Goal: Transaction & Acquisition: Purchase product/service

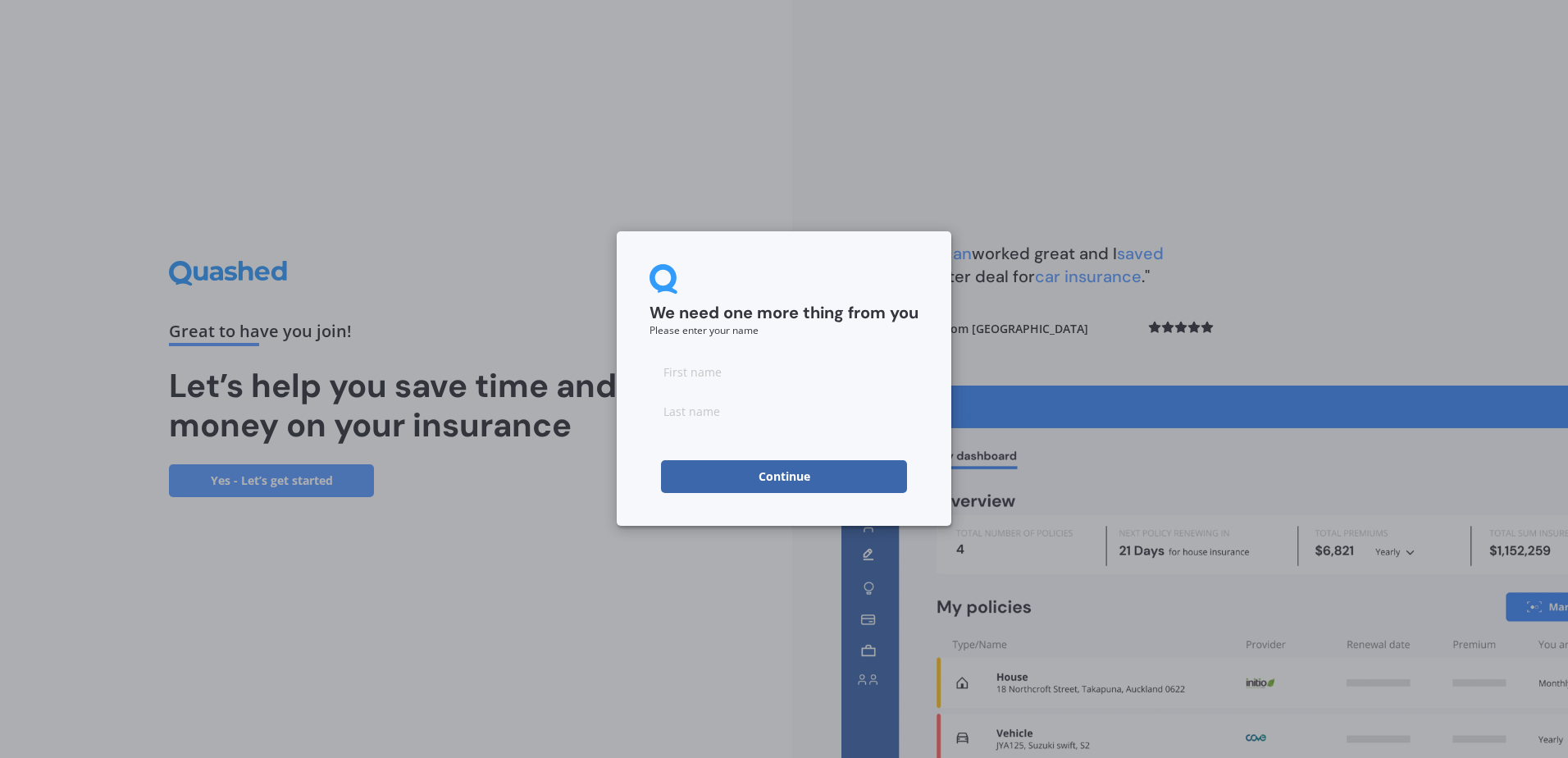
click at [847, 373] on input at bounding box center [784, 372] width 269 height 33
type input "Jack"
type input "Diamond"
click button "Continue" at bounding box center [784, 476] width 246 height 33
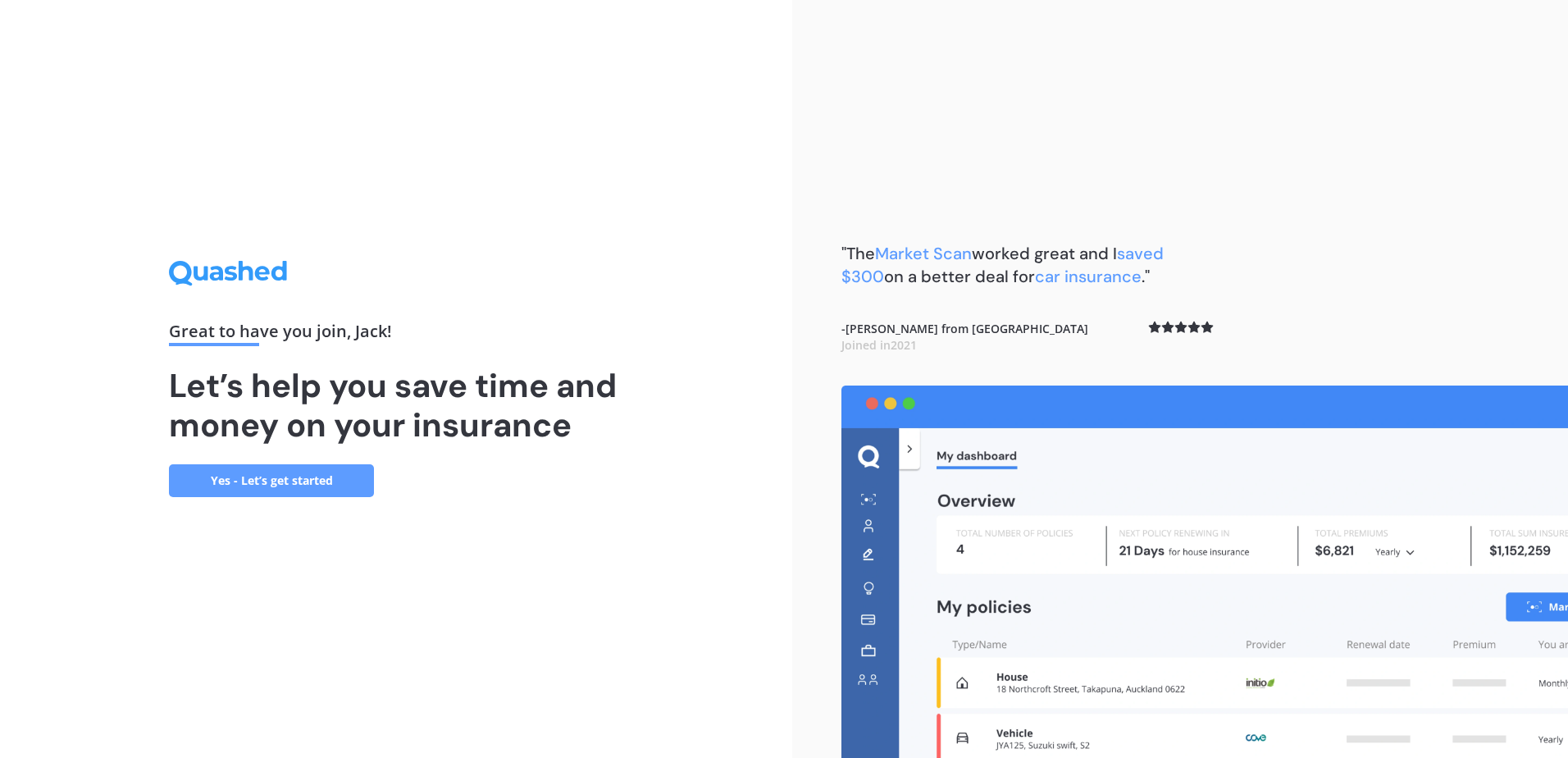
click at [300, 473] on link "Yes - Let’s get started" at bounding box center [272, 480] width 205 height 33
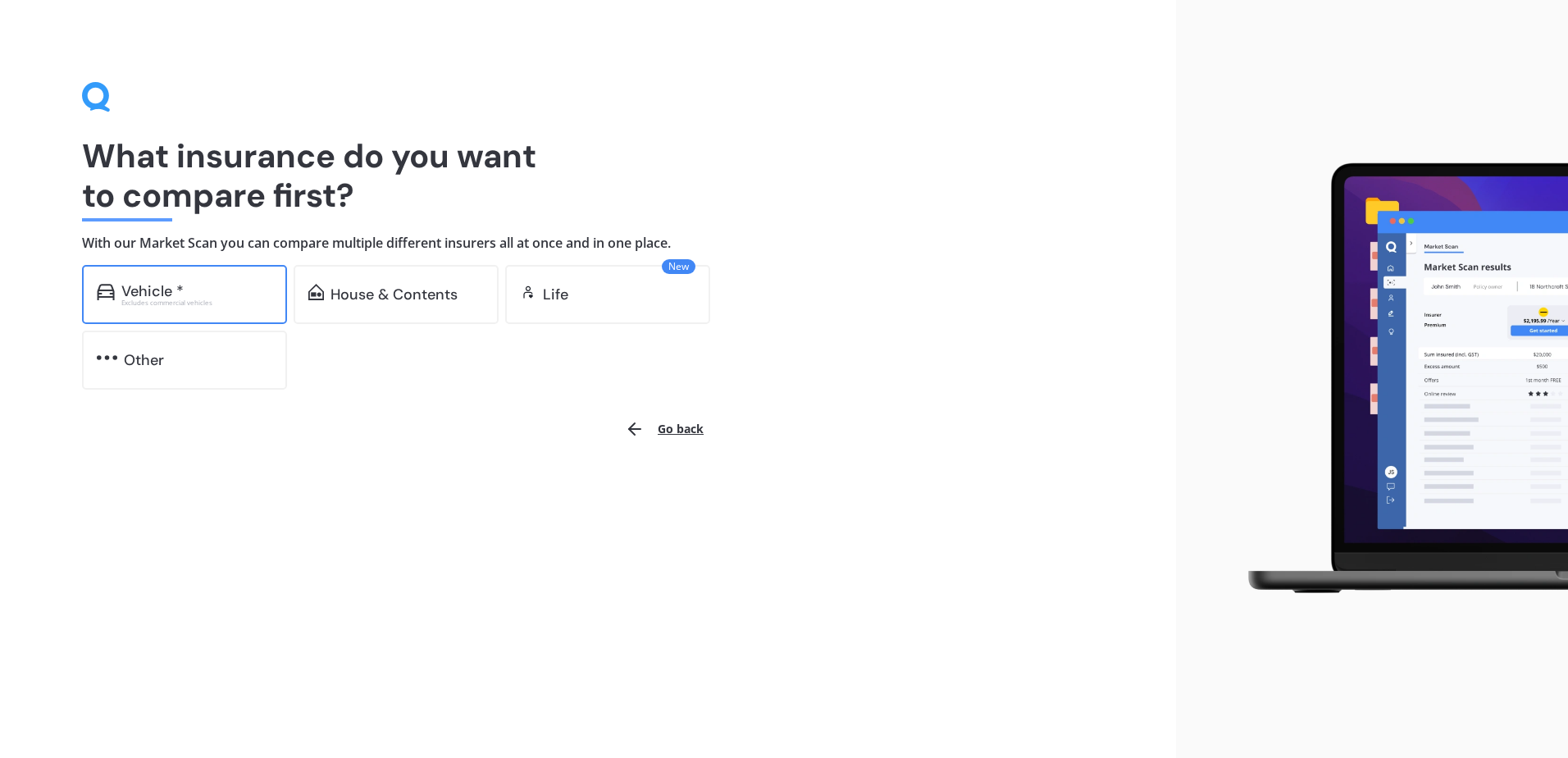
click at [208, 290] on div "Vehicle *" at bounding box center [197, 292] width 151 height 17
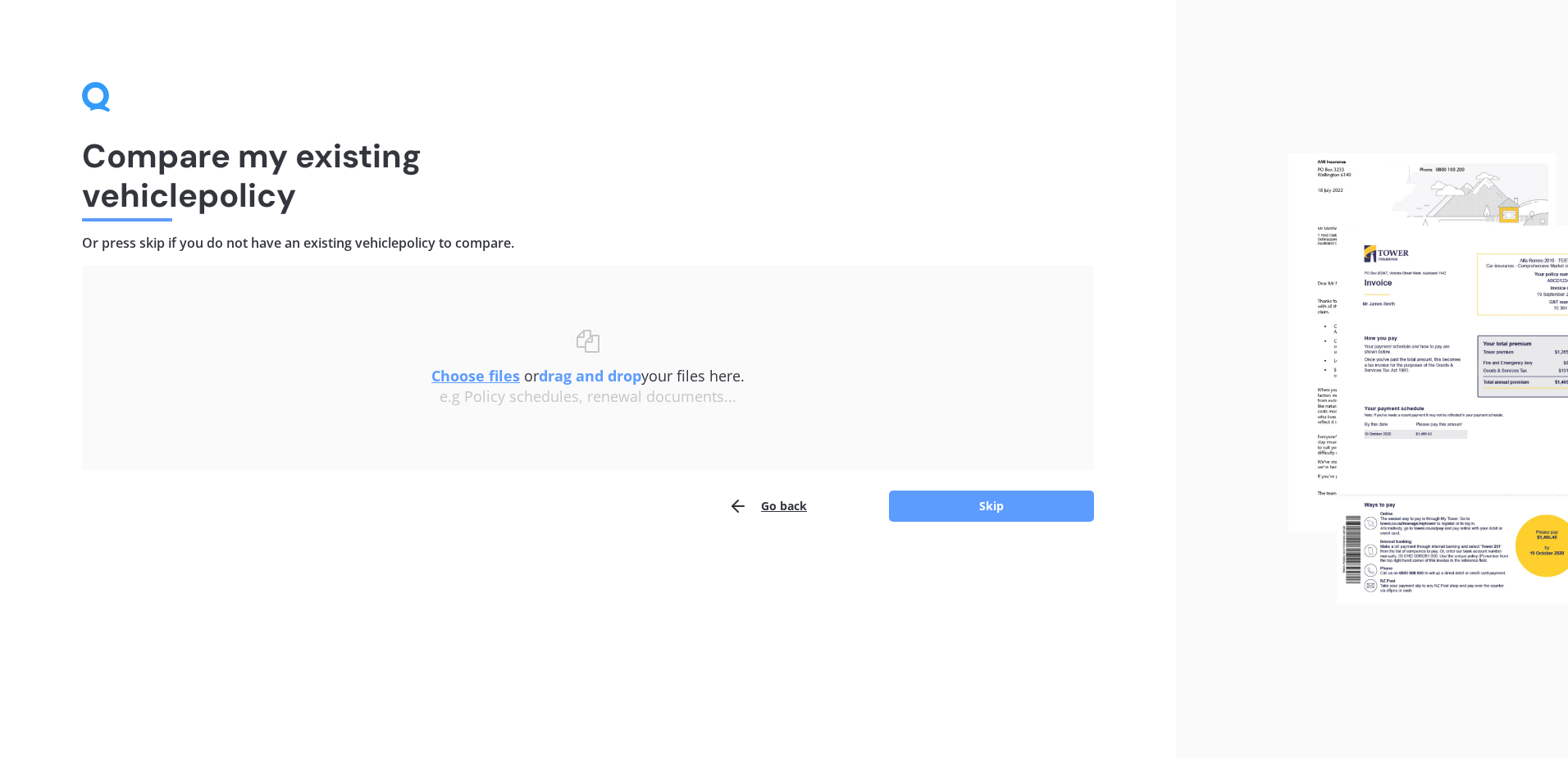
click at [702, 225] on div "Compare my existing vehicle policy Or press skip if you do not have an existing…" at bounding box center [588, 302] width 1012 height 441
click at [991, 510] on button "Skip" at bounding box center [991, 506] width 205 height 31
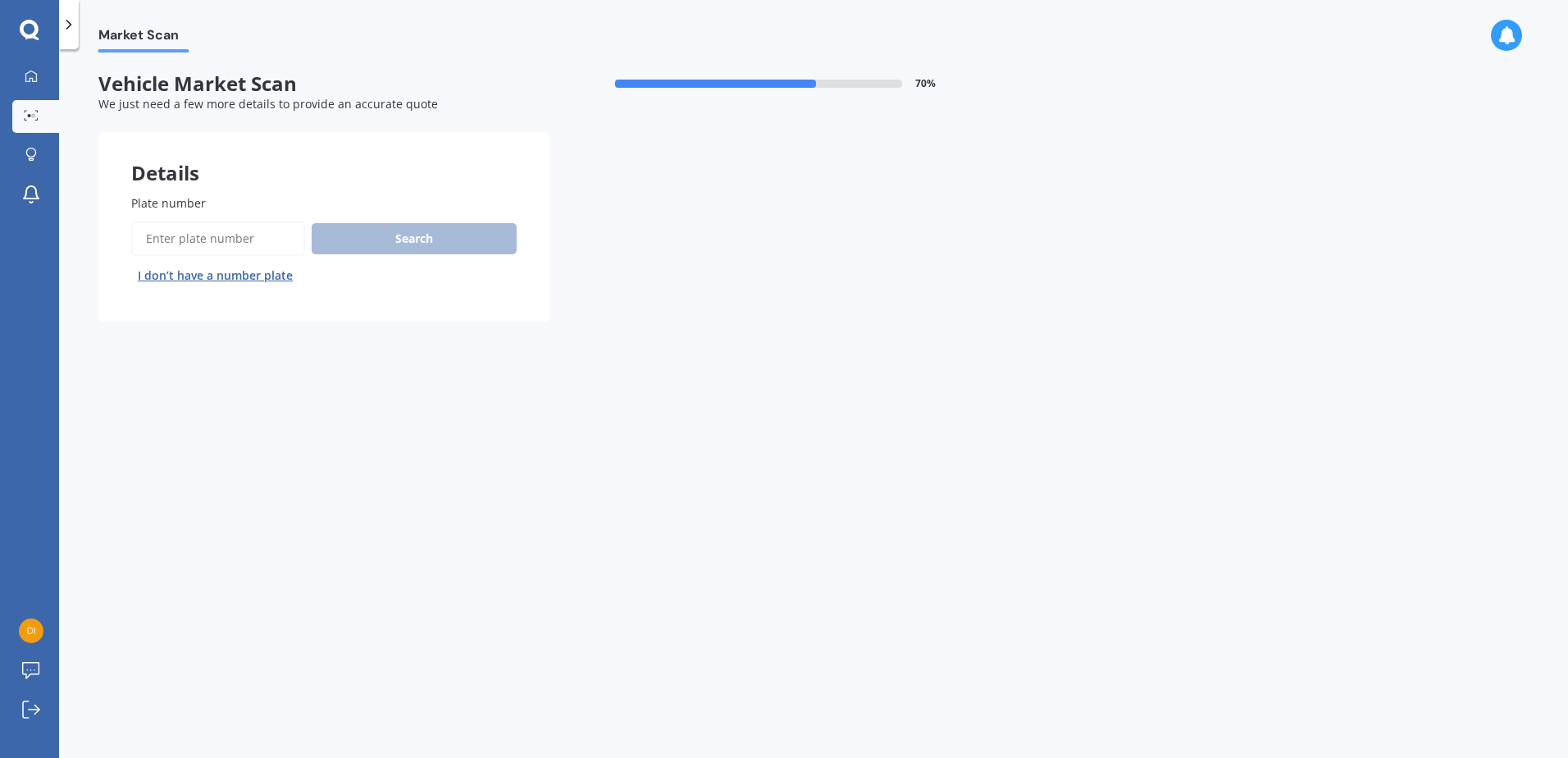
click at [229, 234] on input "Plate number" at bounding box center [218, 239] width 174 height 35
type input "GYM209"
click at [376, 238] on button "Search" at bounding box center [414, 239] width 205 height 31
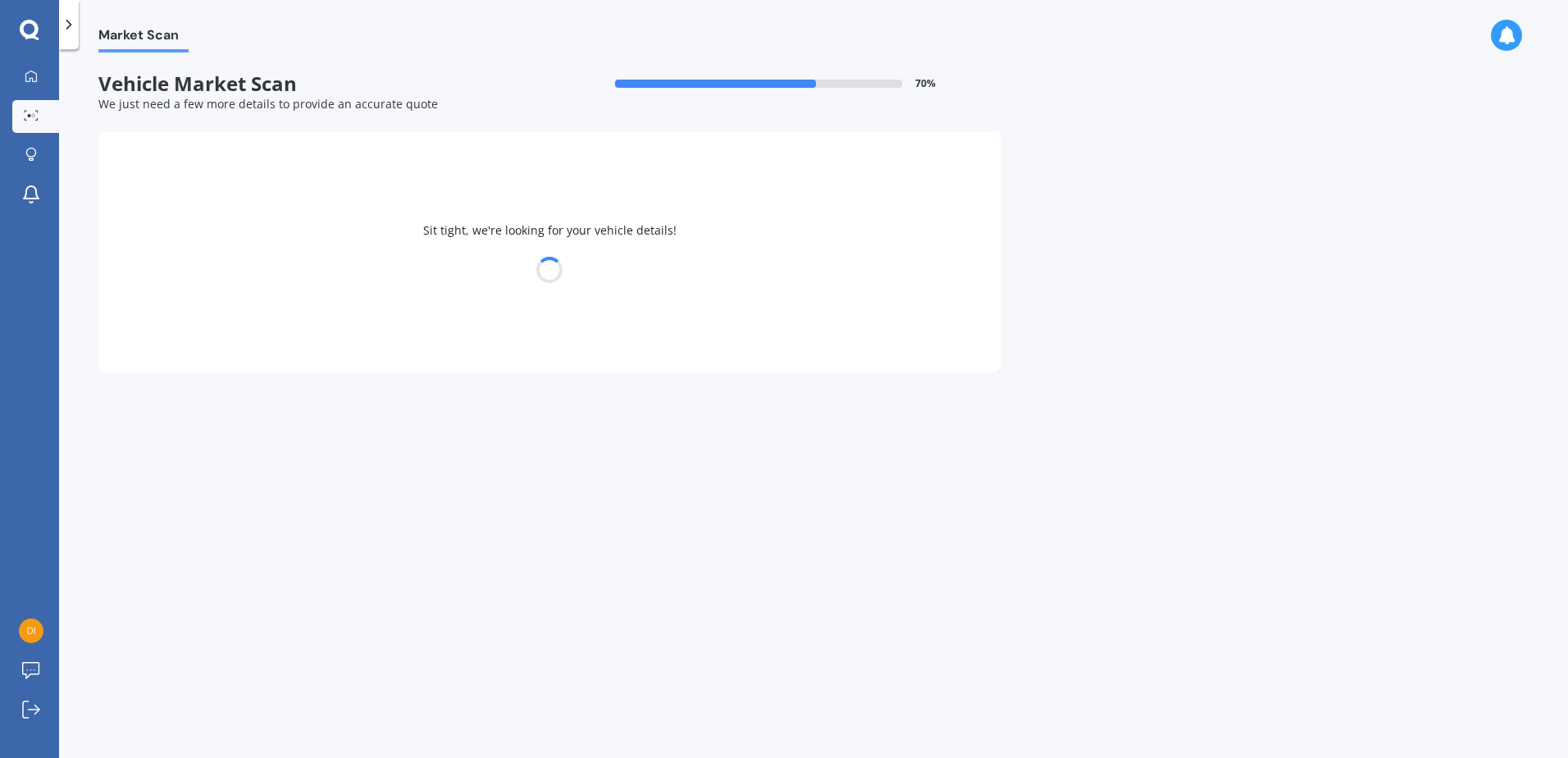
select select "TOYOTA"
select select "PASSO"
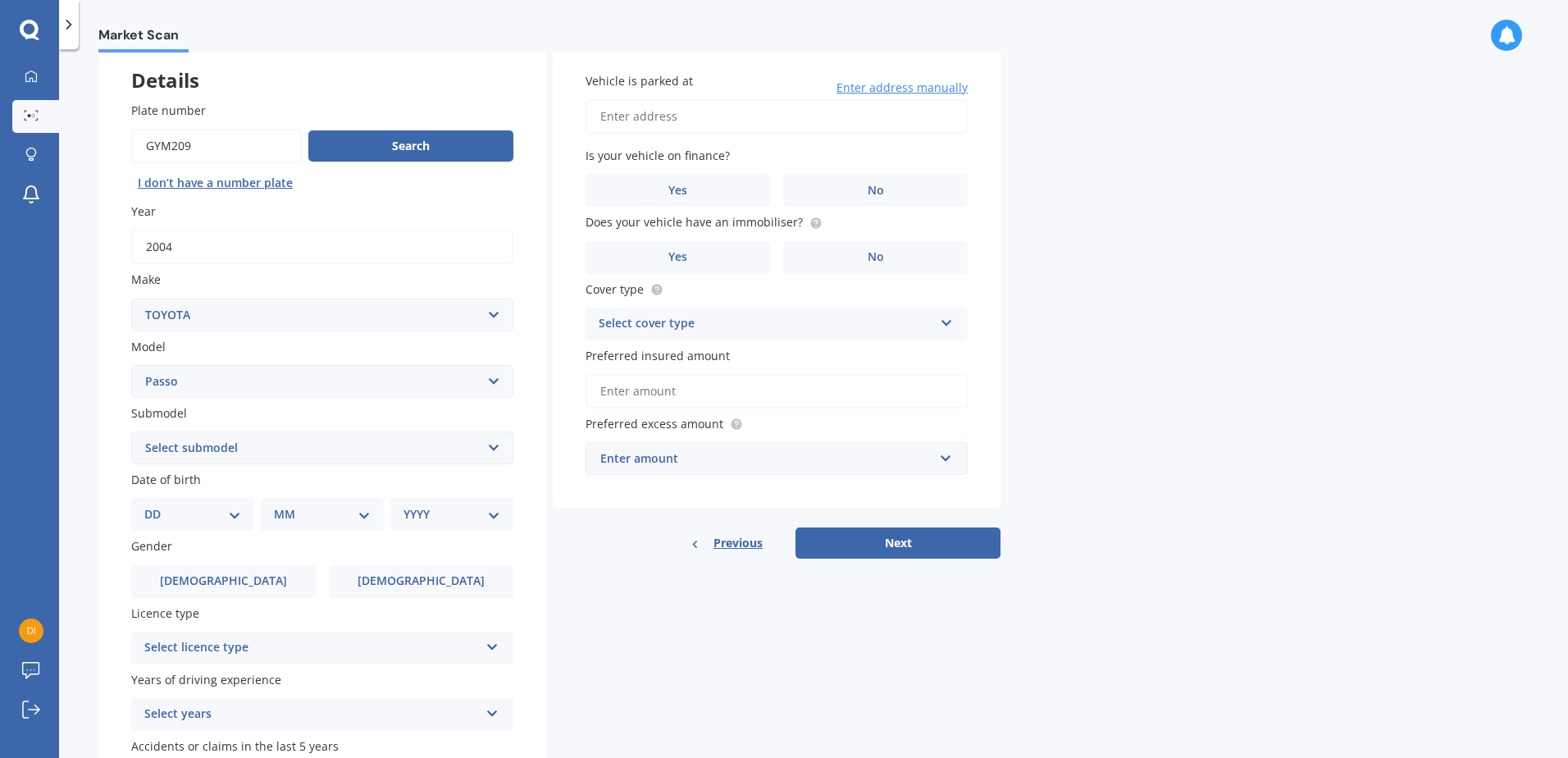
scroll to position [109, 0]
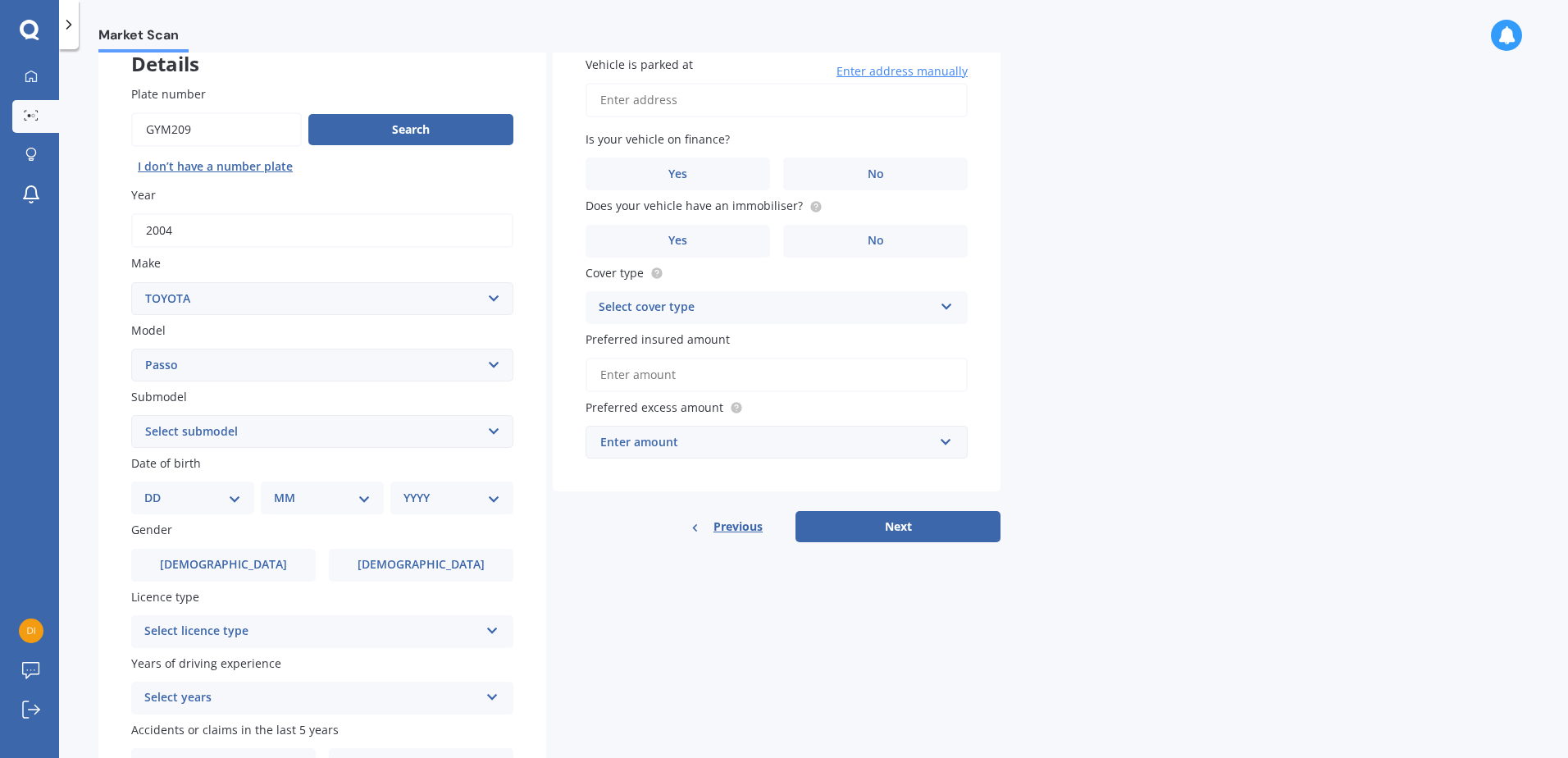
click at [456, 437] on select "Select submodel (All) Hatchback" at bounding box center [321, 432] width 382 height 33
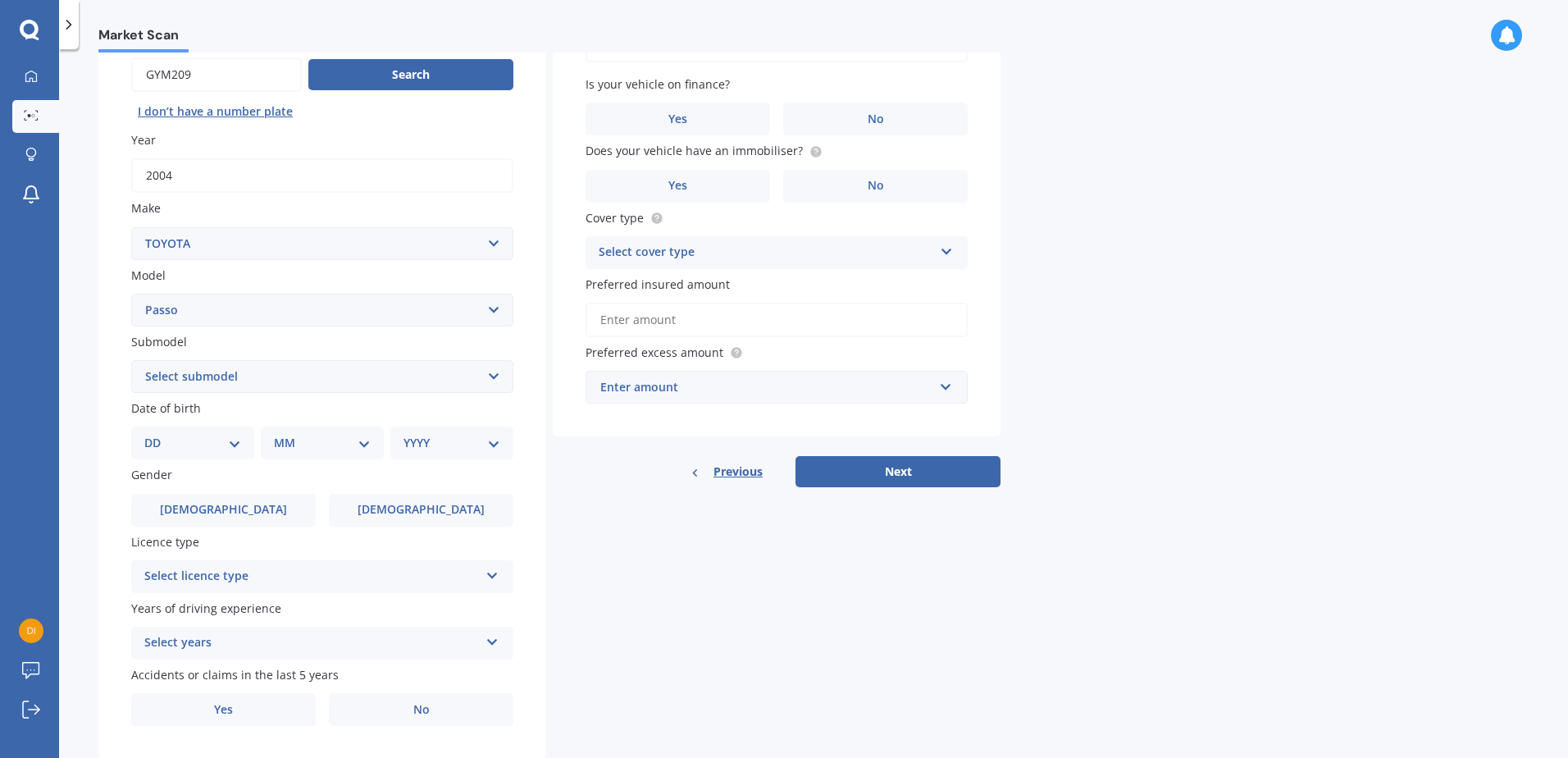
click at [217, 437] on select "DD 01 02 03 04 05 06 07 08 09 10 11 12 13 14 15 16 17 18 19 20 21 22 23 24 25 2…" at bounding box center [192, 443] width 97 height 18
select select "30"
click at [157, 434] on select "DD 01 02 03 04 05 06 07 08 09 10 11 12 13 14 15 16 17 18 19 20 21 22 23 24 25 2…" at bounding box center [192, 443] width 97 height 18
click at [359, 446] on select "MM 01 02 03 04 05 06 07 08 09 10 11 12" at bounding box center [326, 443] width 90 height 18
select select "05"
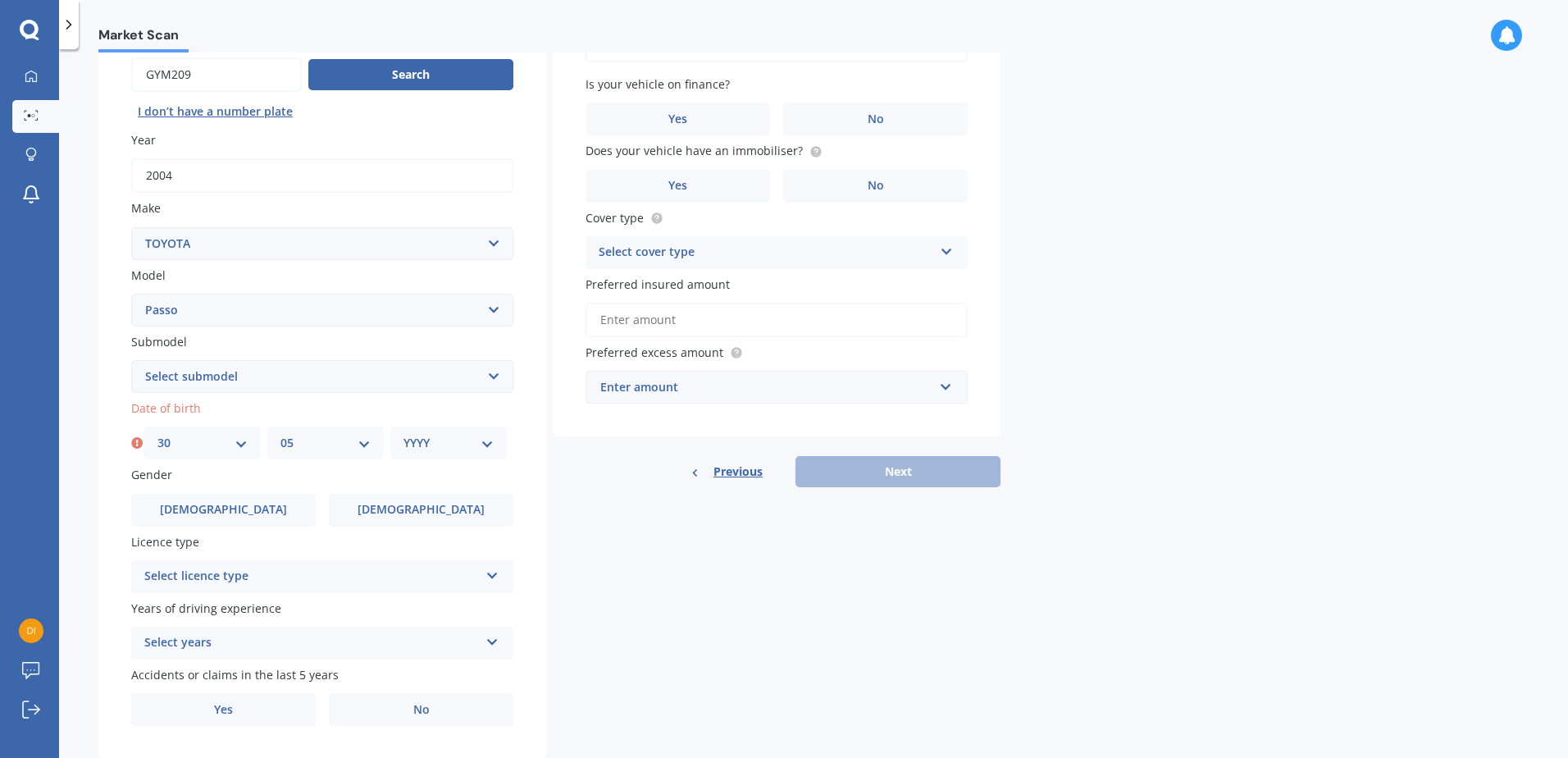
click at [281, 434] on select "MM 01 02 03 04 05 06 07 08 09 10 11 12" at bounding box center [326, 443] width 90 height 18
click at [441, 442] on select "YYYY 2025 2024 2023 2022 2021 2020 2019 2018 2017 2016 2015 2014 2013 2012 2011…" at bounding box center [448, 443] width 90 height 18
select select "2002"
click at [403, 434] on select "YYYY 2025 2024 2023 2022 2021 2020 2019 2018 2017 2016 2015 2014 2013 2012 2011…" at bounding box center [448, 443] width 90 height 18
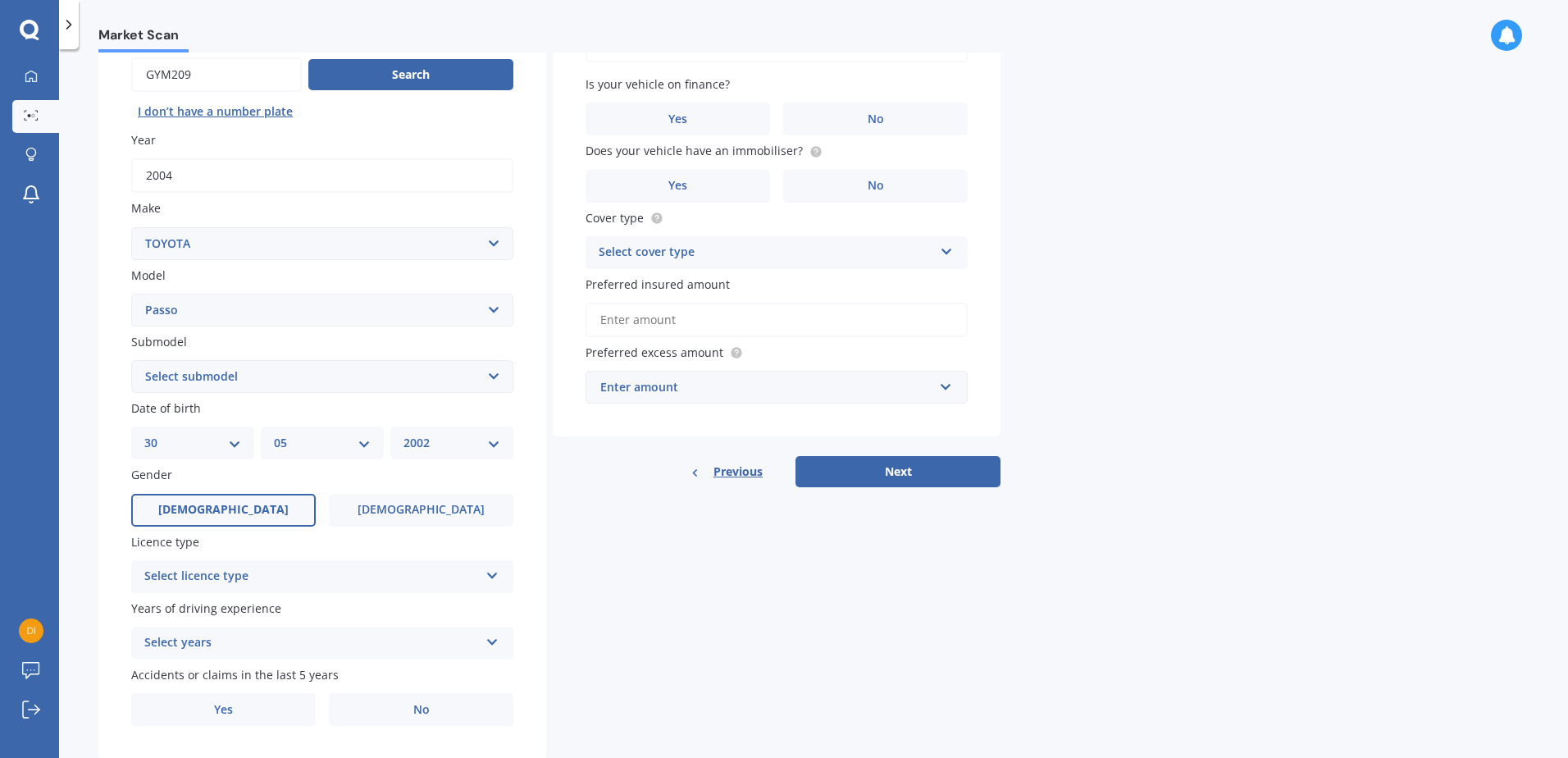
click at [236, 512] on span "[DEMOGRAPHIC_DATA]" at bounding box center [223, 509] width 130 height 14
click at [0, 0] on input "[DEMOGRAPHIC_DATA]" at bounding box center [0, 0] width 0 height 0
click at [457, 573] on div "Select licence type" at bounding box center [311, 577] width 335 height 20
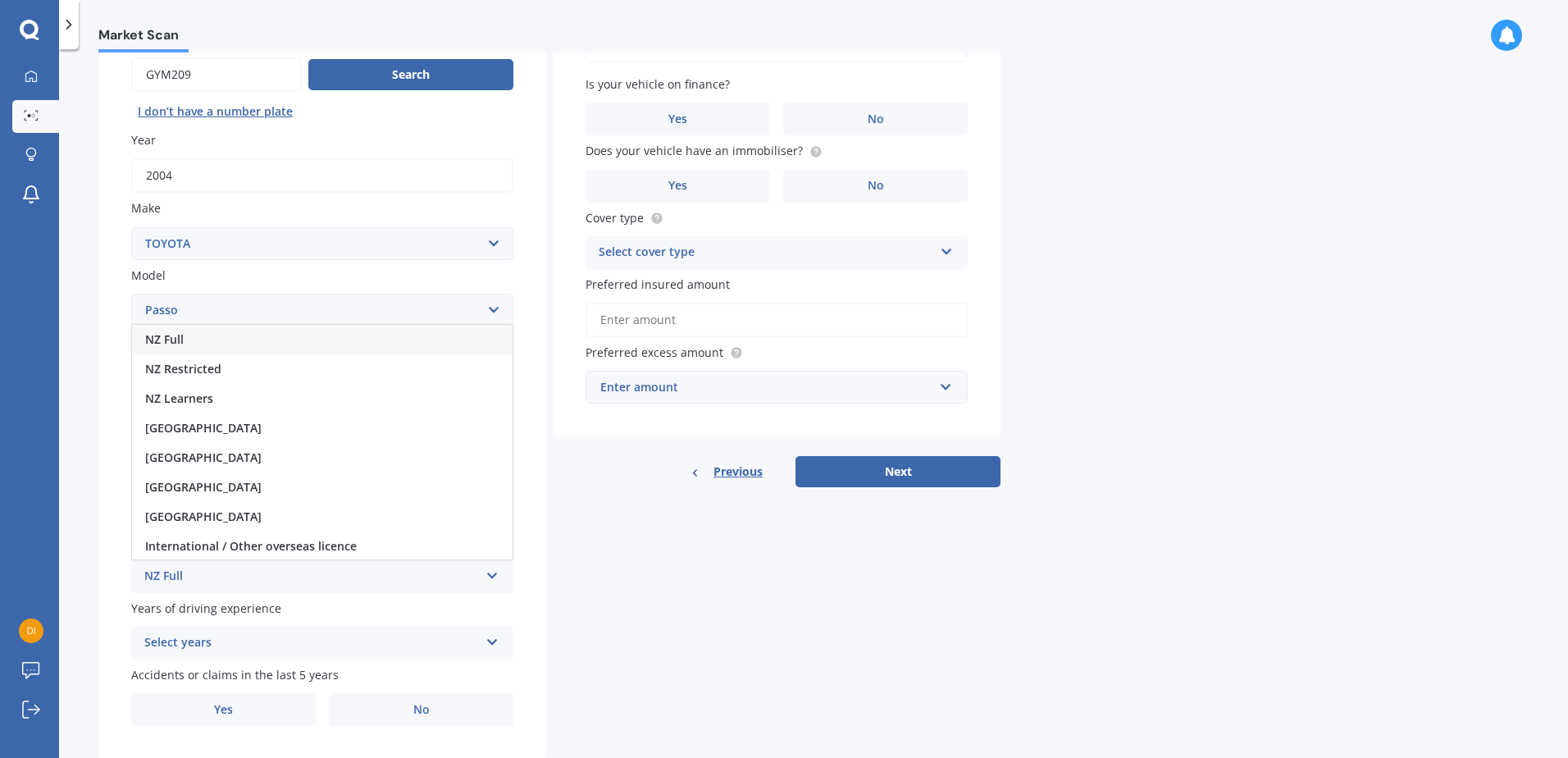
click at [293, 341] on div "NZ Full" at bounding box center [321, 340] width 380 height 30
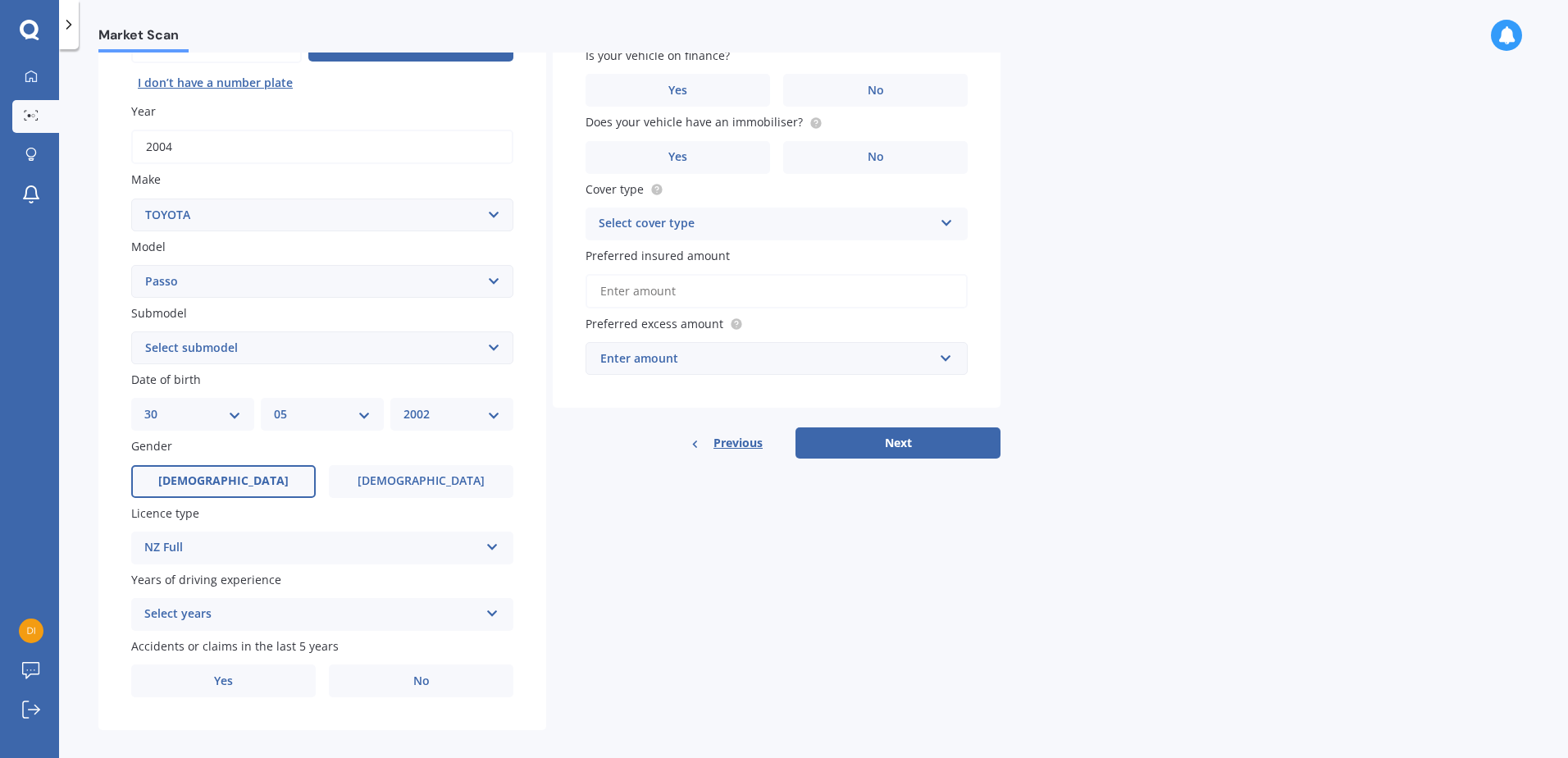
scroll to position [207, 0]
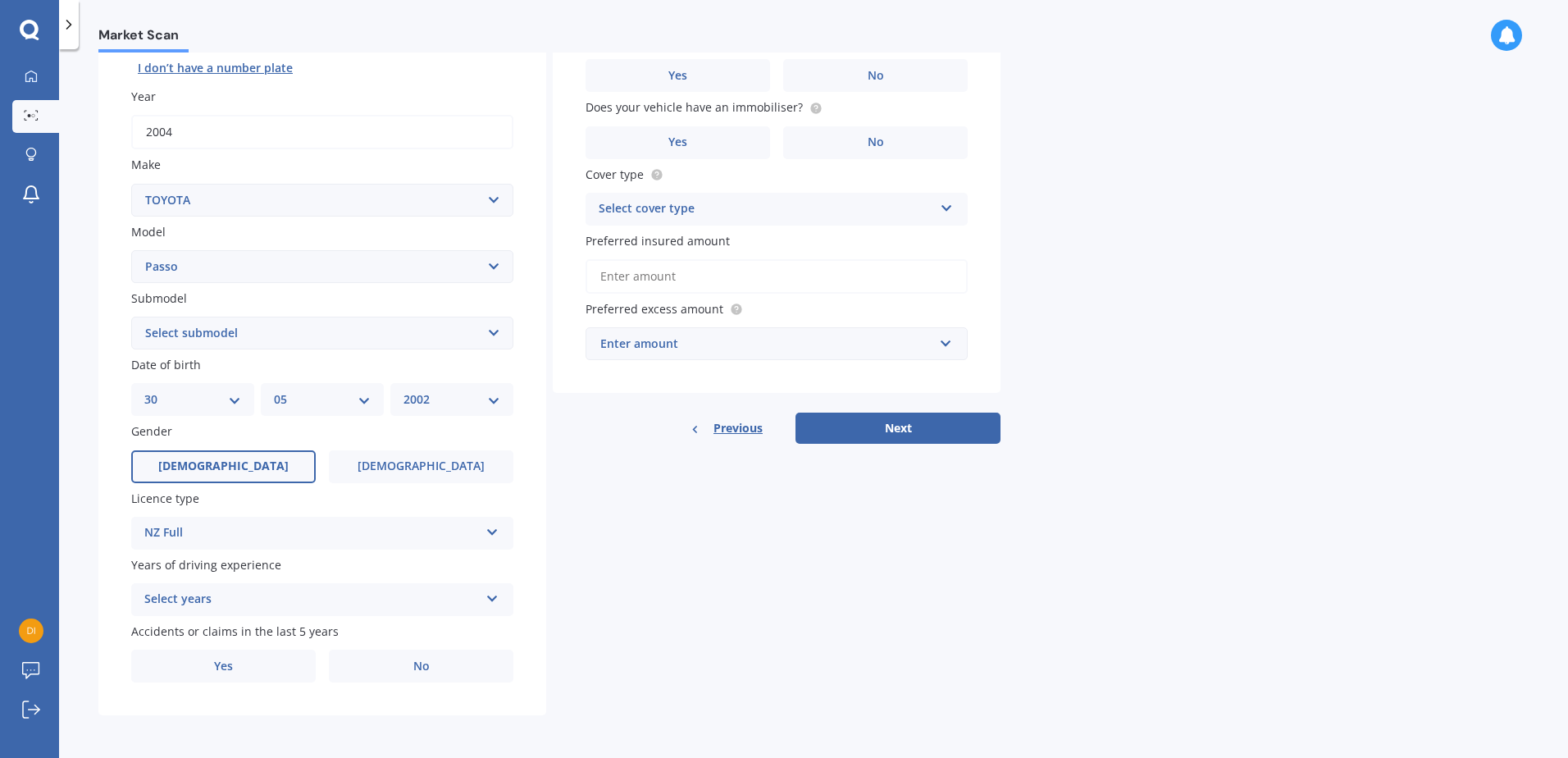
click at [302, 599] on div "Select years" at bounding box center [311, 600] width 335 height 20
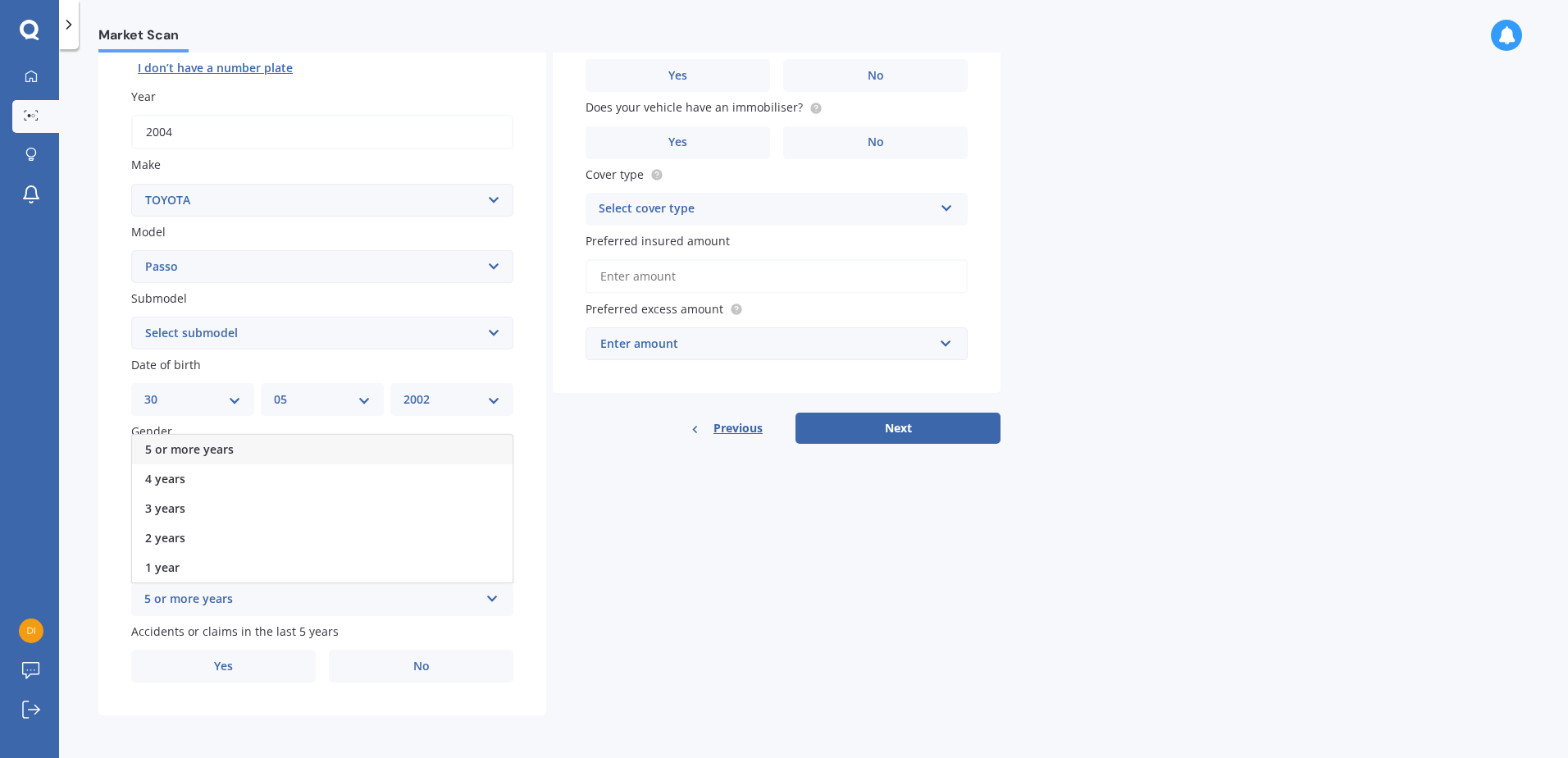
click at [120, 605] on div "Plate number Search I don’t have a number plate Year [DATE] Make Select make AC…" at bounding box center [322, 336] width 448 height 762
click at [228, 596] on div "5 or more years" at bounding box center [311, 600] width 335 height 20
click at [224, 471] on div "4 years" at bounding box center [321, 479] width 380 height 30
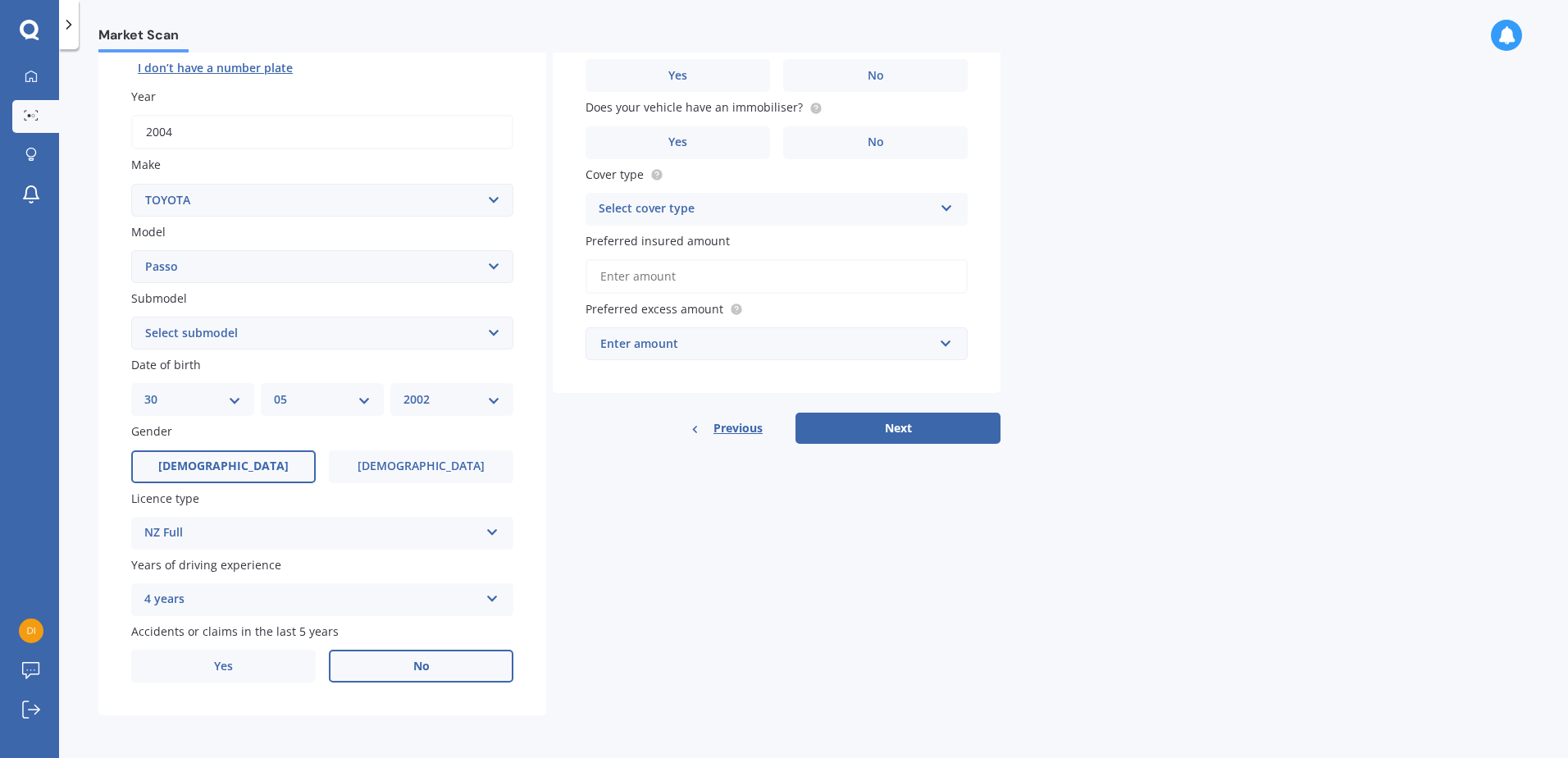
click at [434, 662] on label "No" at bounding box center [421, 666] width 185 height 33
click at [0, 0] on input "No" at bounding box center [0, 0] width 0 height 0
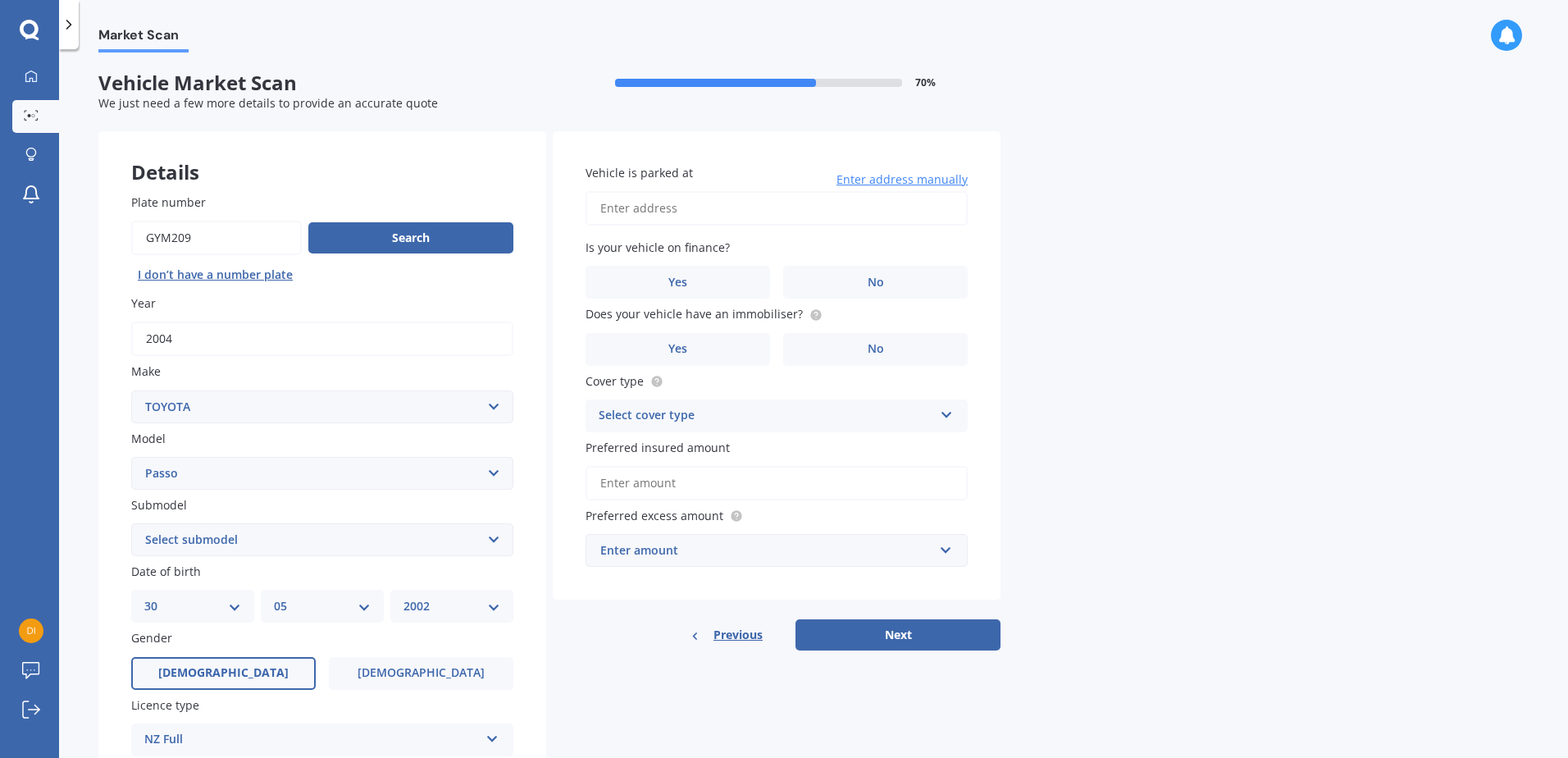
scroll to position [0, 0]
click at [670, 215] on input "Vehicle is parked at" at bounding box center [776, 210] width 382 height 35
type input "[STREET_ADDRESS]"
click at [833, 273] on label "No" at bounding box center [876, 283] width 185 height 33
click at [0, 0] on input "No" at bounding box center [0, 0] width 0 height 0
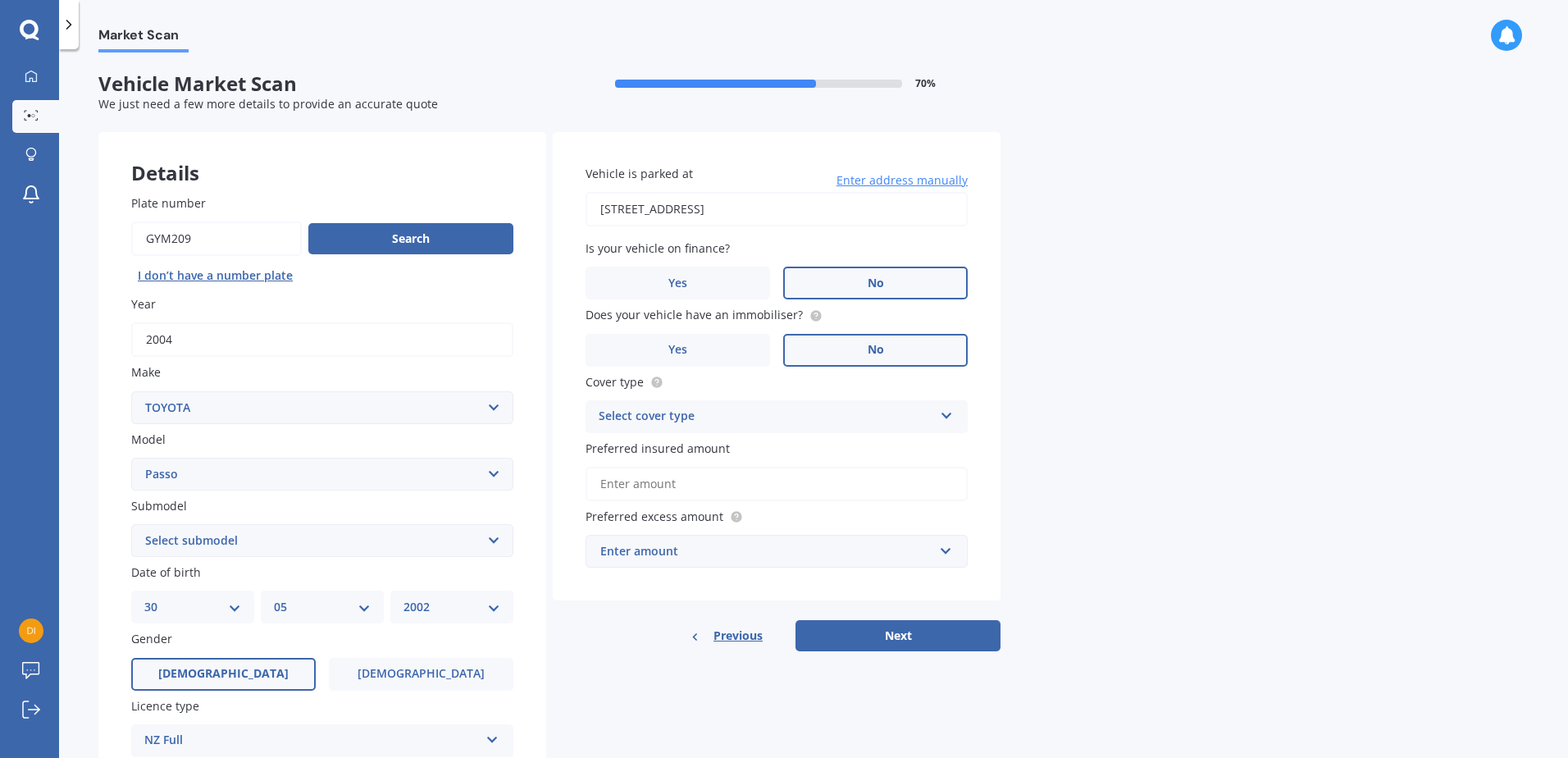
click at [909, 341] on label "No" at bounding box center [876, 350] width 185 height 33
click at [0, 0] on input "No" at bounding box center [0, 0] width 0 height 0
click at [777, 419] on div "Select cover type" at bounding box center [766, 417] width 335 height 20
click at [745, 507] on div "Third Party" at bounding box center [776, 508] width 380 height 30
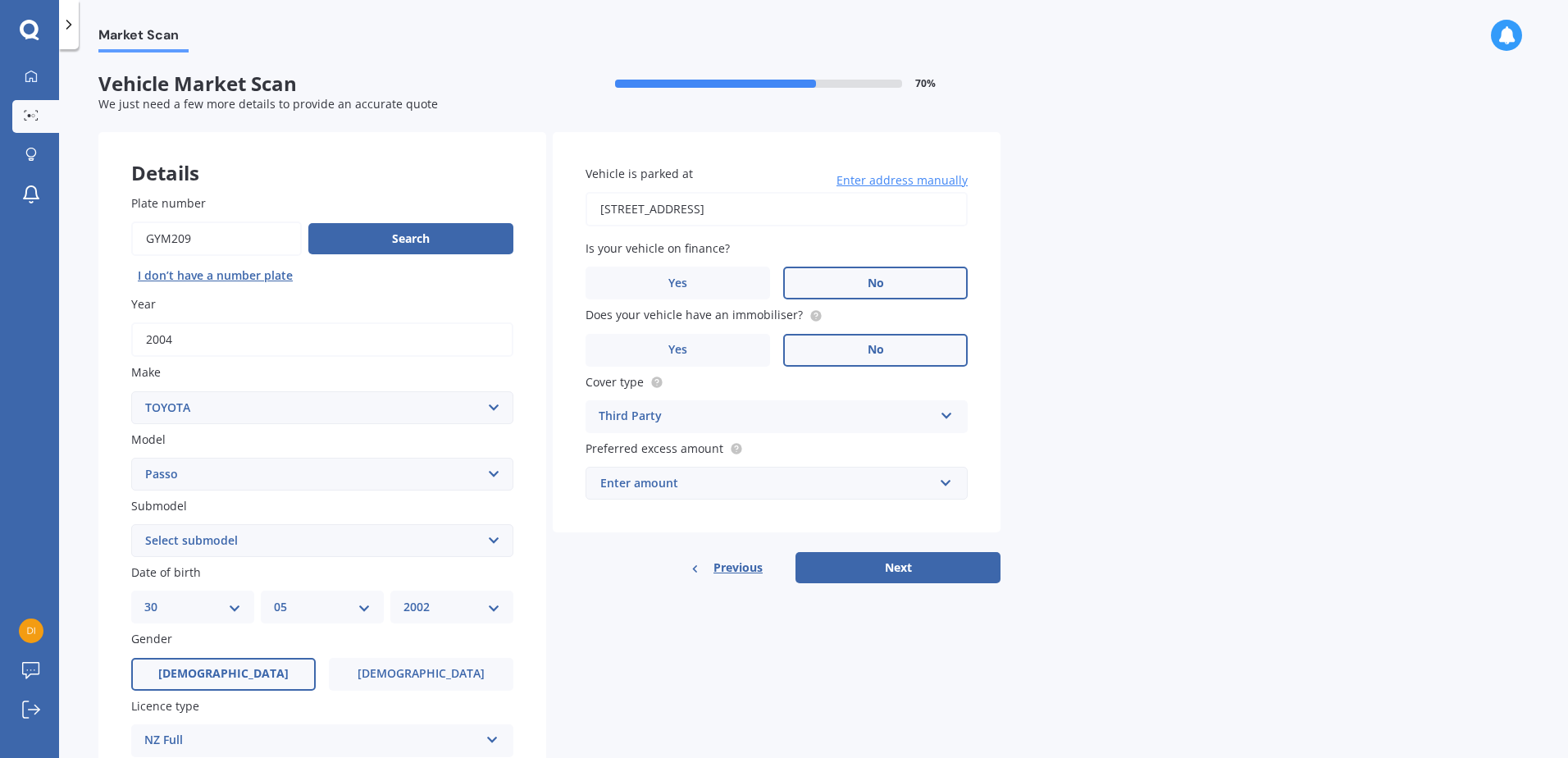
click at [744, 492] on div "Enter amount" at bounding box center [767, 483] width 333 height 18
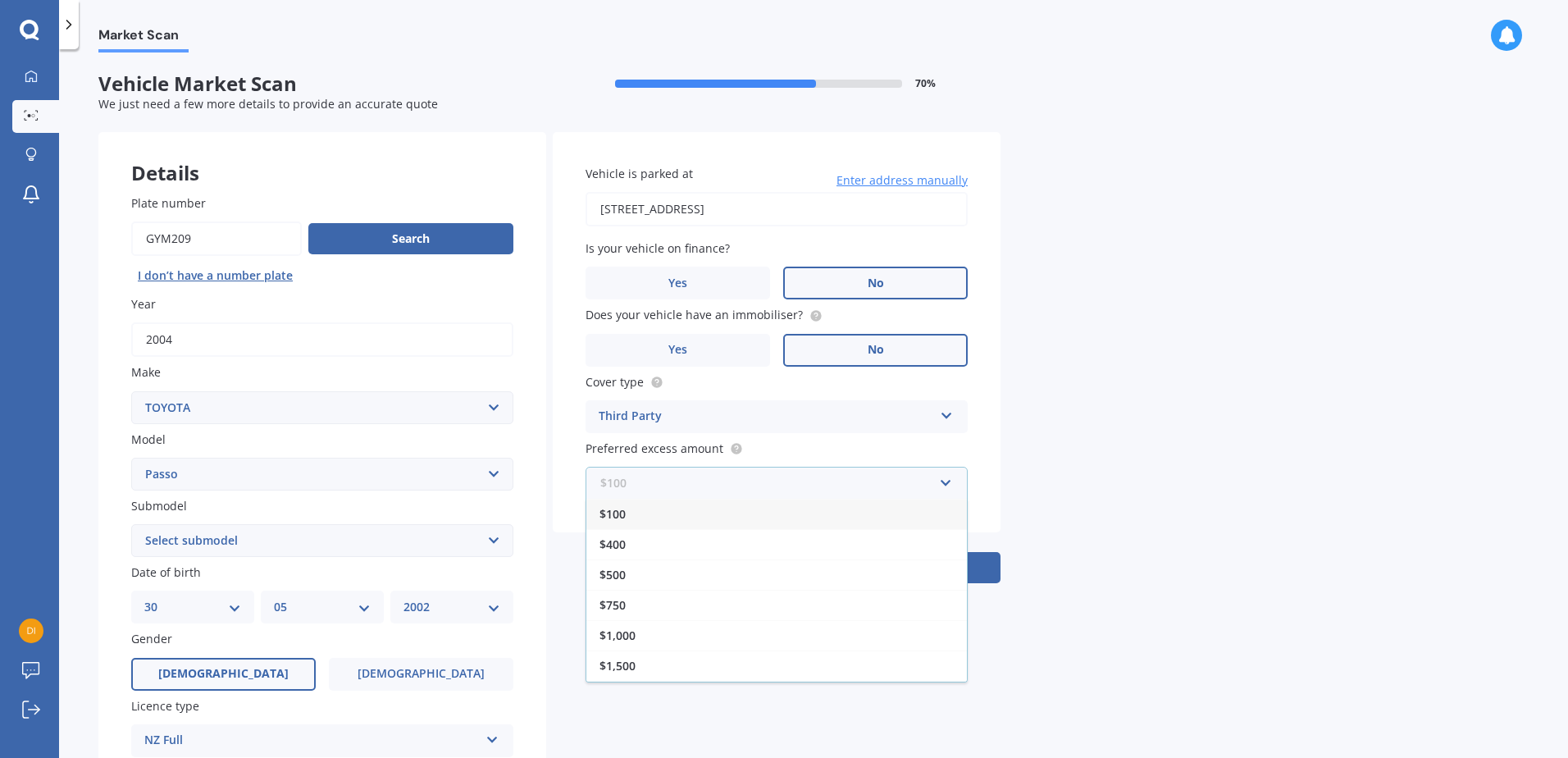
click at [753, 484] on input "text" at bounding box center [771, 483] width 368 height 31
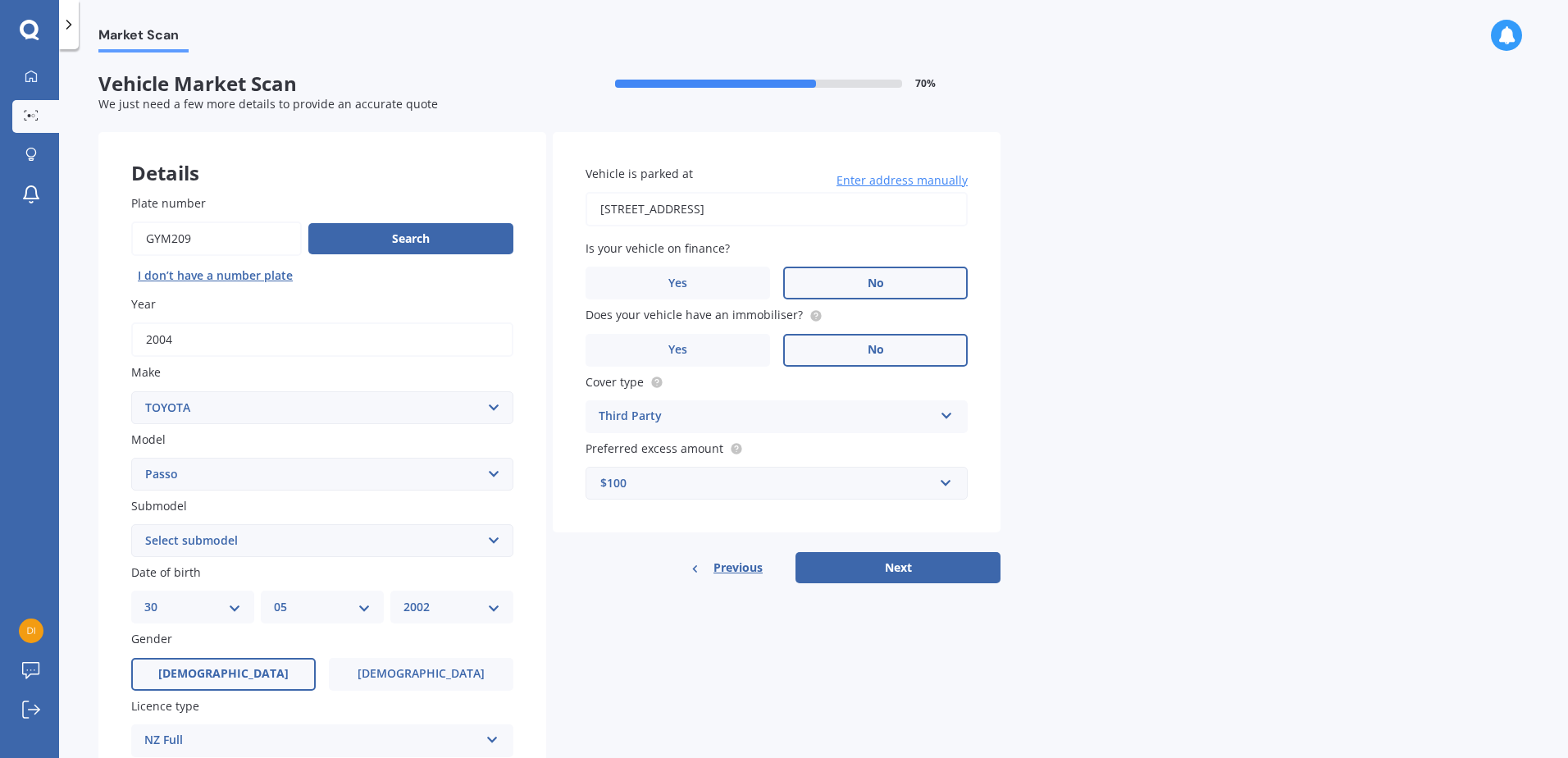
click at [1034, 451] on div "Market Scan Vehicle Market Scan 70 % We just need a few more details to provide…" at bounding box center [813, 406] width 1509 height 708
click at [872, 466] on div "Preferred excess amount $100 $100 $400 $500 $750 $1,000 $1,500 $2,000" at bounding box center [776, 470] width 382 height 60
click at [877, 481] on div "$100" at bounding box center [767, 483] width 333 height 18
click at [741, 573] on div "$500" at bounding box center [776, 574] width 380 height 31
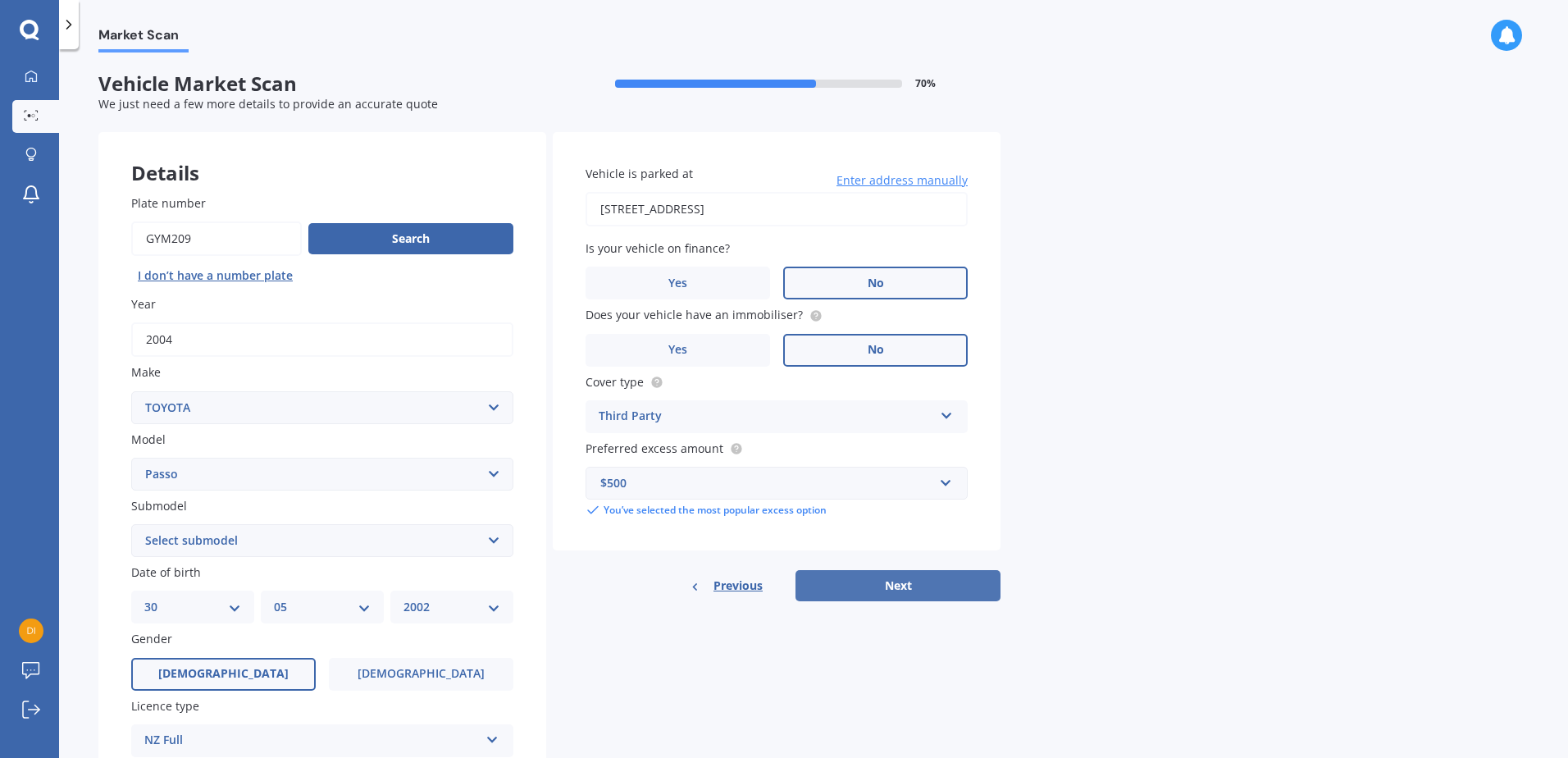
click at [899, 589] on button "Next" at bounding box center [898, 586] width 205 height 31
click at [357, 538] on select "Select submodel (All) Hatchback" at bounding box center [321, 541] width 382 height 33
select select "HATCHBACK"
click at [131, 524] on select "Select submodel (All) Hatchback" at bounding box center [321, 541] width 382 height 33
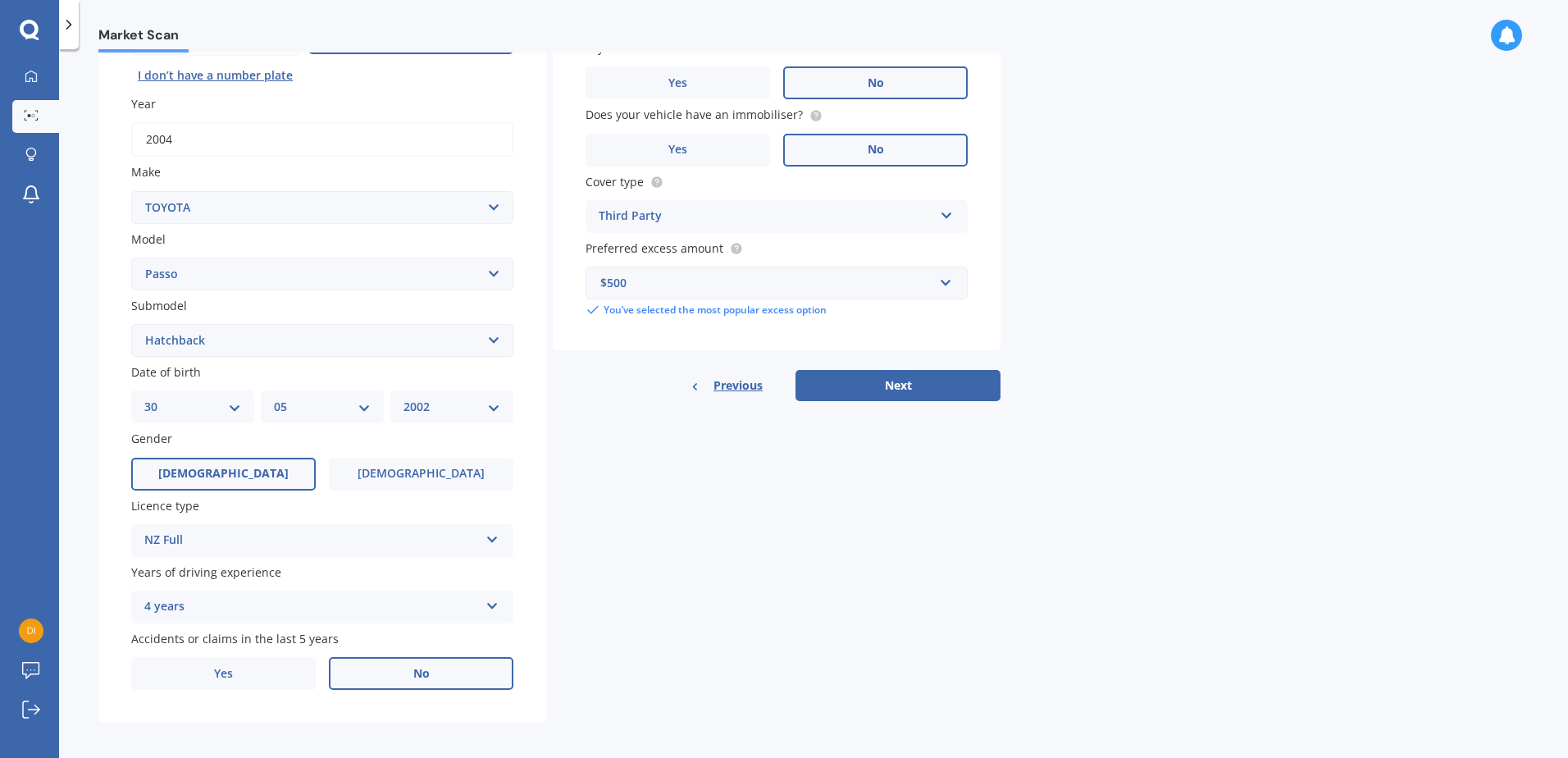
scroll to position [207, 0]
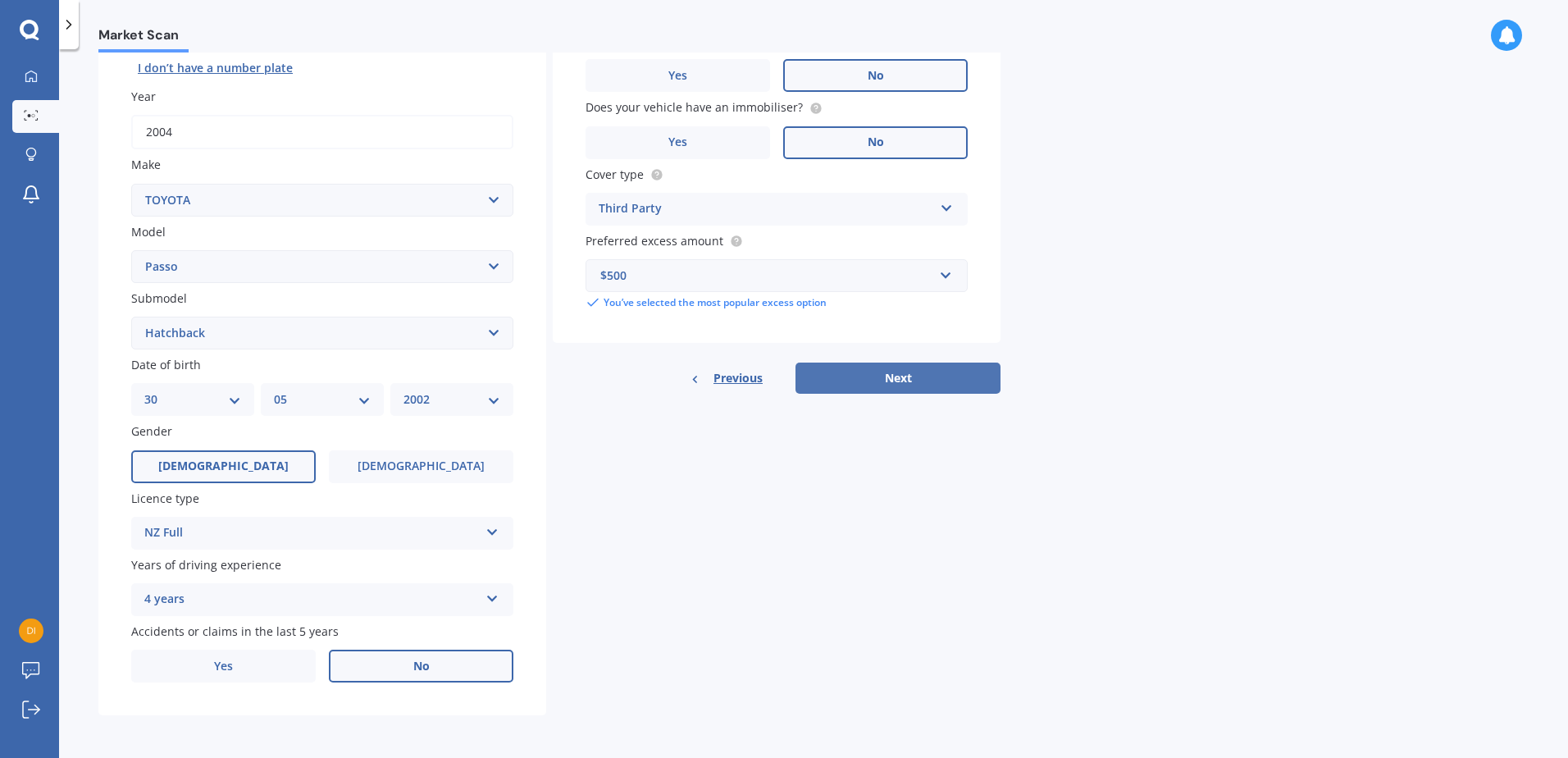
click at [926, 380] on button "Next" at bounding box center [898, 379] width 205 height 31
select select "30"
select select "05"
select select "2002"
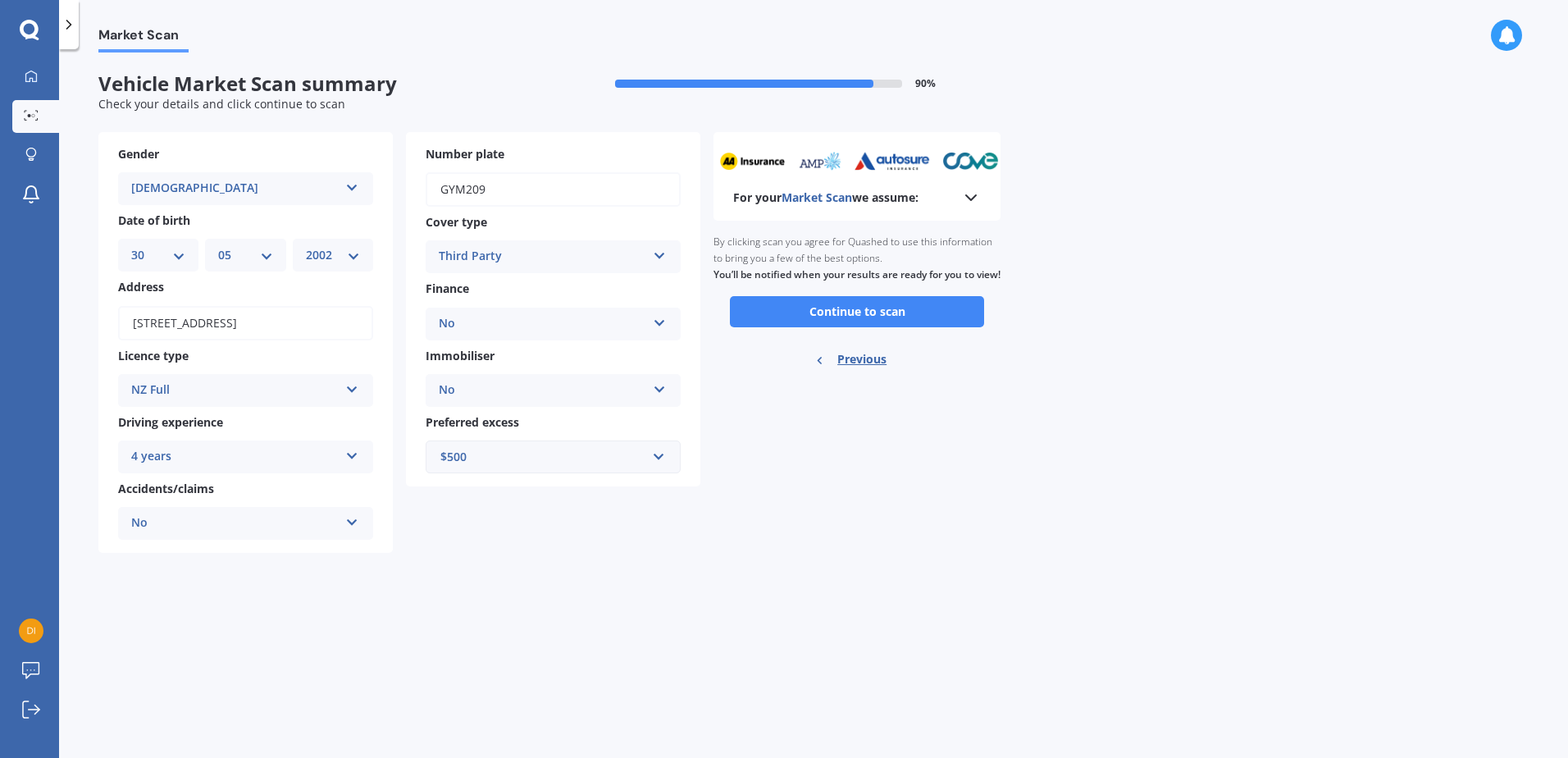
scroll to position [0, 0]
click at [898, 326] on button "Continue to scan" at bounding box center [856, 311] width 254 height 31
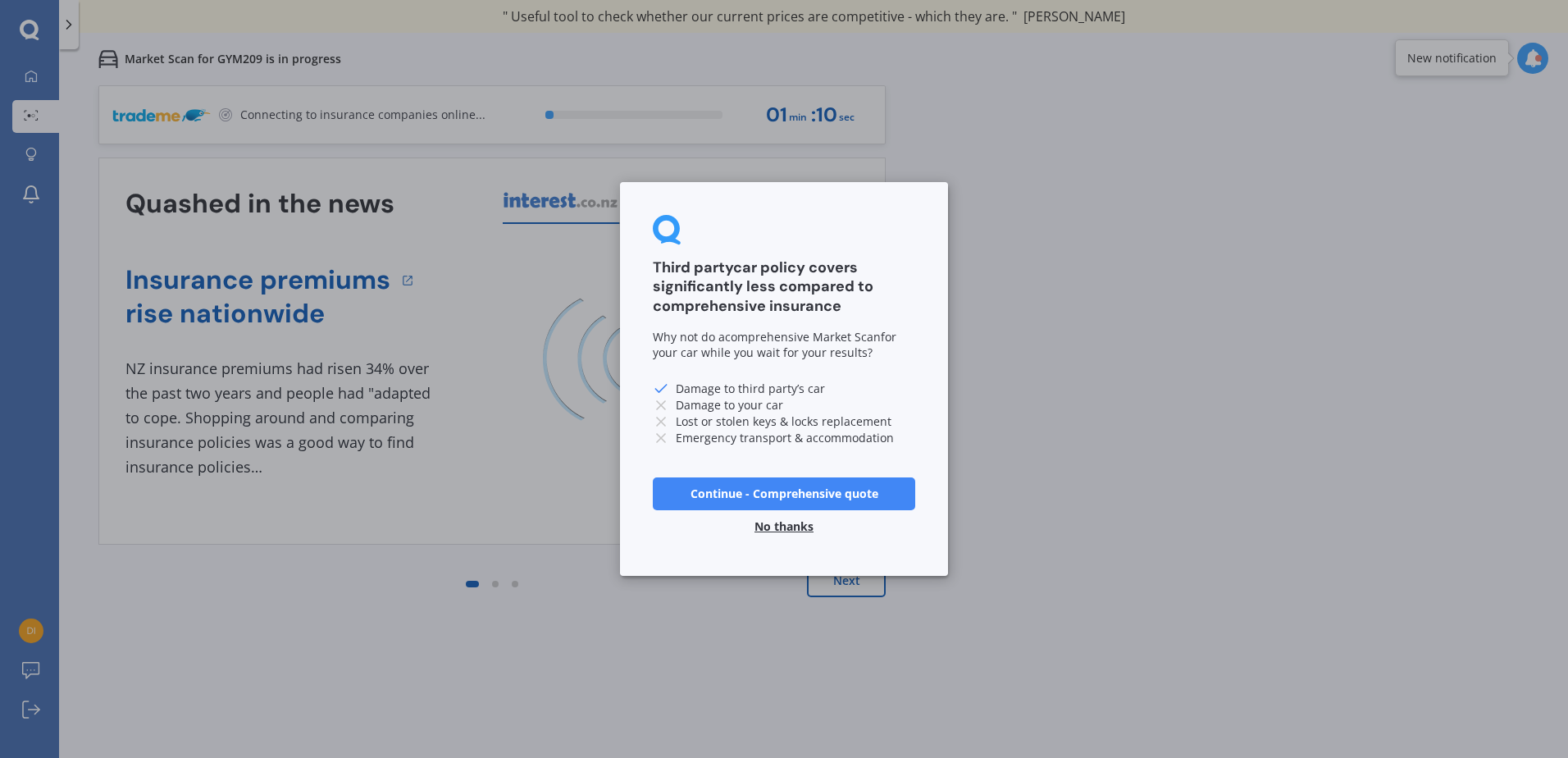
click at [809, 491] on button "Continue - Comprehensive quote" at bounding box center [784, 494] width 263 height 33
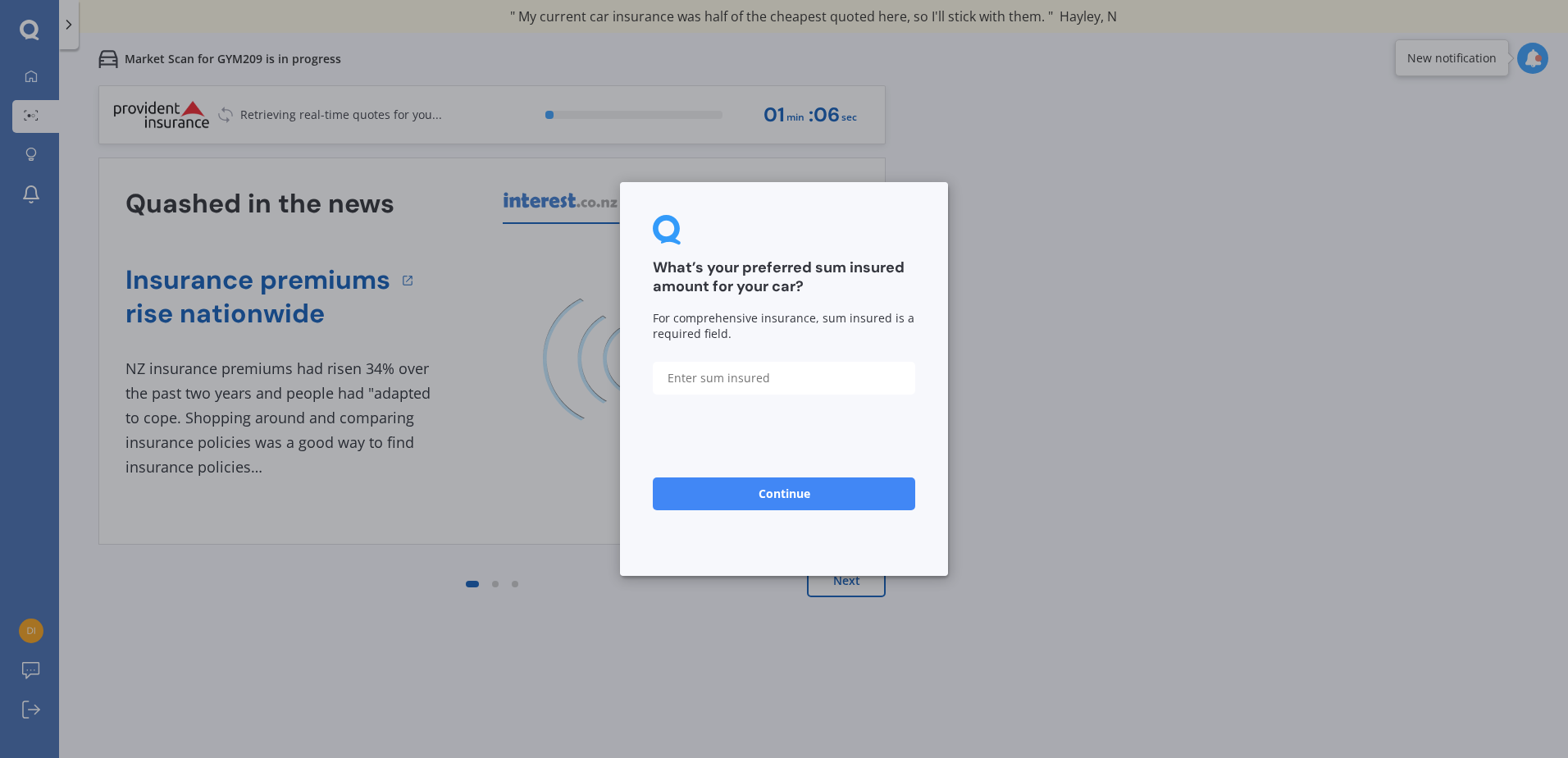
click at [774, 379] on input "text" at bounding box center [784, 379] width 263 height 33
click at [805, 501] on button "Continue" at bounding box center [784, 494] width 263 height 33
click at [803, 392] on input "$2,750" at bounding box center [784, 379] width 263 height 33
click at [813, 505] on button "Continue" at bounding box center [784, 494] width 263 height 33
click at [747, 376] on input "$2,750" at bounding box center [784, 379] width 263 height 33
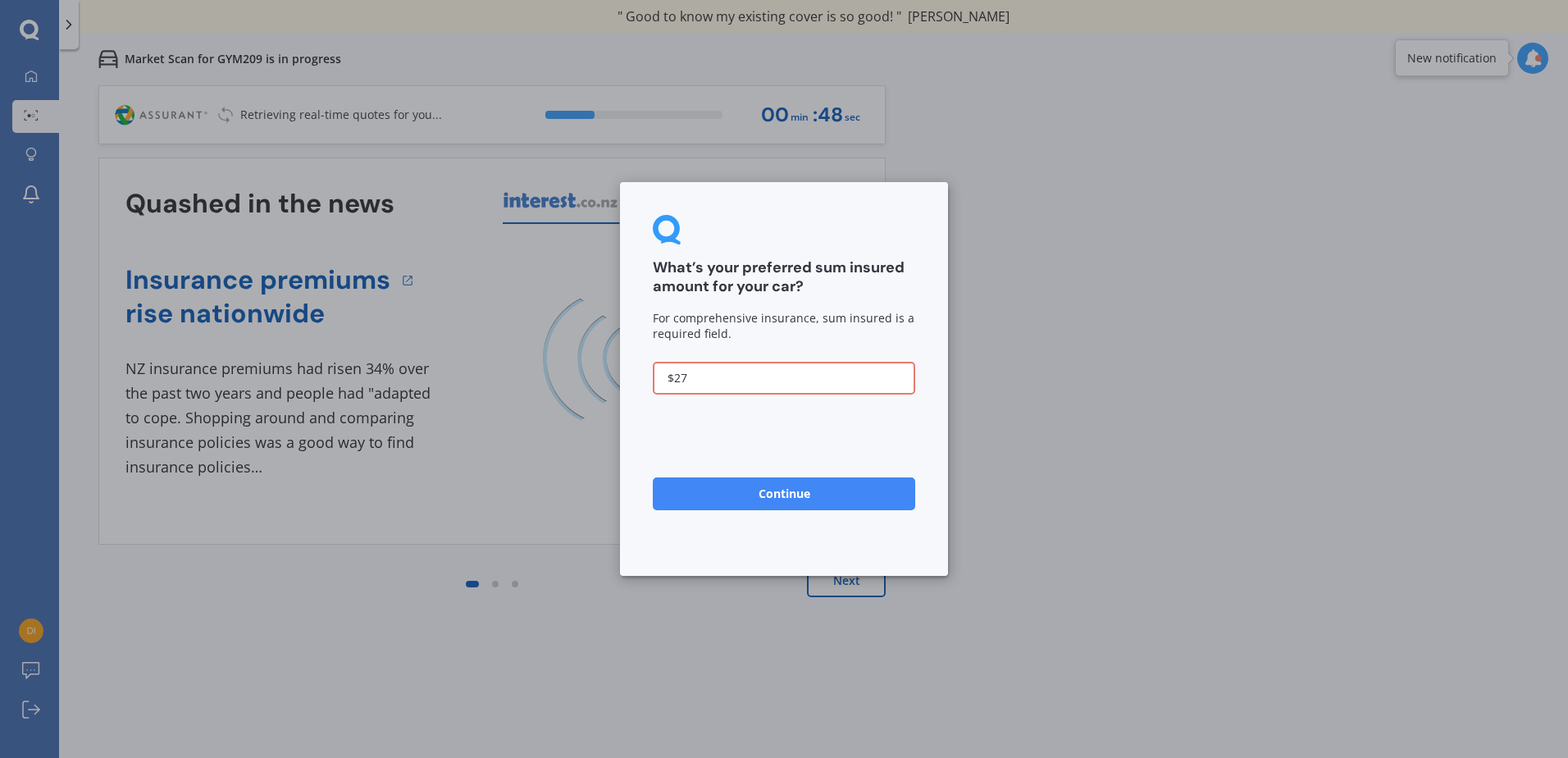
type input "$2"
type input "$2,750"
click at [653, 477] on button "Continue" at bounding box center [784, 494] width 263 height 33
click at [778, 487] on button "Continue" at bounding box center [784, 494] width 263 height 33
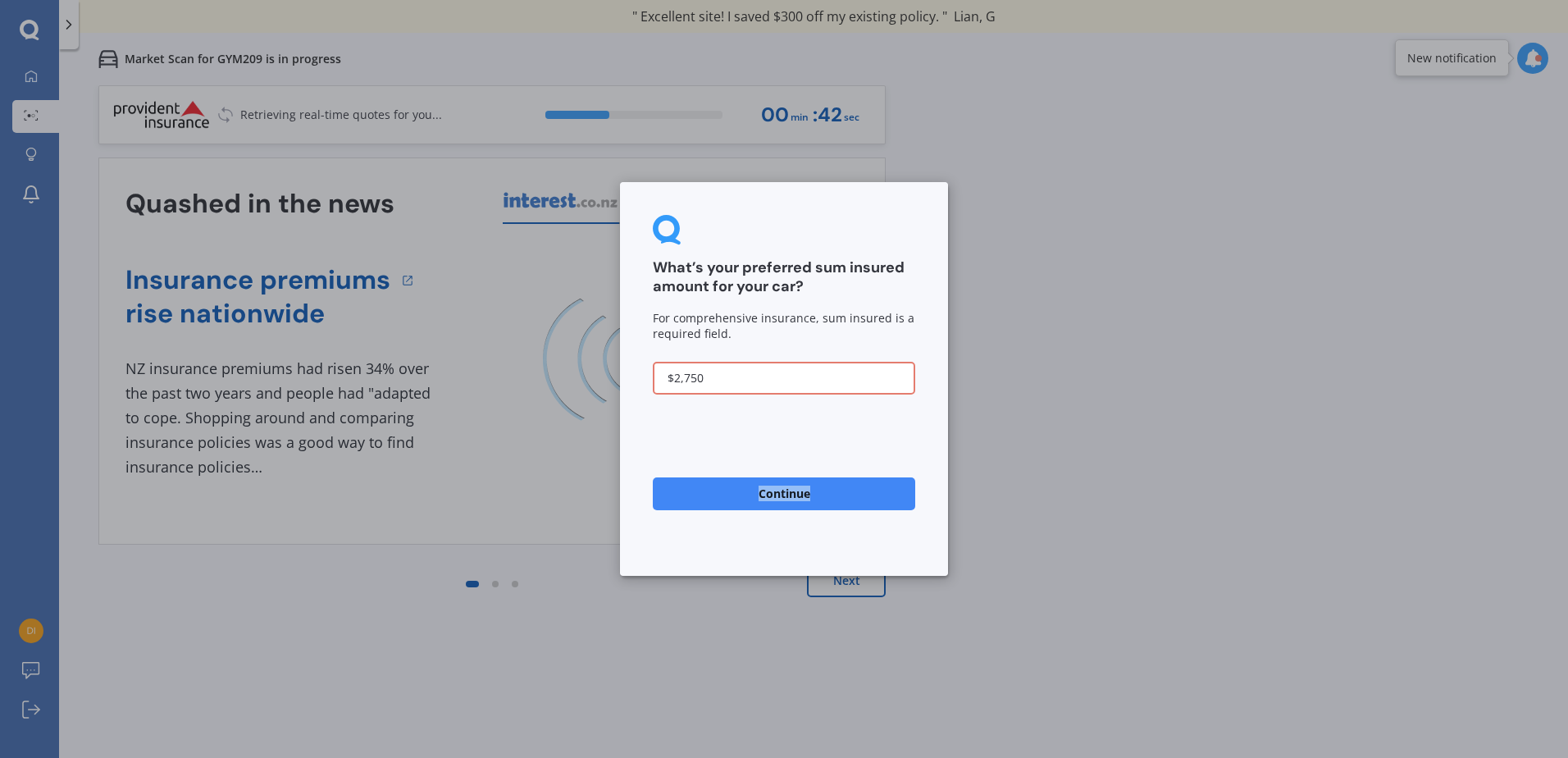
click at [778, 487] on button "Continue" at bounding box center [784, 494] width 263 height 33
drag, startPoint x: 778, startPoint y: 487, endPoint x: 772, endPoint y: 368, distance: 119.2
click at [772, 368] on input "$2,750" at bounding box center [784, 379] width 263 height 33
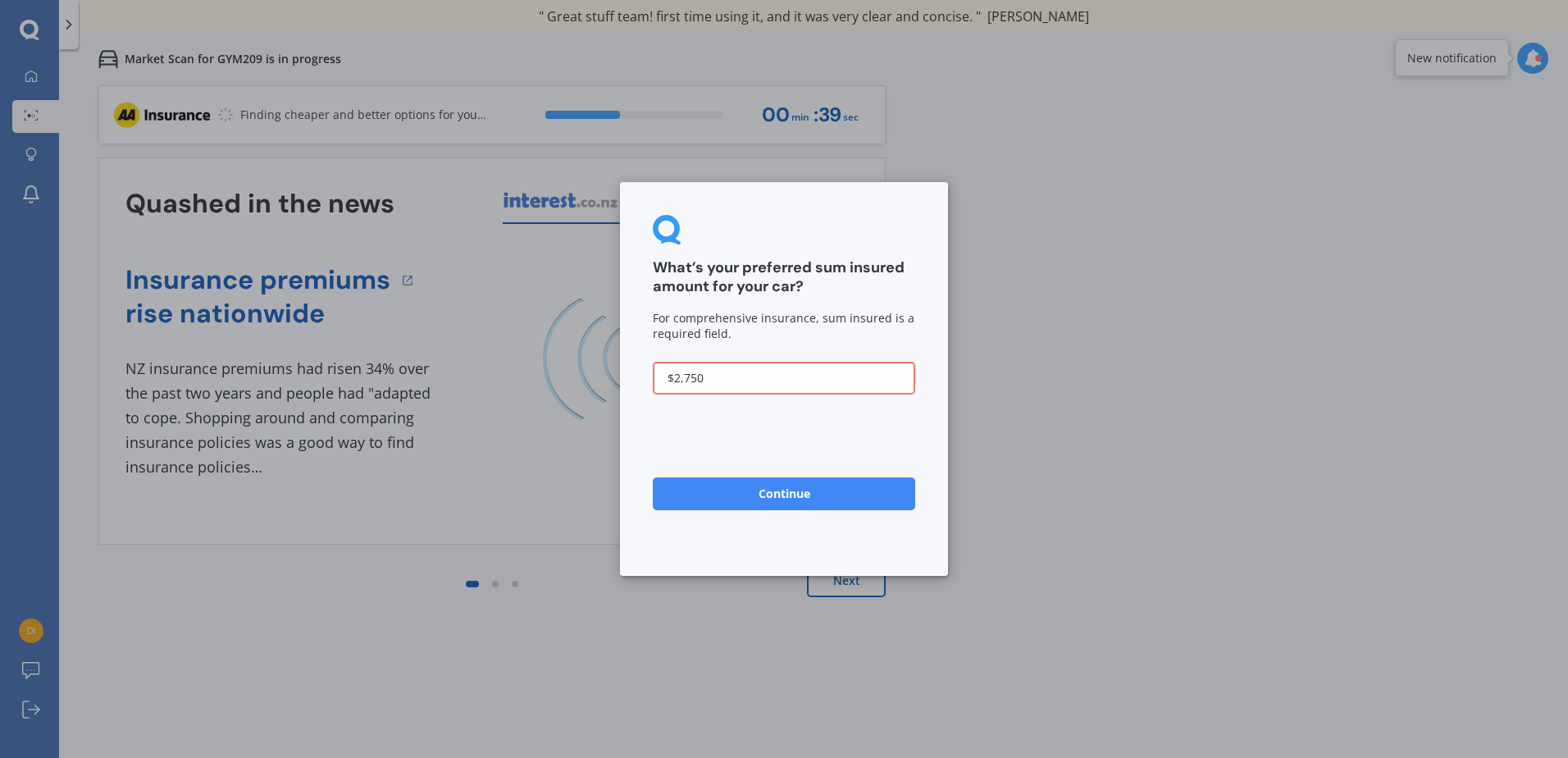
click at [772, 368] on input "$2,750" at bounding box center [784, 379] width 263 height 33
click at [1120, 428] on div "What’s your preferred sum insured amount for your car? For comprehensive insura…" at bounding box center [784, 379] width 1568 height 758
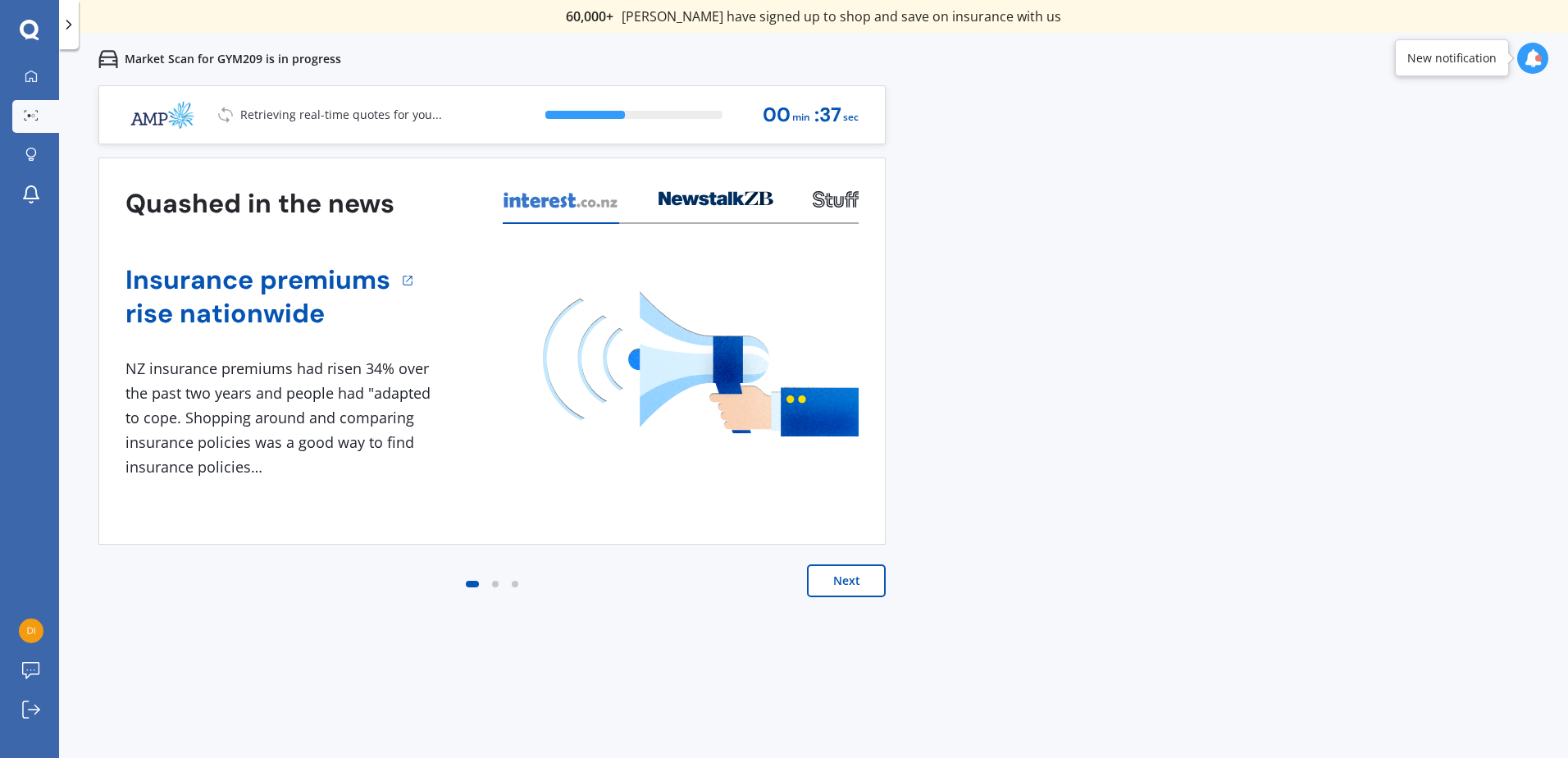
click at [868, 591] on button "Next" at bounding box center [846, 581] width 79 height 33
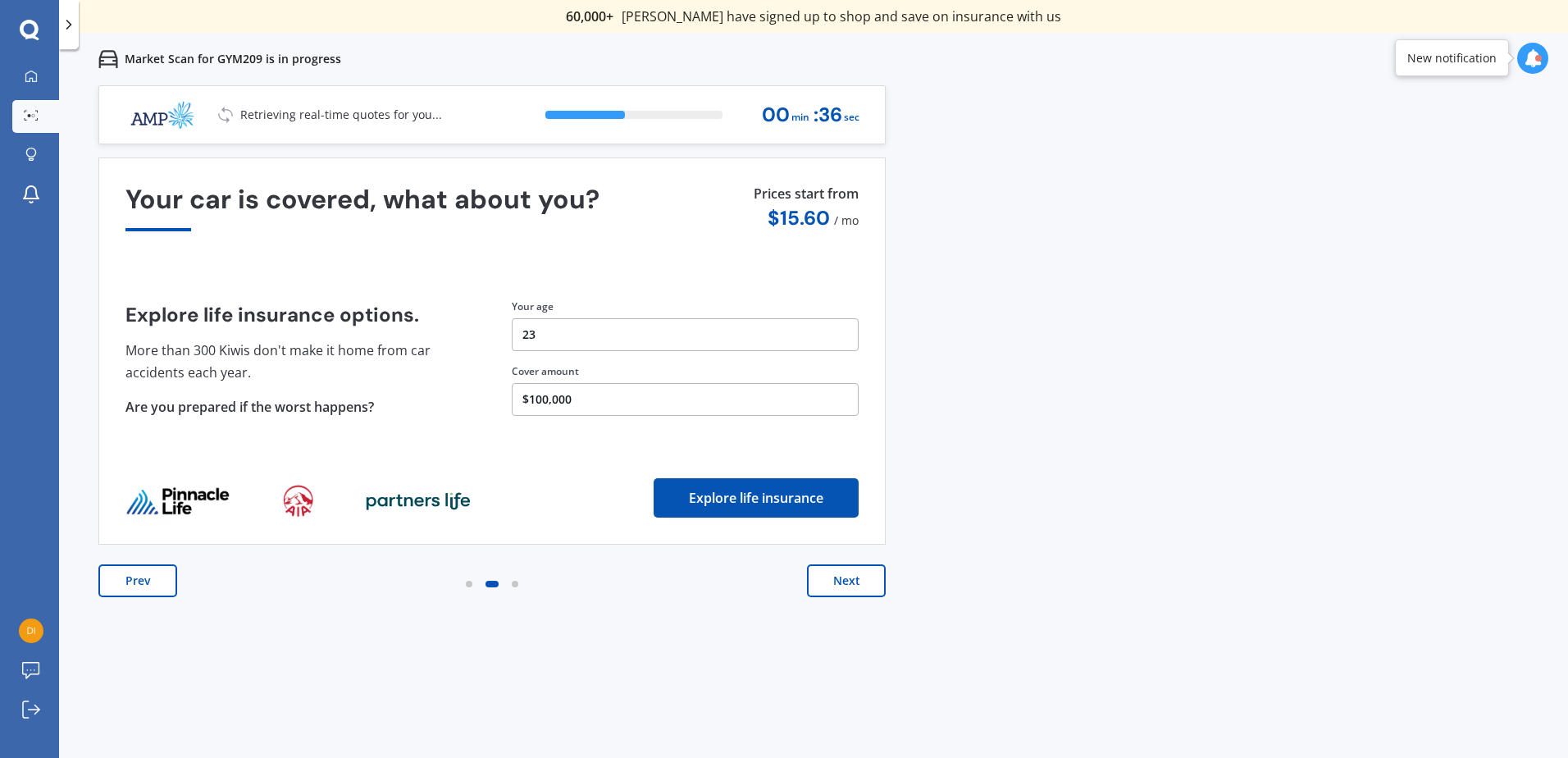
click at [866, 588] on button "Next" at bounding box center [846, 581] width 79 height 33
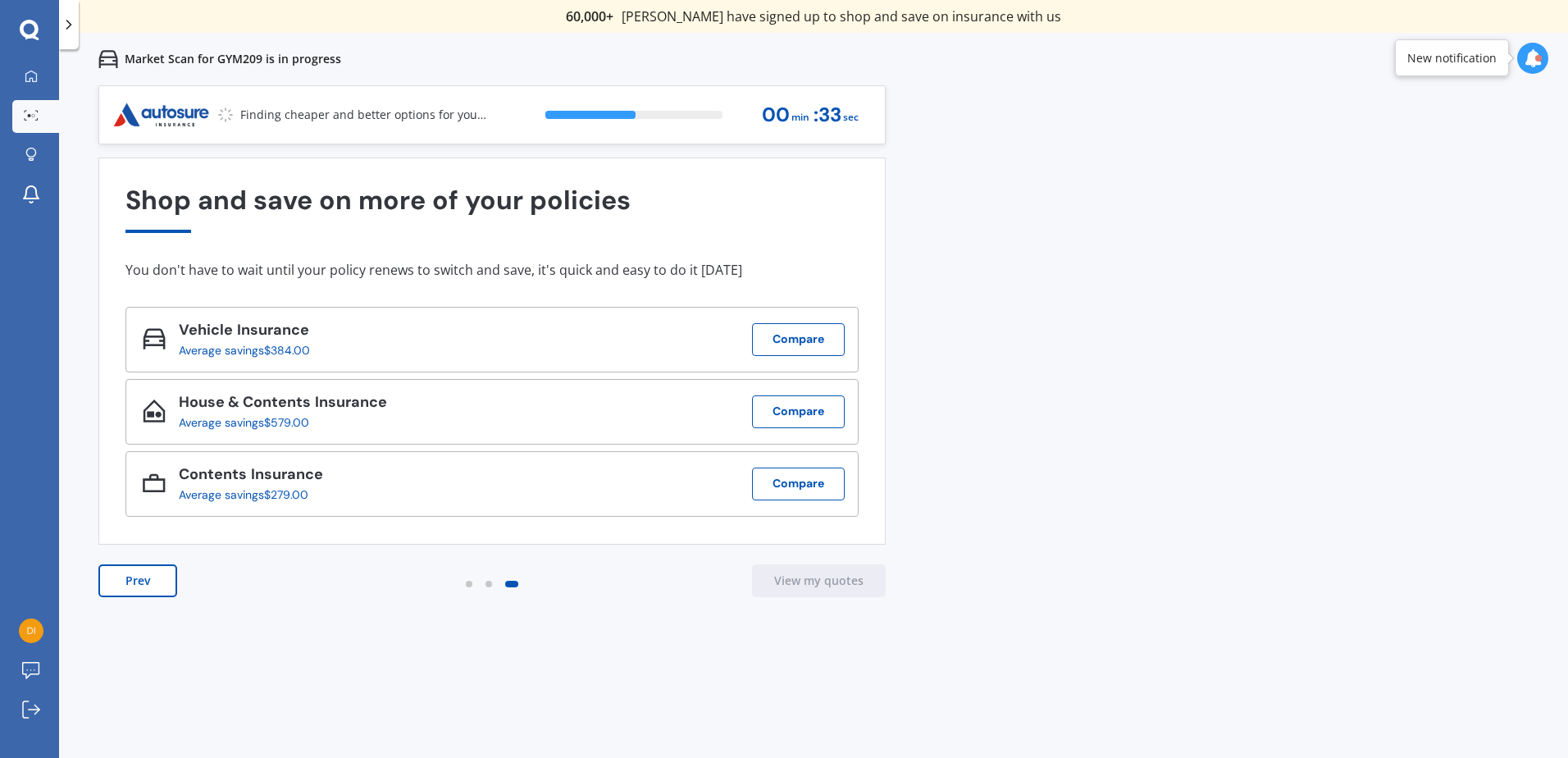
click at [149, 591] on button "Prev" at bounding box center [138, 581] width 79 height 33
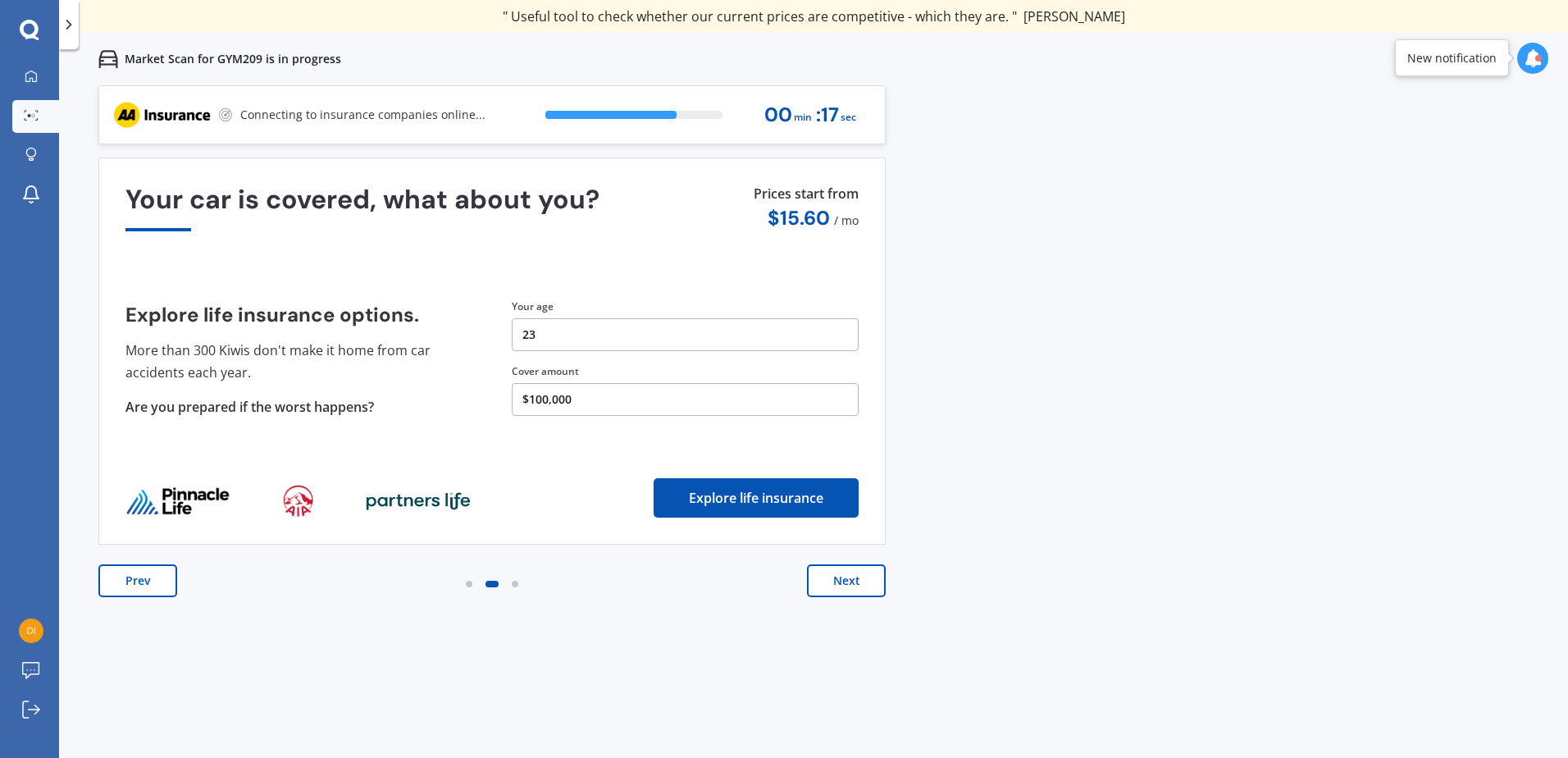
click at [167, 584] on button "Prev" at bounding box center [138, 581] width 79 height 33
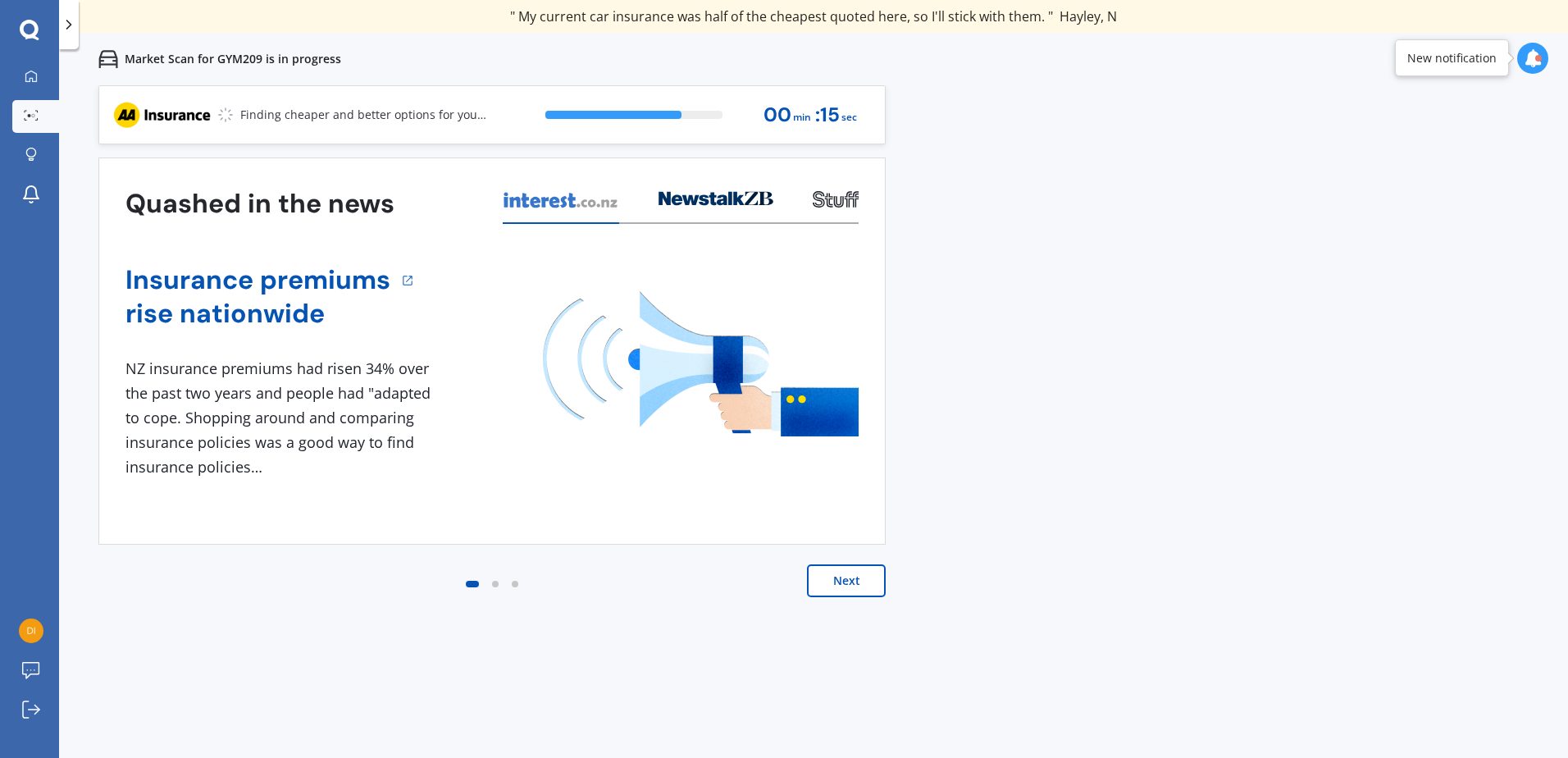
click at [833, 585] on button "Next" at bounding box center [846, 581] width 79 height 33
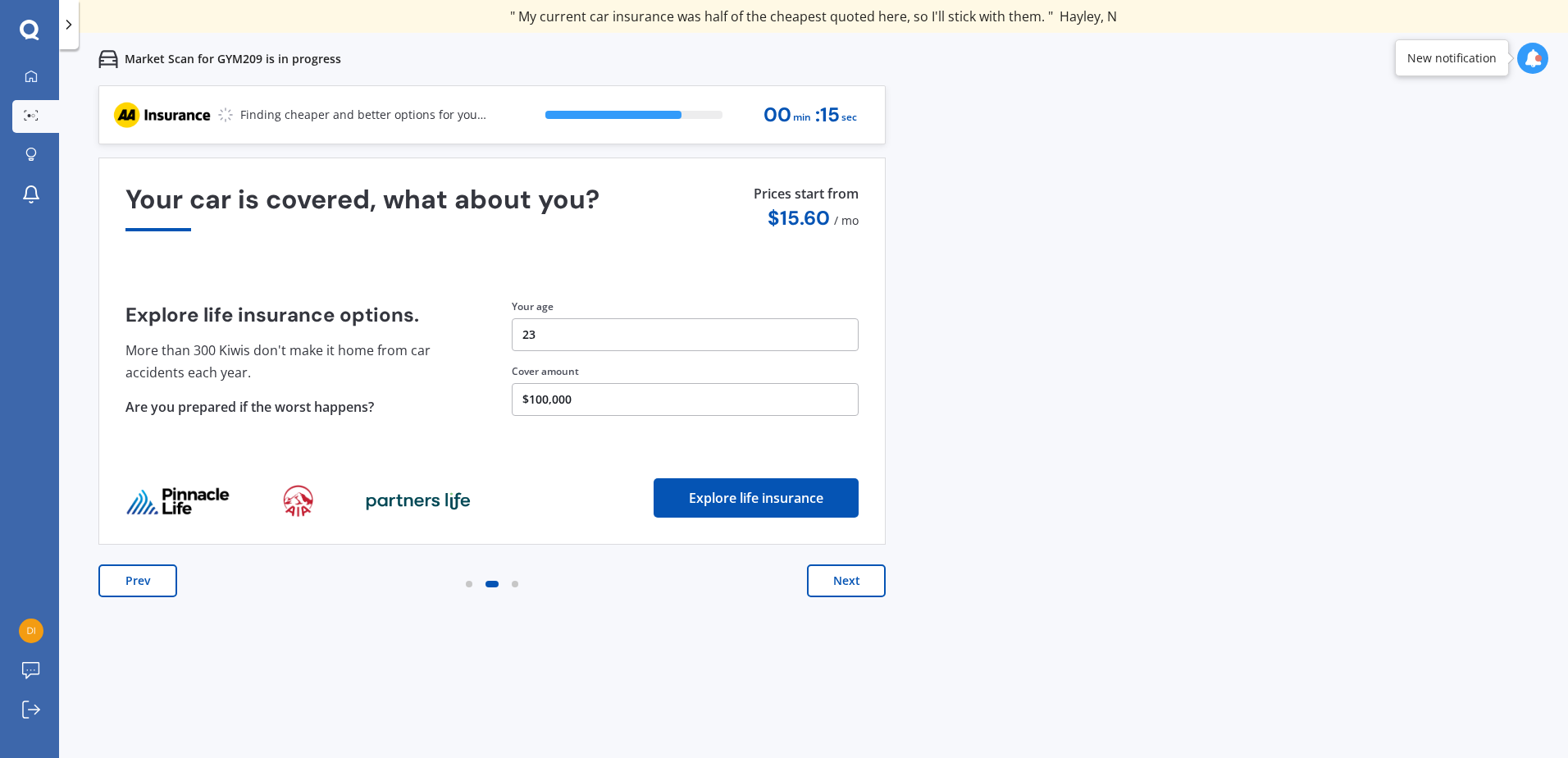
click at [833, 585] on button "Next" at bounding box center [846, 581] width 79 height 33
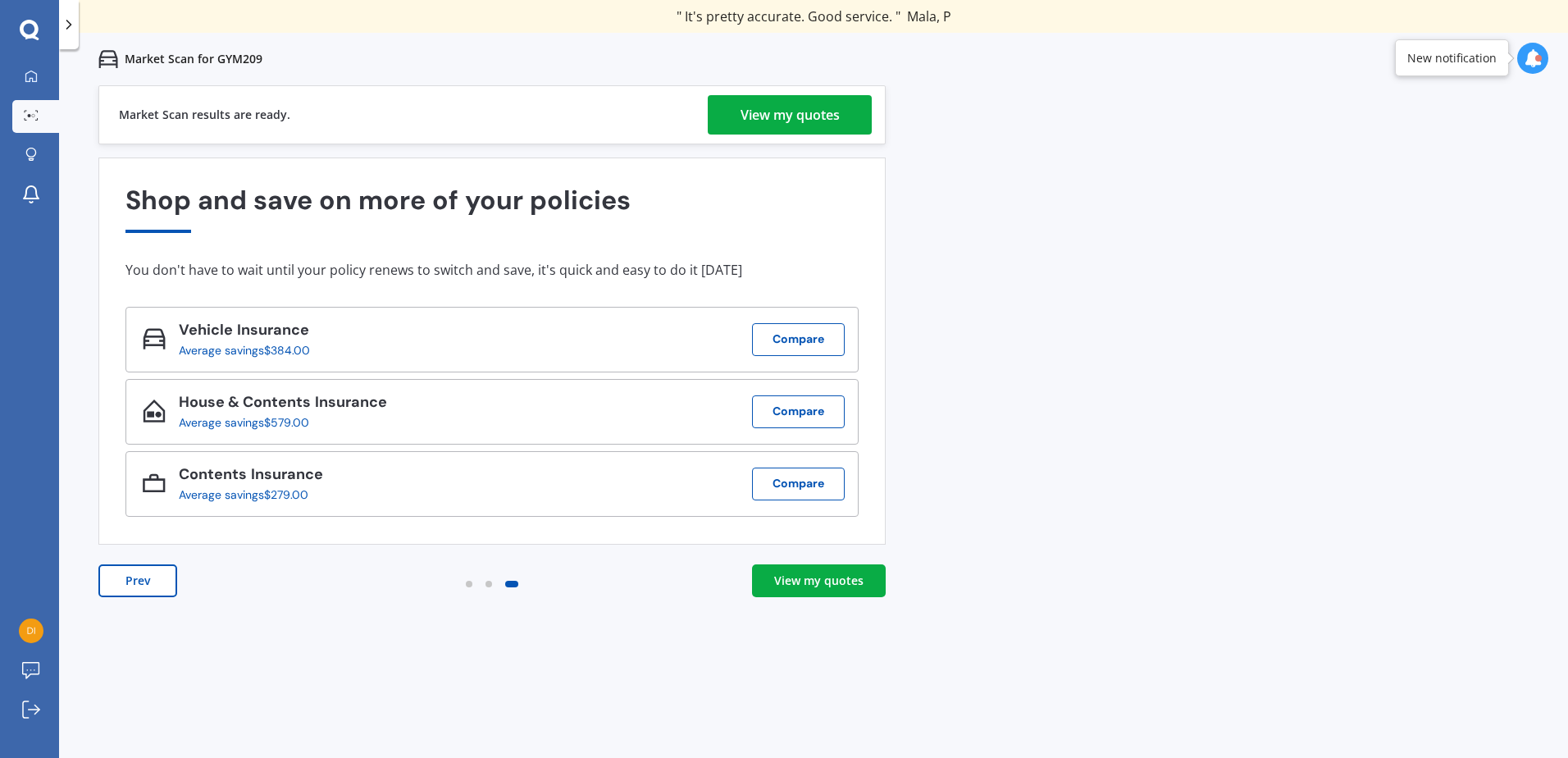
click at [813, 118] on div "View my quotes" at bounding box center [790, 115] width 99 height 40
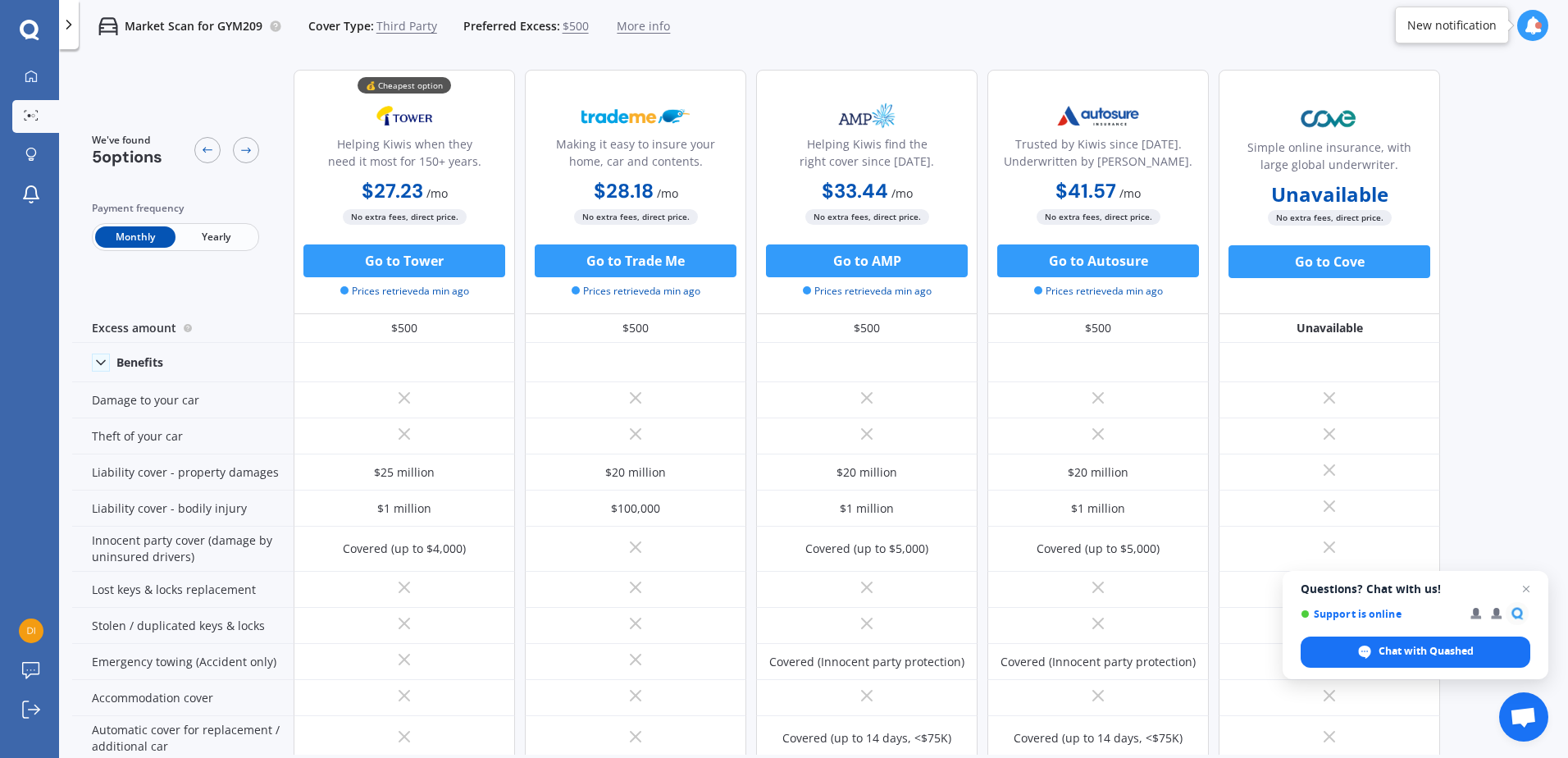
click at [236, 239] on span "Yearly" at bounding box center [215, 237] width 80 height 22
click at [152, 230] on span "Monthly" at bounding box center [135, 237] width 80 height 22
click at [421, 27] on span "Third Party" at bounding box center [406, 27] width 60 height 17
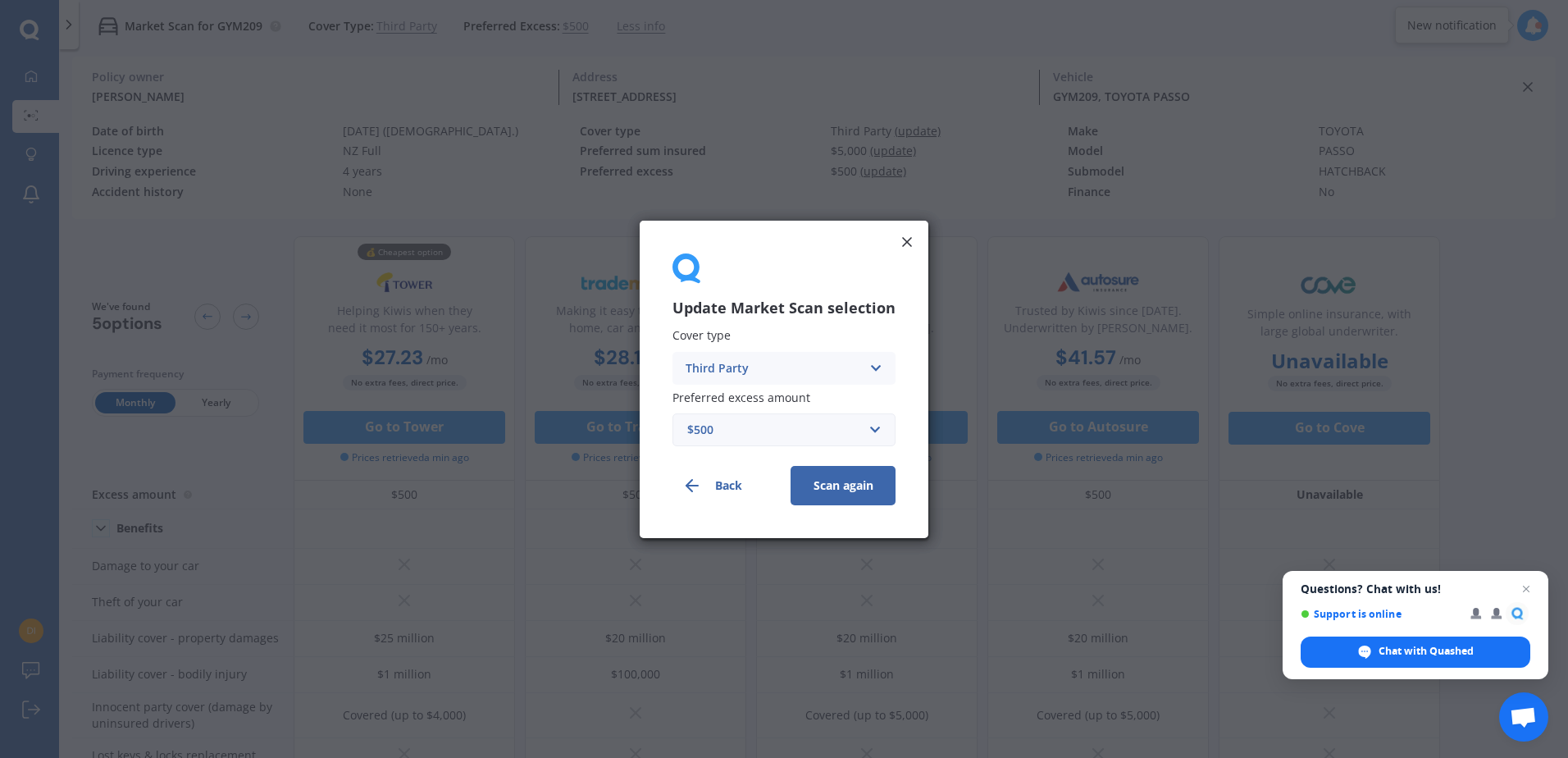
click at [773, 371] on div "Third Party" at bounding box center [774, 368] width 176 height 18
click at [773, 398] on span "Comprehensive" at bounding box center [730, 399] width 87 height 12
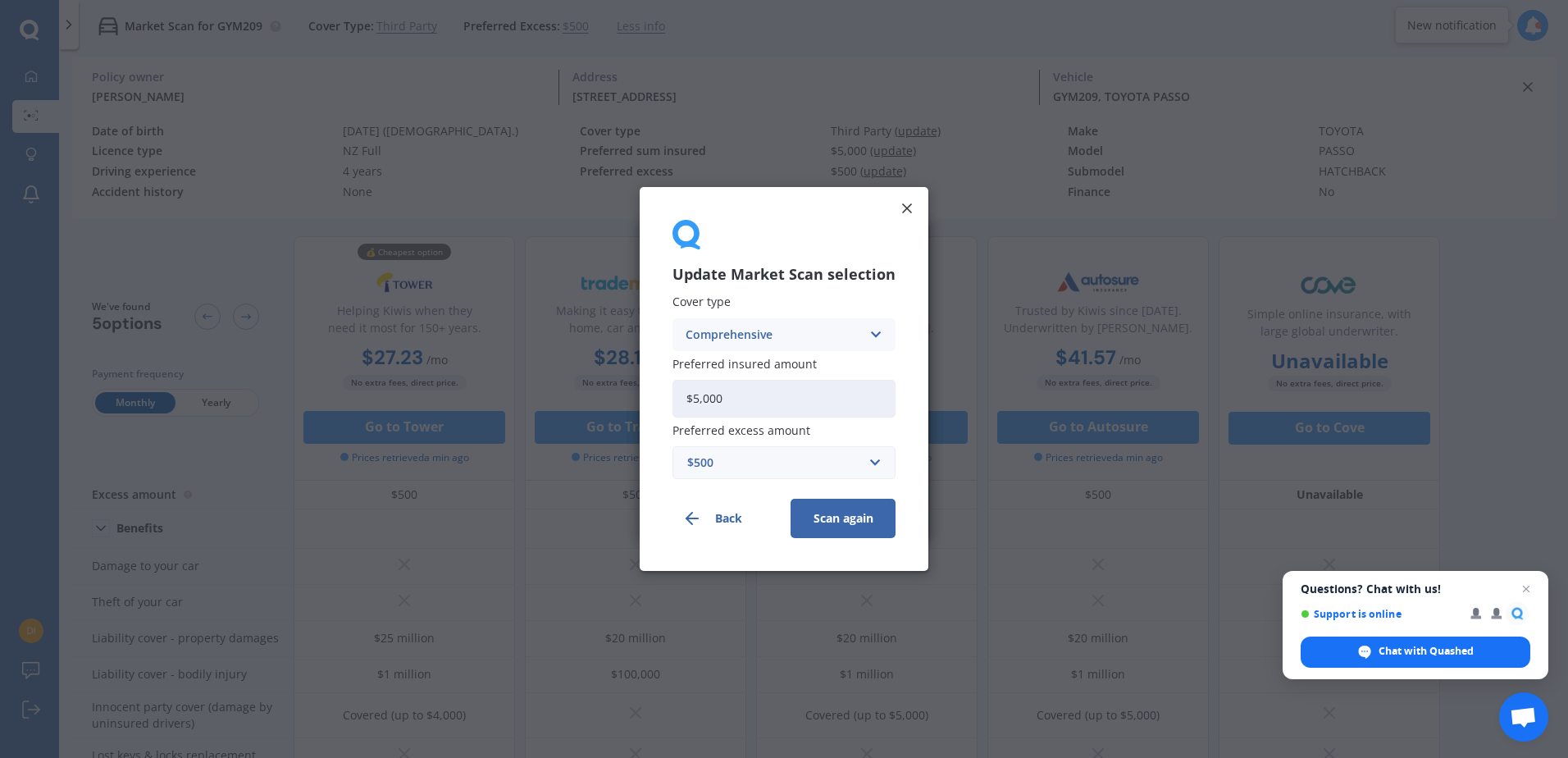
click at [742, 397] on input "$5,000" at bounding box center [784, 398] width 223 height 38
type input "$3,000"
click at [784, 438] on span "Preferred excess amount" at bounding box center [741, 430] width 138 height 16
click at [841, 520] on button "Scan again" at bounding box center [842, 519] width 105 height 40
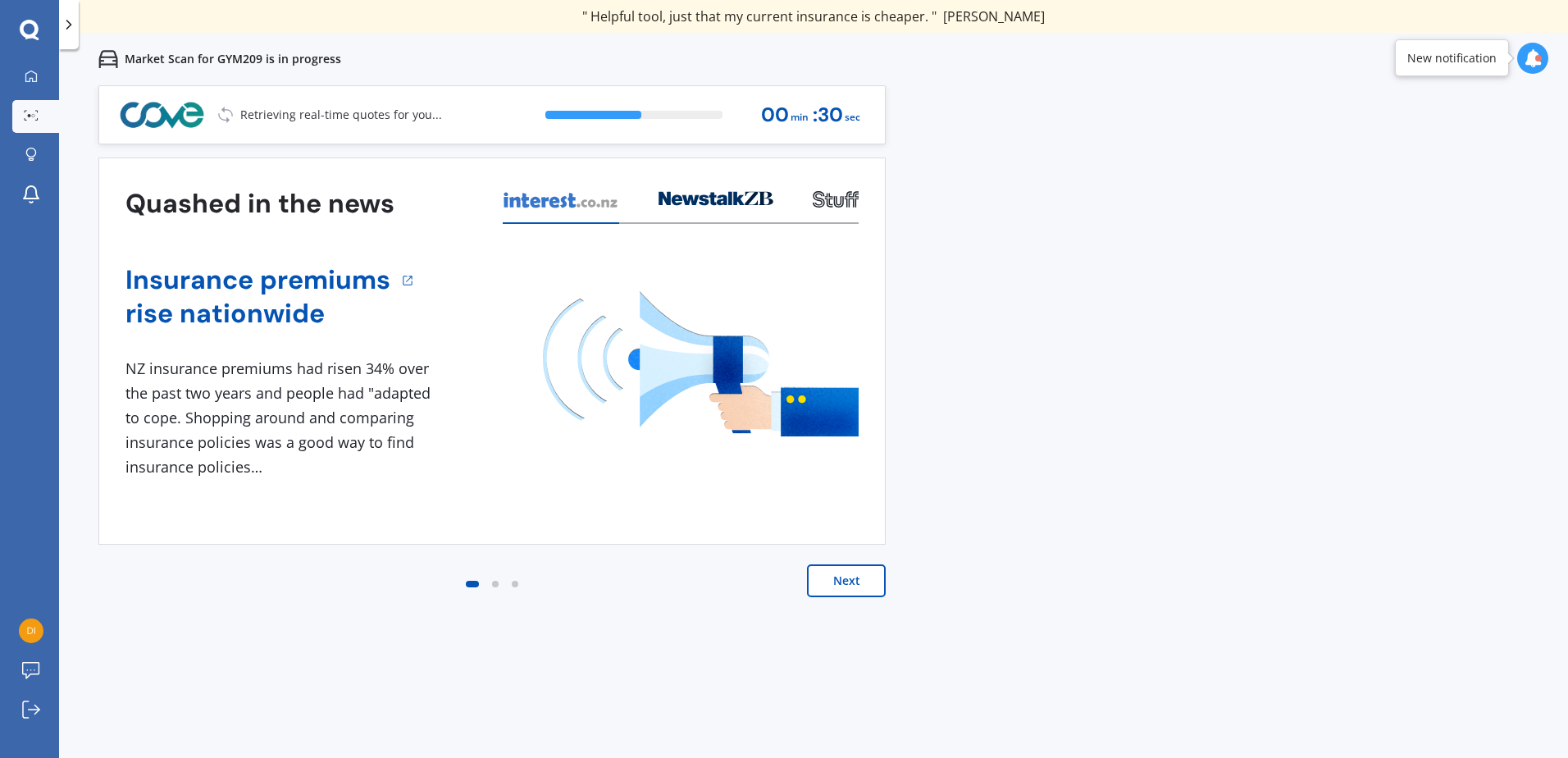
click at [852, 572] on button "Next" at bounding box center [846, 581] width 79 height 33
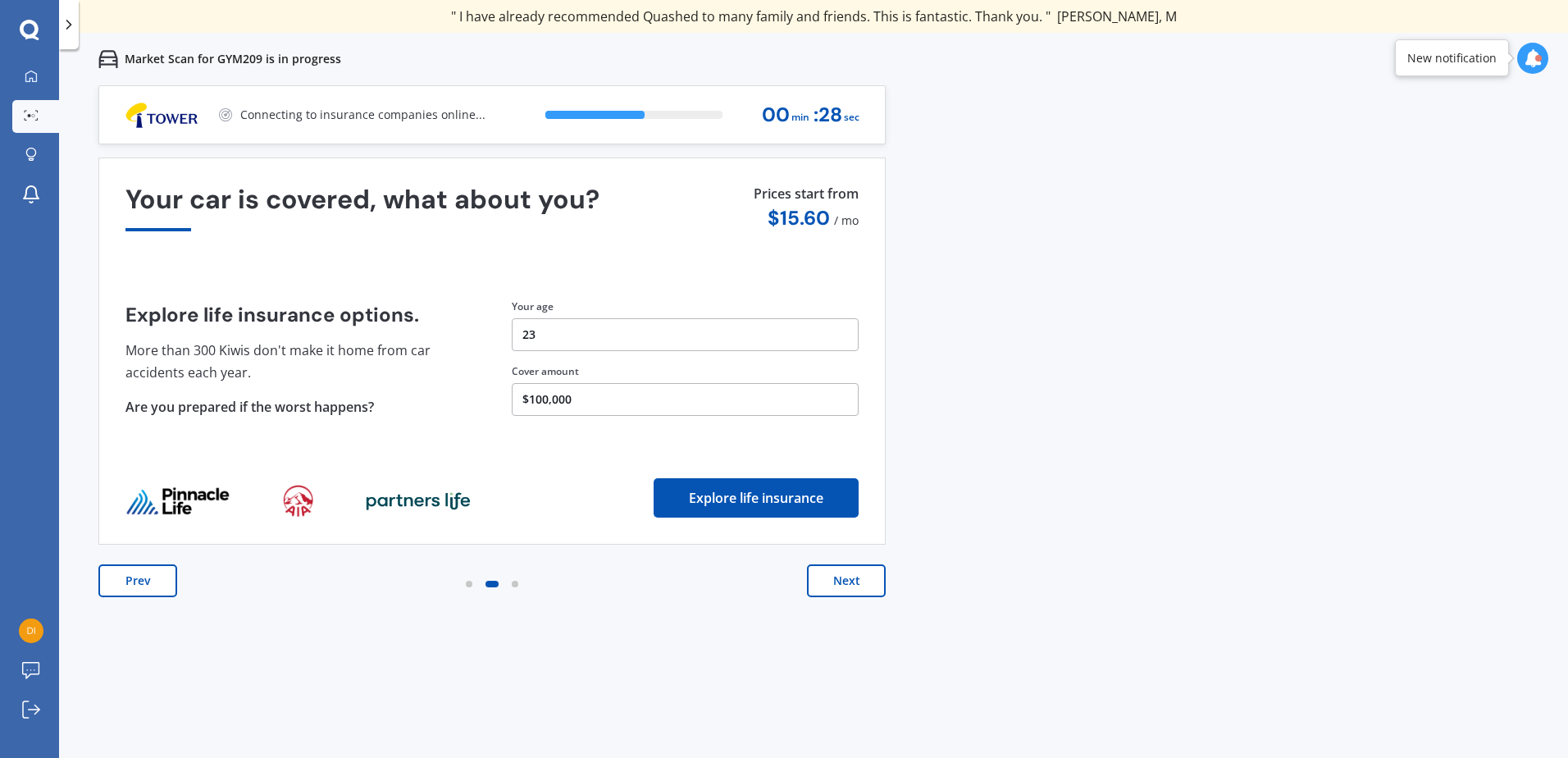
click at [857, 583] on button "Next" at bounding box center [846, 581] width 79 height 33
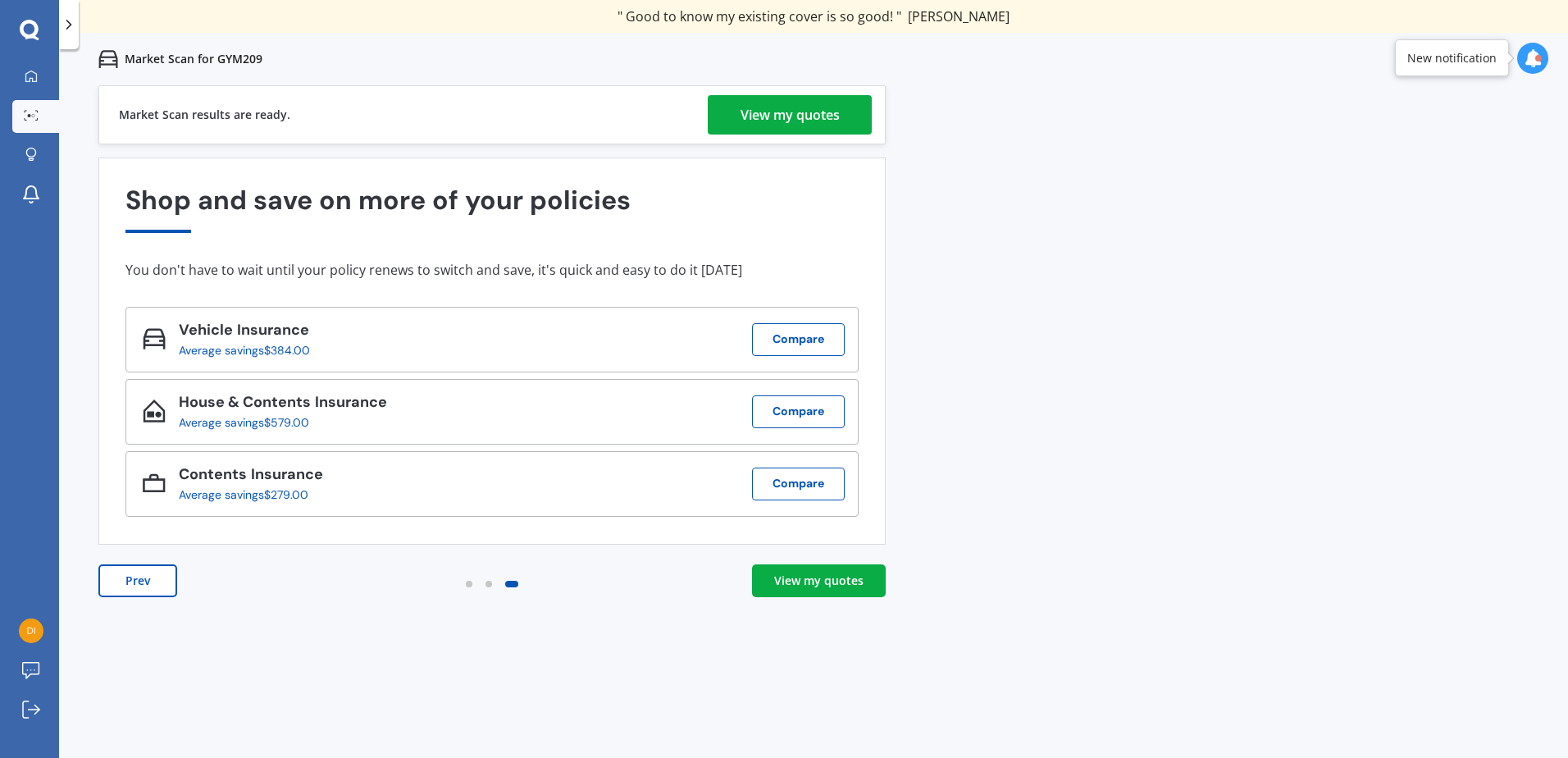
click at [795, 123] on div "View my quotes" at bounding box center [790, 115] width 99 height 40
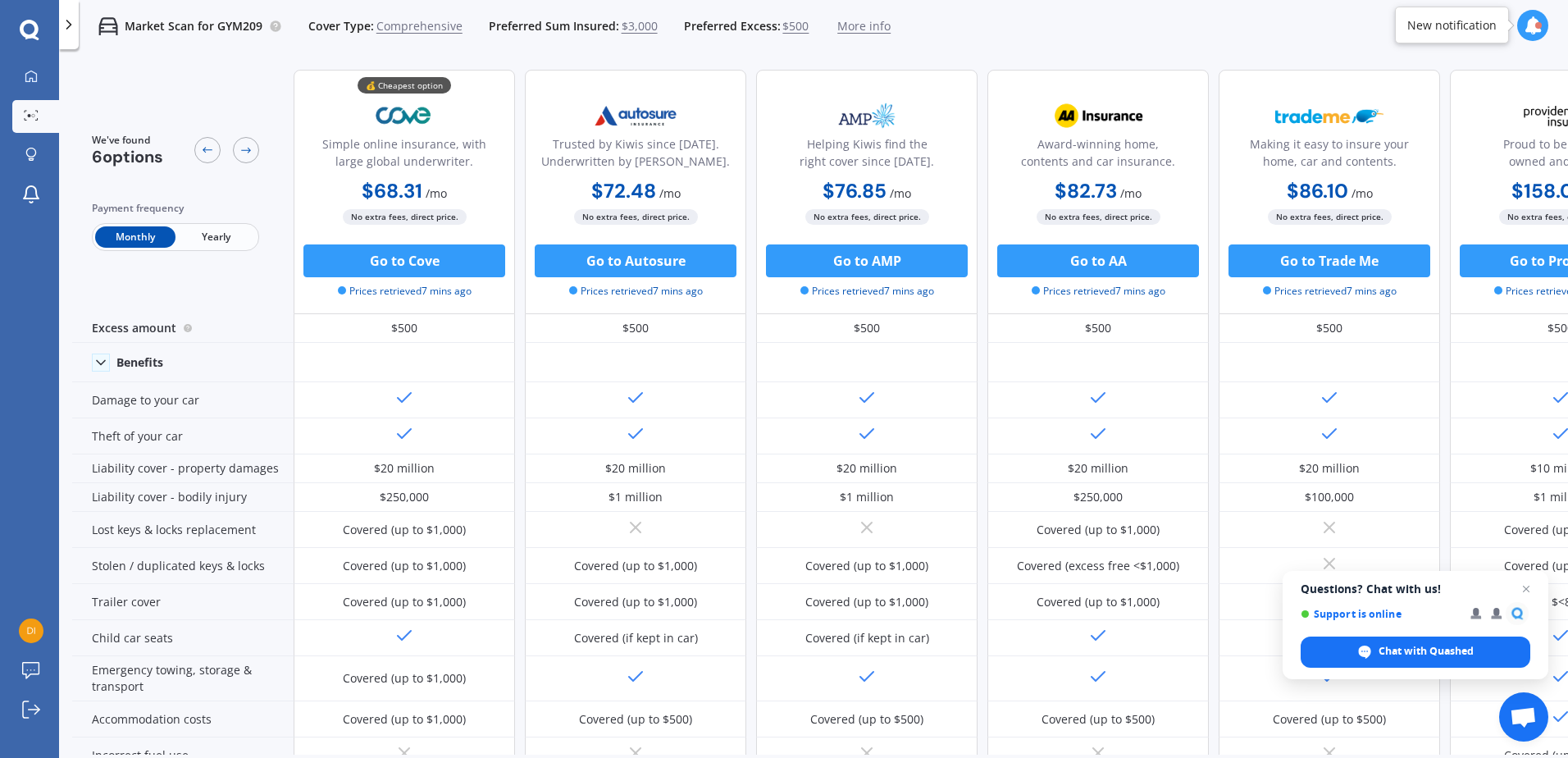
click at [200, 238] on span "Yearly" at bounding box center [215, 237] width 80 height 22
click at [128, 233] on span "Monthly" at bounding box center [135, 237] width 80 height 22
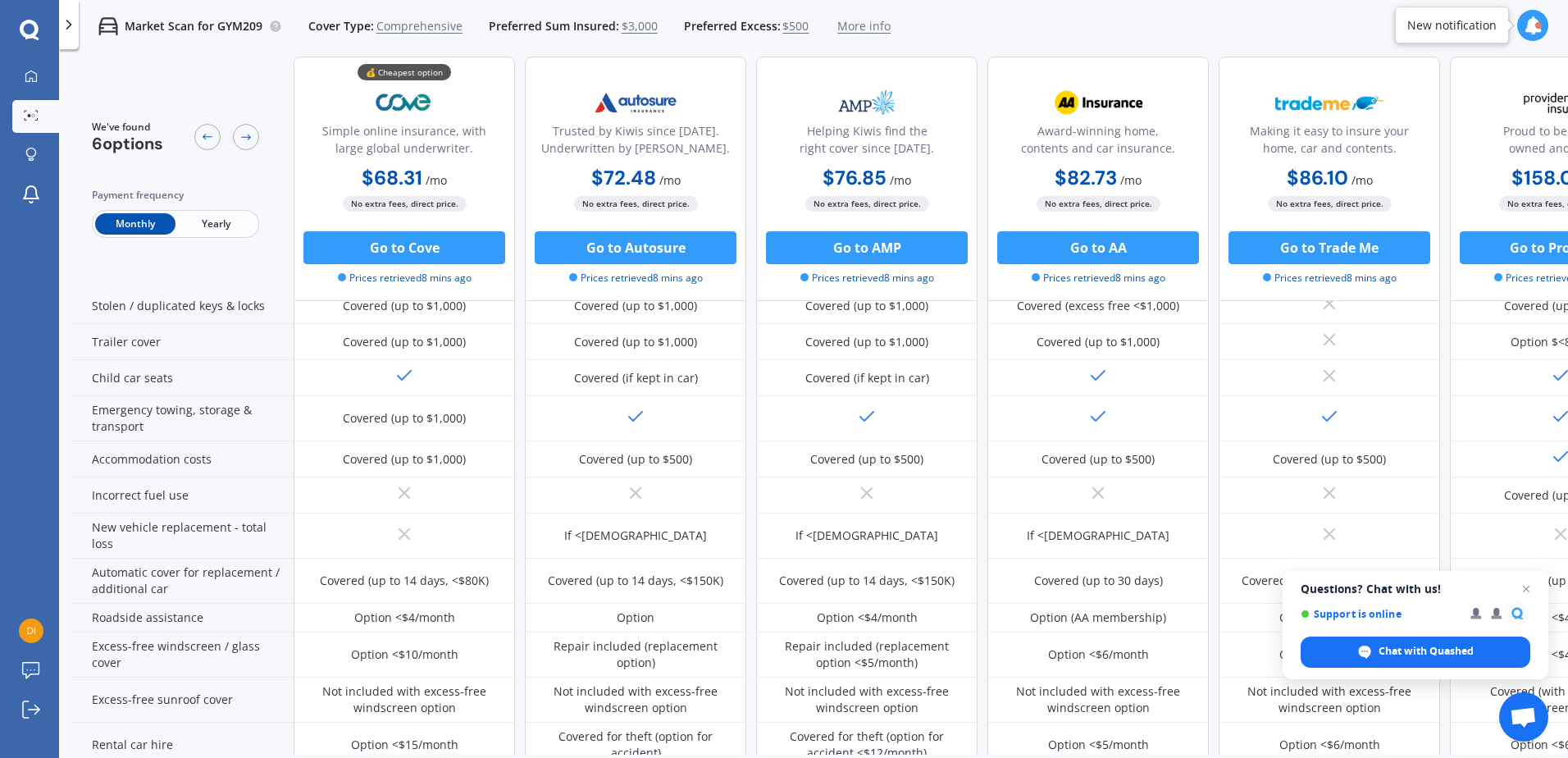
scroll to position [273, 0]
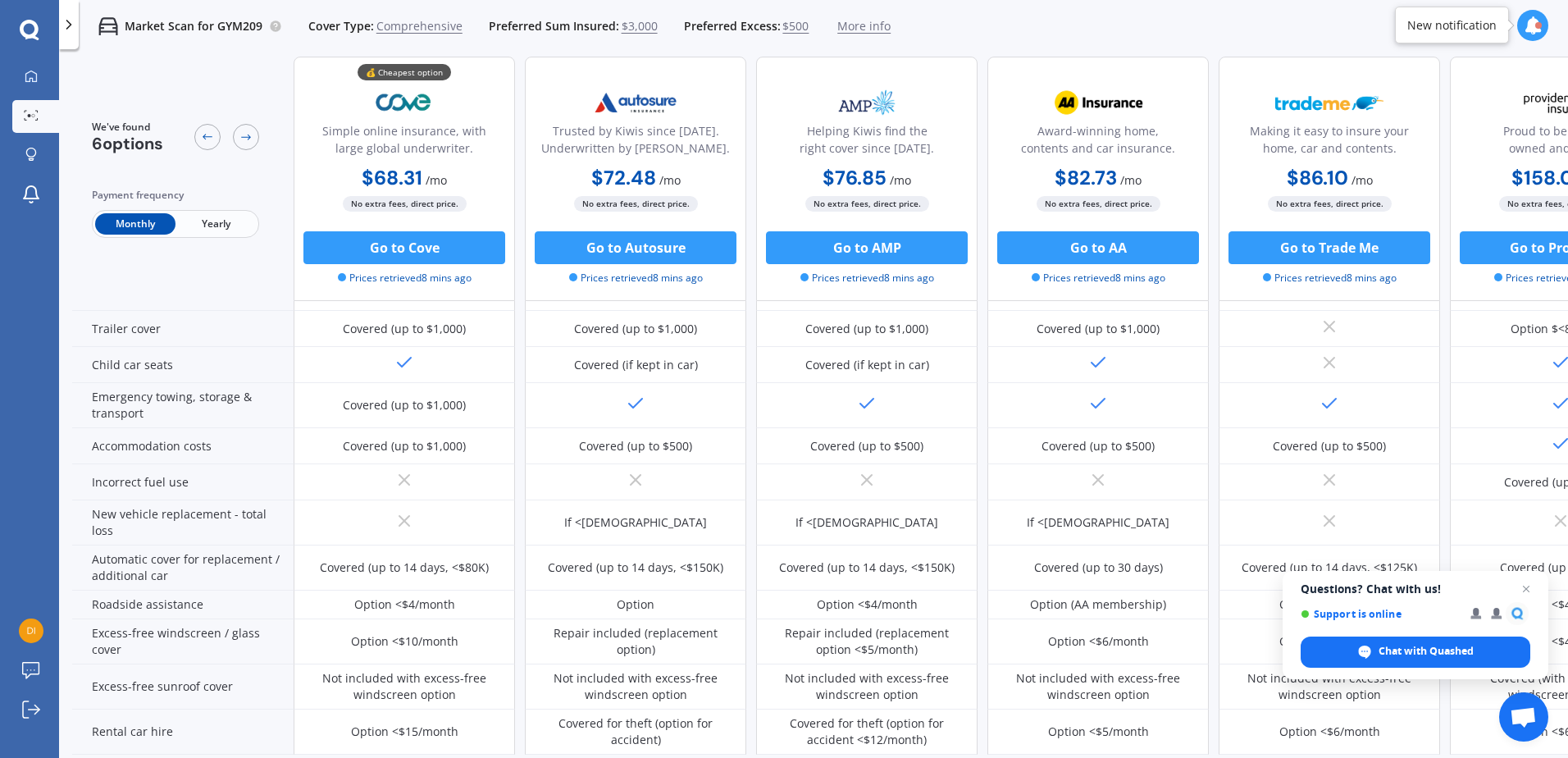
click at [220, 224] on span "Yearly" at bounding box center [215, 224] width 80 height 22
click at [118, 225] on span "Monthly" at bounding box center [135, 224] width 80 height 22
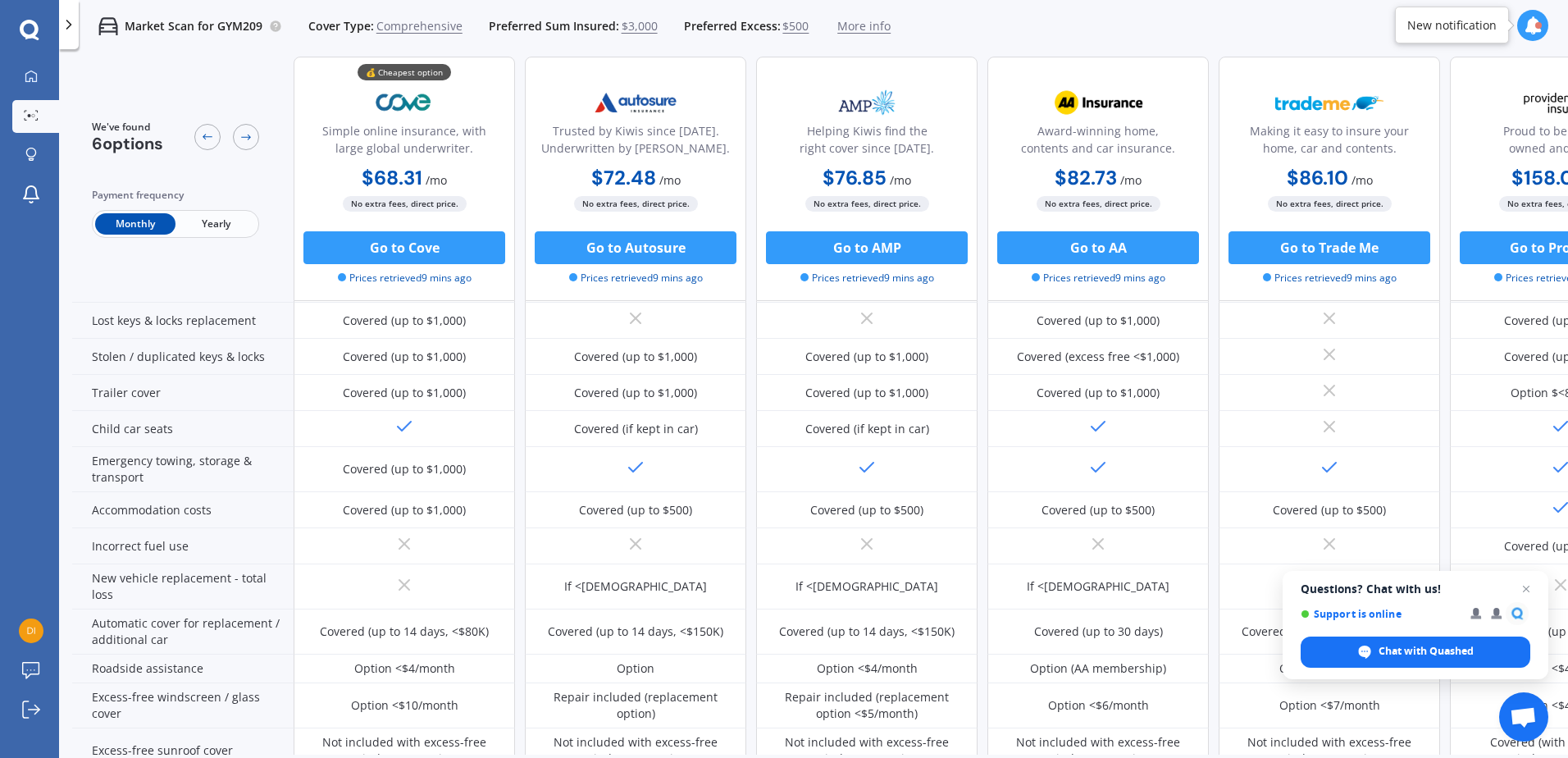
scroll to position [0, 0]
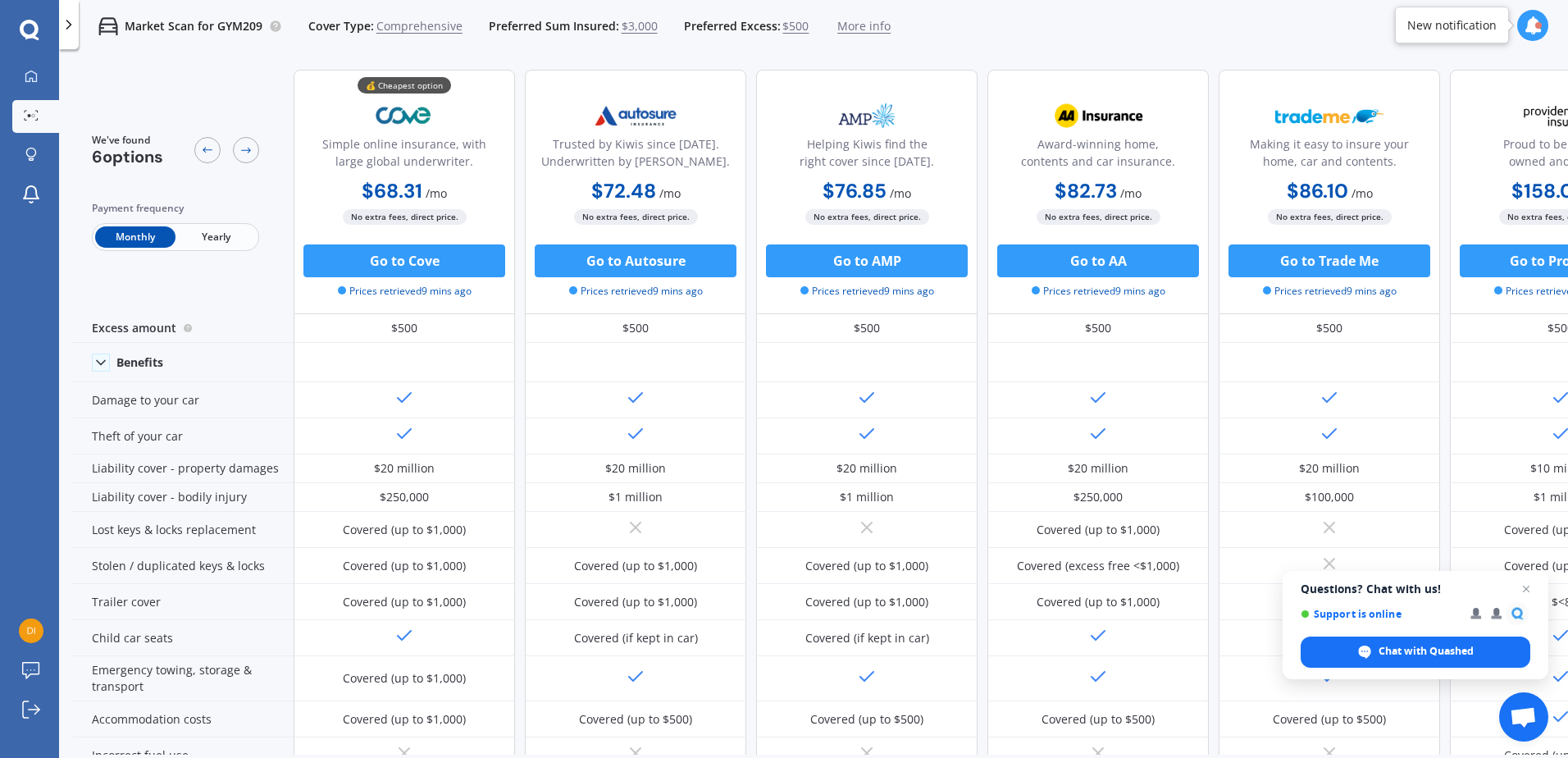
click at [871, 33] on span "More info" at bounding box center [864, 27] width 53 height 17
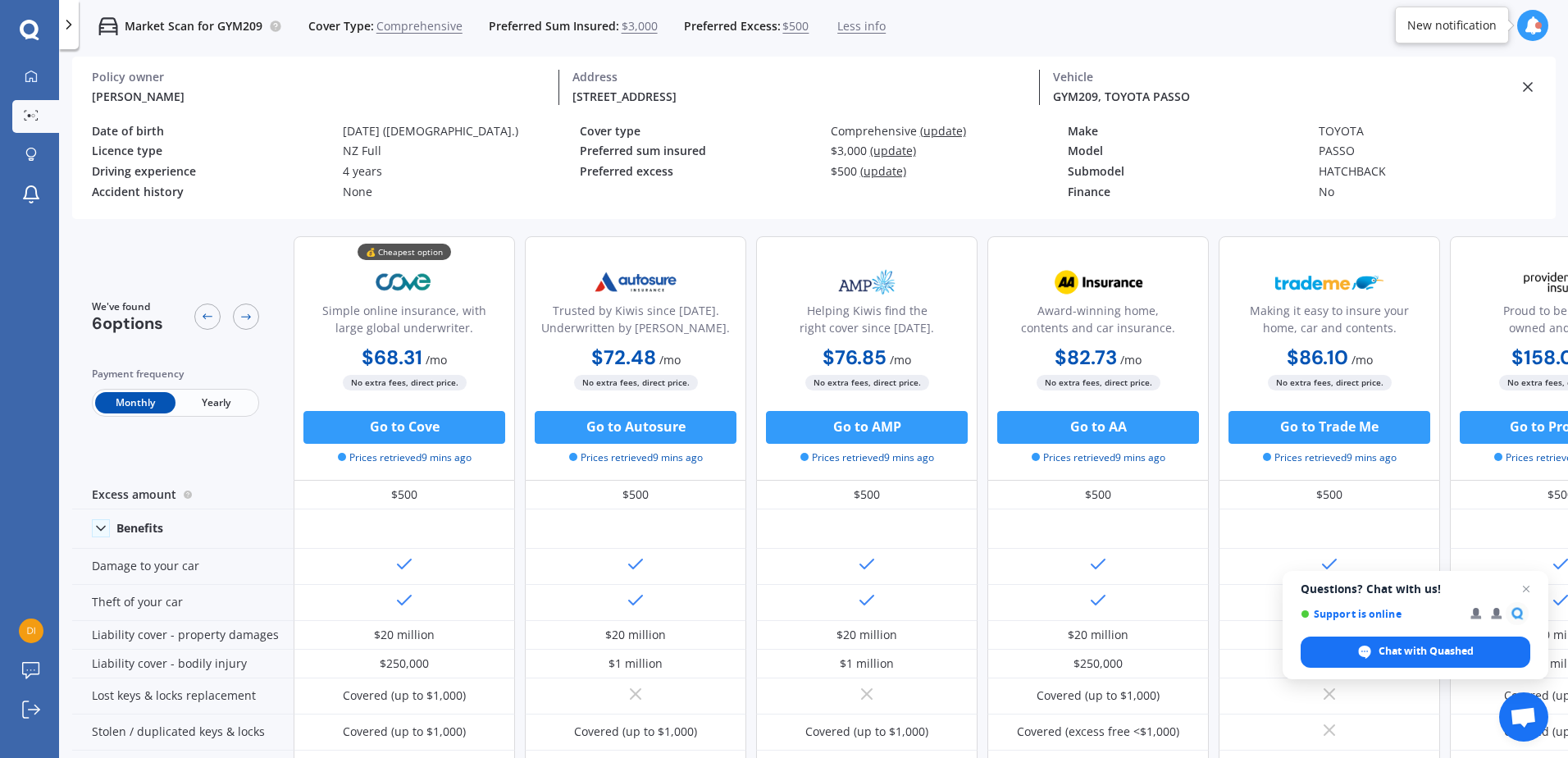
click at [364, 190] on div "None" at bounding box center [461, 192] width 238 height 14
click at [27, 127] on link "Market Scan" at bounding box center [36, 117] width 46 height 33
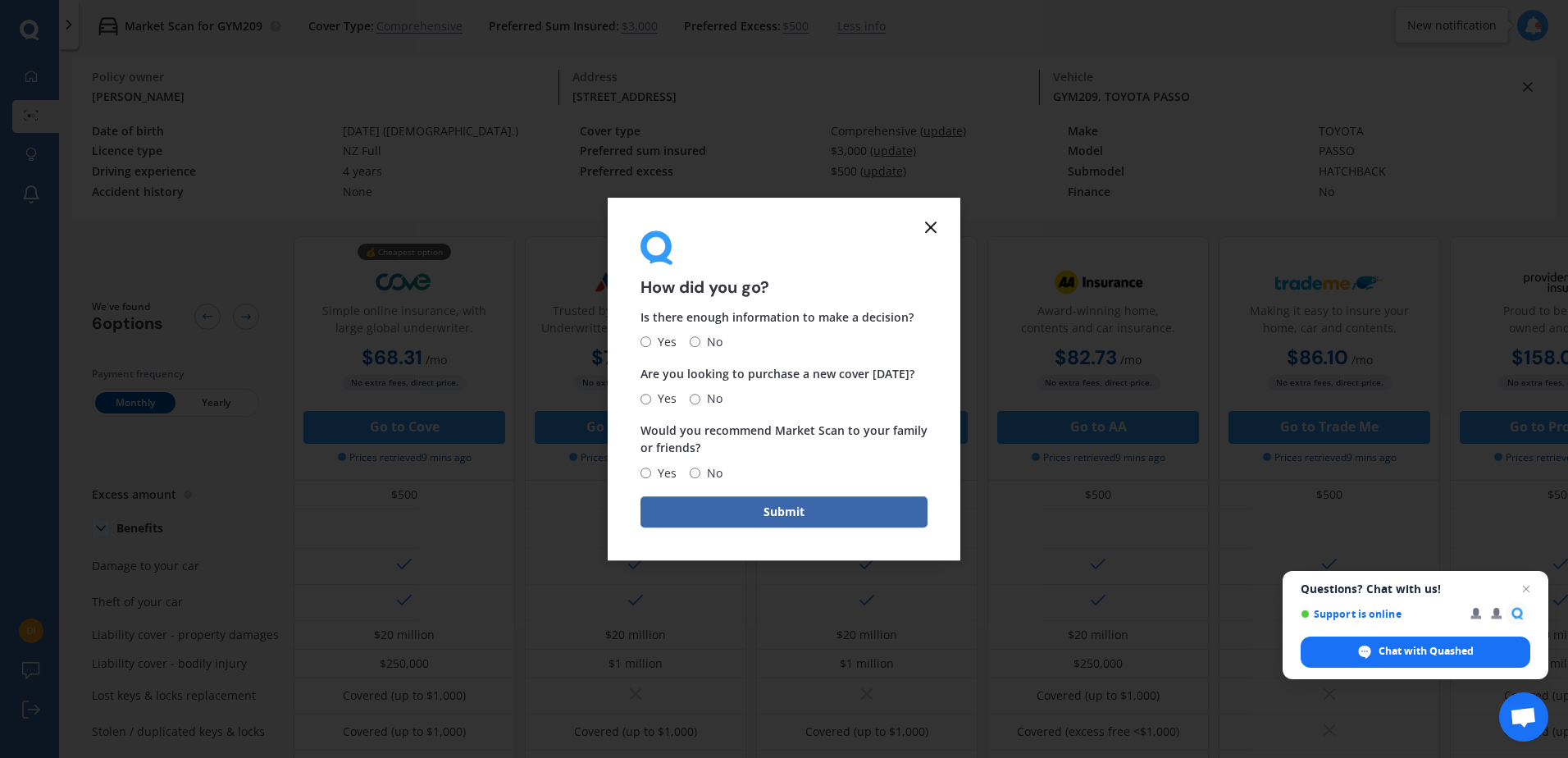
click at [933, 226] on line at bounding box center [931, 227] width 10 height 10
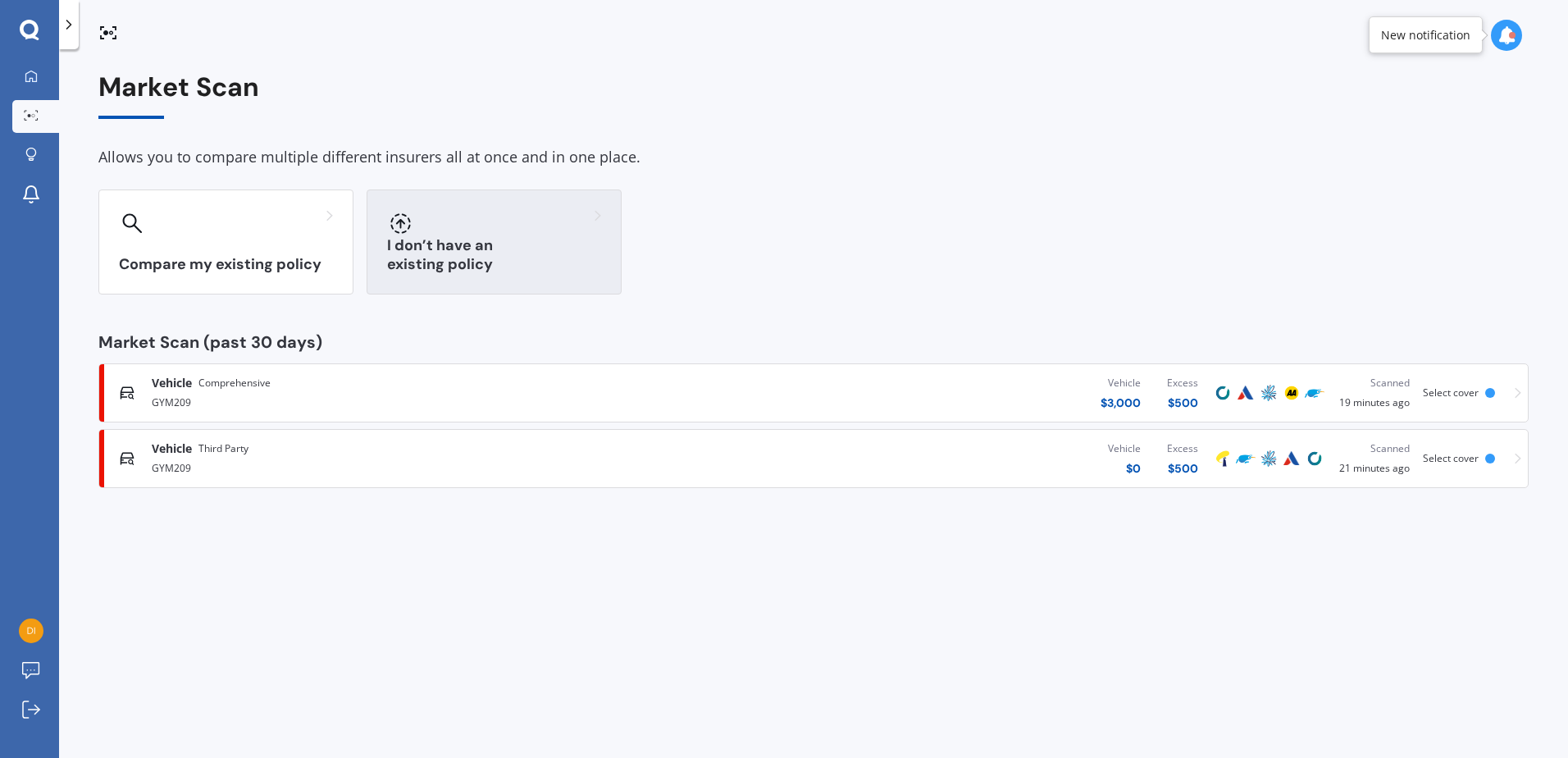
click at [504, 263] on h3 "I don’t have an existing policy" at bounding box center [494, 255] width 214 height 38
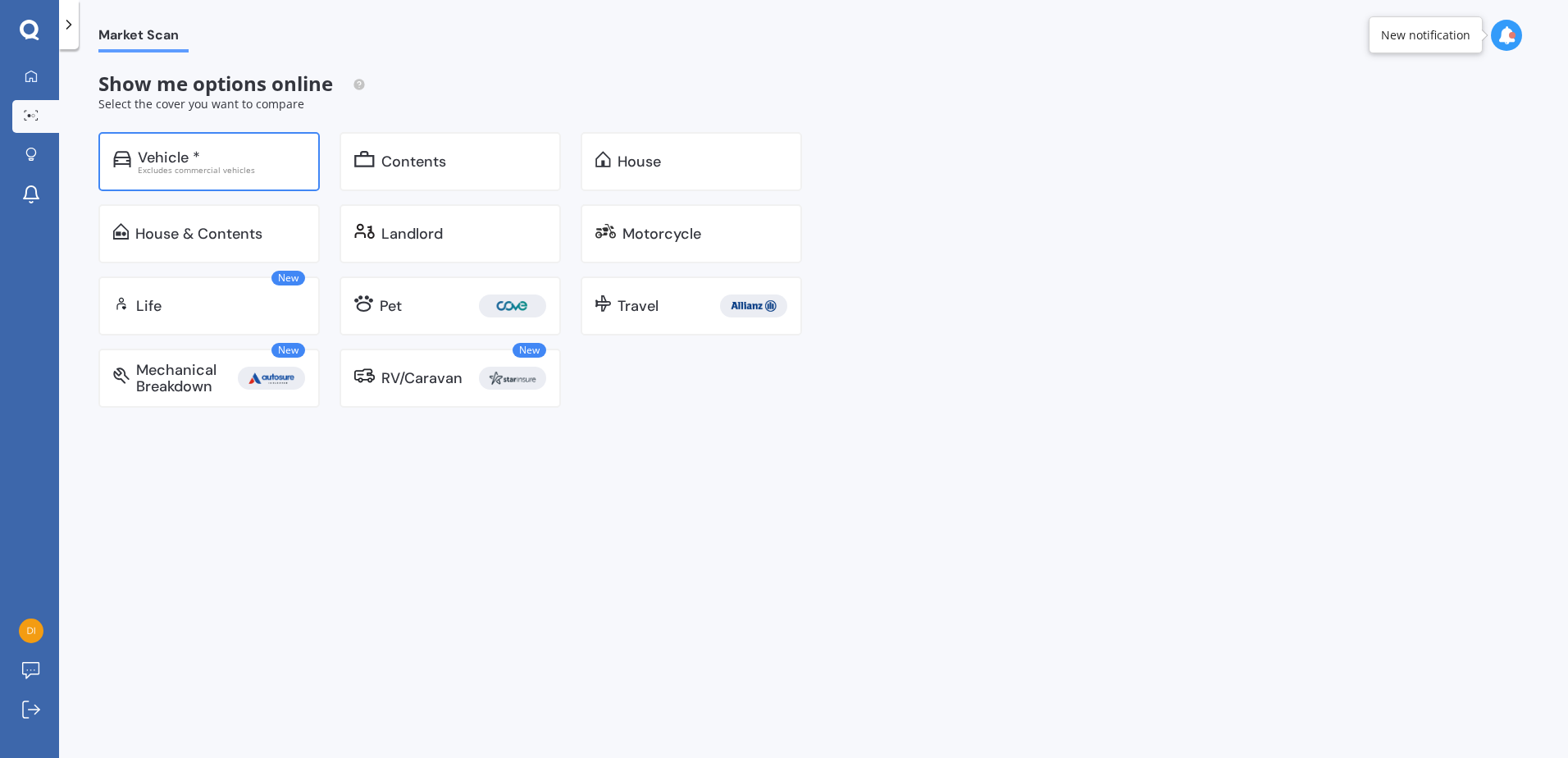
click at [232, 157] on div "Vehicle *" at bounding box center [221, 157] width 167 height 17
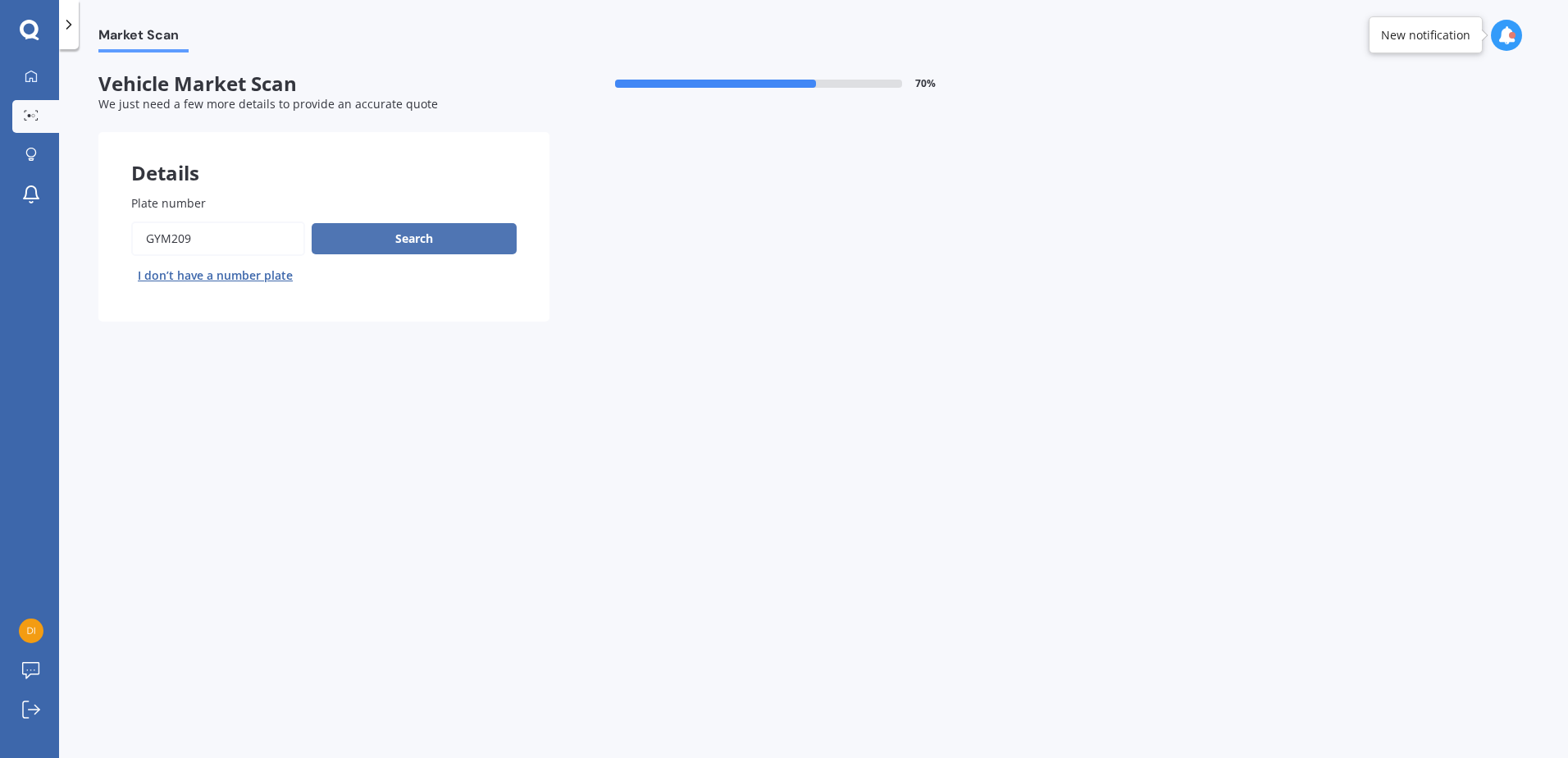
click at [388, 253] on button "Search" at bounding box center [414, 239] width 205 height 31
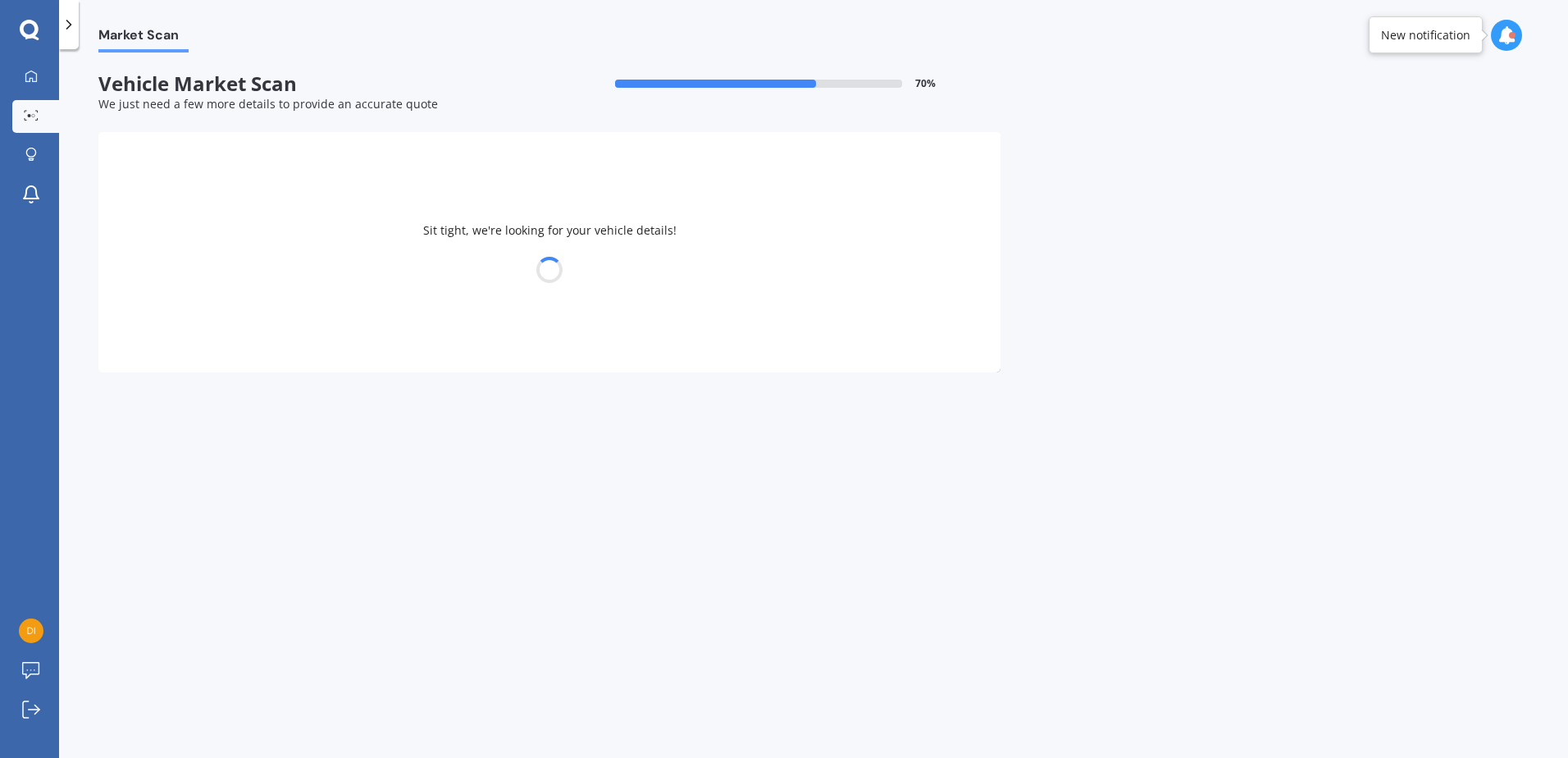
select select "TOYOTA"
select select "PASSO"
select select "30"
select select "05"
select select "2002"
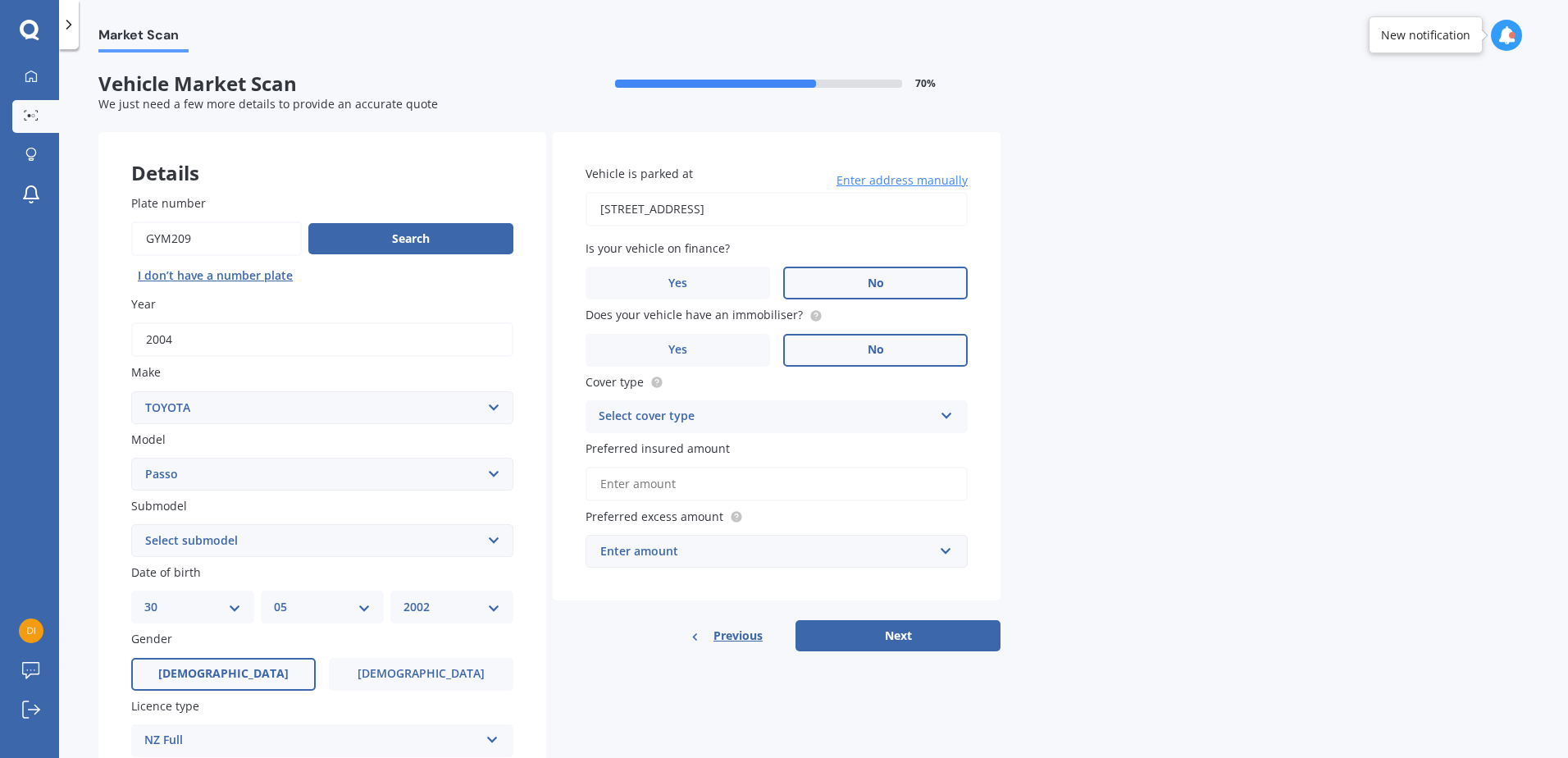
scroll to position [109, 0]
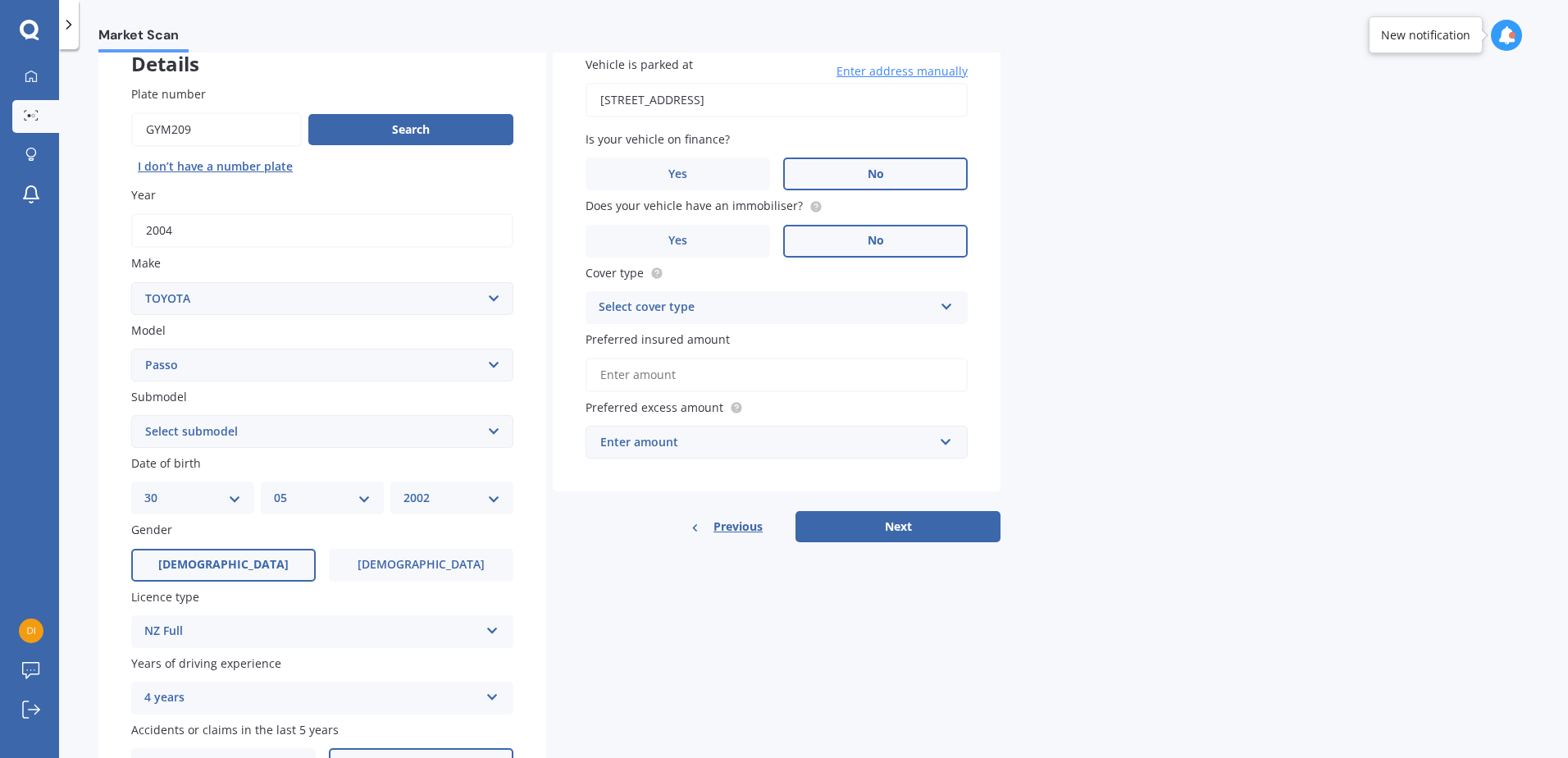
click at [263, 422] on select "Select submodel (All) Hatchback" at bounding box center [321, 432] width 382 height 33
select select "HATCHBACK"
click at [131, 415] on select "Select submodel (All) Hatchback" at bounding box center [321, 432] width 382 height 33
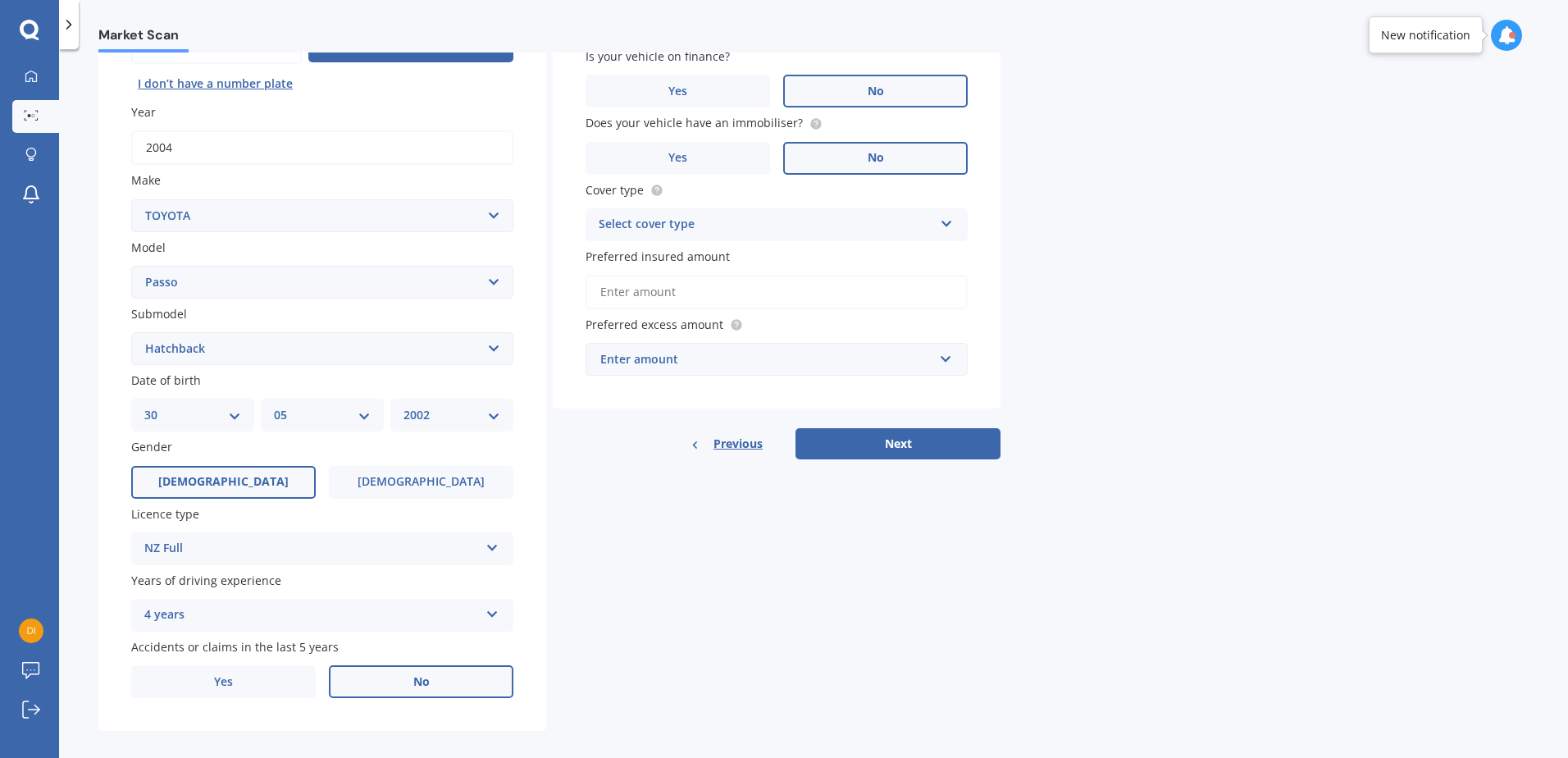
scroll to position [207, 0]
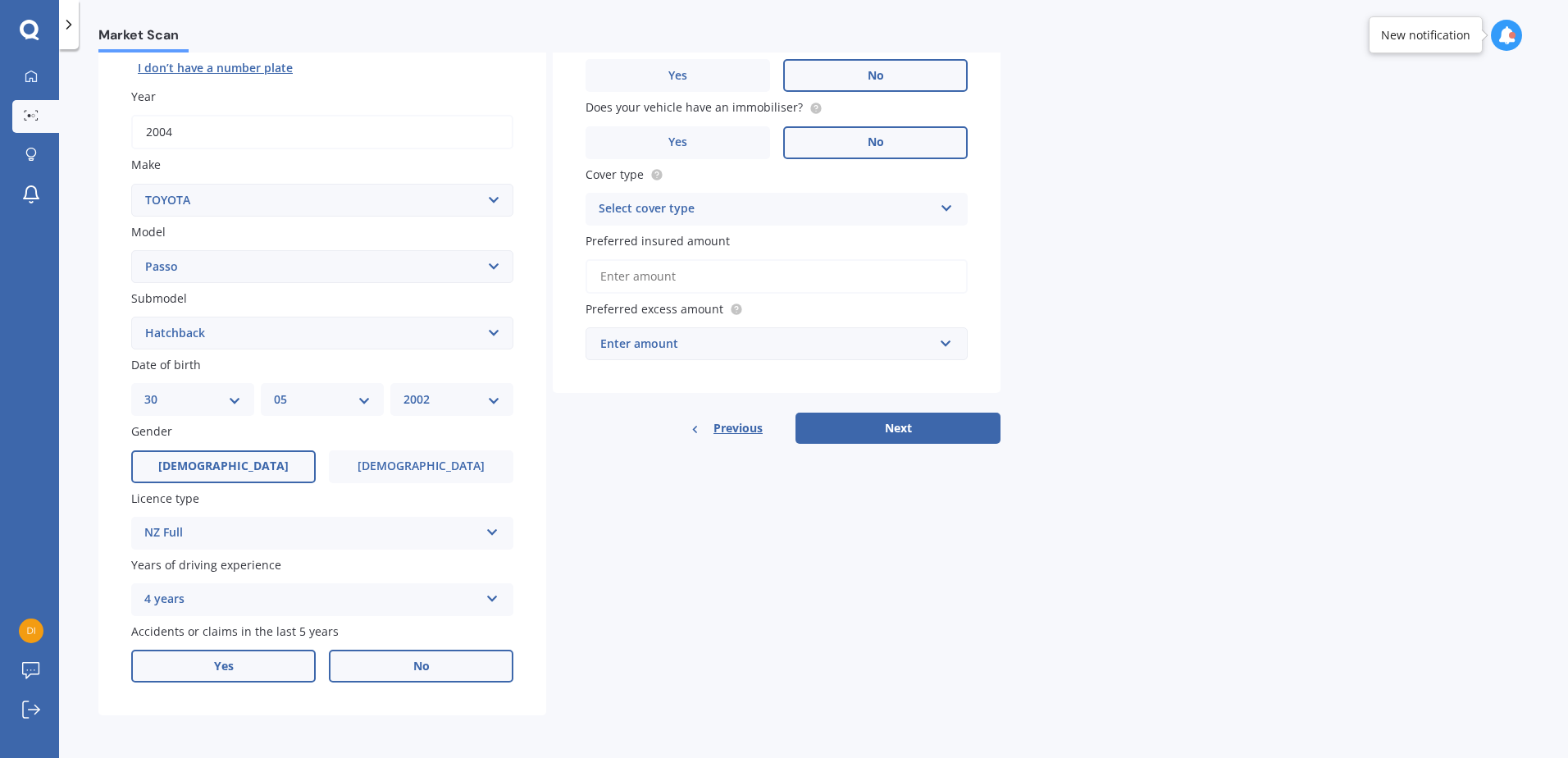
click at [254, 672] on label "Yes" at bounding box center [223, 666] width 185 height 33
click at [0, 0] on input "Yes" at bounding box center [0, 0] width 0 height 0
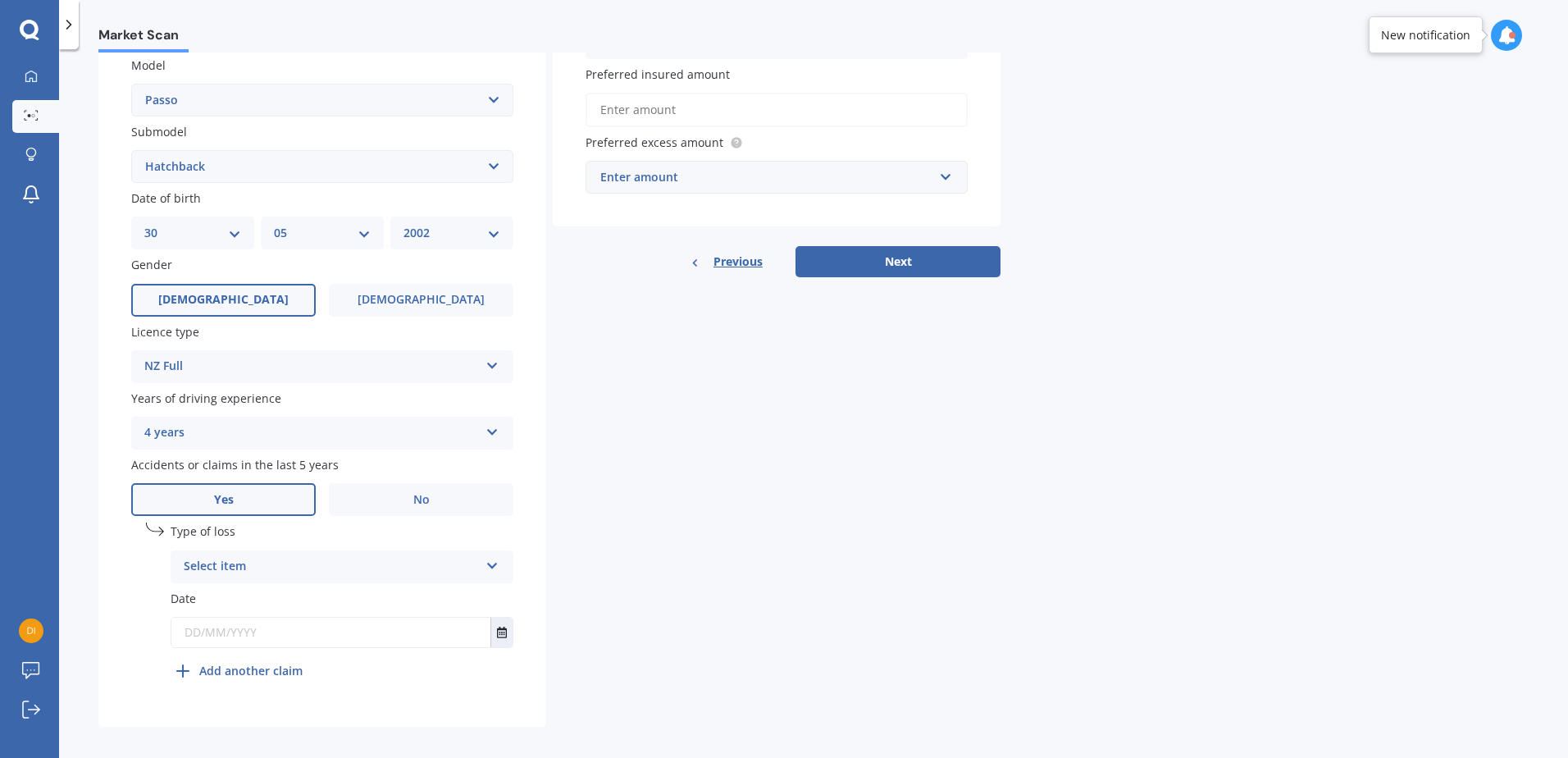
scroll to position [385, 0]
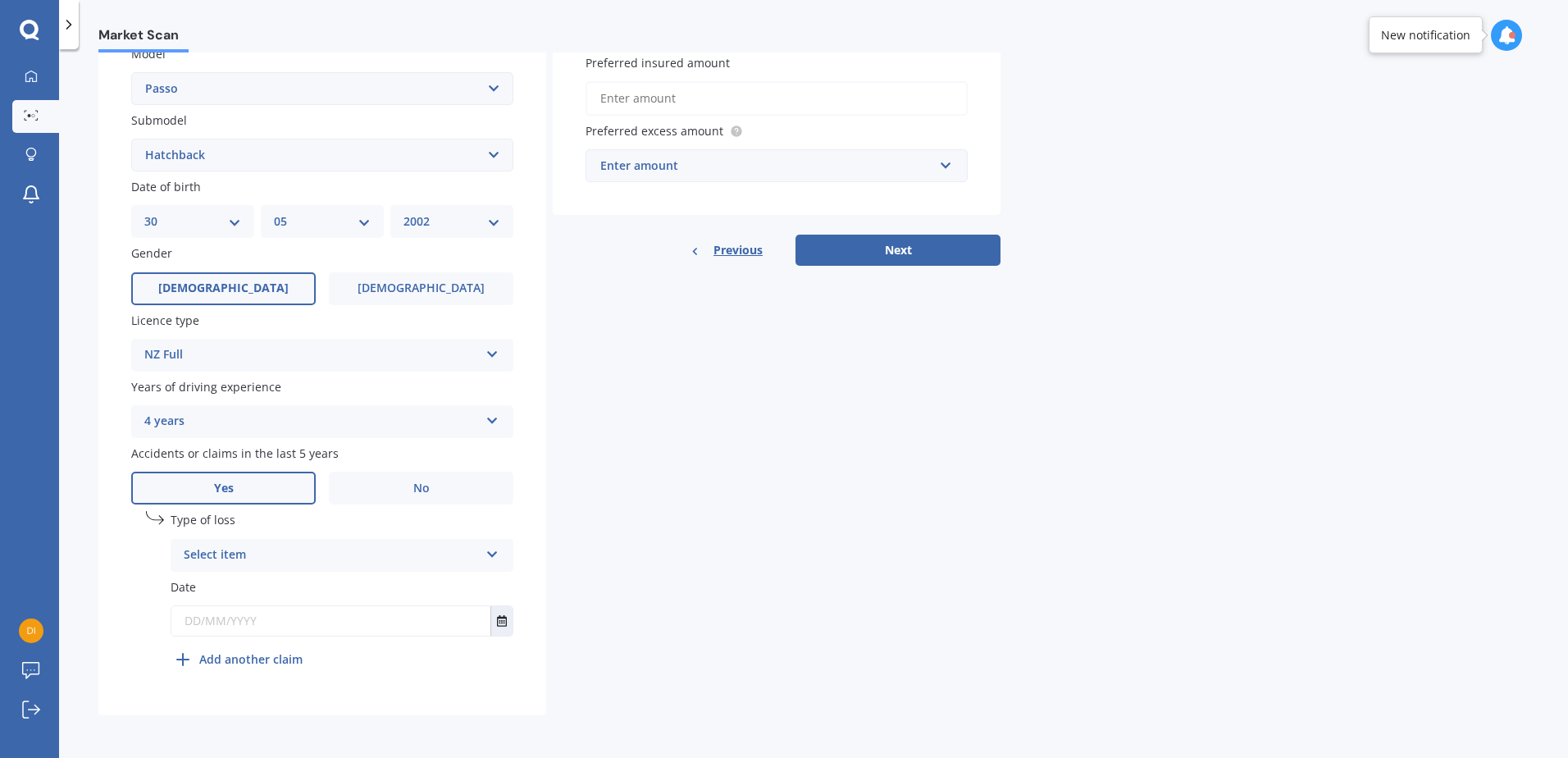
click at [350, 556] on div "Select item" at bounding box center [331, 555] width 295 height 20
click at [351, 586] on div "At fault accident" at bounding box center [342, 587] width 341 height 30
click at [432, 620] on input "text" at bounding box center [330, 621] width 319 height 30
type input "[DATE]"
click at [779, 425] on div "Details Plate number Search I don’t have a number plate Year [DATE] Make Select…" at bounding box center [549, 230] width 902 height 968
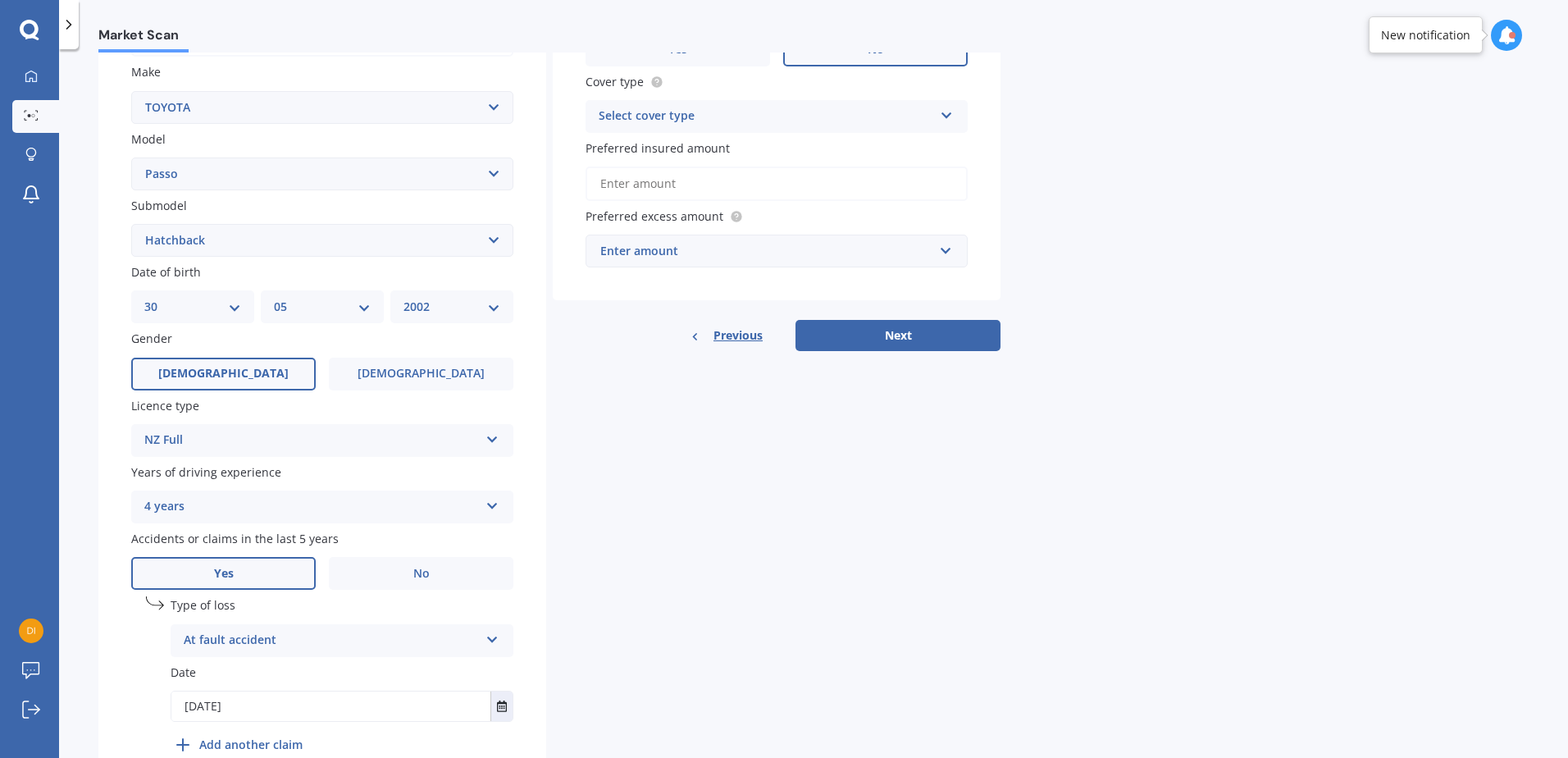
scroll to position [167, 0]
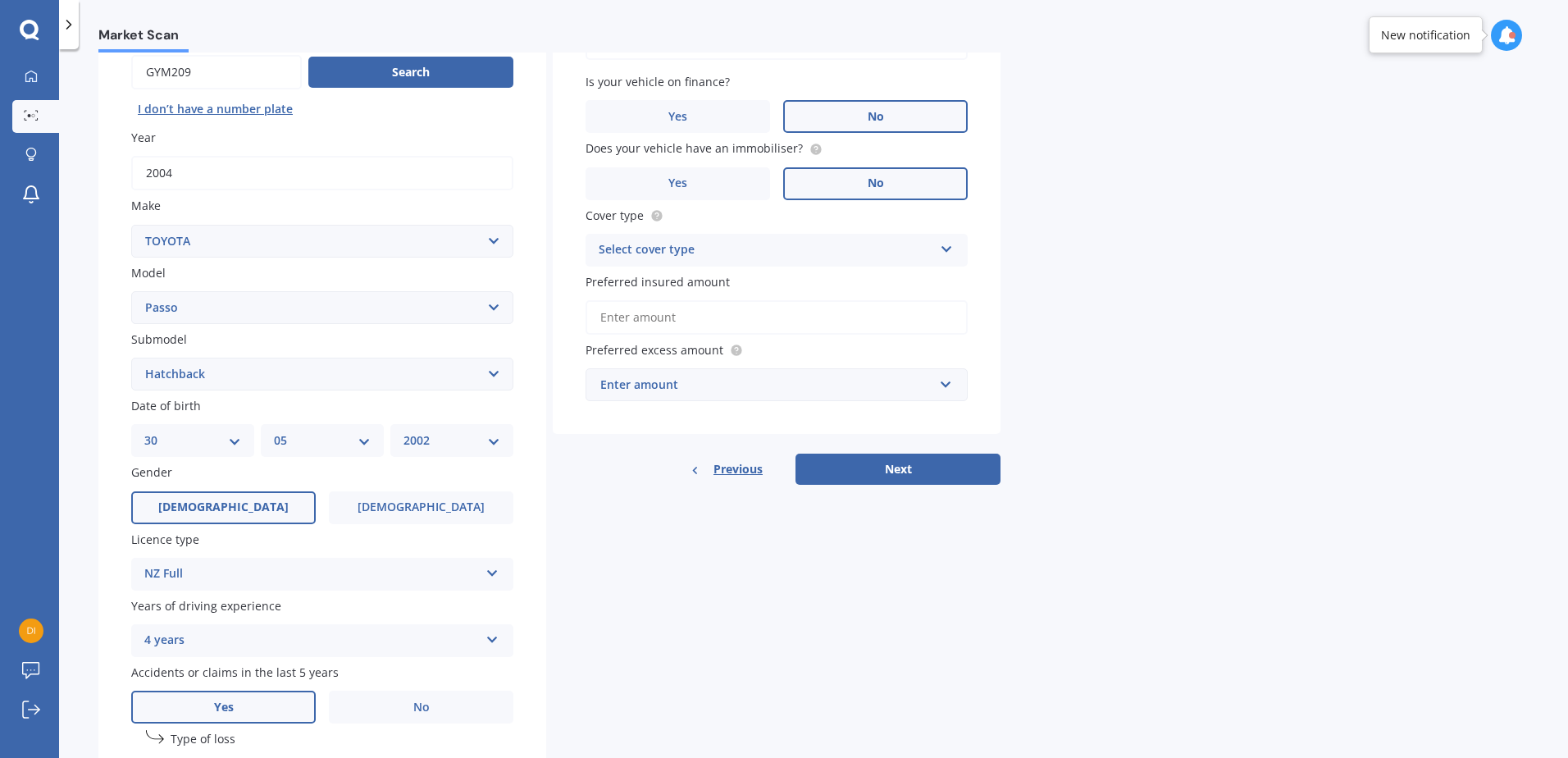
click at [722, 331] on input "Preferred insured amount" at bounding box center [776, 317] width 382 height 35
click at [1144, 304] on div "Market Scan Vehicle Market Scan 70 % We just need a few more details to provide…" at bounding box center [813, 406] width 1509 height 708
click at [850, 249] on div "Select cover type" at bounding box center [766, 250] width 335 height 20
click at [703, 271] on div "Comprehensive" at bounding box center [776, 282] width 380 height 30
click at [752, 319] on input "Preferred insured amount" at bounding box center [776, 317] width 382 height 35
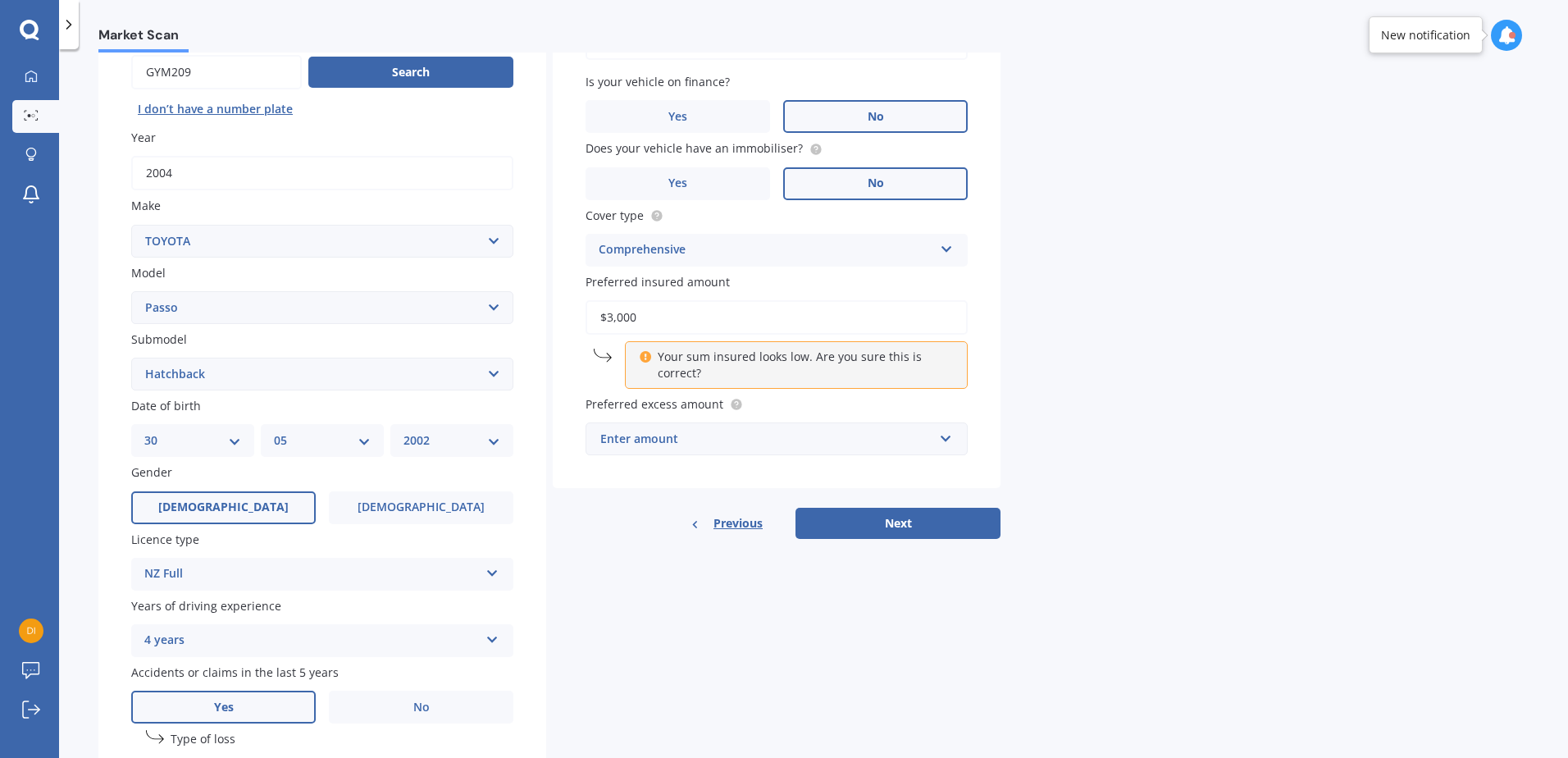
click at [613, 314] on input "$3,000" at bounding box center [776, 317] width 382 height 35
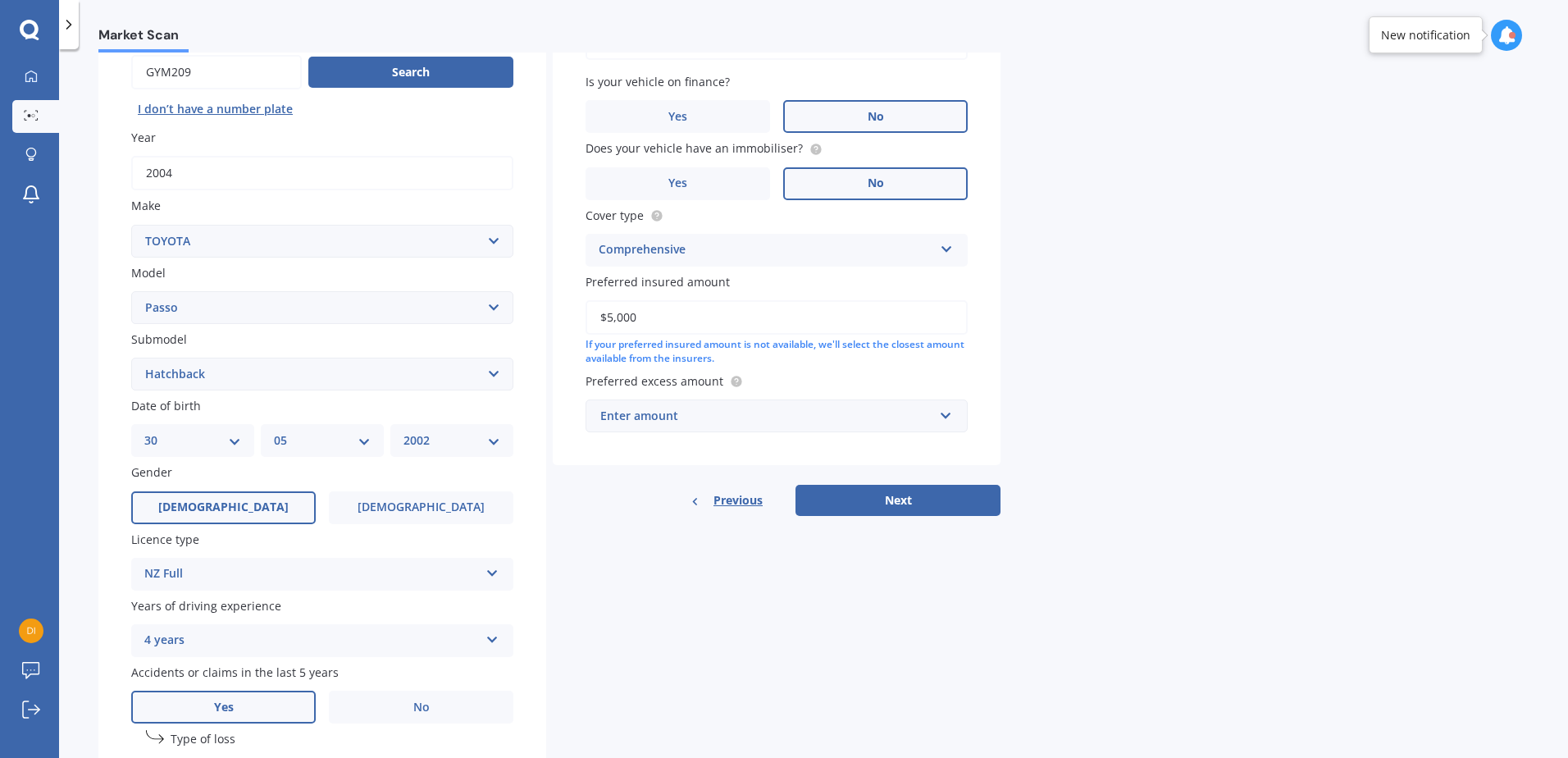
type input "$5,000"
click at [770, 421] on div "Enter amount" at bounding box center [767, 416] width 333 height 18
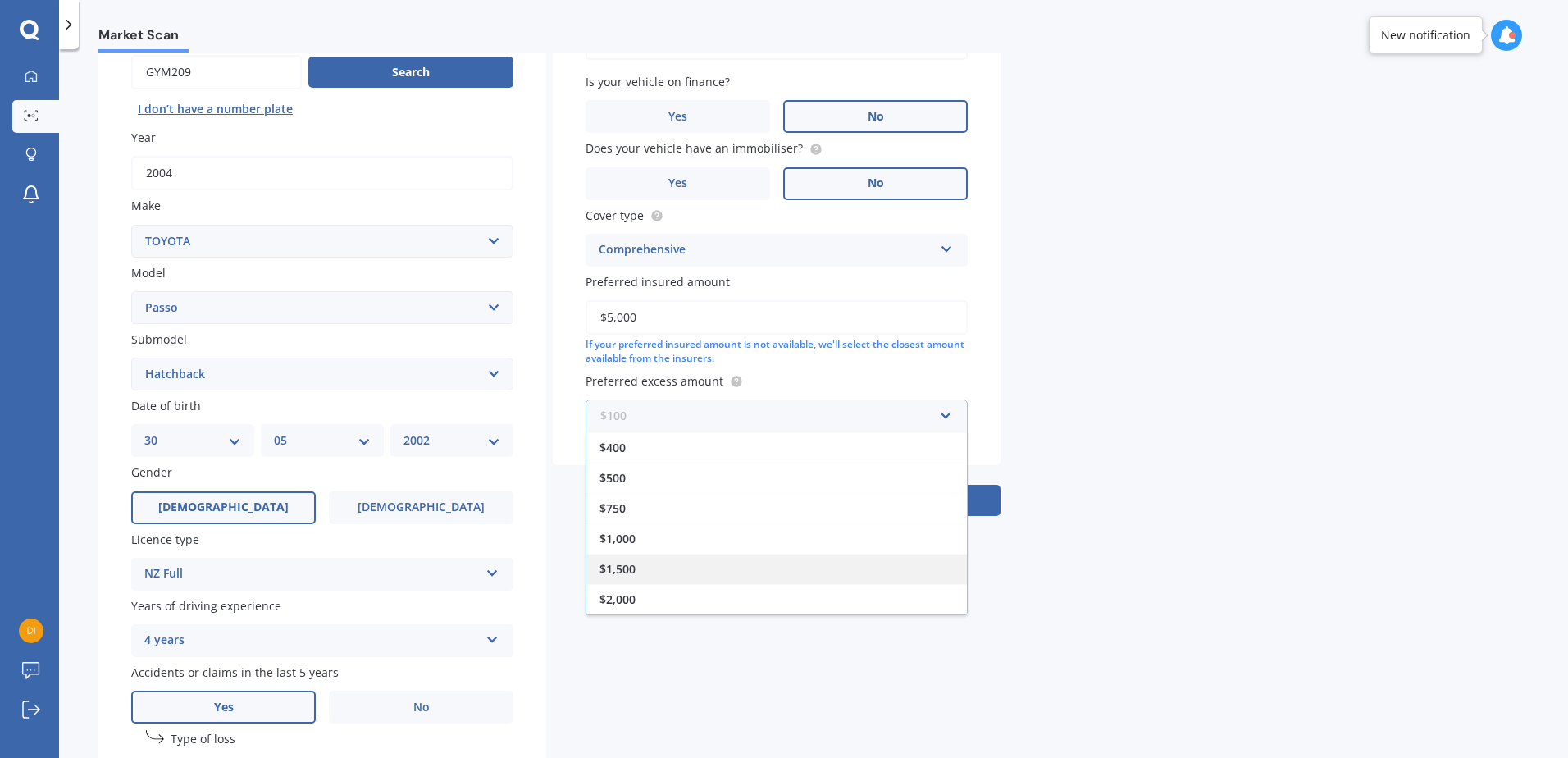
scroll to position [0, 0]
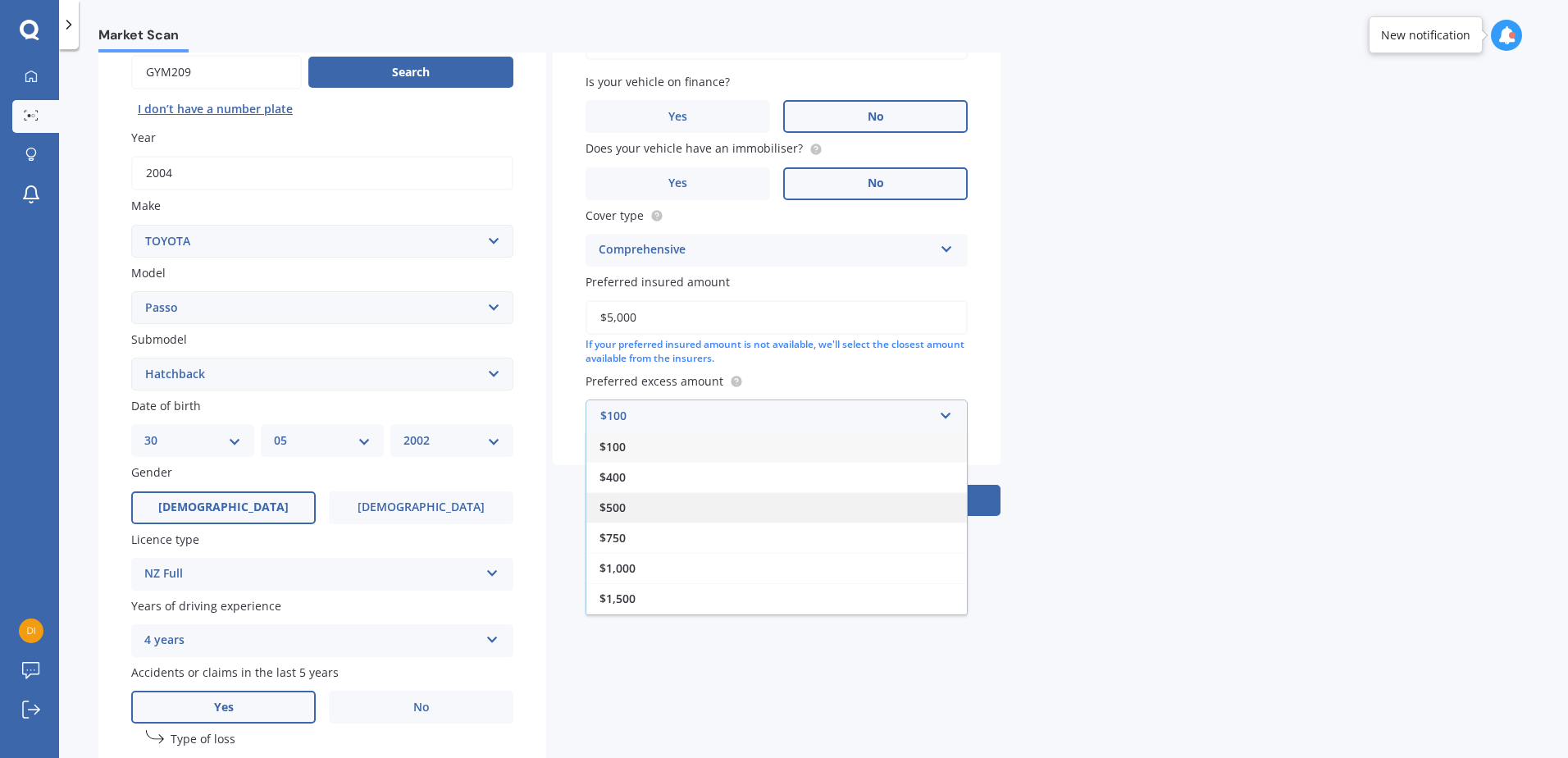
click at [641, 516] on div "$500" at bounding box center [776, 507] width 380 height 31
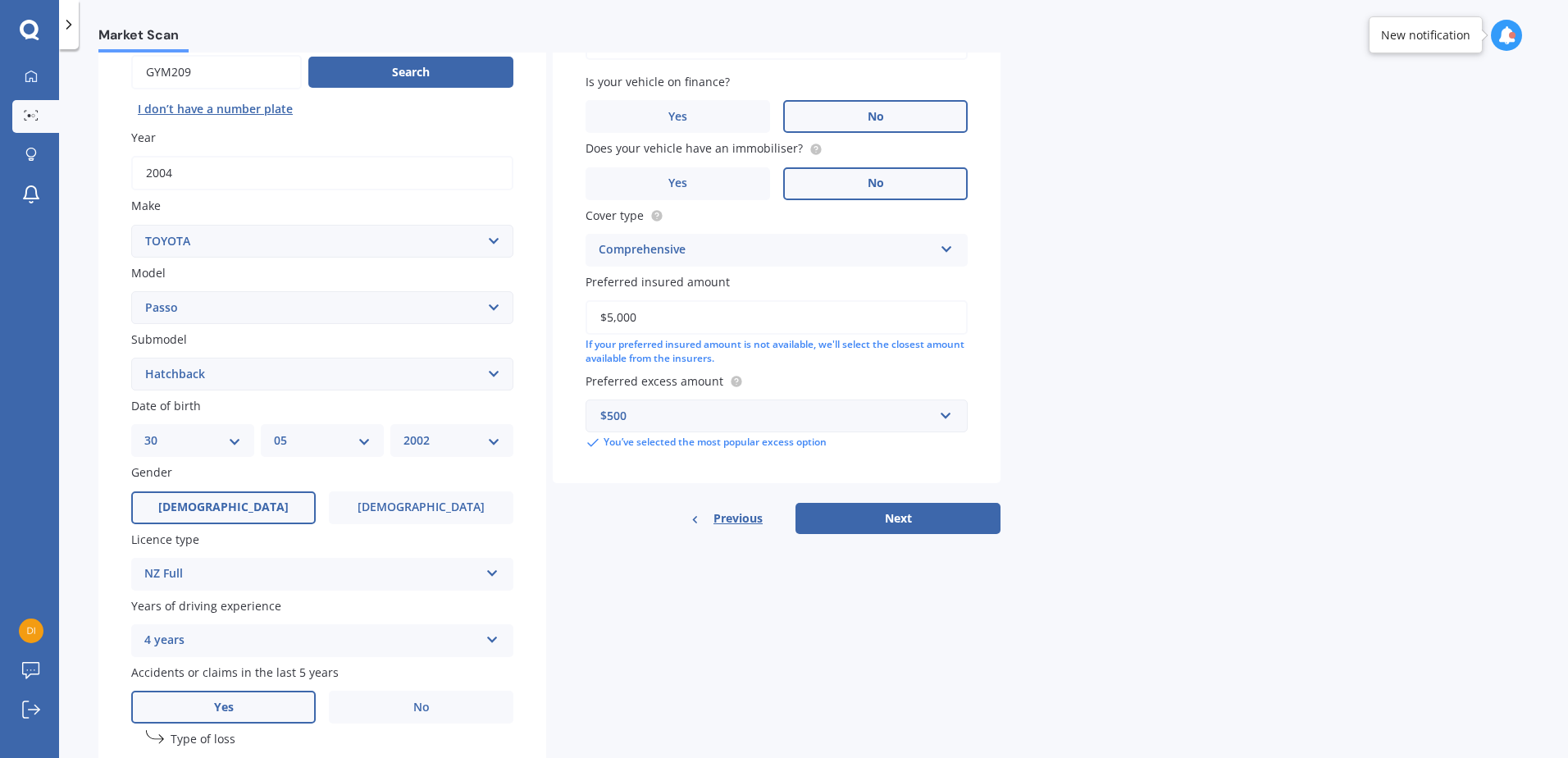
click at [641, 572] on div "Details Plate number Search I don’t have a number plate Year [DATE] Make Select…" at bounding box center [549, 449] width 902 height 968
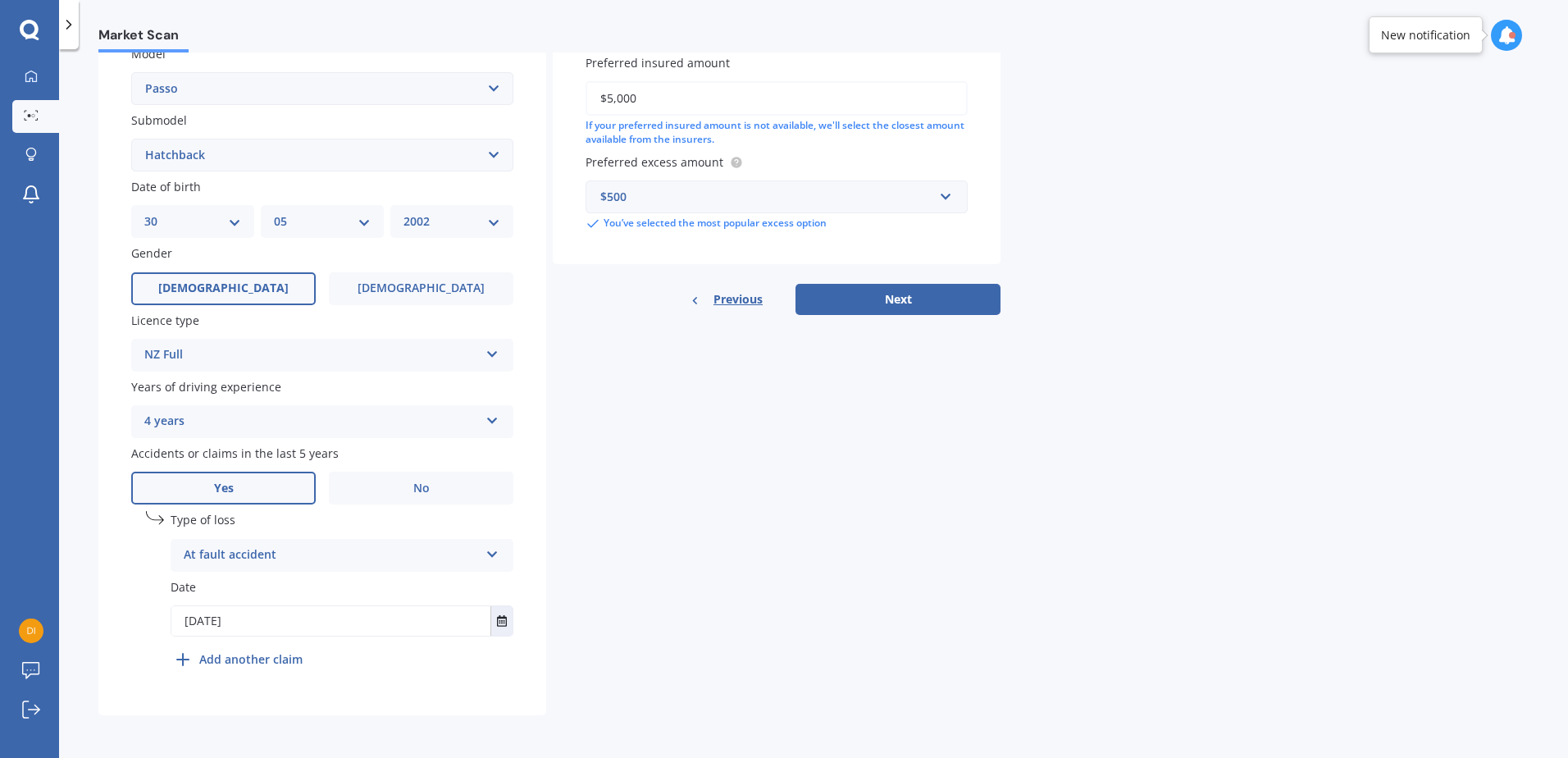
click at [944, 315] on div "Details Plate number Search I don’t have a number plate Year [DATE] Make Select…" at bounding box center [549, 230] width 902 height 968
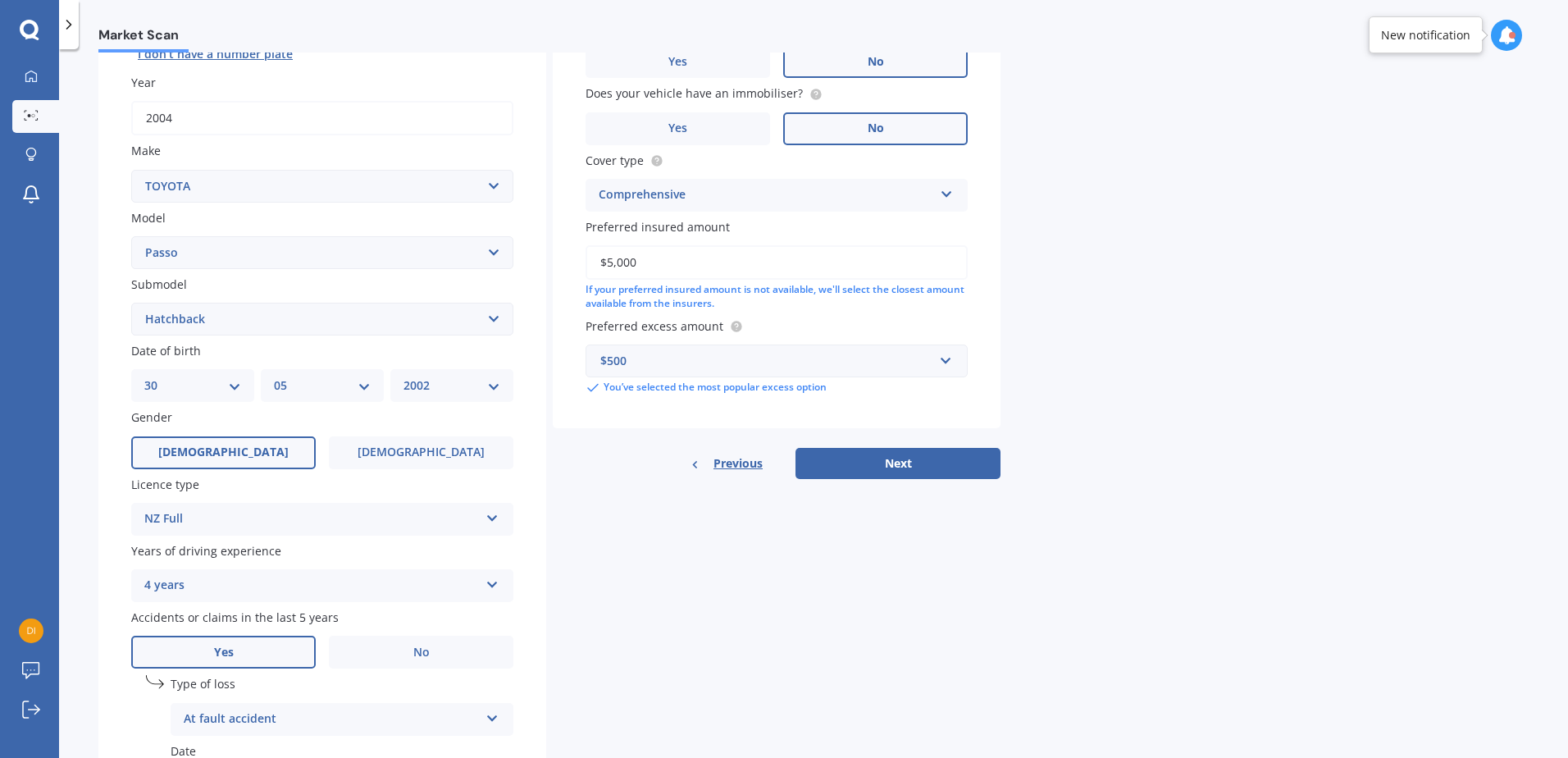
click at [937, 461] on button "Next" at bounding box center [898, 464] width 205 height 31
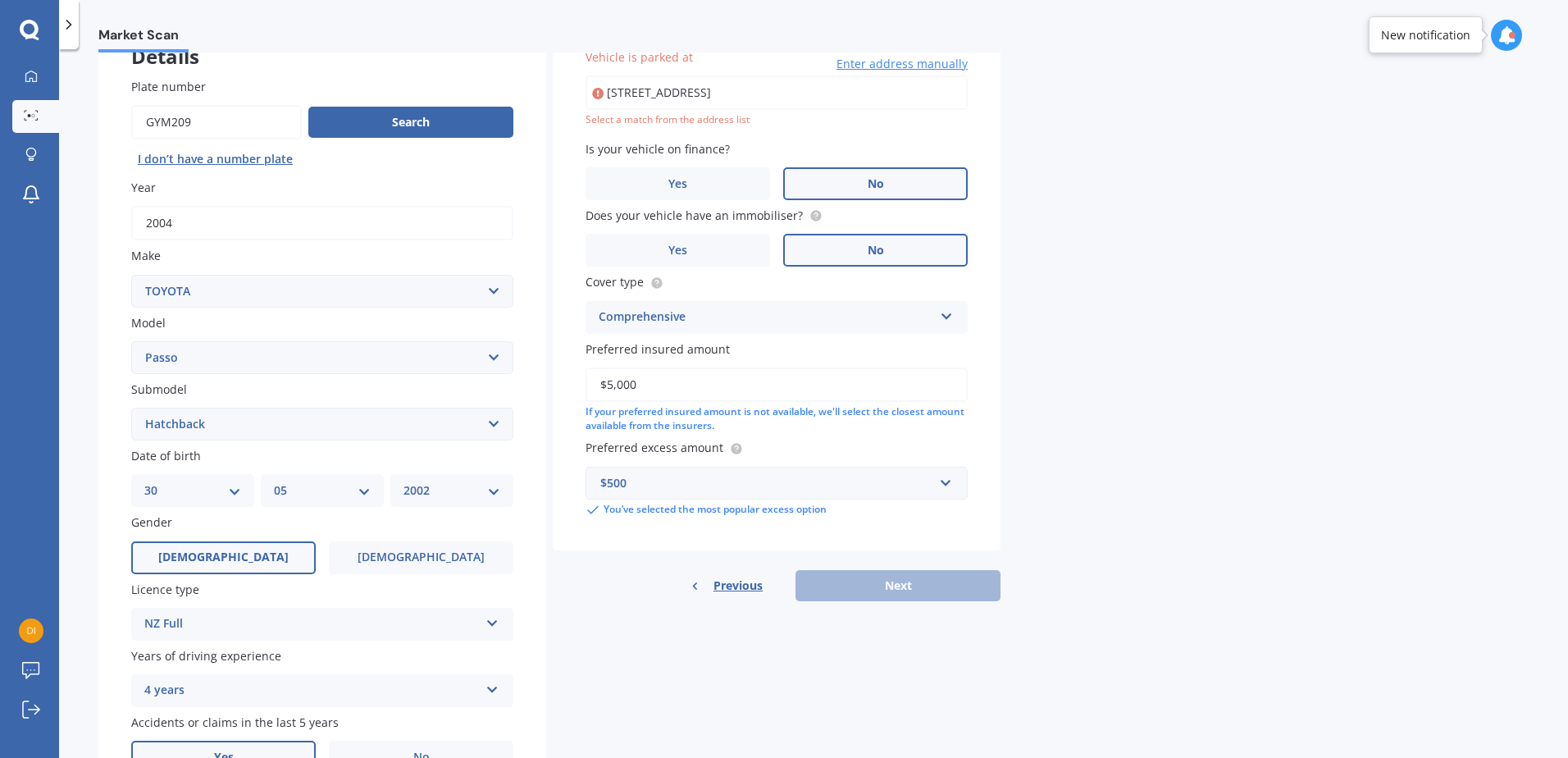
scroll to position [113, 0]
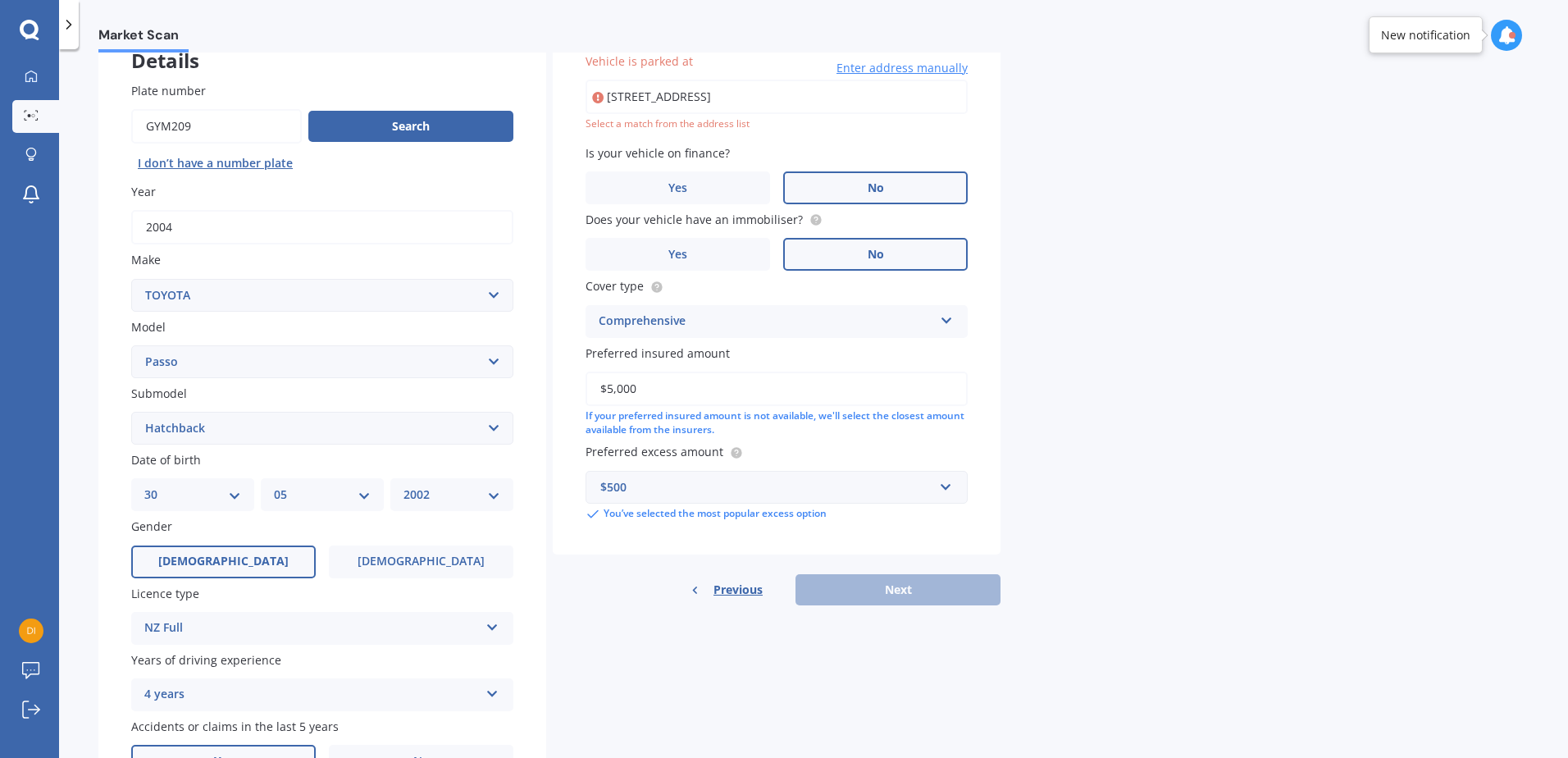
type input "[STREET_ADDRESS]"
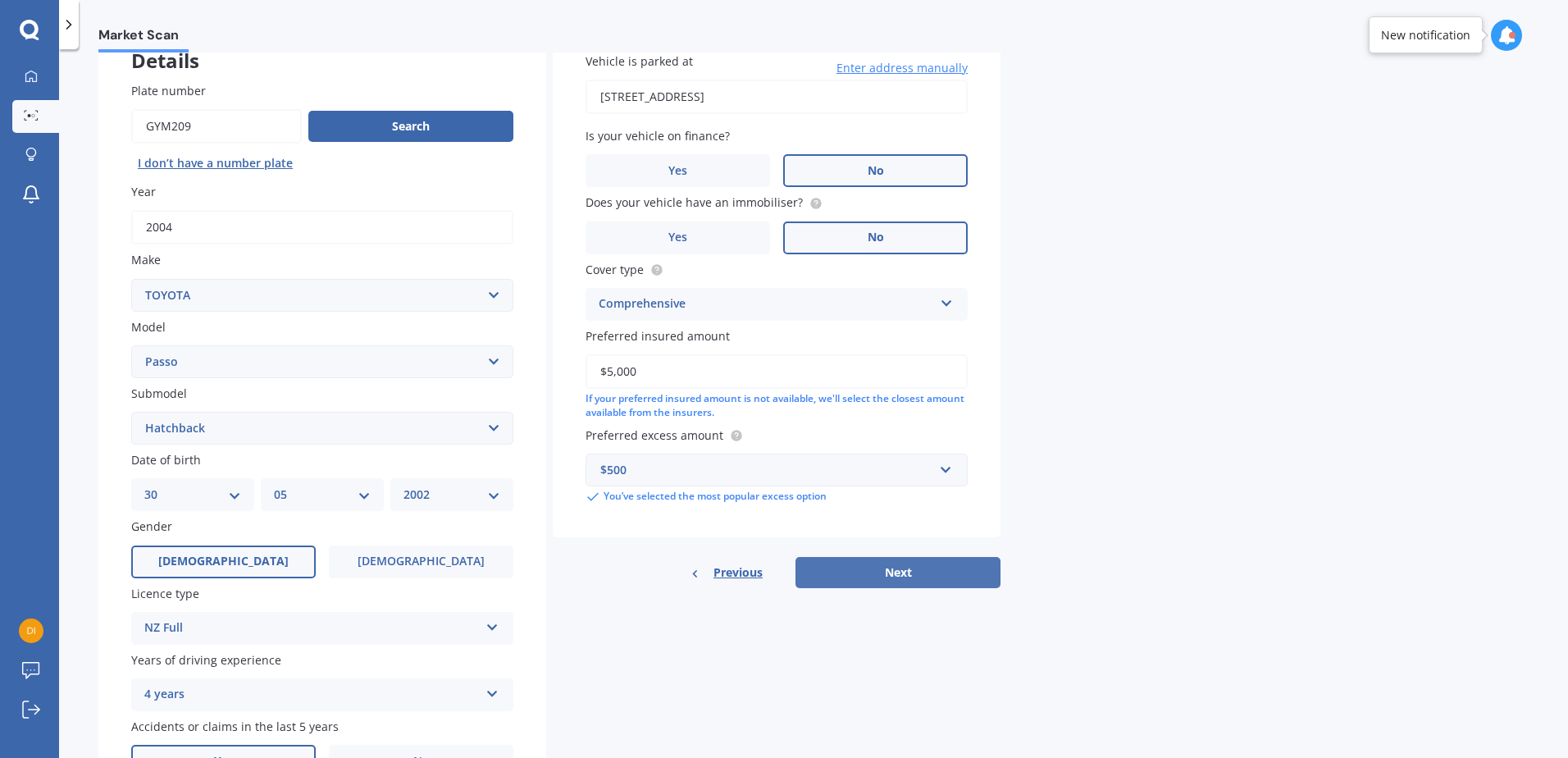
click at [920, 578] on button "Next" at bounding box center [898, 572] width 205 height 31
select select "30"
select select "05"
select select "2002"
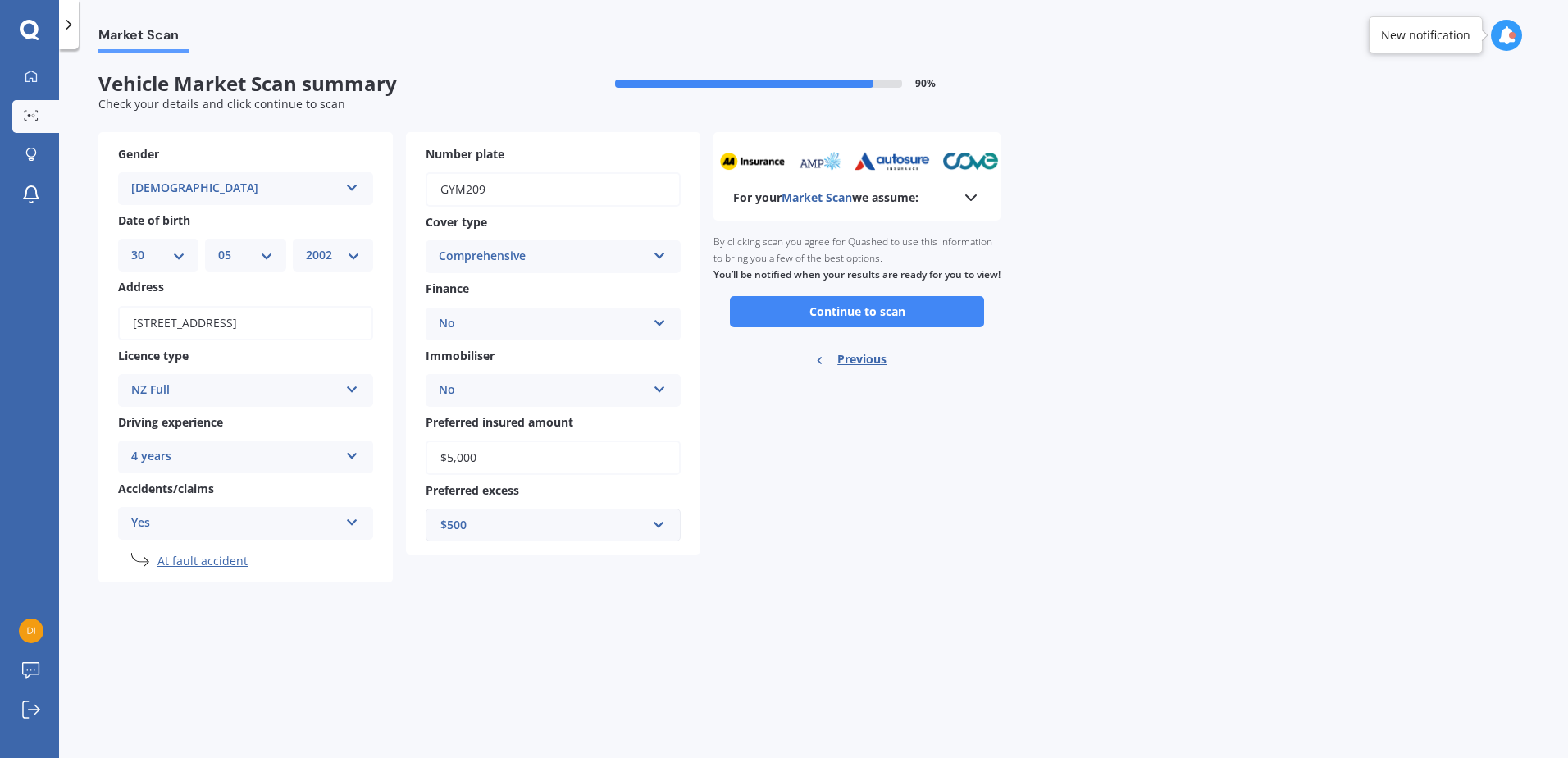
scroll to position [0, 0]
click at [838, 323] on button "Continue to scan" at bounding box center [856, 311] width 254 height 31
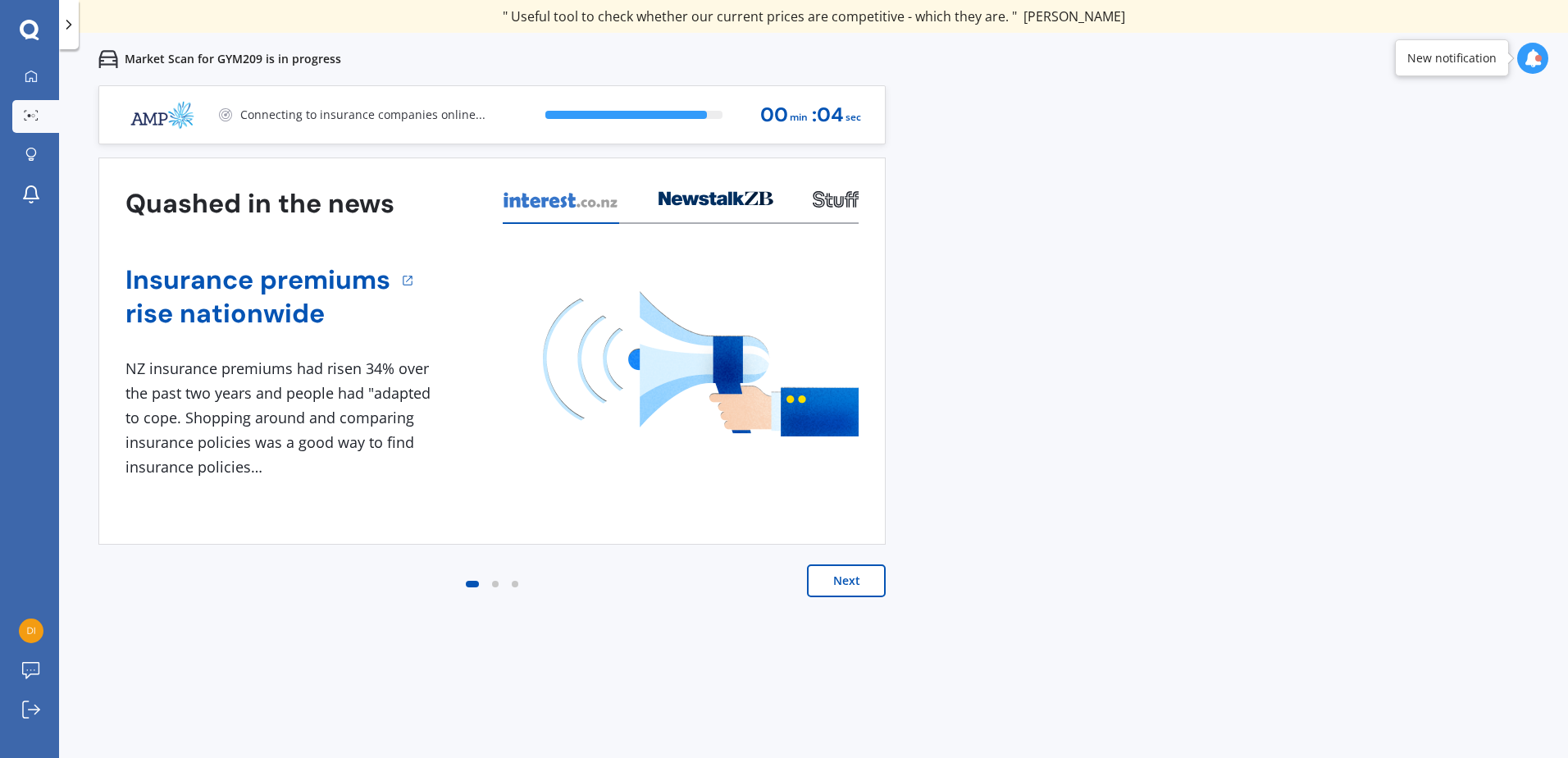
click at [230, 635] on div "Previous 60,000+ Kiwis have signed up to shop and save on insurance with us " H…" at bounding box center [813, 464] width 1509 height 758
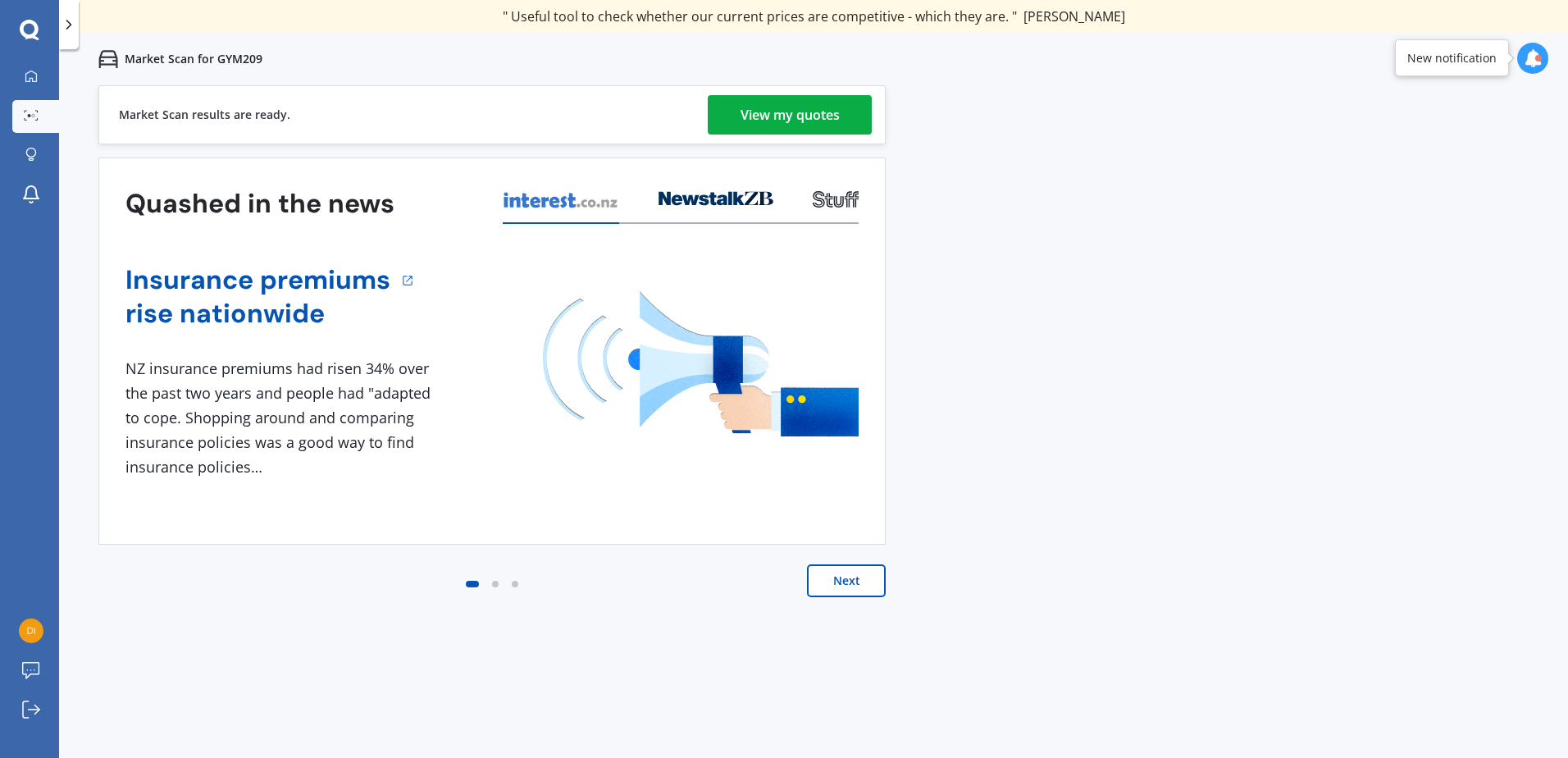
click at [840, 118] on div "View my quotes" at bounding box center [790, 115] width 99 height 40
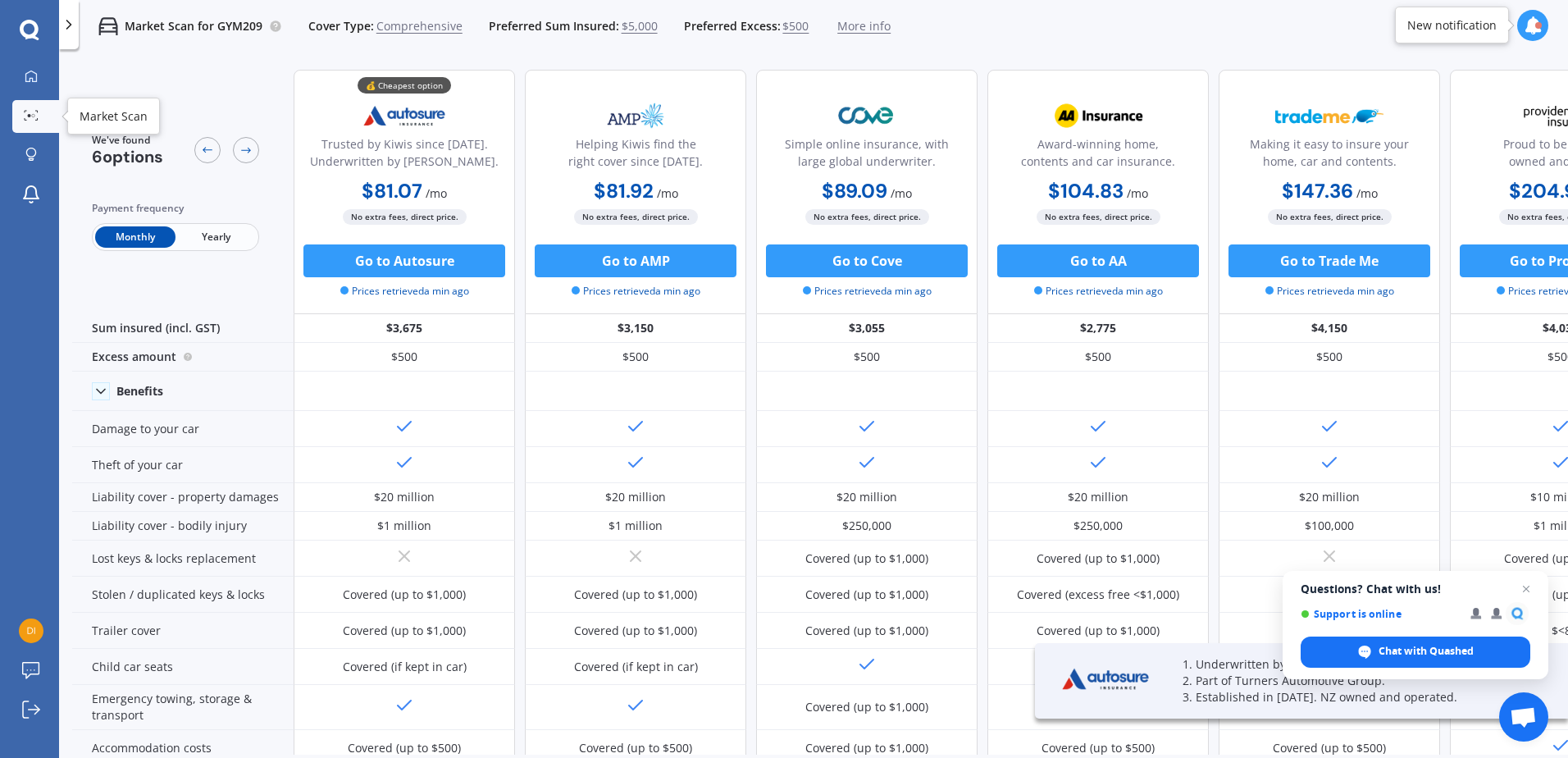
click at [45, 113] on link "Market Scan" at bounding box center [36, 117] width 46 height 33
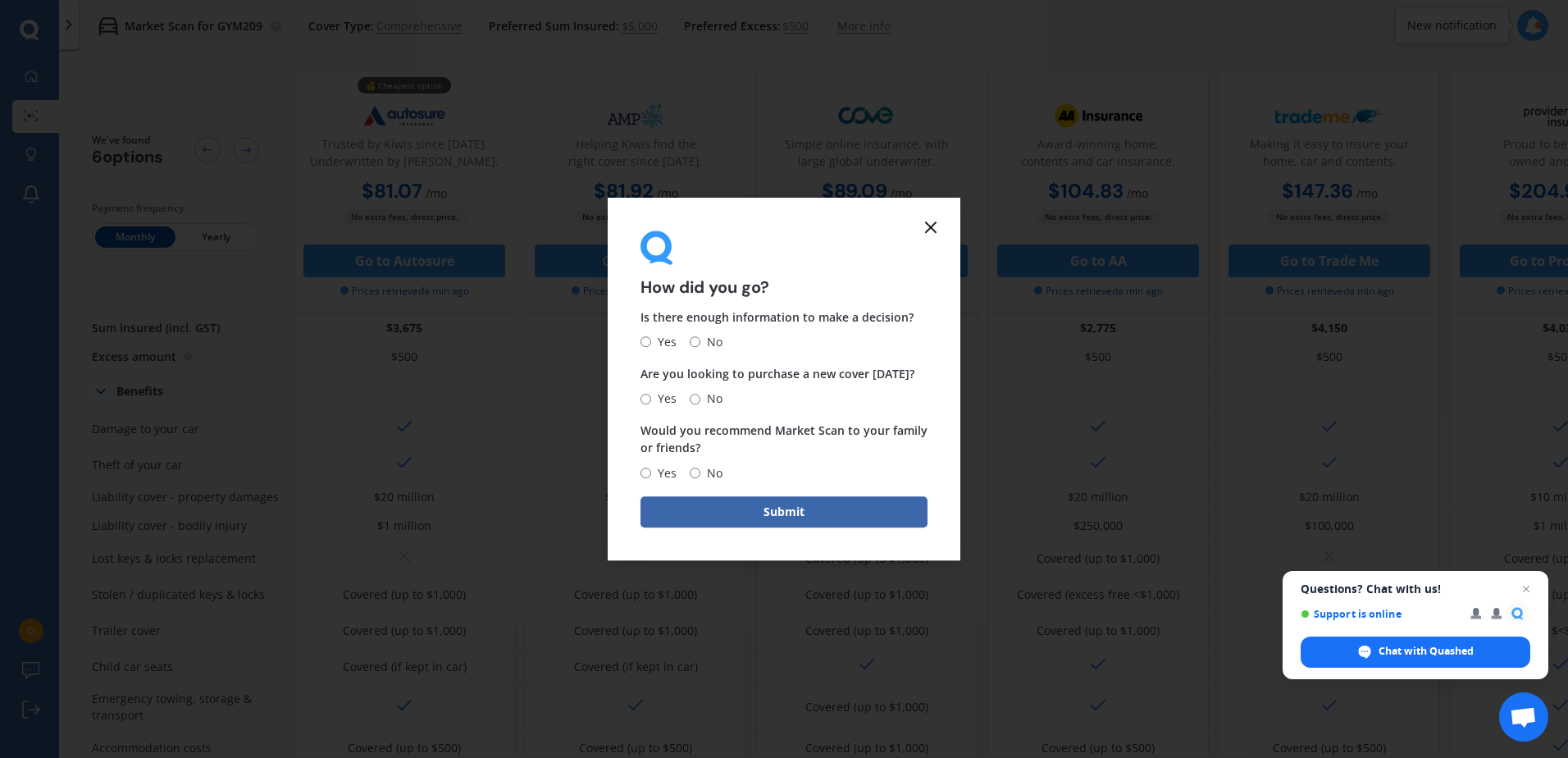
click at [933, 213] on form "How did you go? Is there enough information to make a decision? Yes No Are you …" at bounding box center [784, 379] width 353 height 363
click at [933, 228] on line at bounding box center [931, 227] width 10 height 10
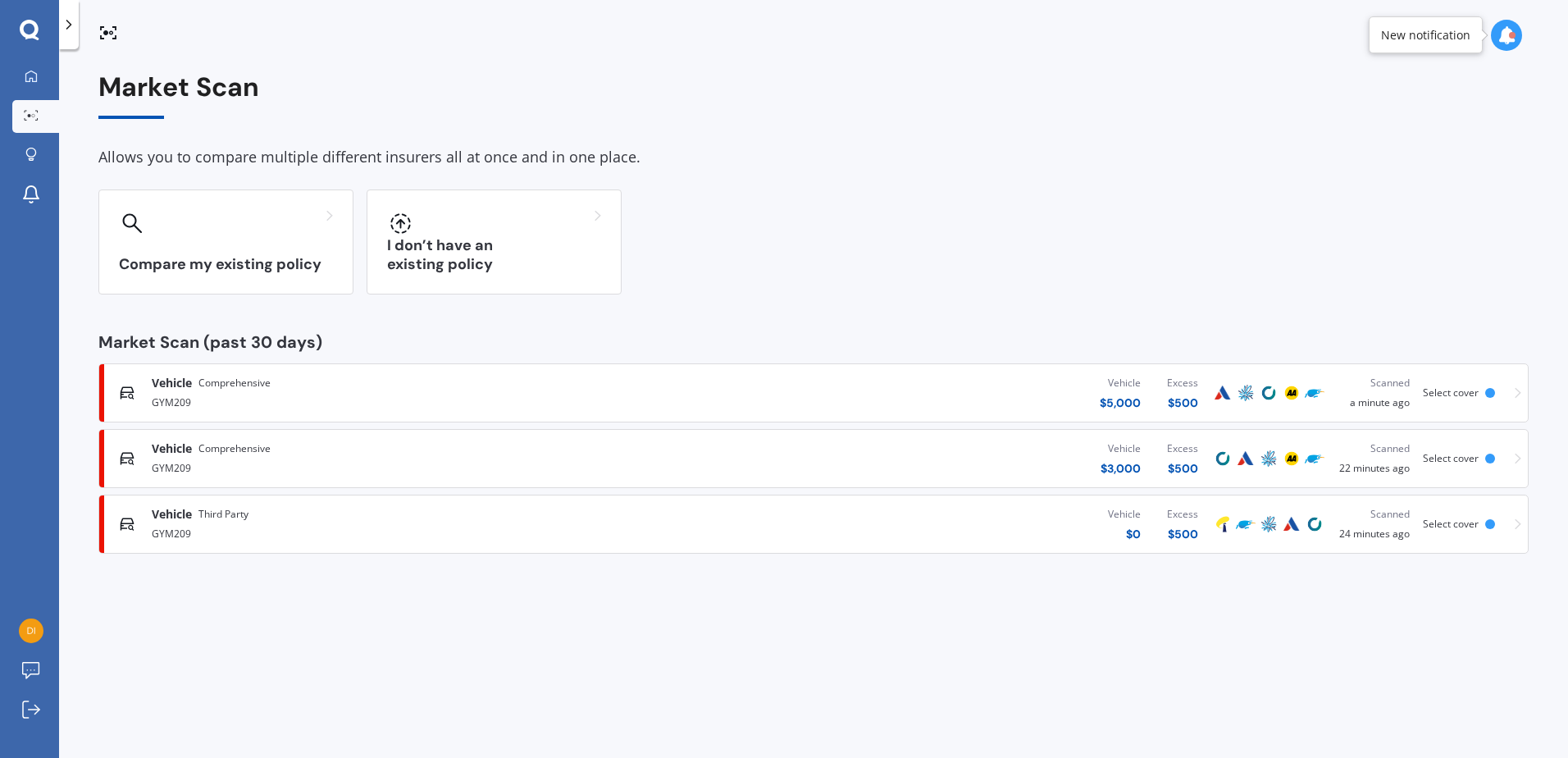
click at [707, 259] on div "Compare my existing policy I don’t have an existing policy" at bounding box center [813, 242] width 1430 height 105
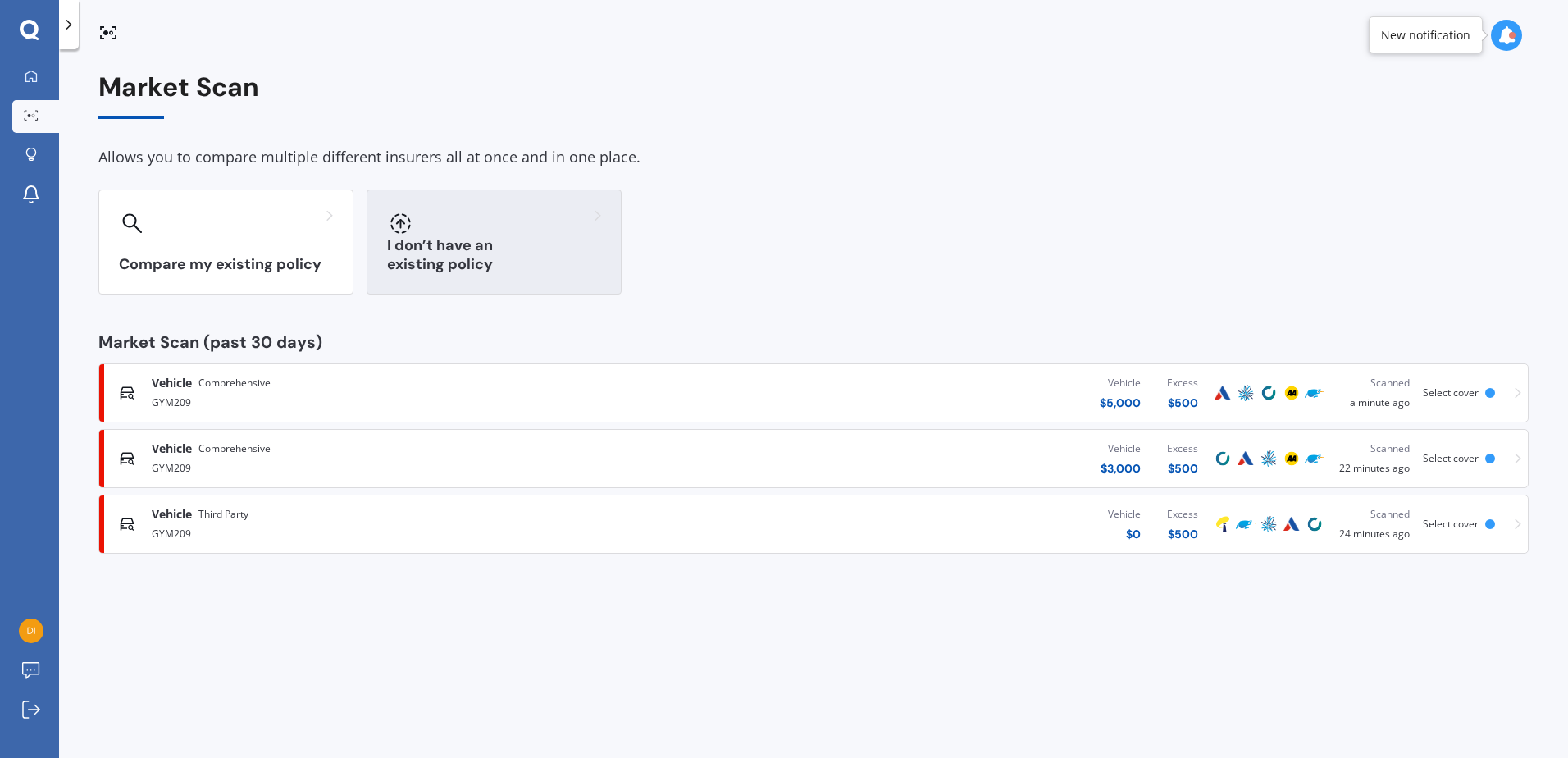
click at [504, 254] on h3 "I don’t have an existing policy" at bounding box center [494, 255] width 214 height 38
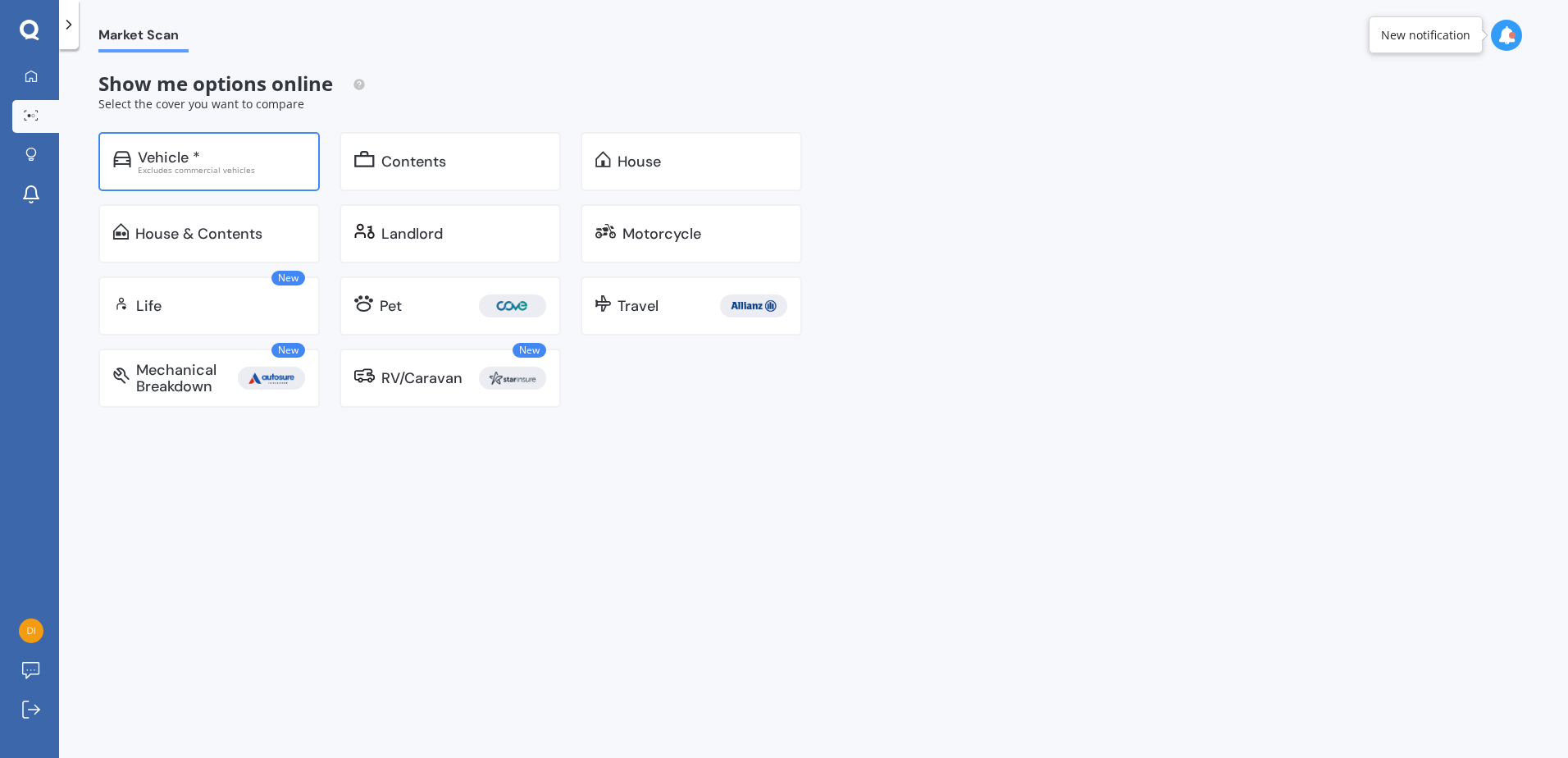
click at [215, 166] on div "Excludes commercial vehicles" at bounding box center [221, 170] width 167 height 8
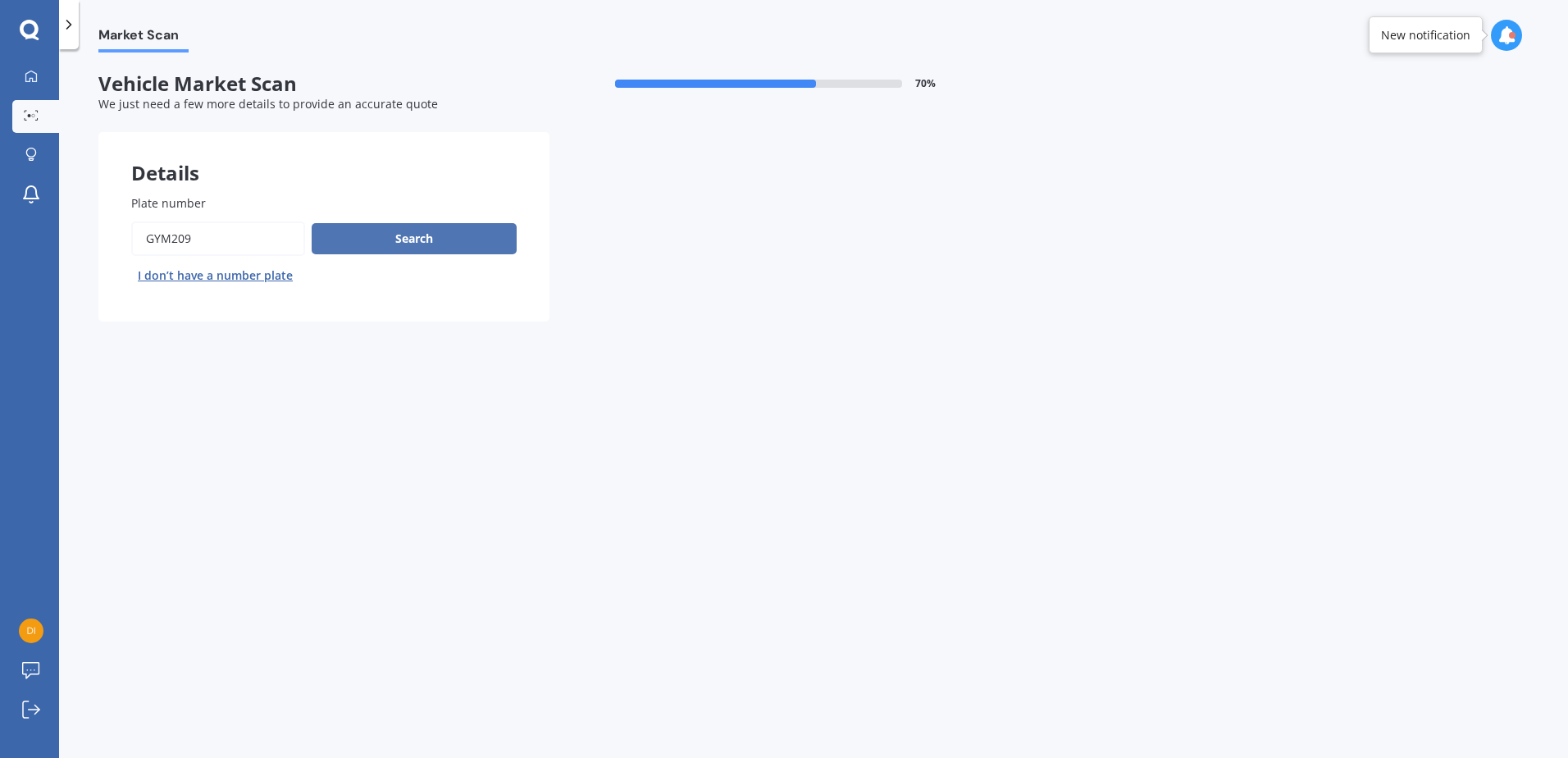
click at [412, 245] on button "Search" at bounding box center [414, 239] width 205 height 31
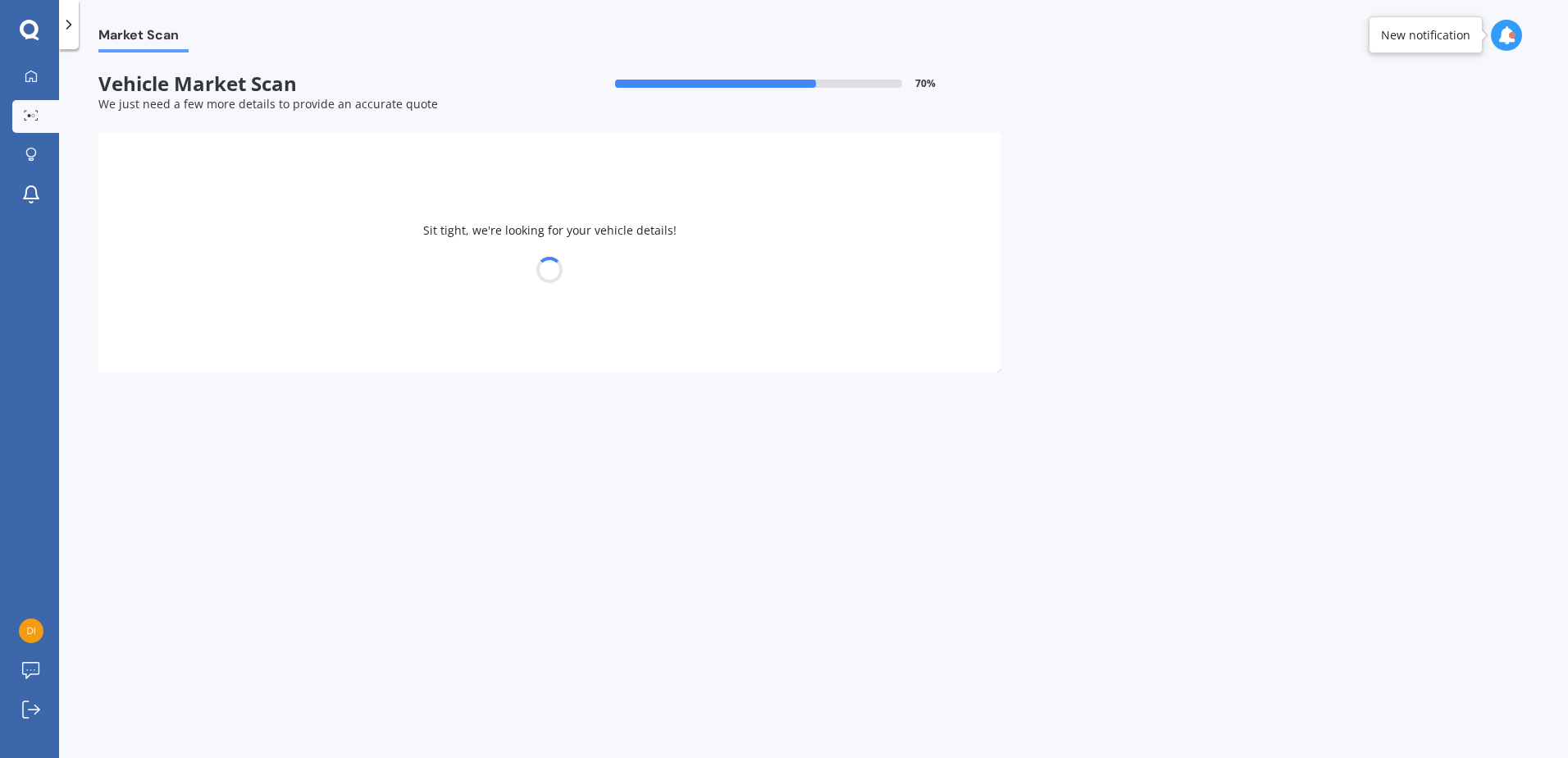
select select "TOYOTA"
select select "PASSO"
select select "30"
select select "05"
select select "2002"
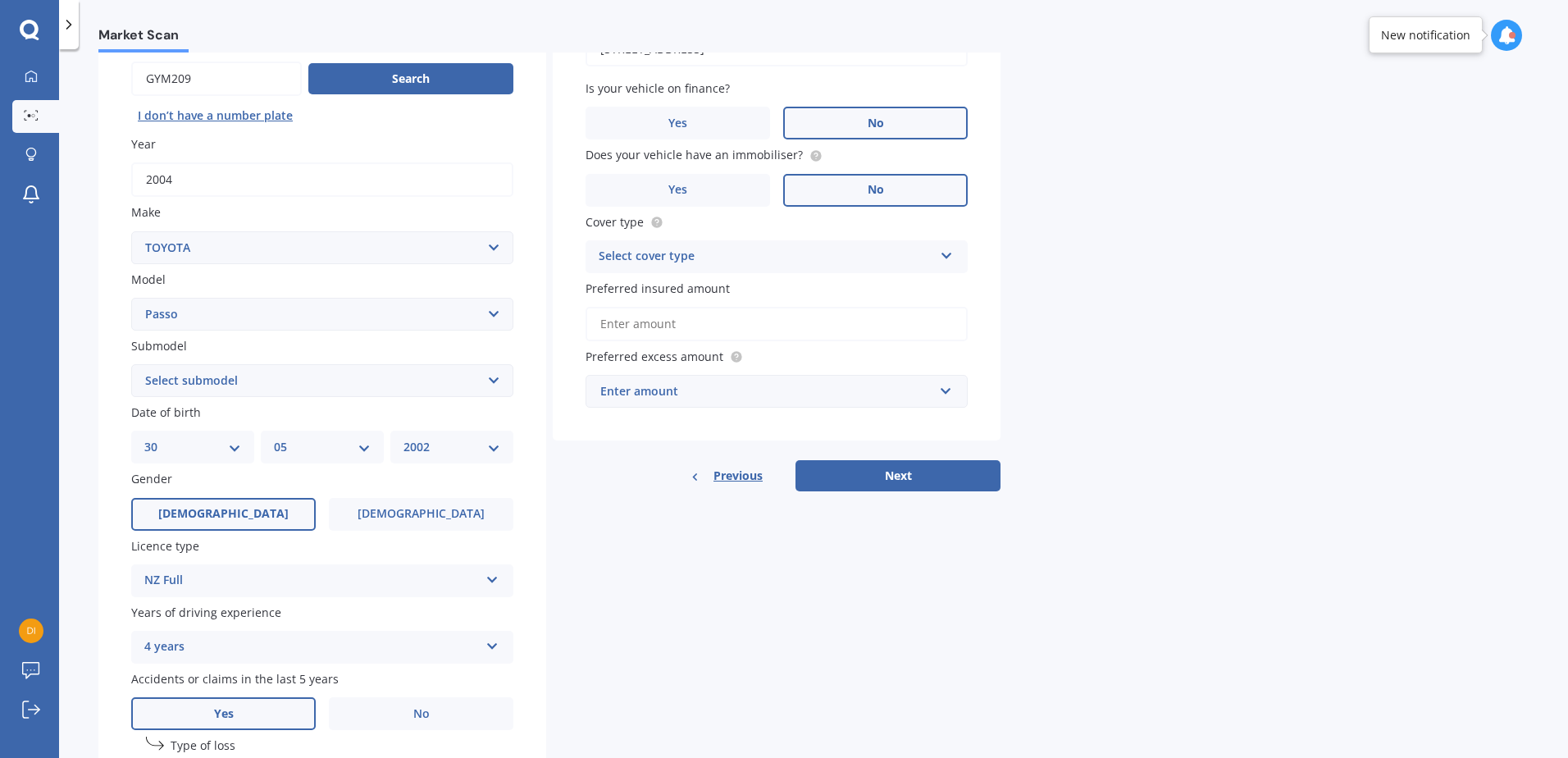
scroll to position [164, 0]
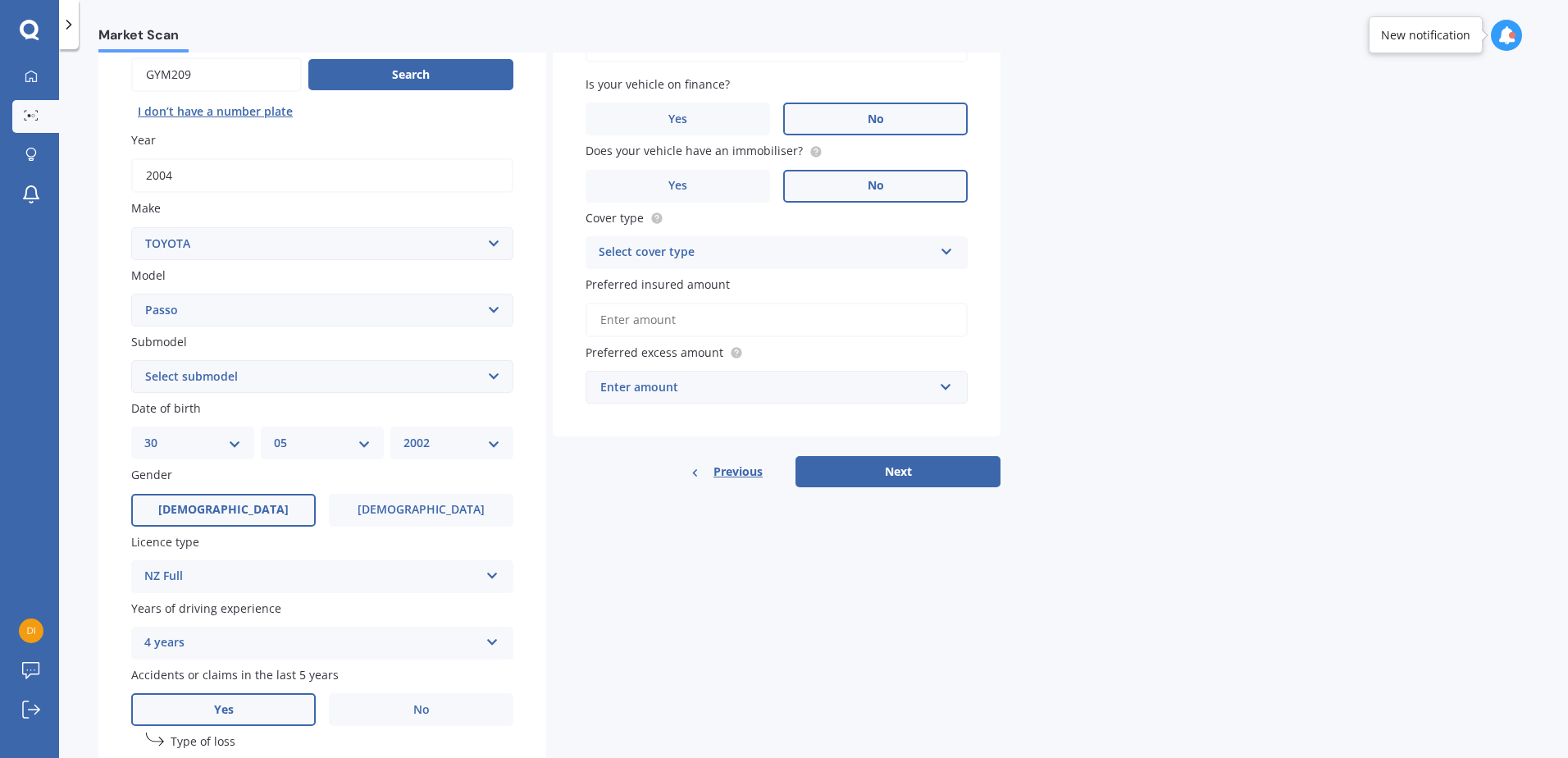
drag, startPoint x: 349, startPoint y: 375, endPoint x: 349, endPoint y: 388, distance: 13.0
click at [349, 375] on select "Select submodel (All) Hatchback" at bounding box center [321, 377] width 382 height 33
select select "HATCHBACK"
click at [131, 360] on select "Select submodel (All) Hatchback" at bounding box center [321, 377] width 382 height 33
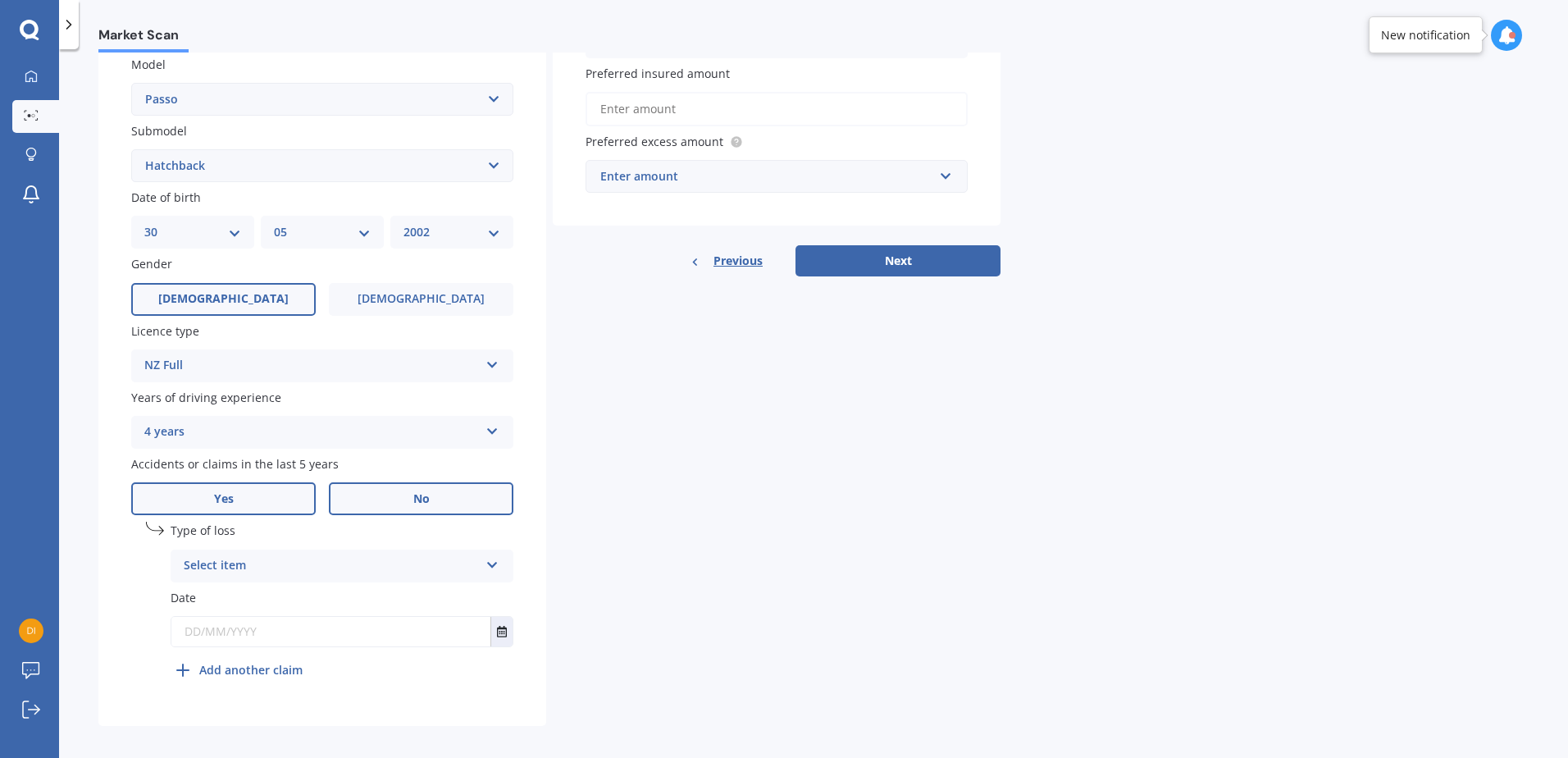
scroll to position [385, 0]
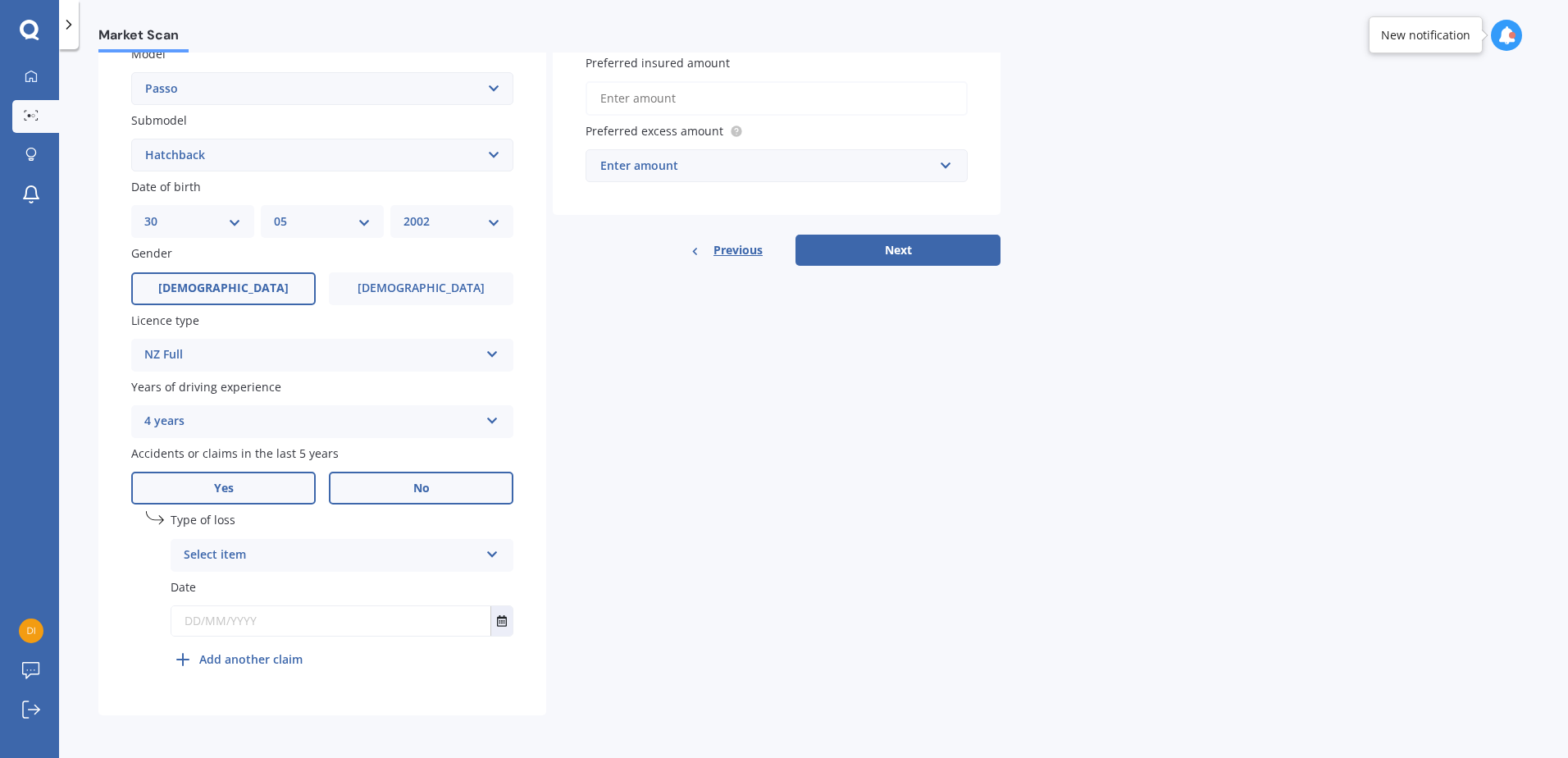
click at [415, 502] on label "No" at bounding box center [421, 488] width 185 height 33
click at [0, 0] on input "No" at bounding box center [0, 0] width 0 height 0
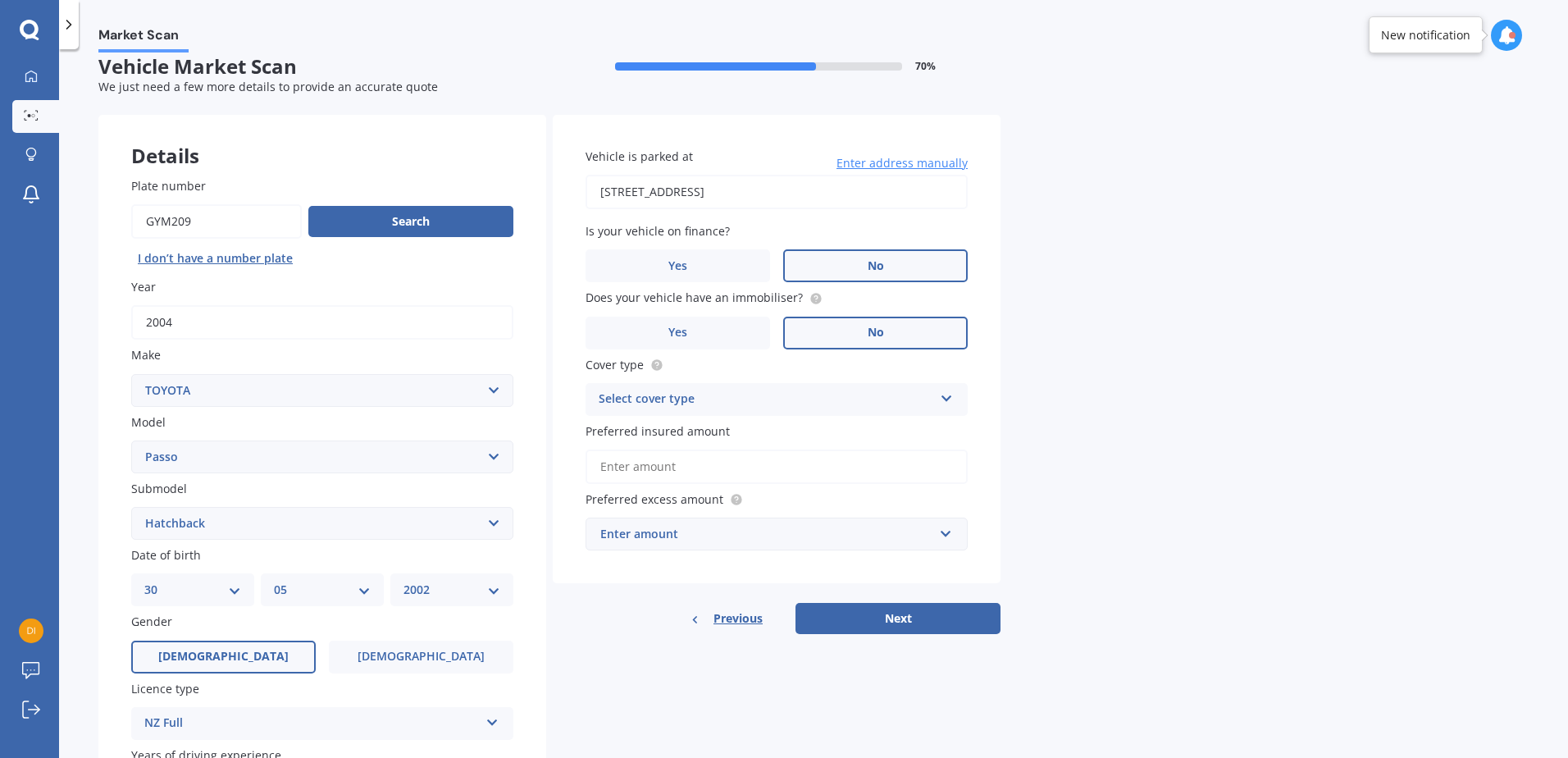
scroll to position [0, 0]
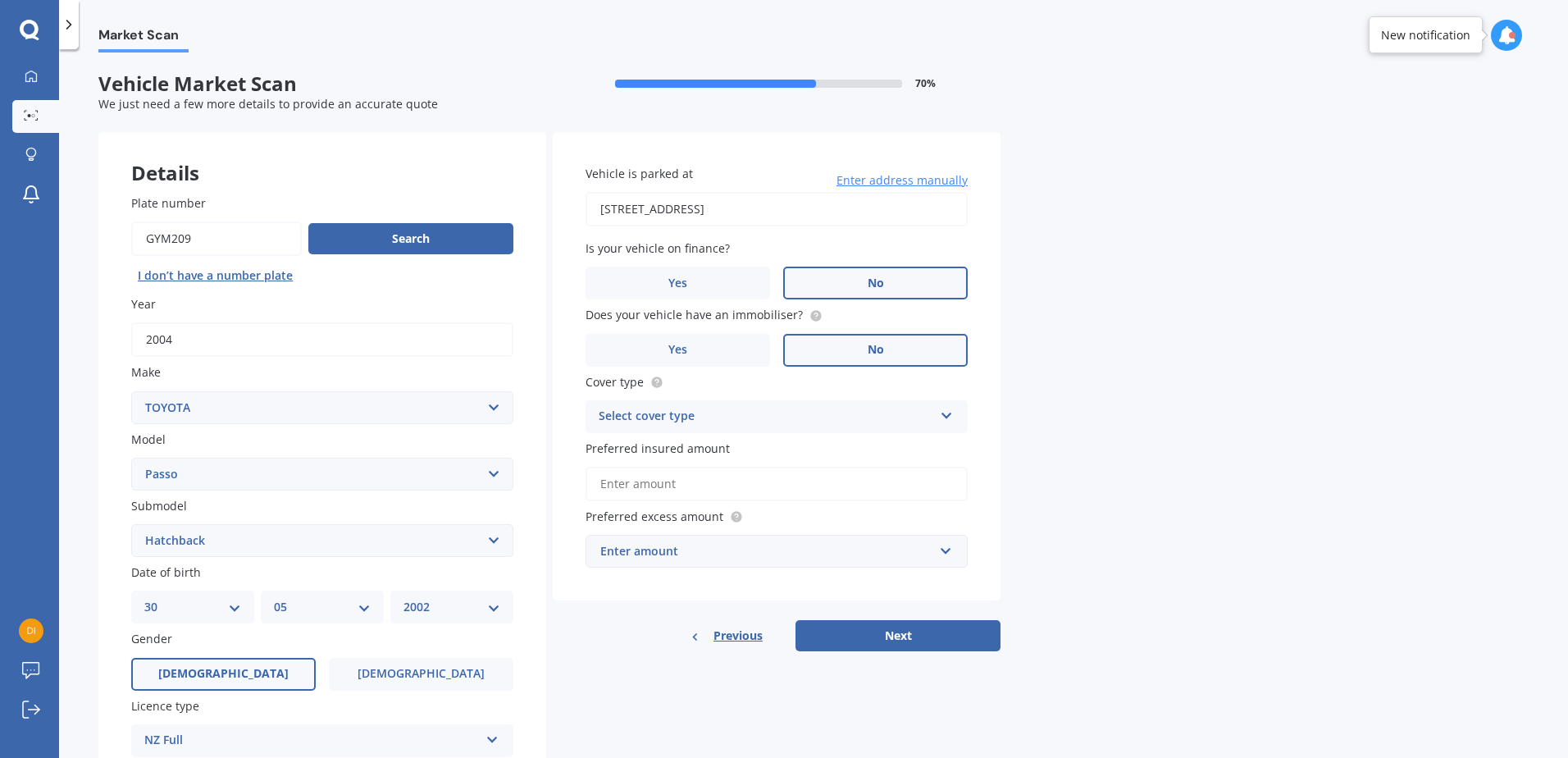
click at [753, 482] on input "Preferred insured amount" at bounding box center [776, 484] width 382 height 35
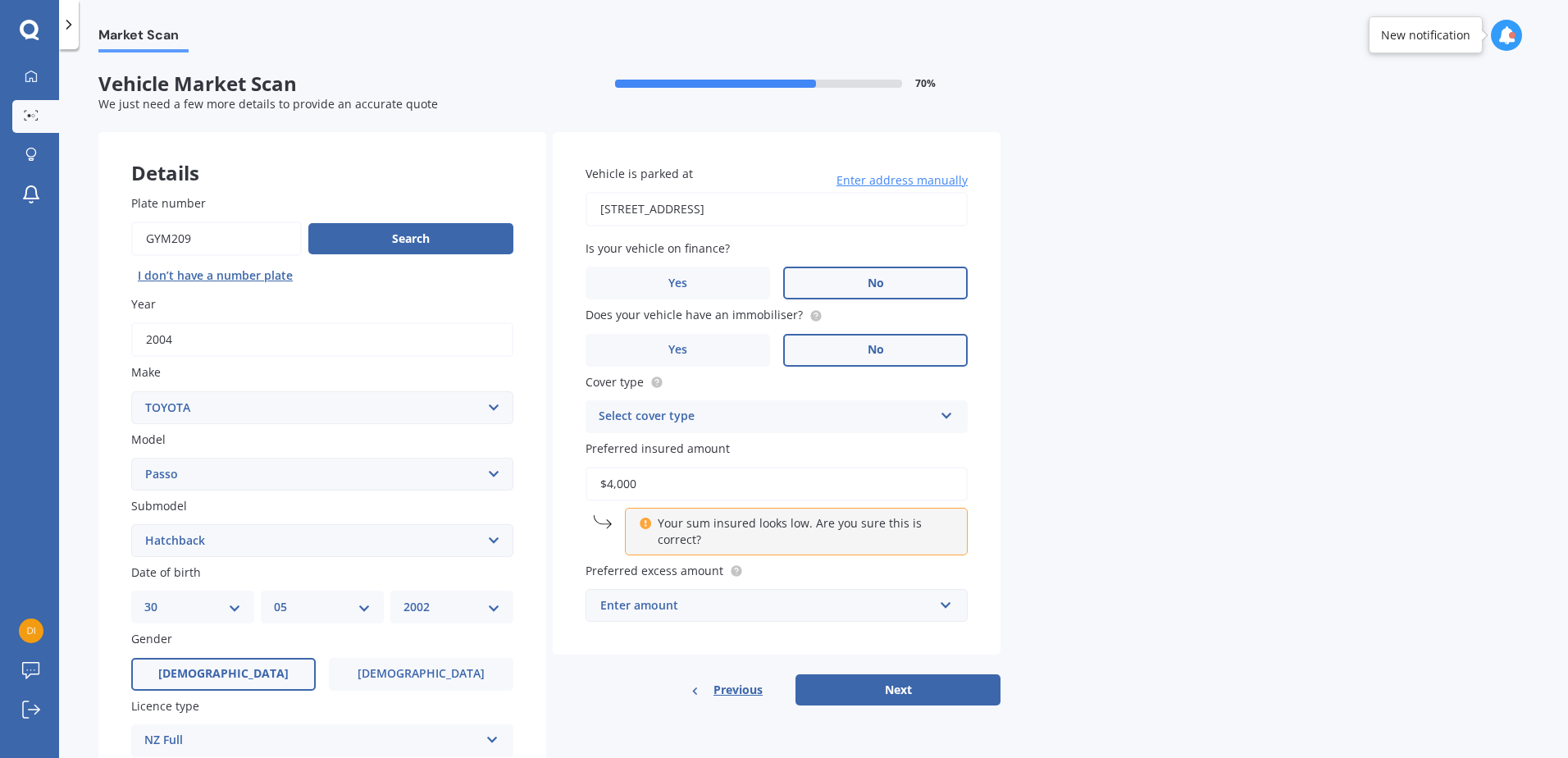
click at [722, 606] on div "Enter amount" at bounding box center [767, 606] width 333 height 18
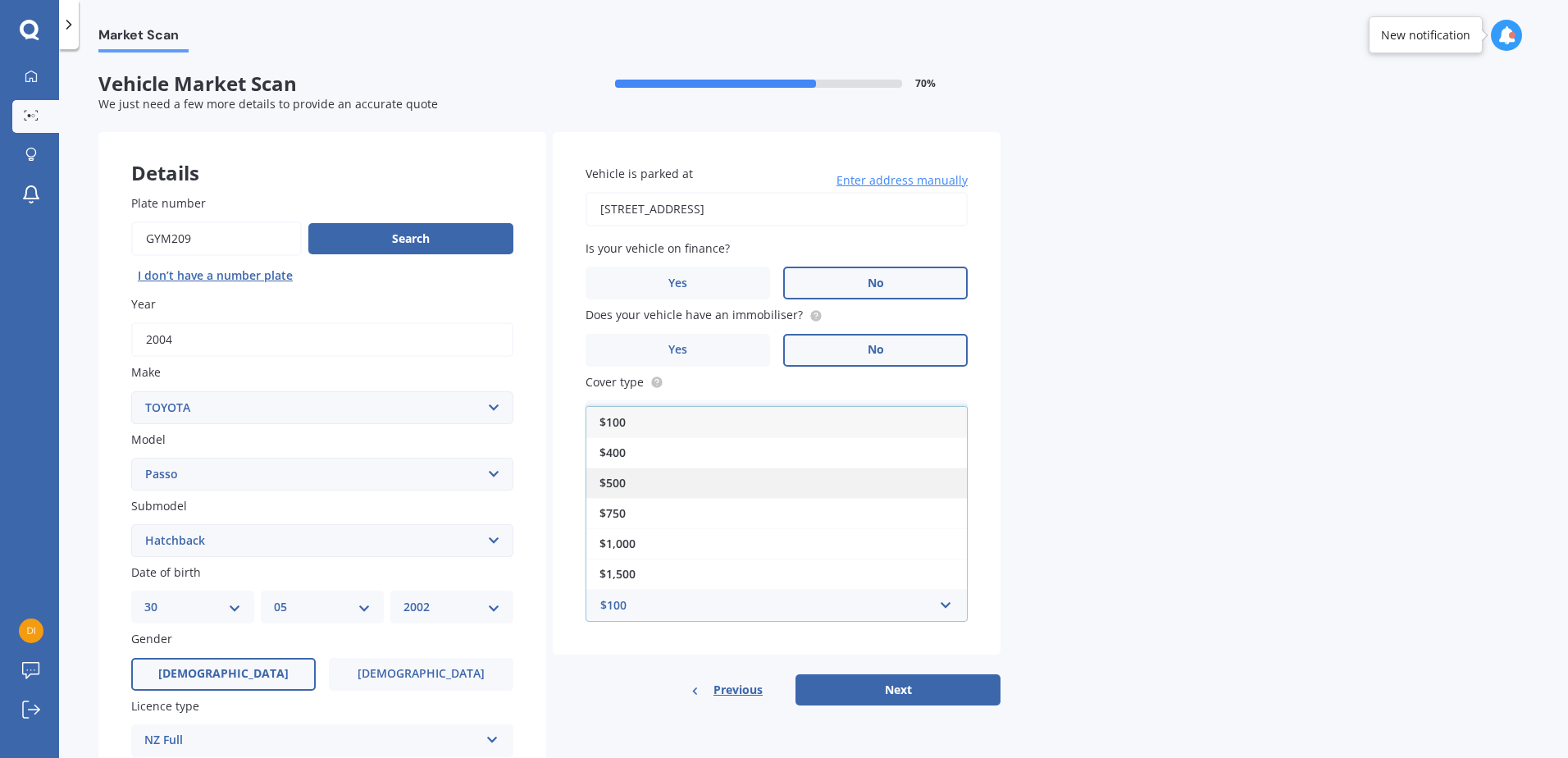
click at [668, 476] on div "$500" at bounding box center [776, 482] width 380 height 31
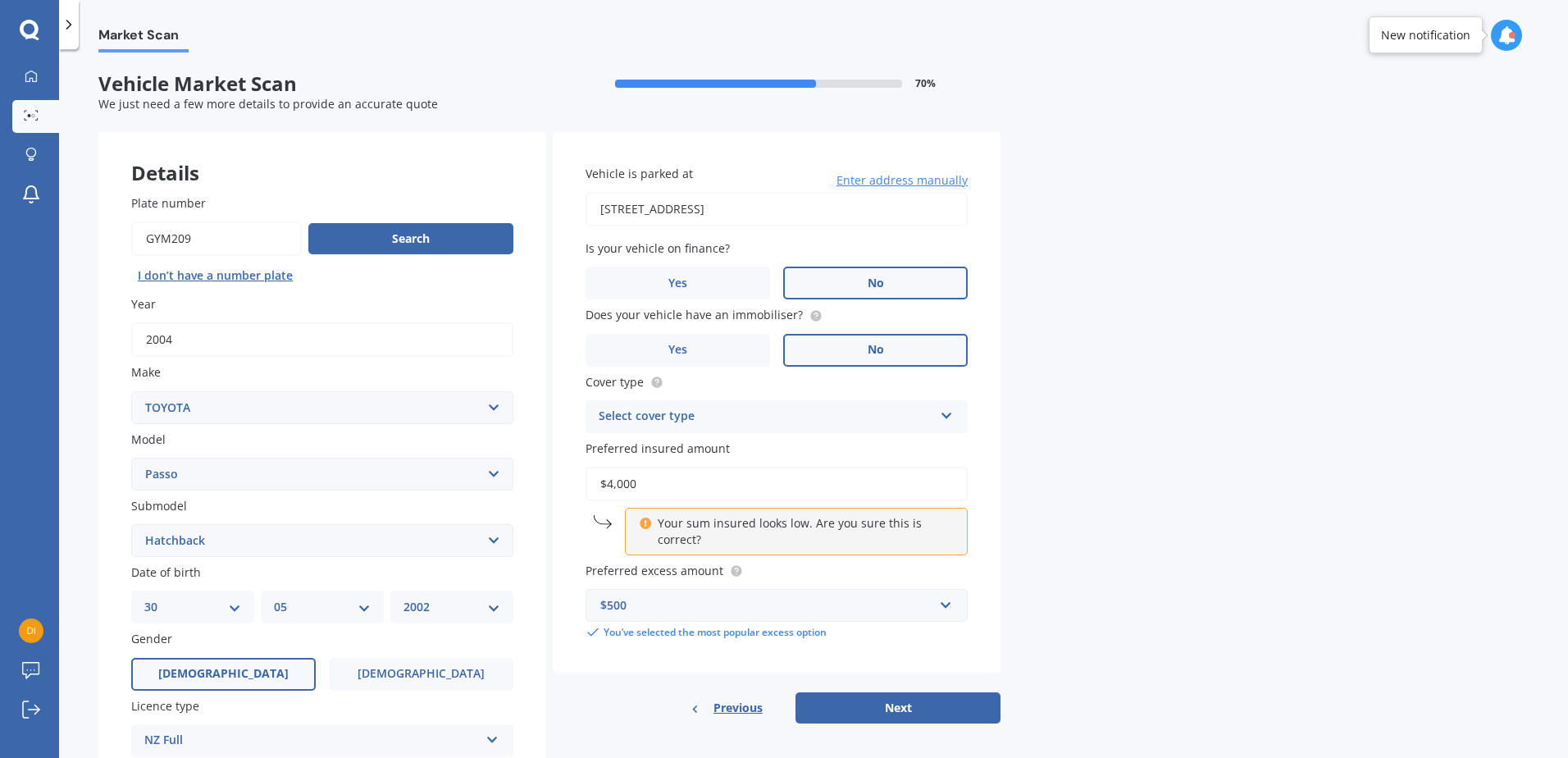
click at [703, 481] on input "$4,000" at bounding box center [776, 484] width 382 height 35
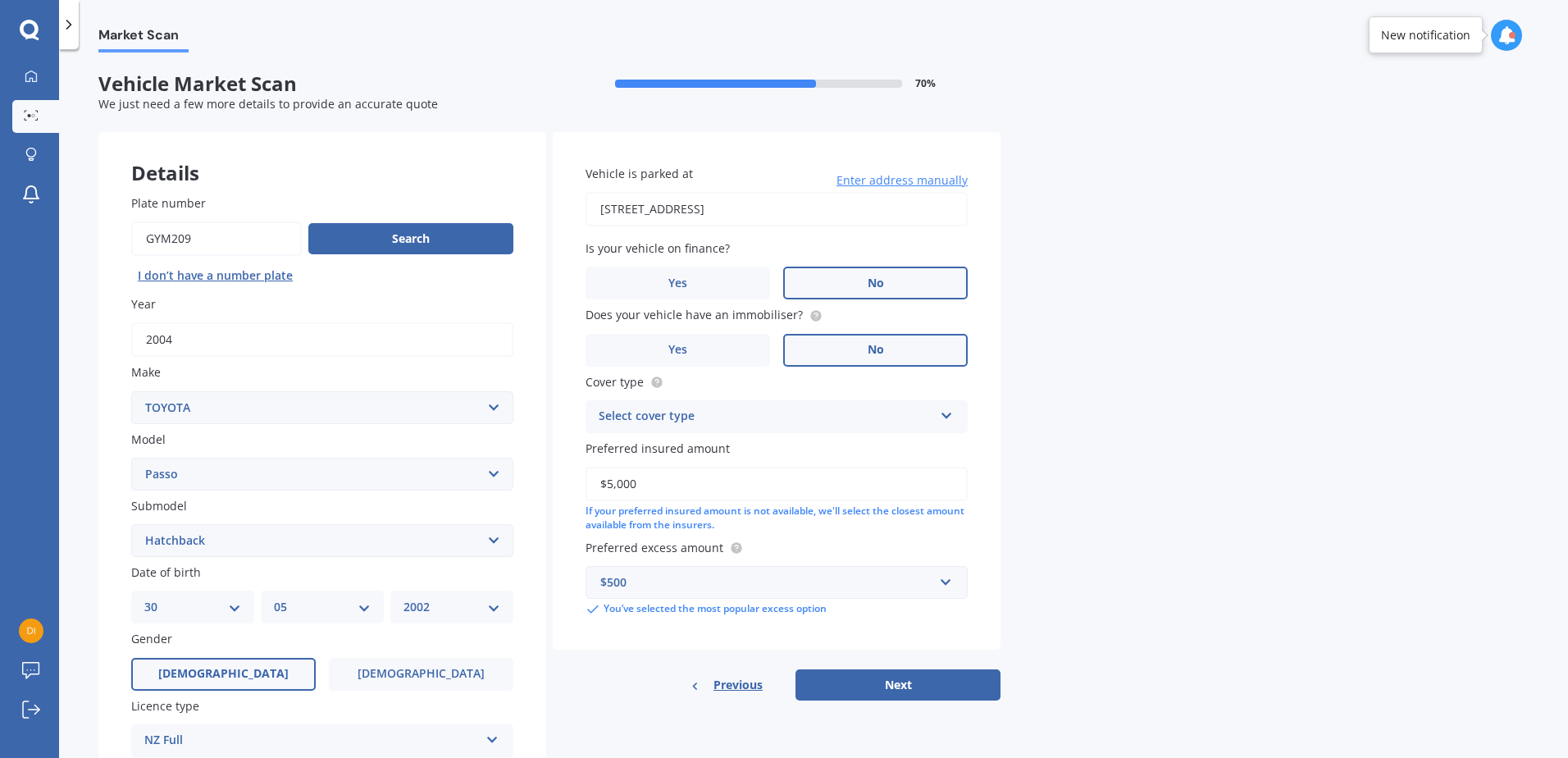
type input "$5,000"
click at [747, 422] on div "Select cover type" at bounding box center [766, 417] width 335 height 20
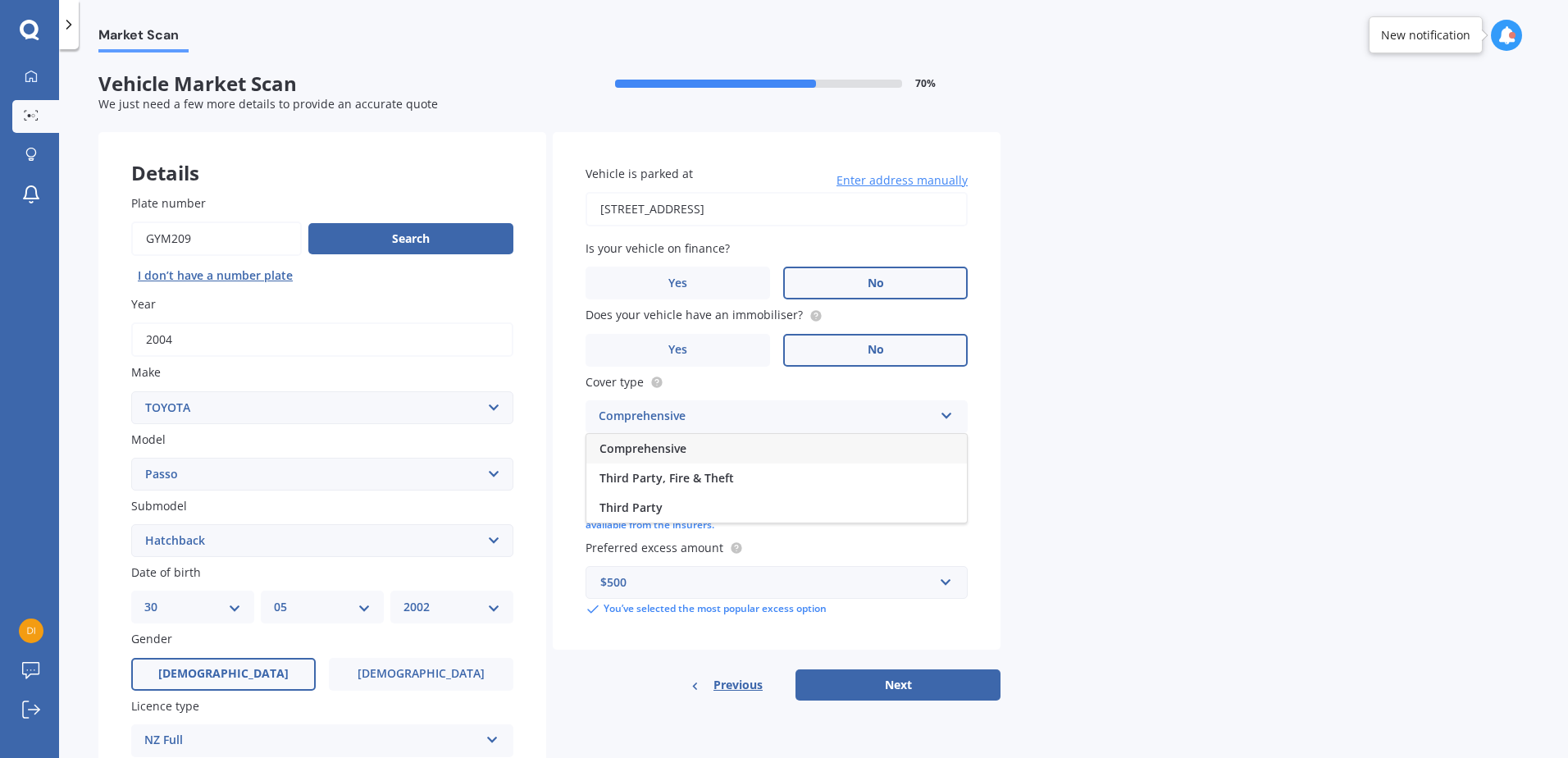
click at [698, 442] on div "Comprehensive" at bounding box center [776, 449] width 380 height 30
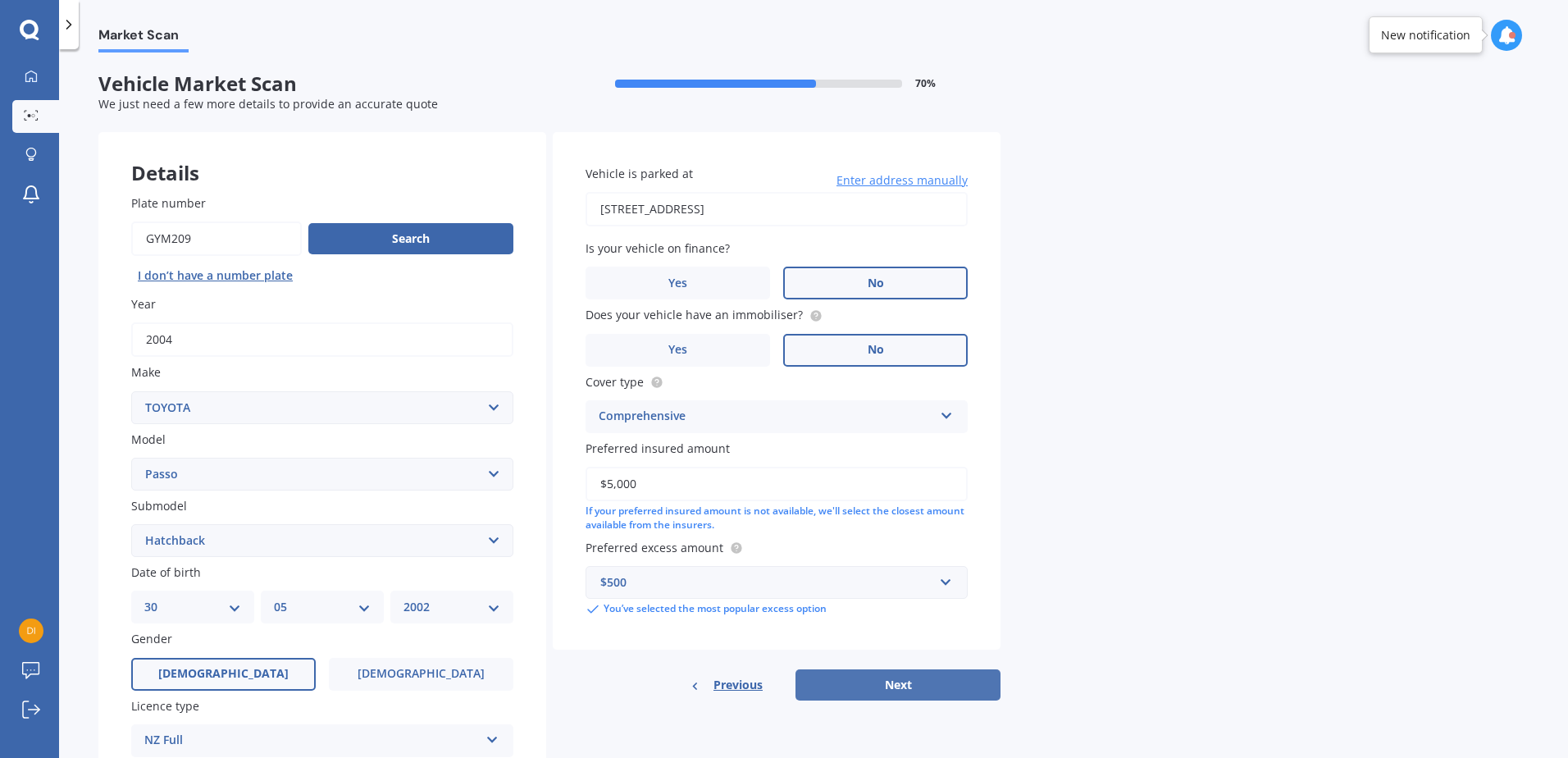
click at [928, 676] on button "Next" at bounding box center [898, 685] width 205 height 31
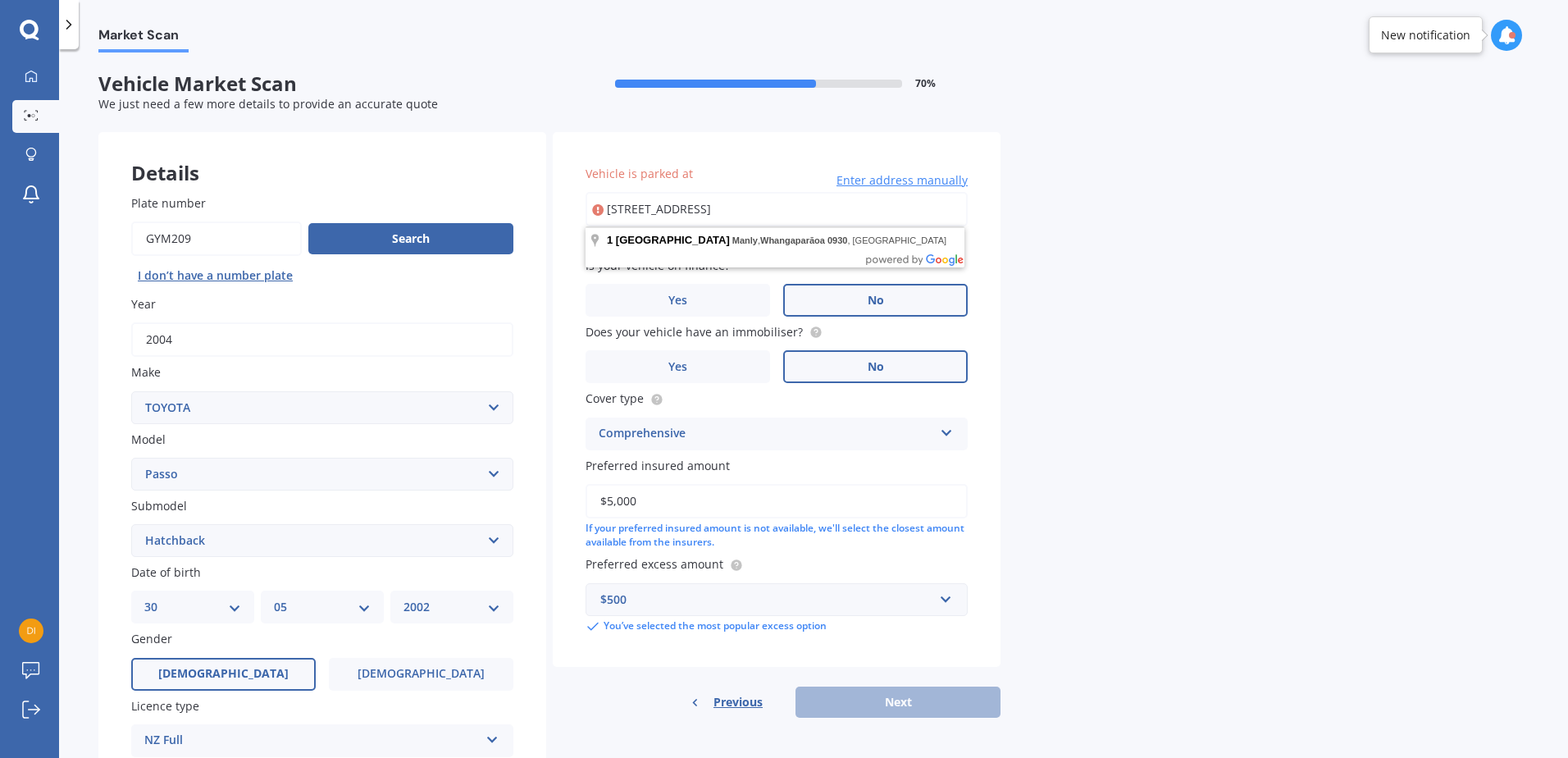
click at [866, 200] on input "[STREET_ADDRESS]" at bounding box center [776, 210] width 382 height 35
type input "[STREET_ADDRESS]"
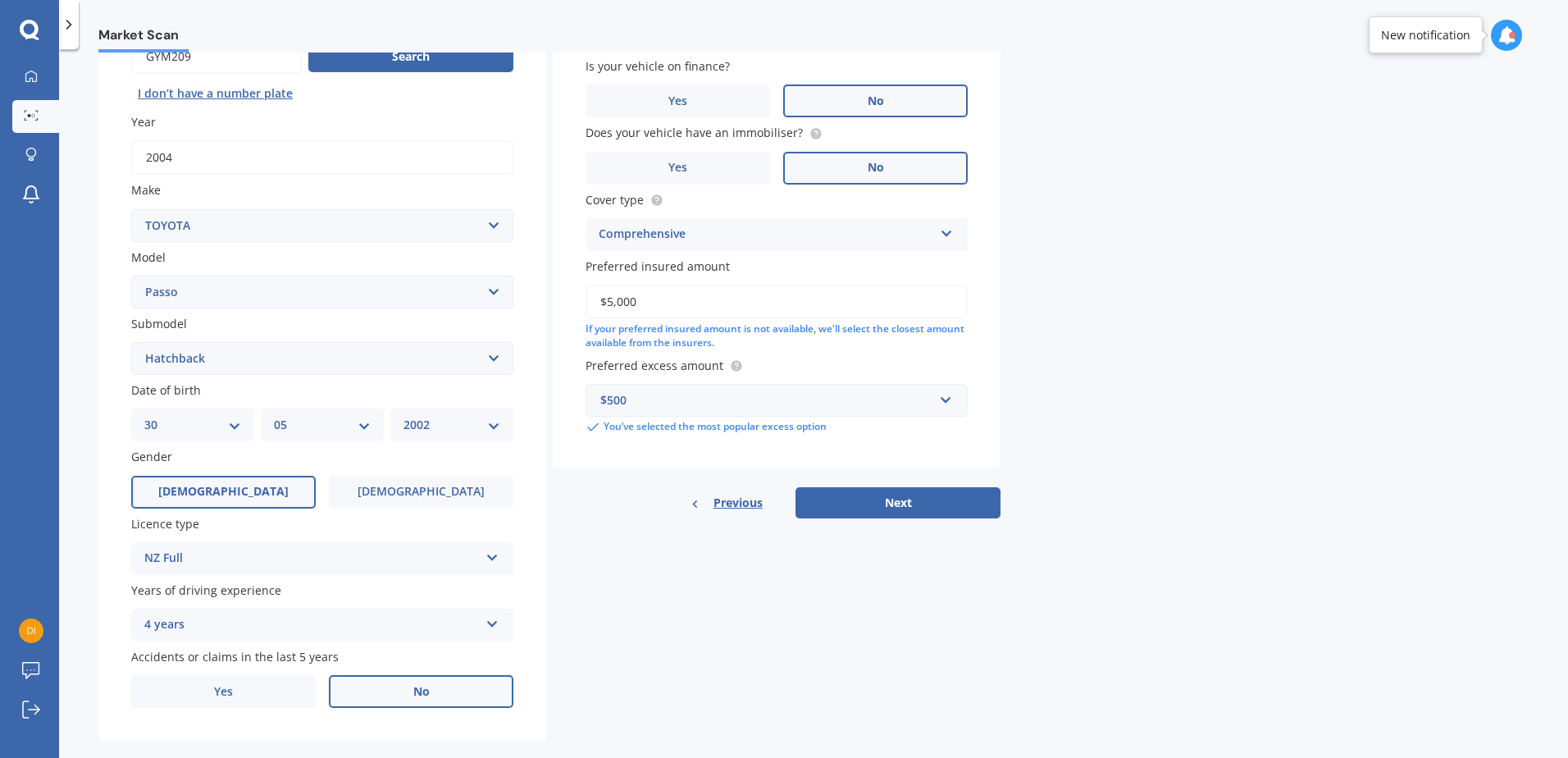
scroll to position [207, 0]
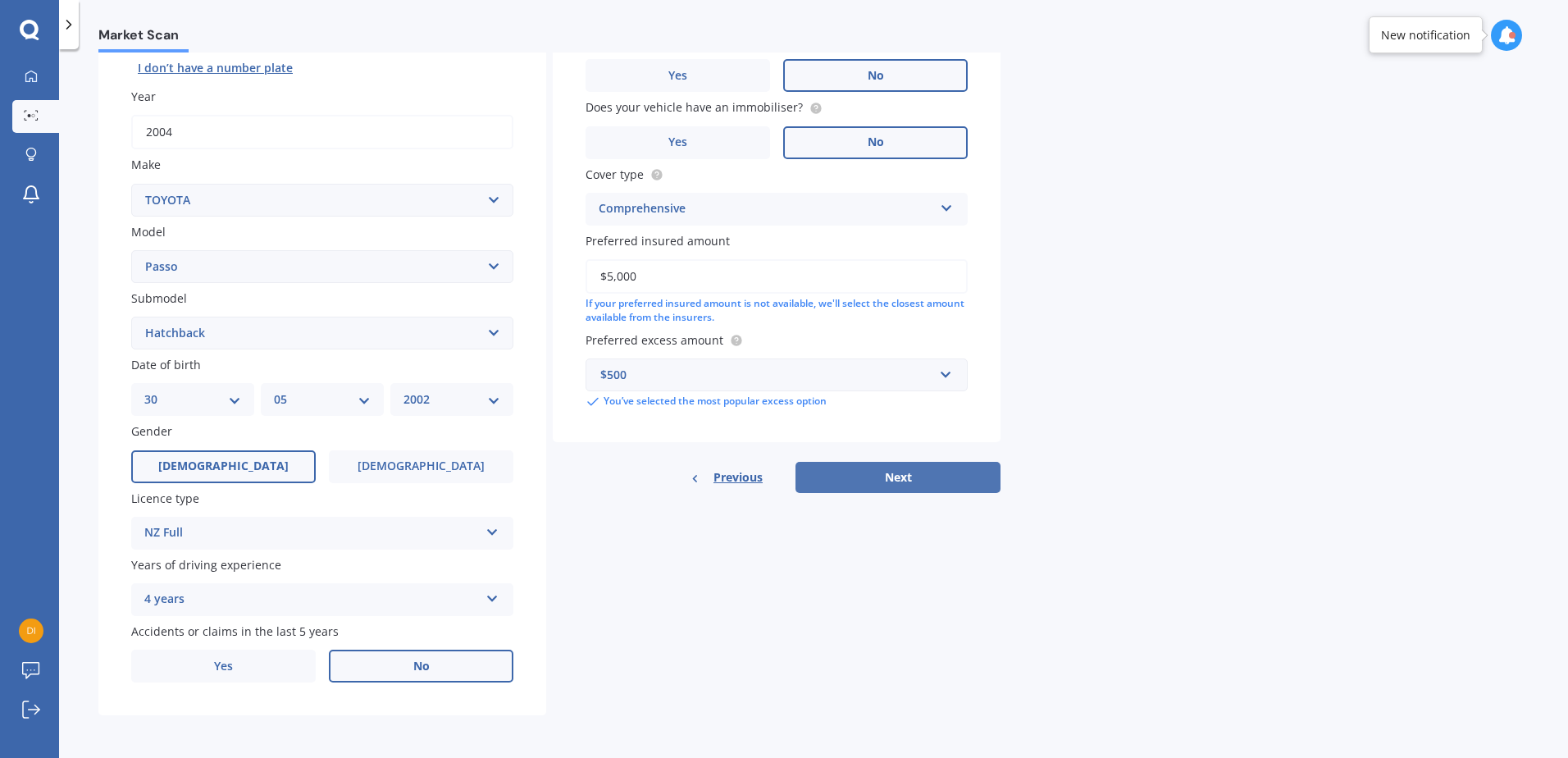
click at [909, 480] on button "Next" at bounding box center [898, 477] width 205 height 31
select select "30"
select select "05"
select select "2002"
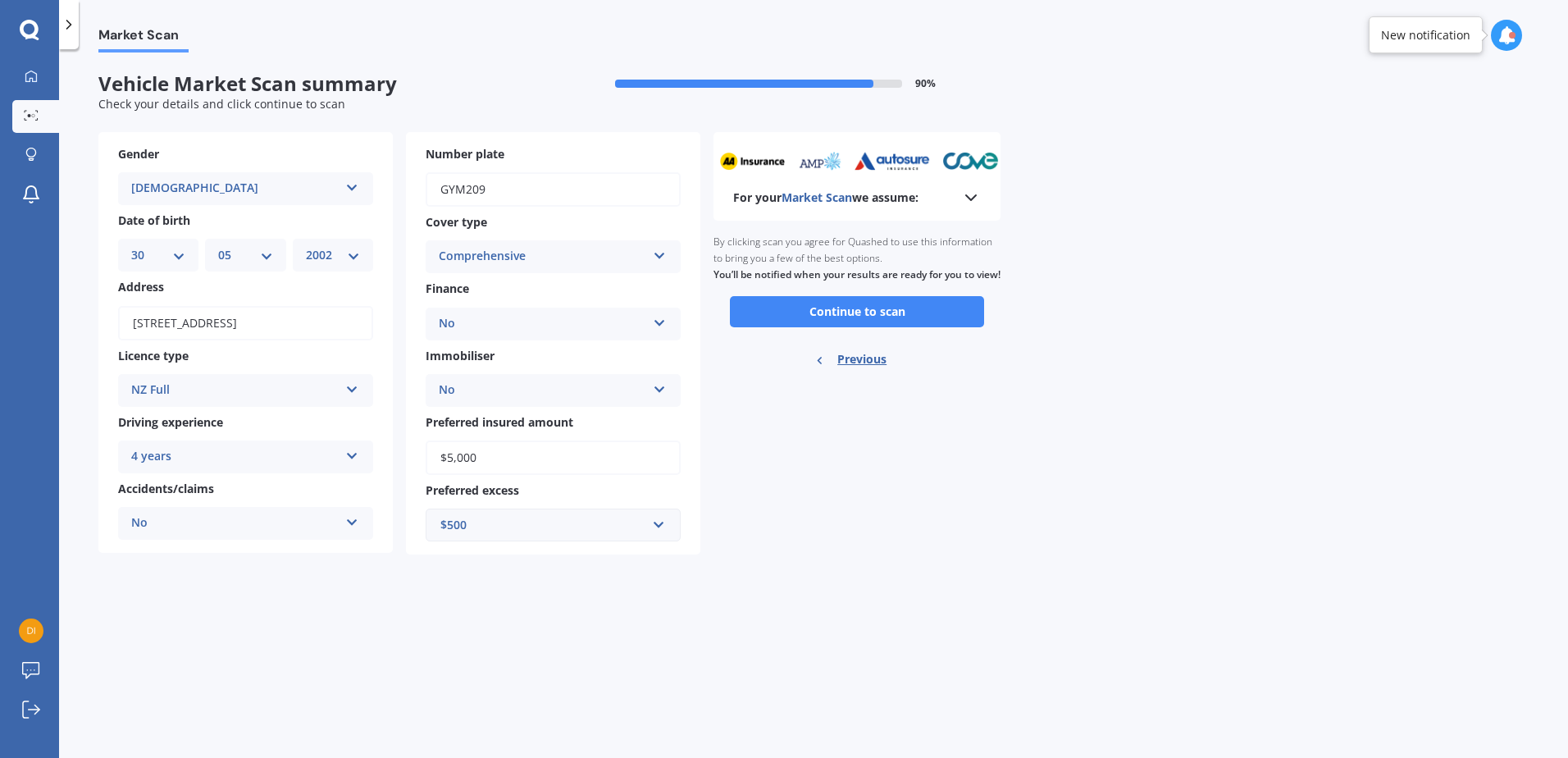
scroll to position [0, 0]
click at [921, 320] on button "Continue to scan" at bounding box center [856, 311] width 254 height 31
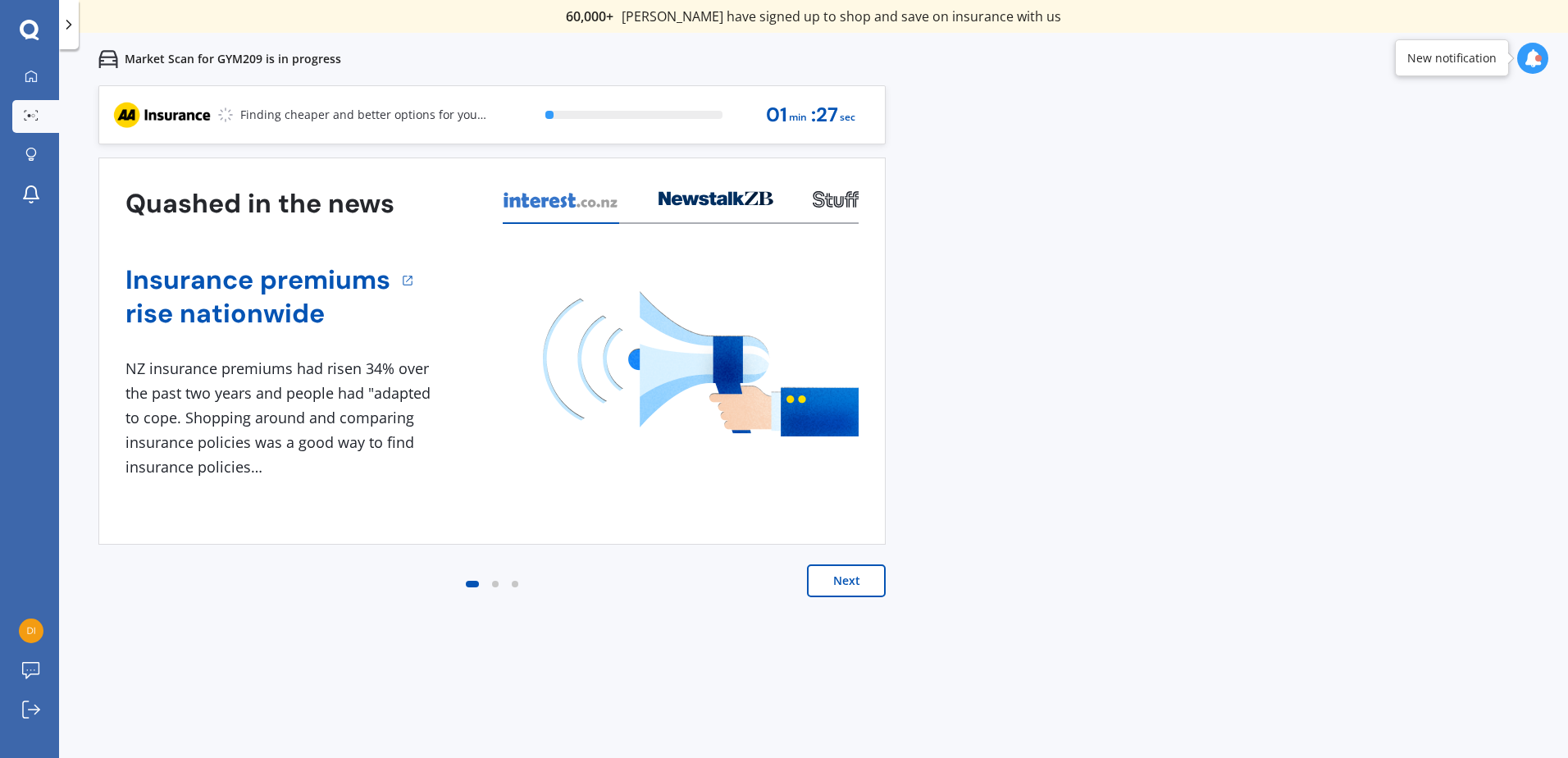
click at [978, 472] on div "Previous 60,000+ Kiwis have signed up to shop and save on insurance with us " H…" at bounding box center [813, 464] width 1509 height 758
click at [870, 578] on button "Next" at bounding box center [846, 581] width 79 height 33
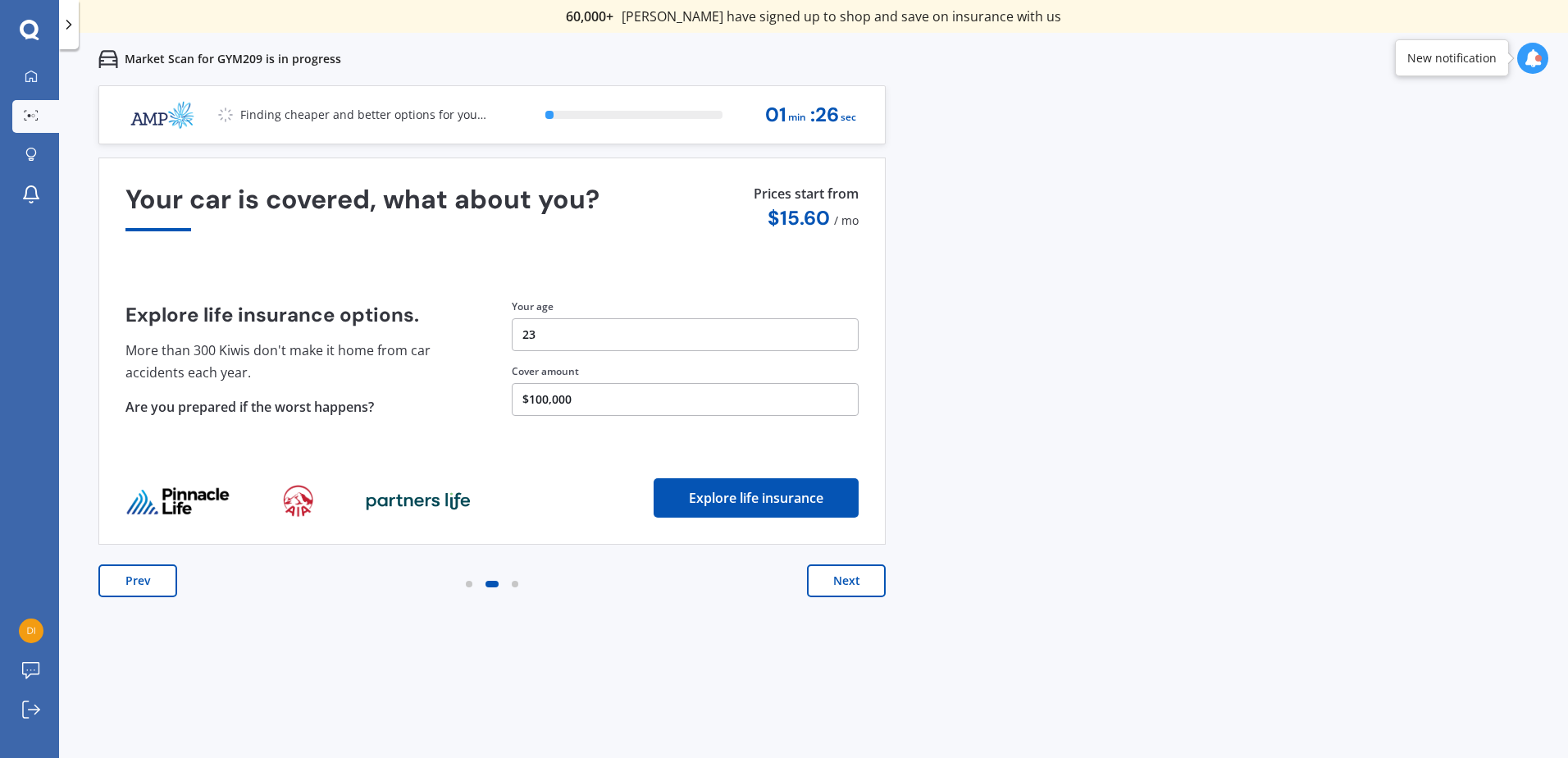
click at [870, 578] on button "Next" at bounding box center [846, 581] width 79 height 33
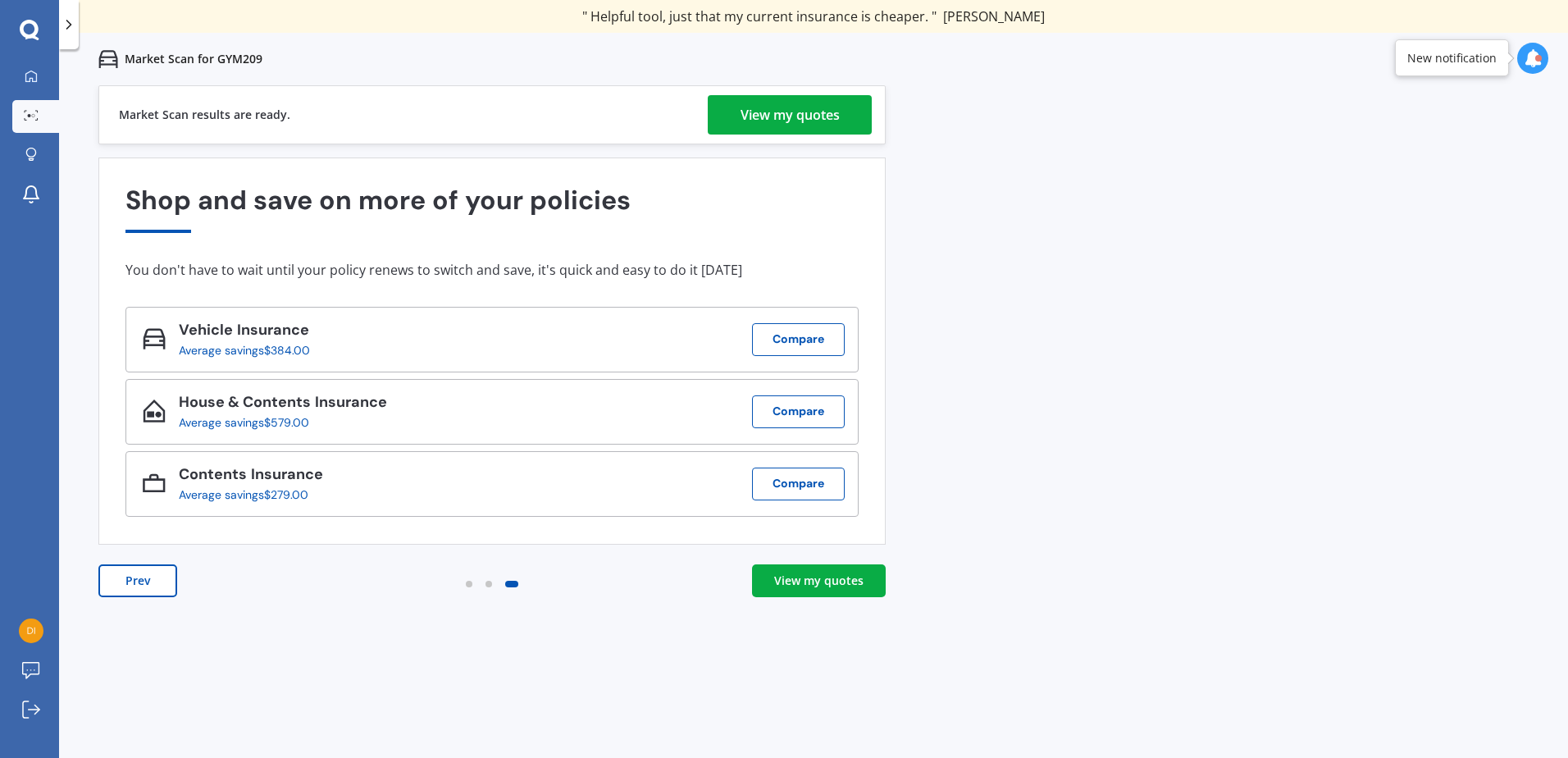
click at [832, 116] on div "View my quotes" at bounding box center [790, 115] width 99 height 40
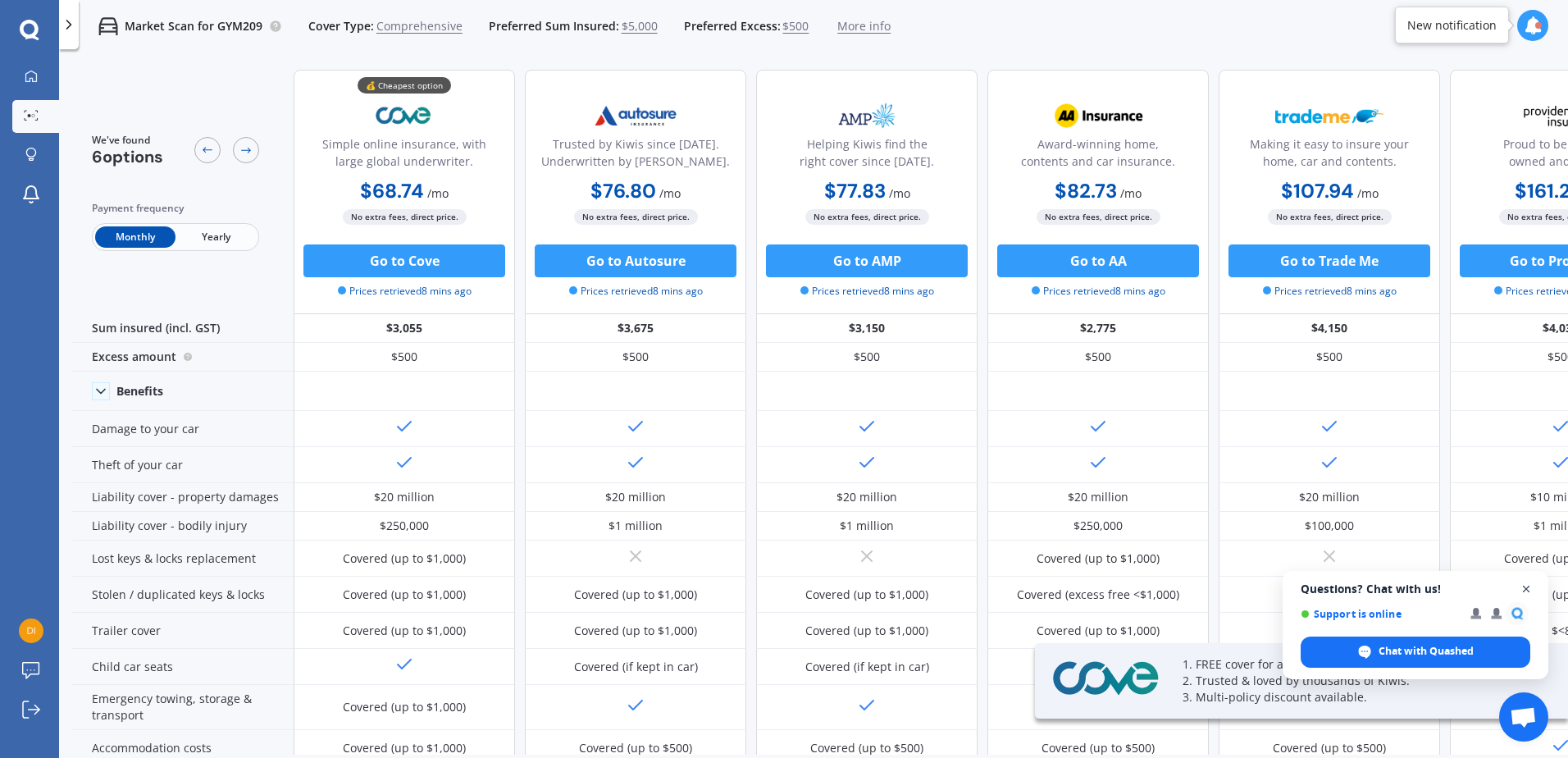
click at [1530, 587] on span "Open chat" at bounding box center [1527, 589] width 21 height 21
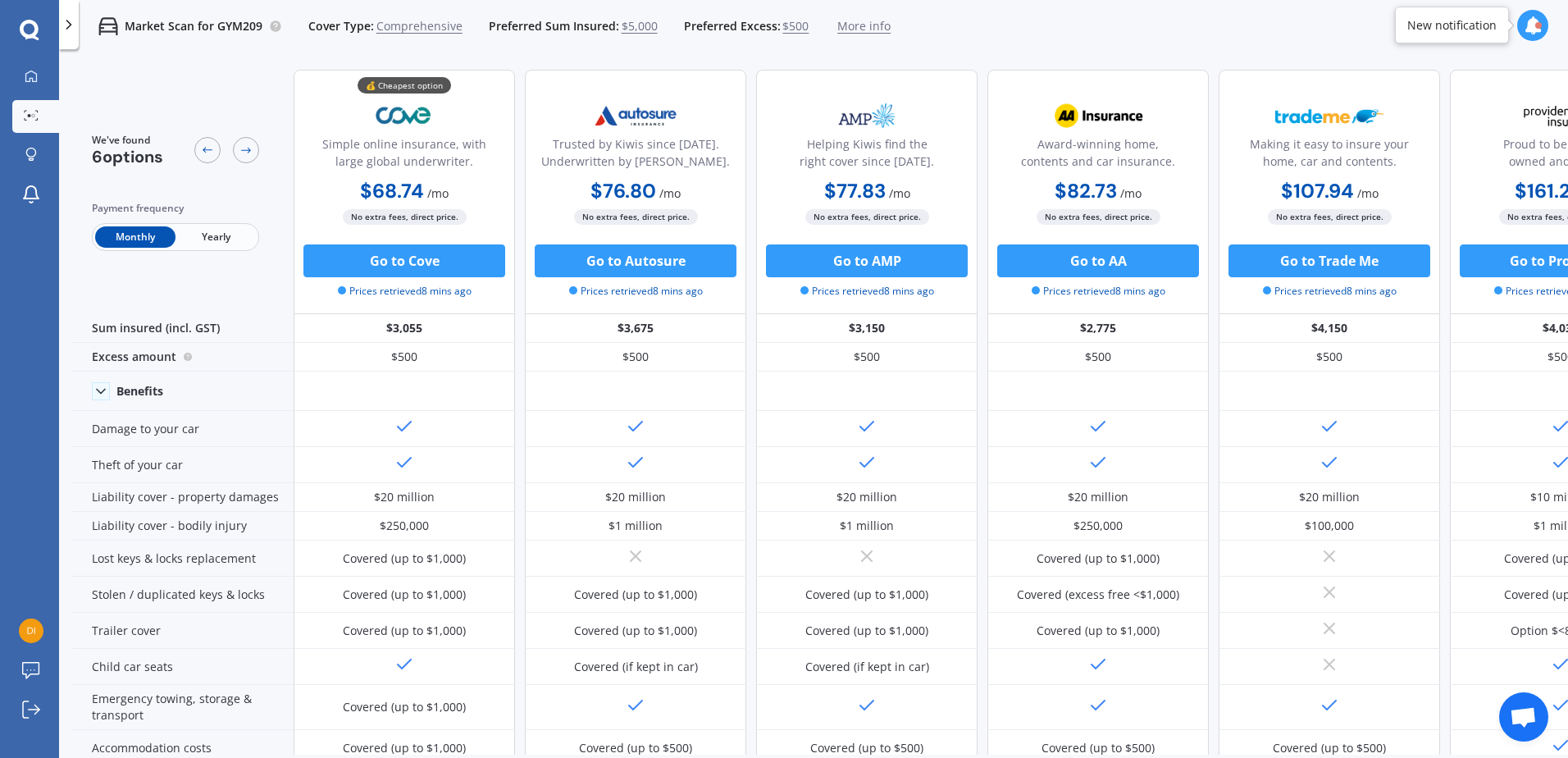
click at [1531, 731] on span "Open chat" at bounding box center [1523, 717] width 49 height 49
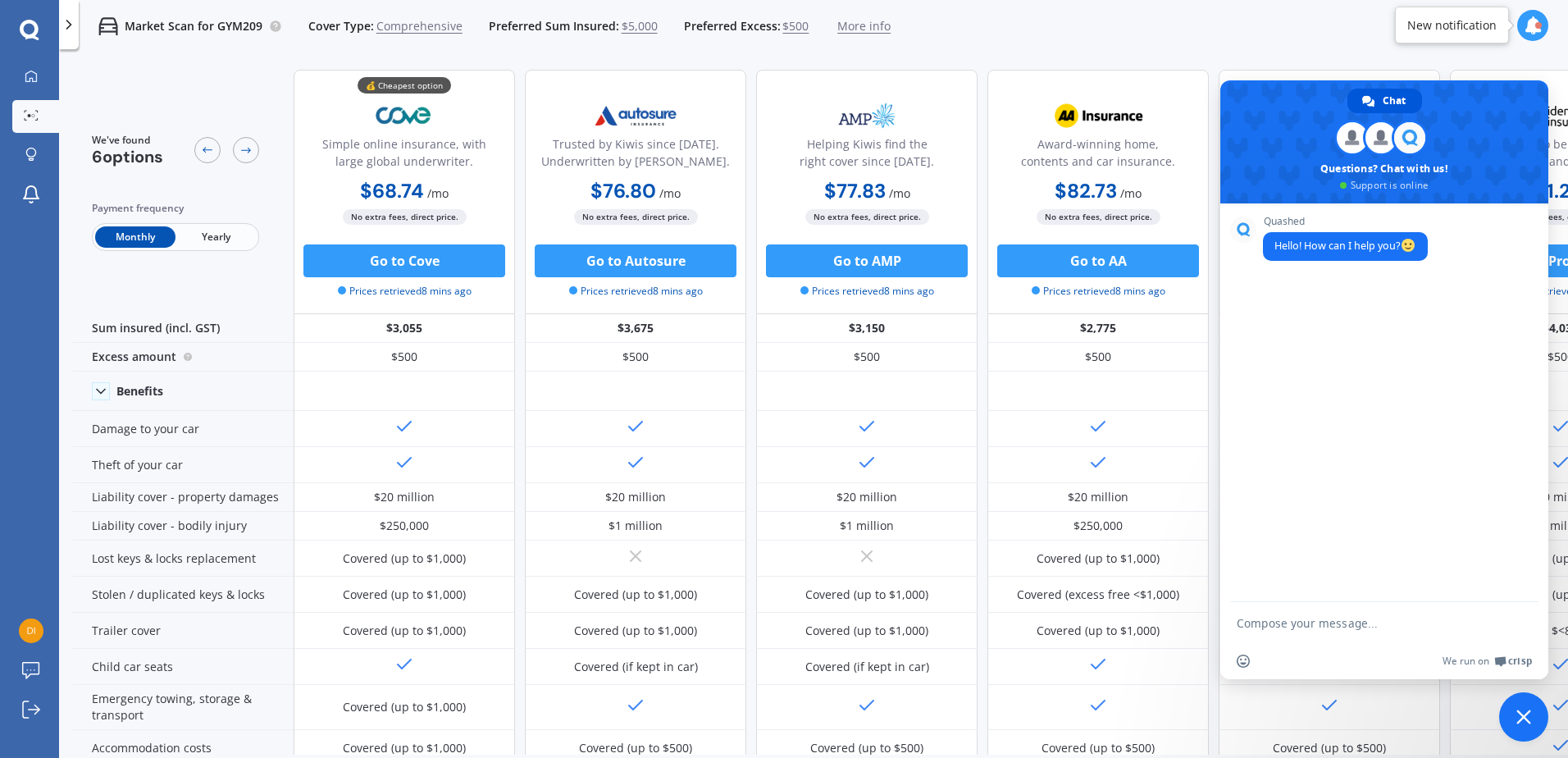
click at [1525, 707] on span "Close chat" at bounding box center [1523, 717] width 49 height 49
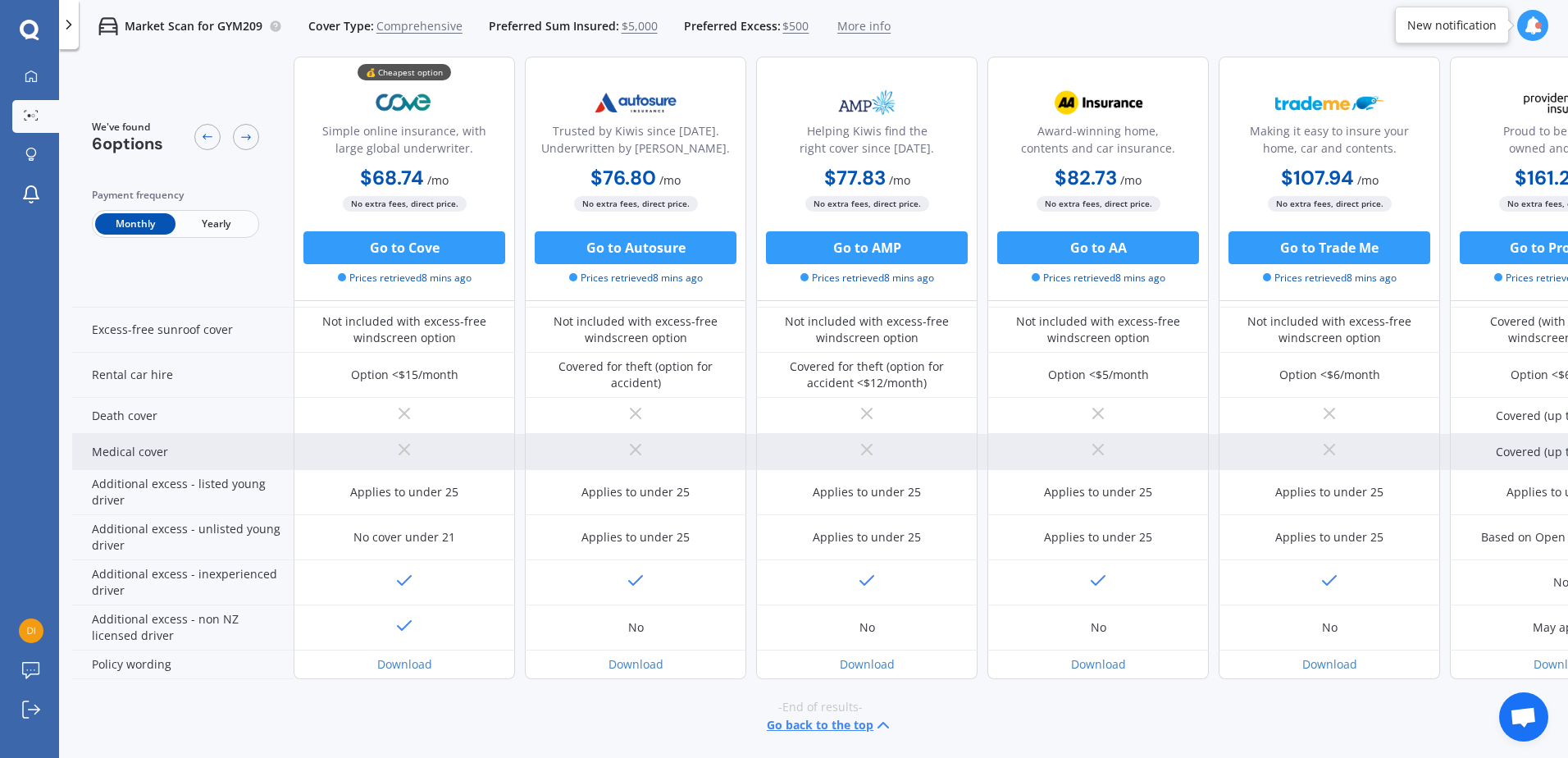
scroll to position [669, 0]
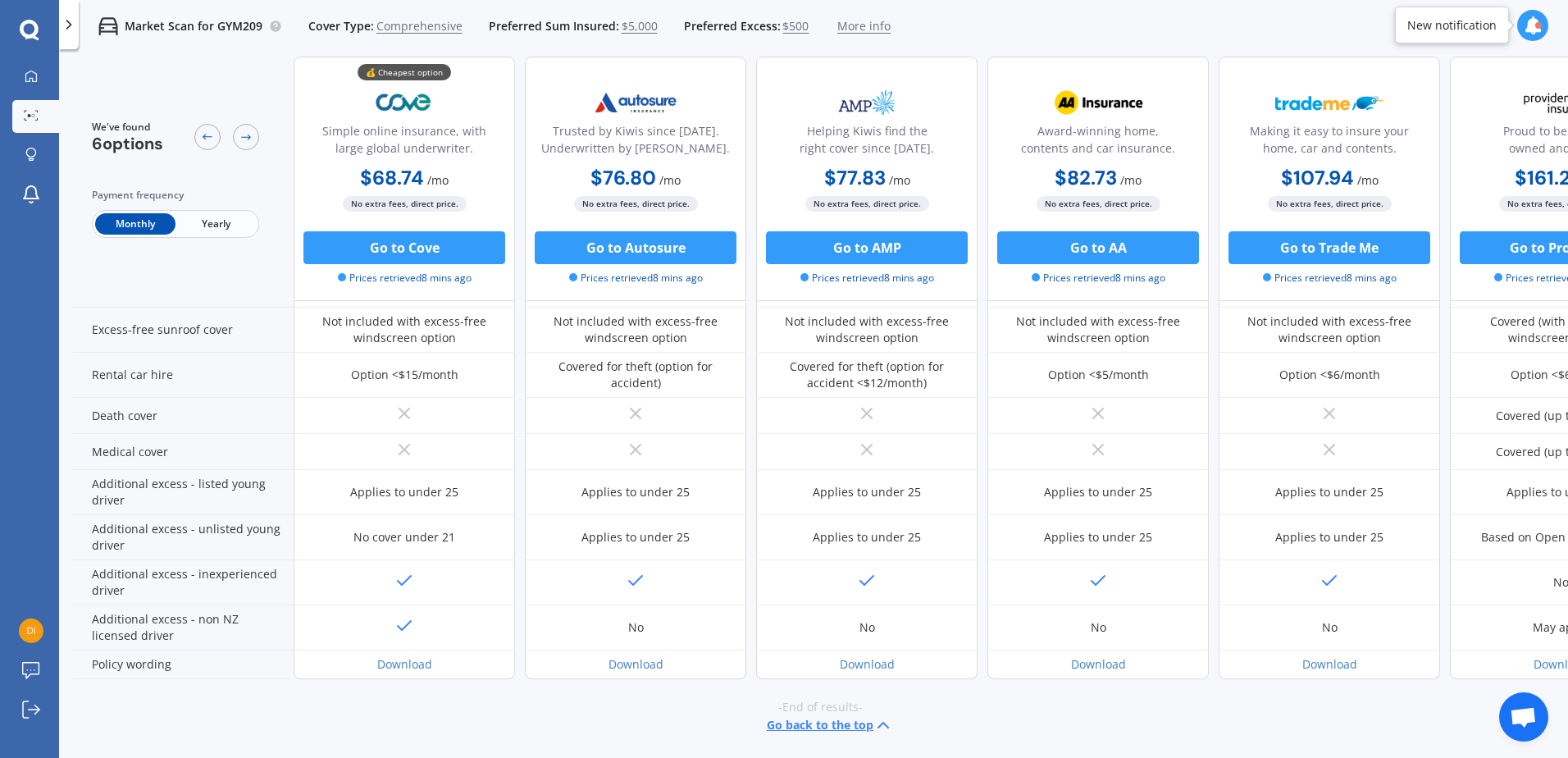
drag, startPoint x: 1052, startPoint y: 756, endPoint x: 1157, endPoint y: 746, distance: 105.5
click at [1157, 746] on div "We've found 6 options Payment frequency Monthly Yearly 💰 Cheapest option Simple…" at bounding box center [820, 433] width 1496 height 754
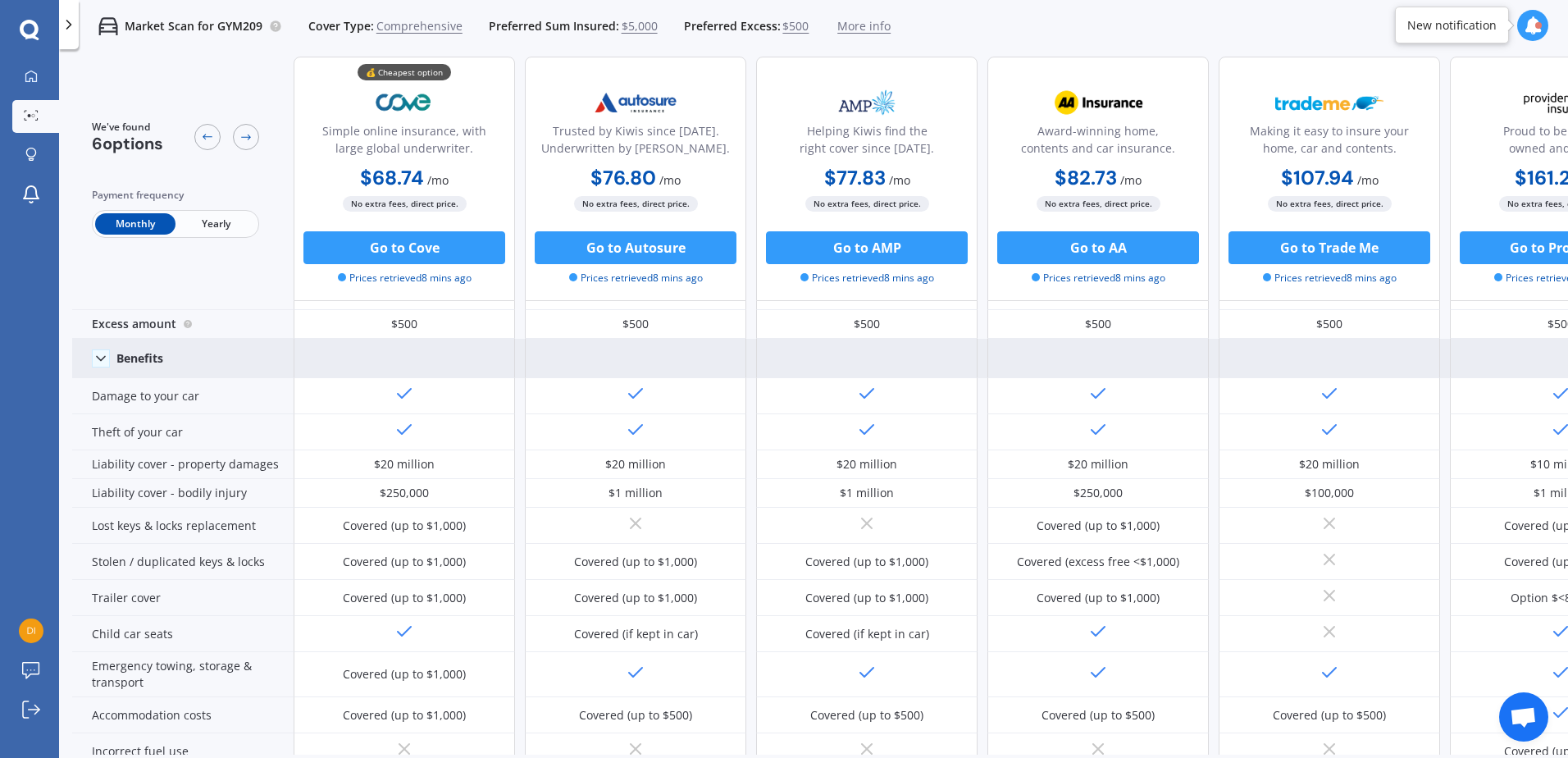
scroll to position [0, 0]
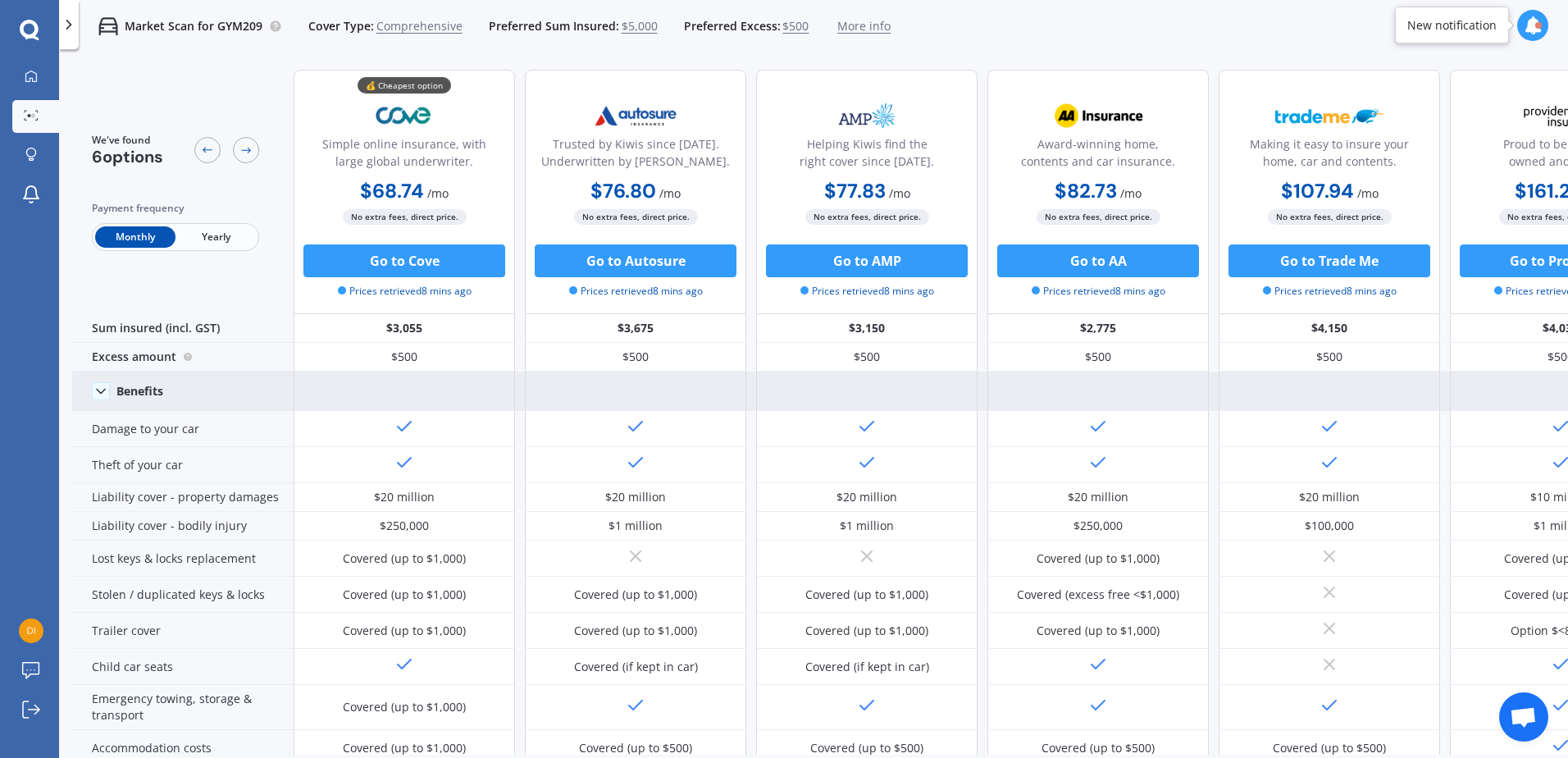
click at [118, 390] on div "Benefits" at bounding box center [140, 391] width 46 height 15
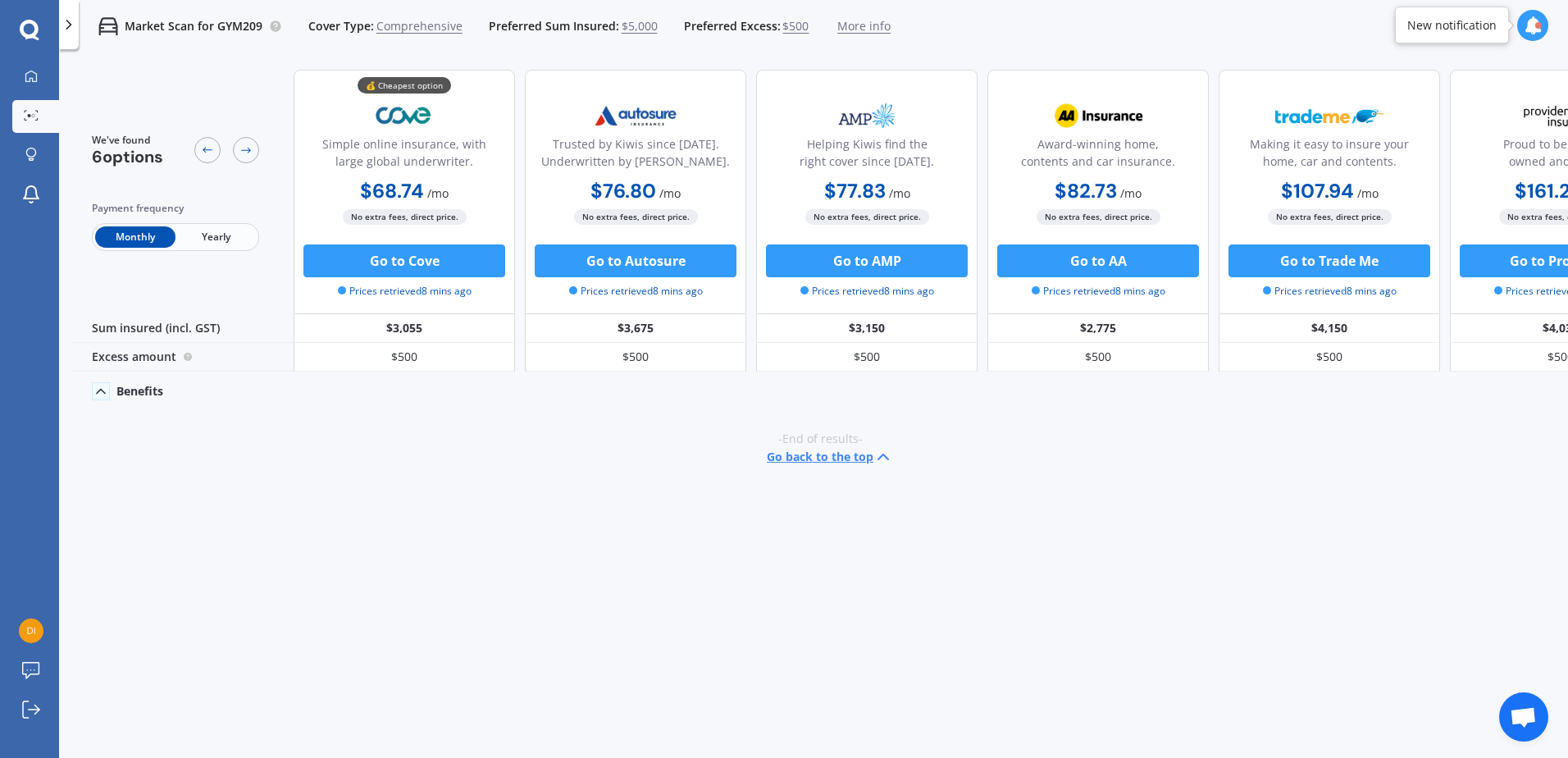
click at [105, 392] on icon at bounding box center [101, 391] width 17 height 17
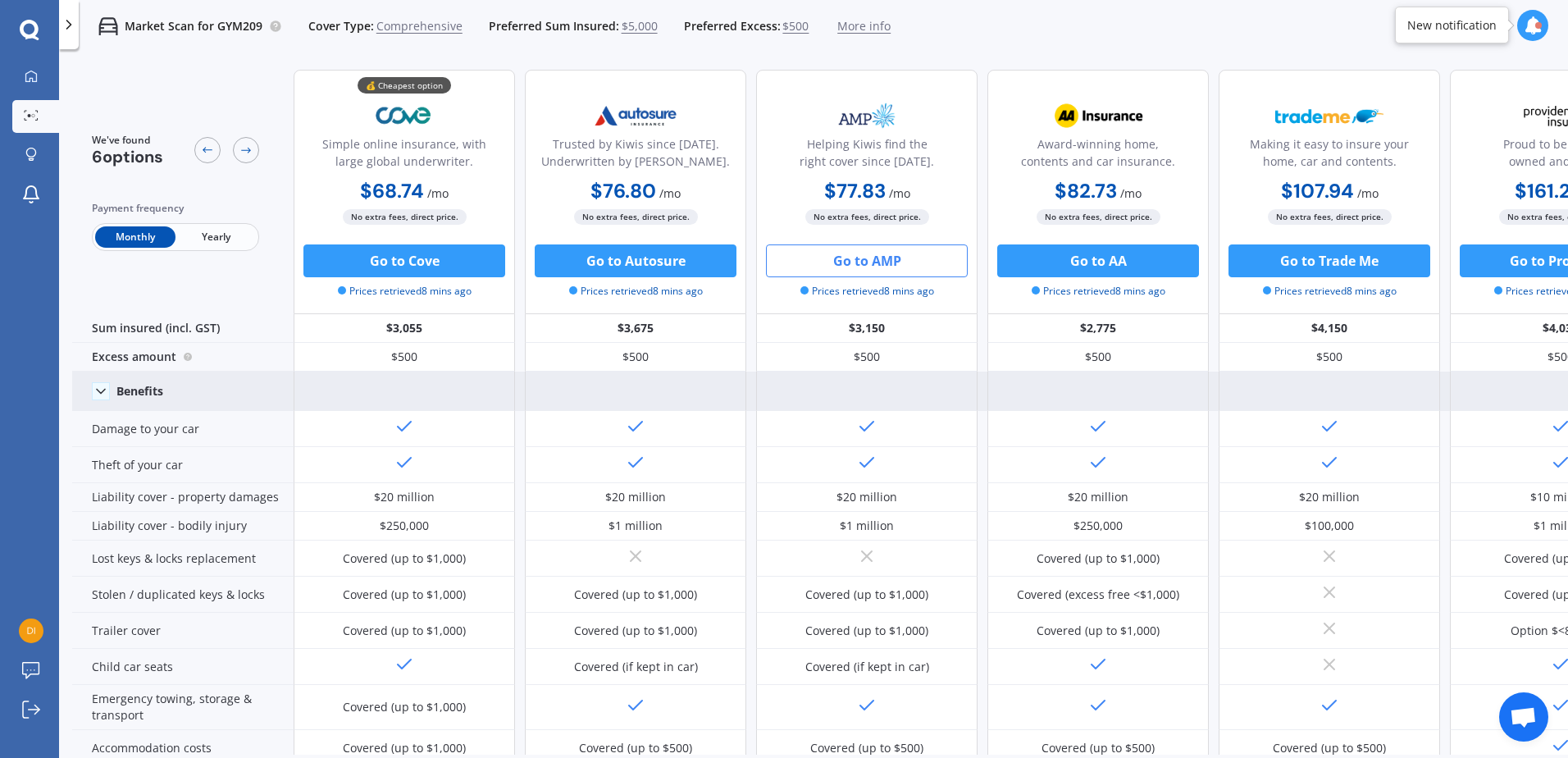
click at [908, 268] on button "Go to AMP" at bounding box center [867, 261] width 202 height 33
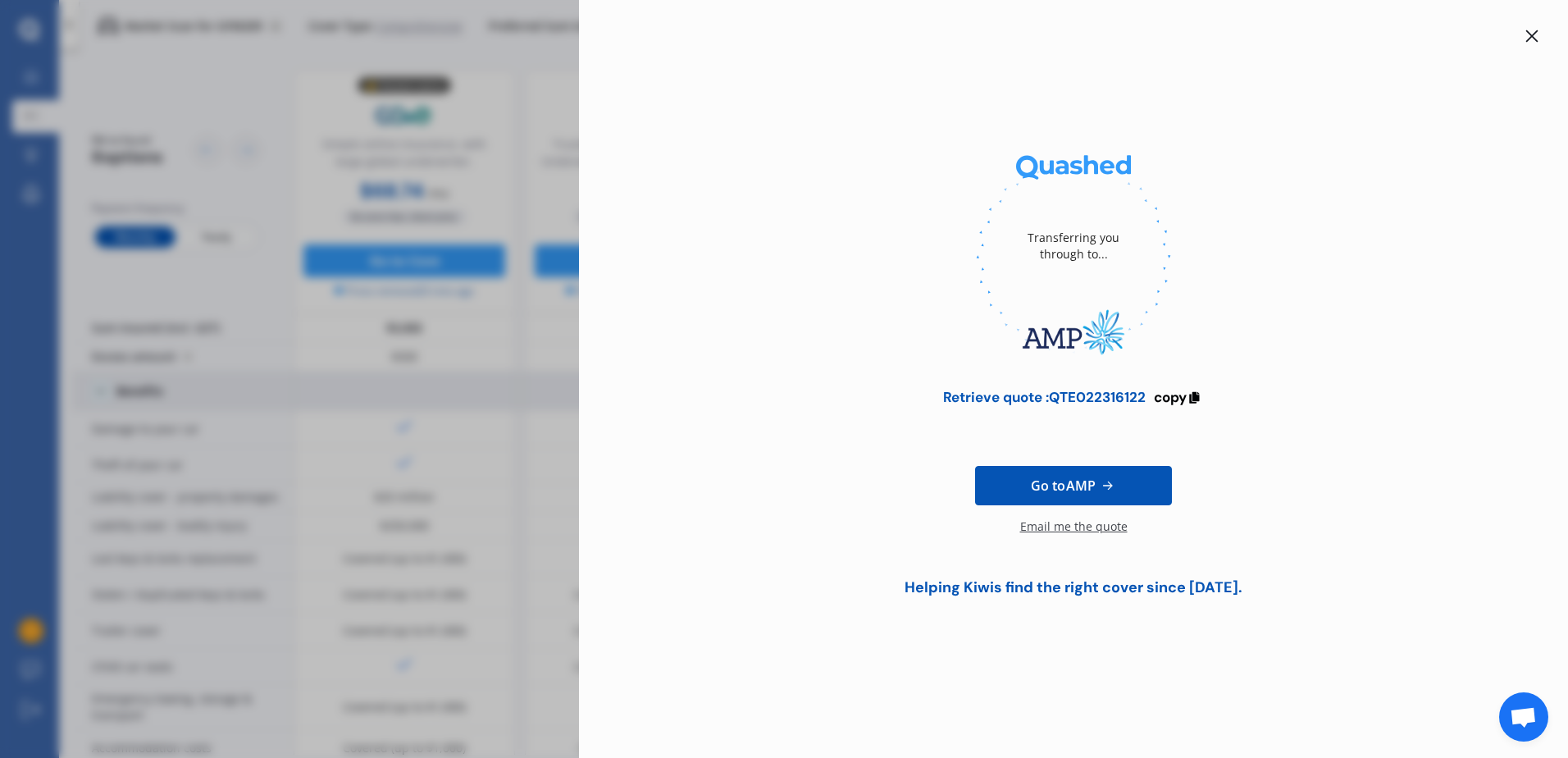
click at [748, 458] on div "Go to AMP Email me the quote" at bounding box center [1073, 500] width 937 height 157
click at [448, 421] on div "Transferring you through to... Retrieve quote : QTE022316122 copy Go to AMP Ema…" at bounding box center [784, 379] width 1568 height 758
click at [1533, 35] on icon at bounding box center [1532, 36] width 12 height 12
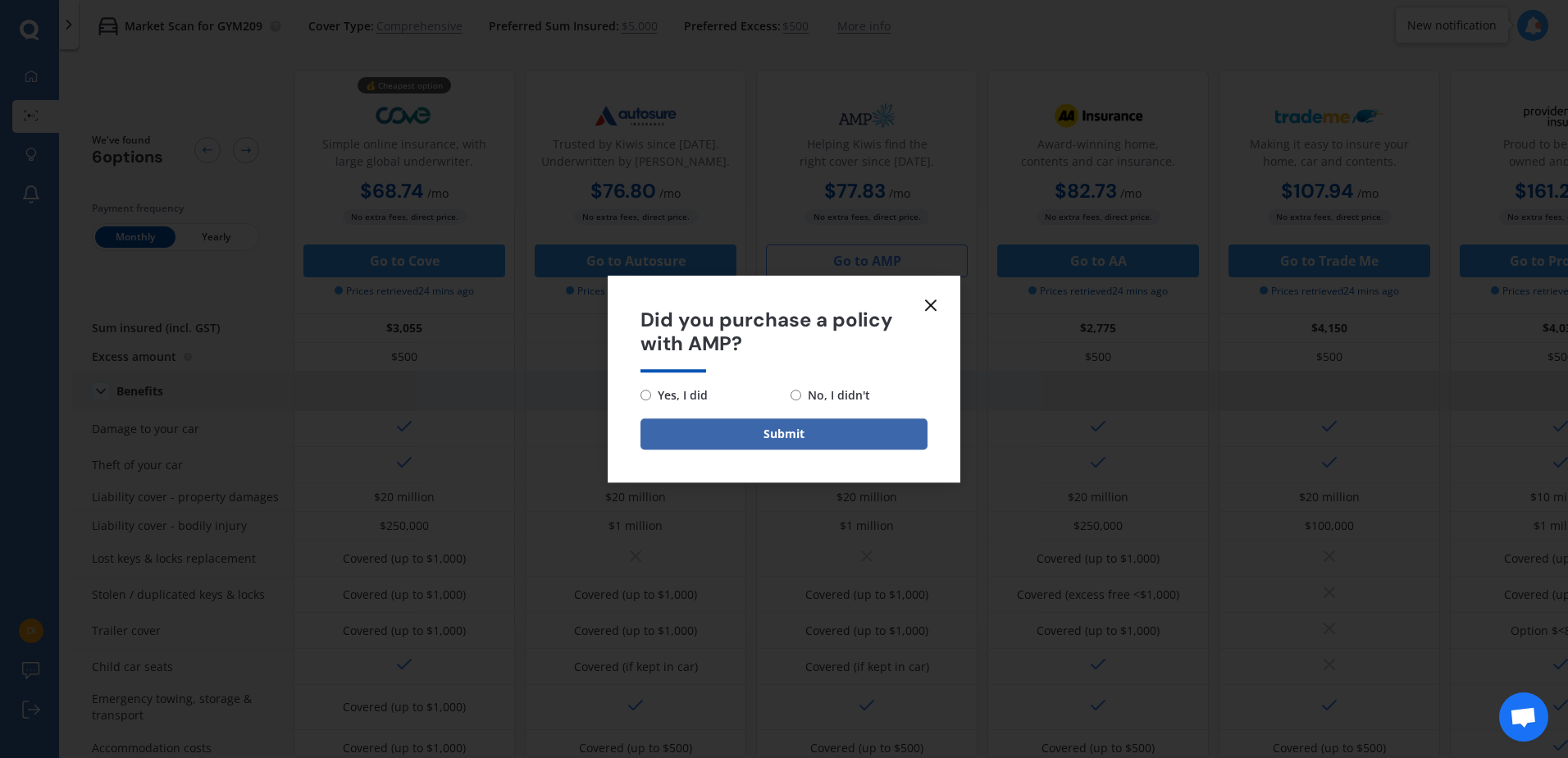
click at [934, 299] on icon at bounding box center [931, 305] width 20 height 20
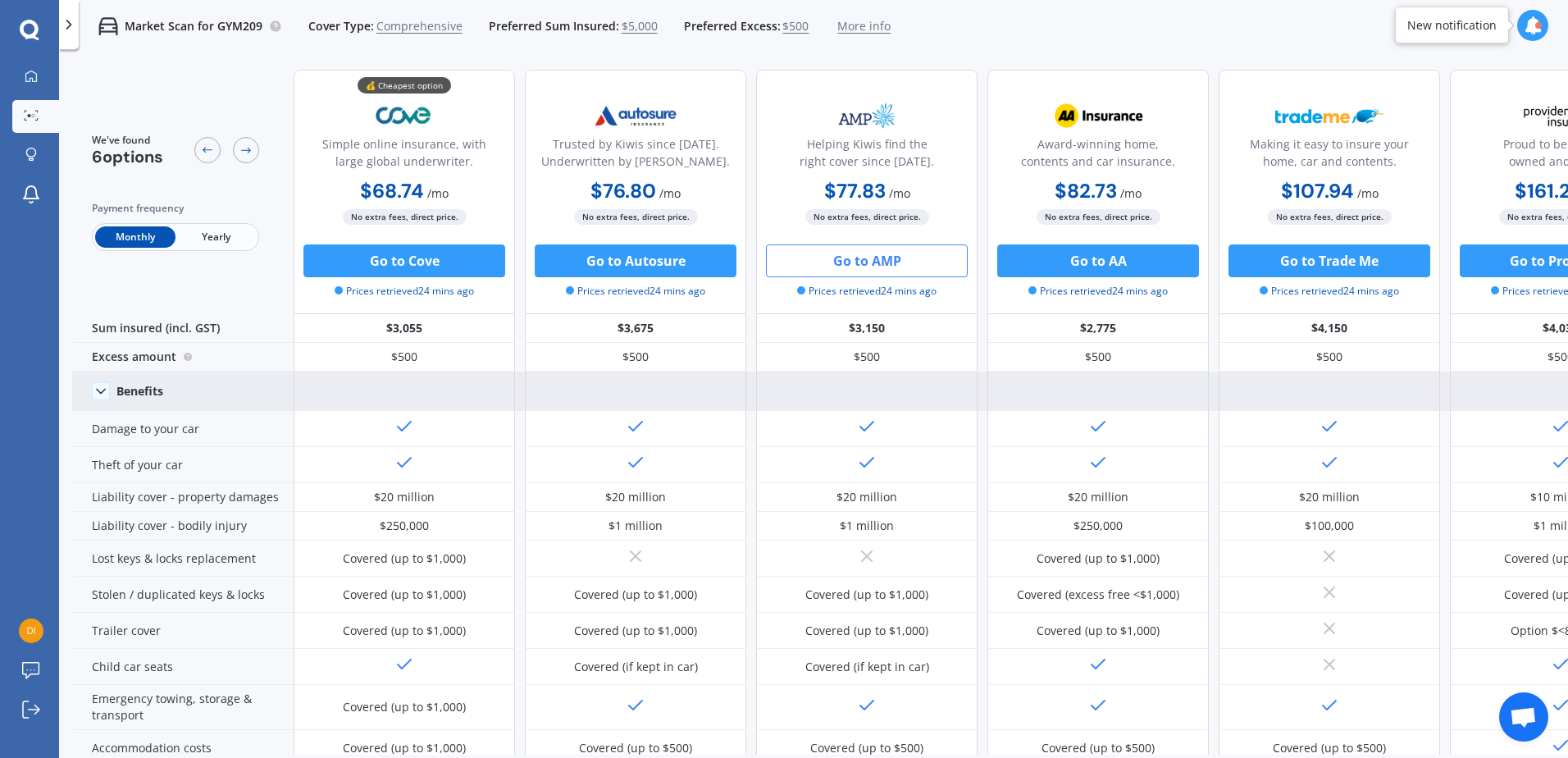
click at [22, 28] on icon at bounding box center [29, 29] width 19 height 19
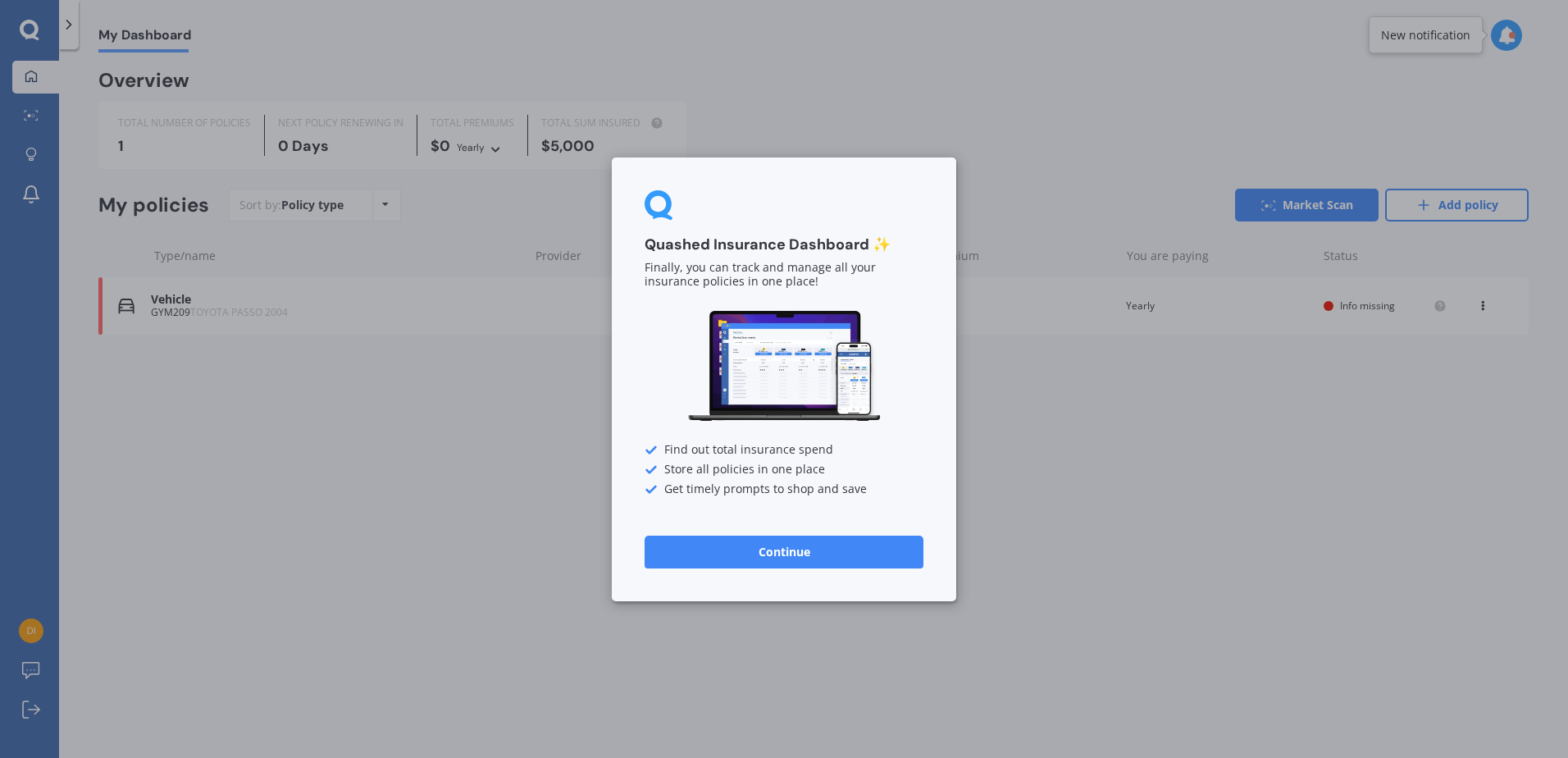
click at [803, 551] on button "Continue" at bounding box center [784, 552] width 279 height 33
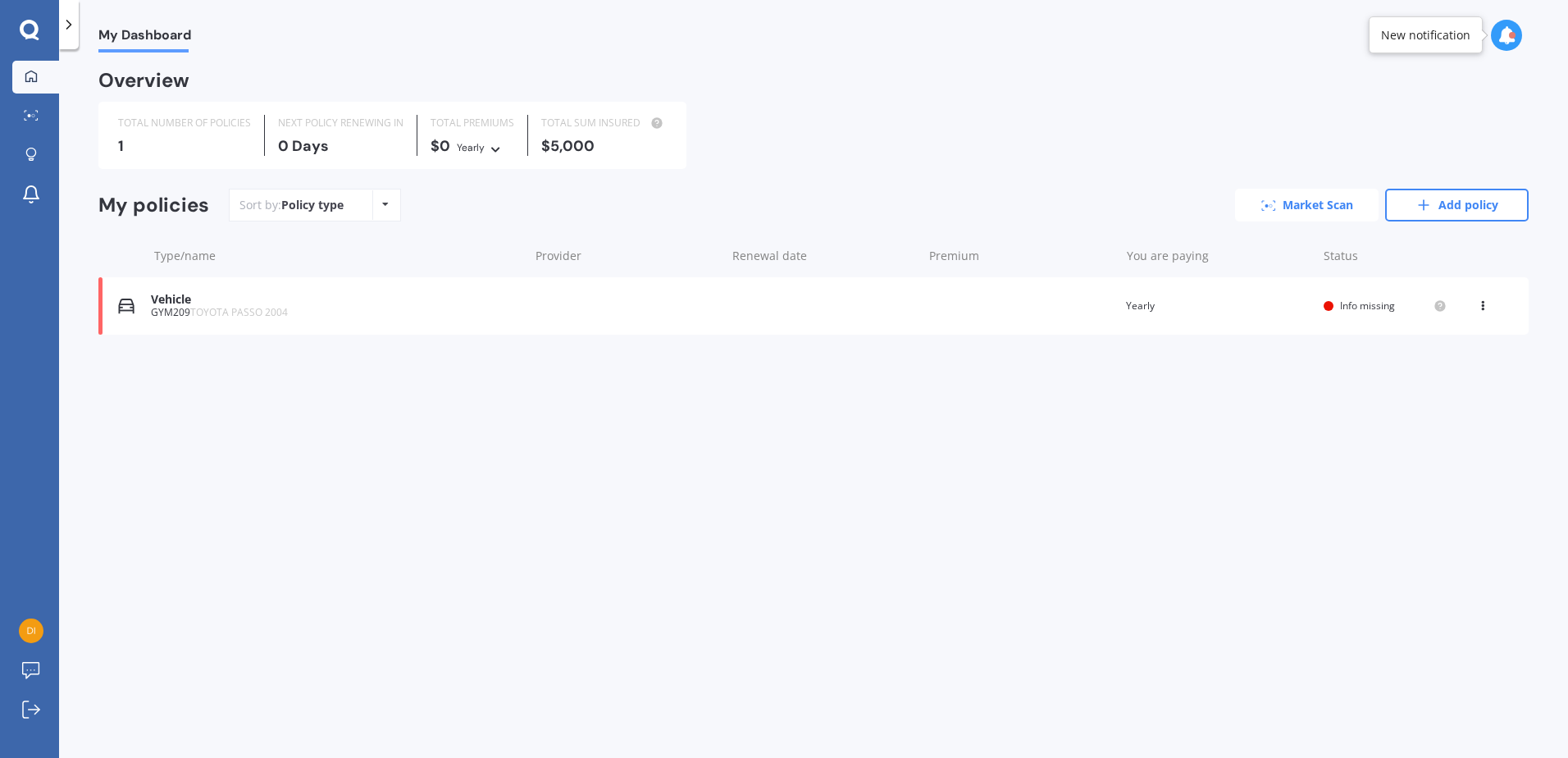
click at [1304, 198] on link "Market Scan" at bounding box center [1306, 205] width 143 height 33
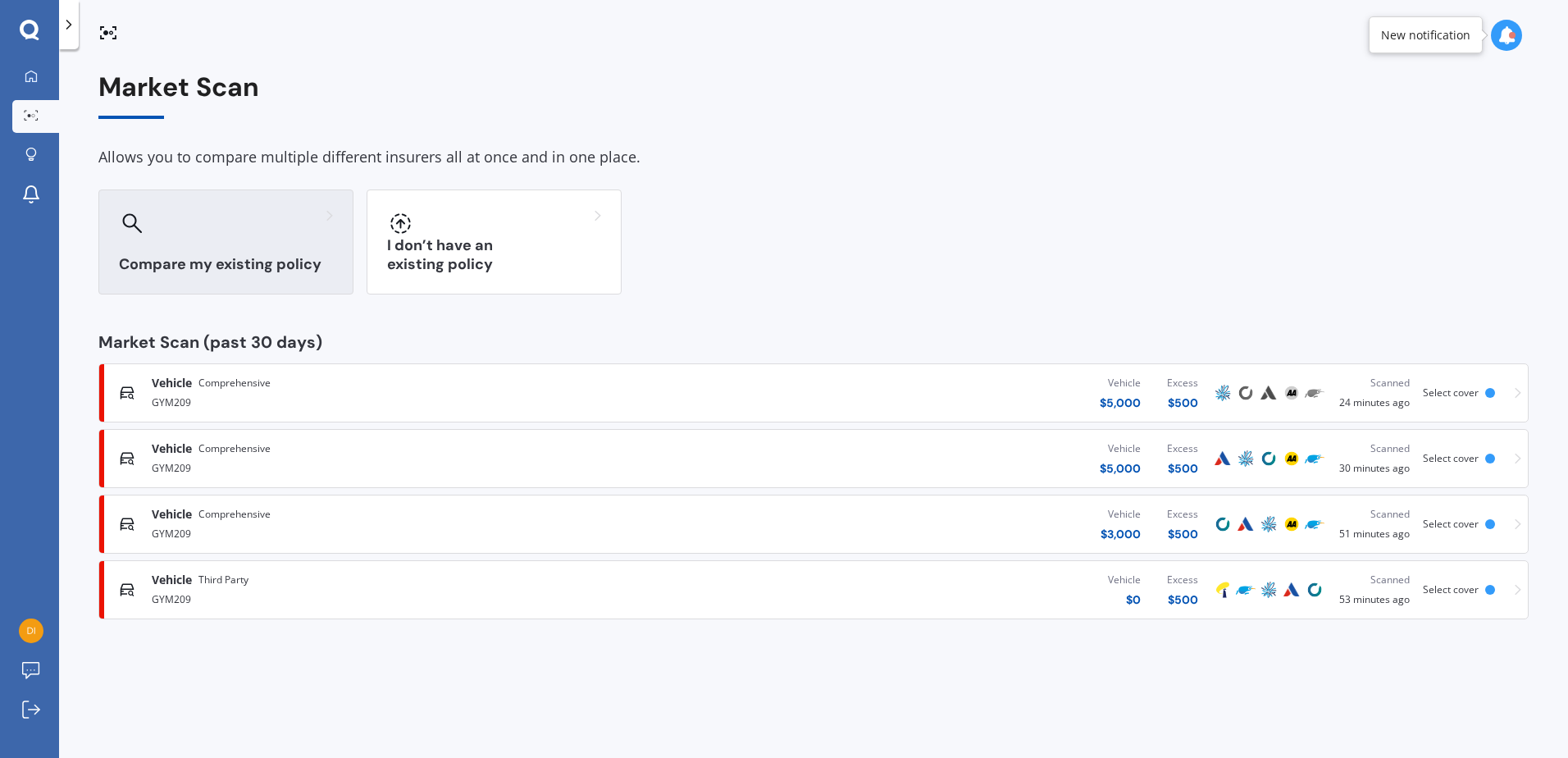
click at [209, 239] on div "Compare my existing policy" at bounding box center [226, 242] width 255 height 105
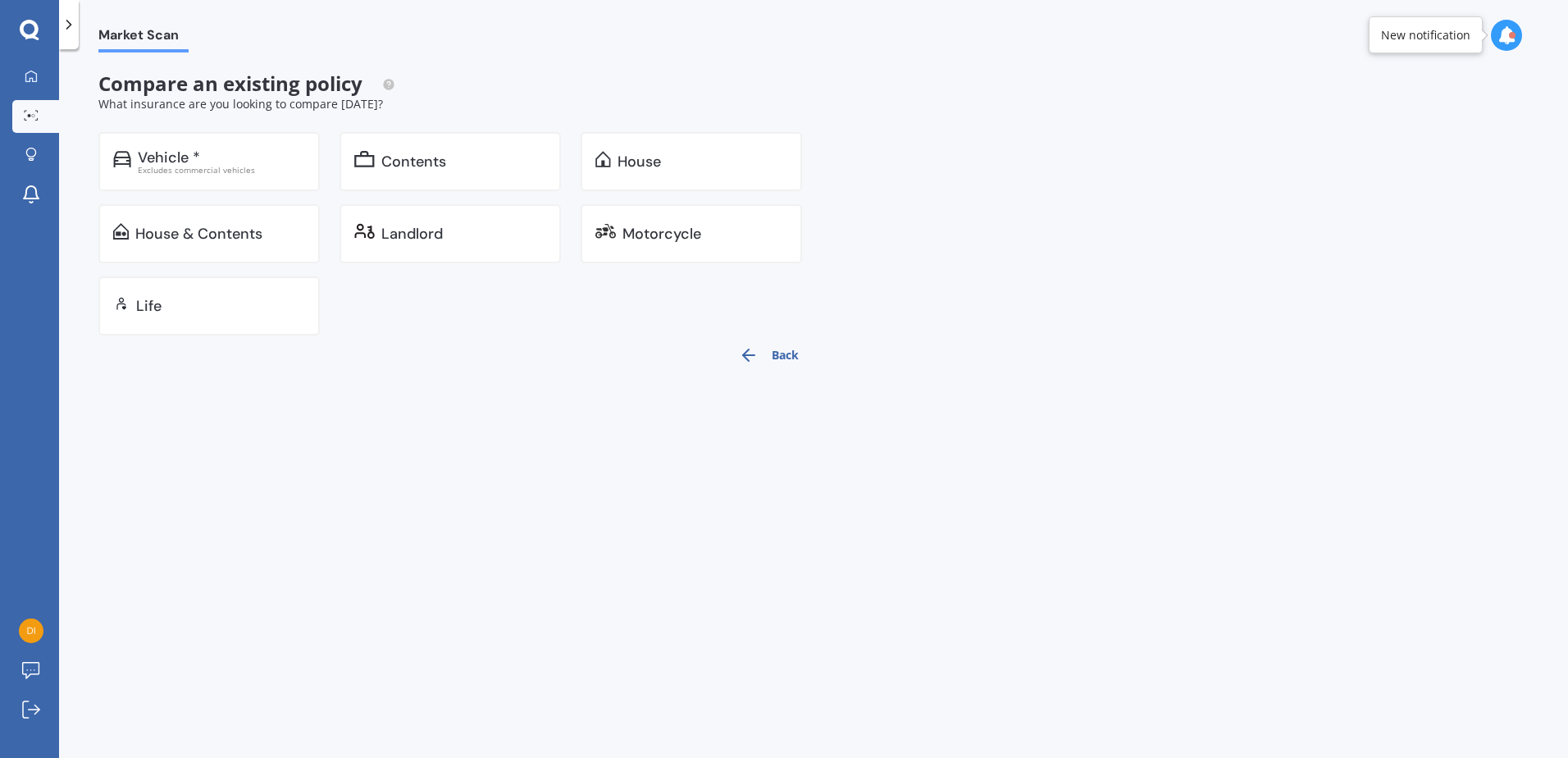
click at [47, 120] on link "Market Scan" at bounding box center [36, 117] width 46 height 33
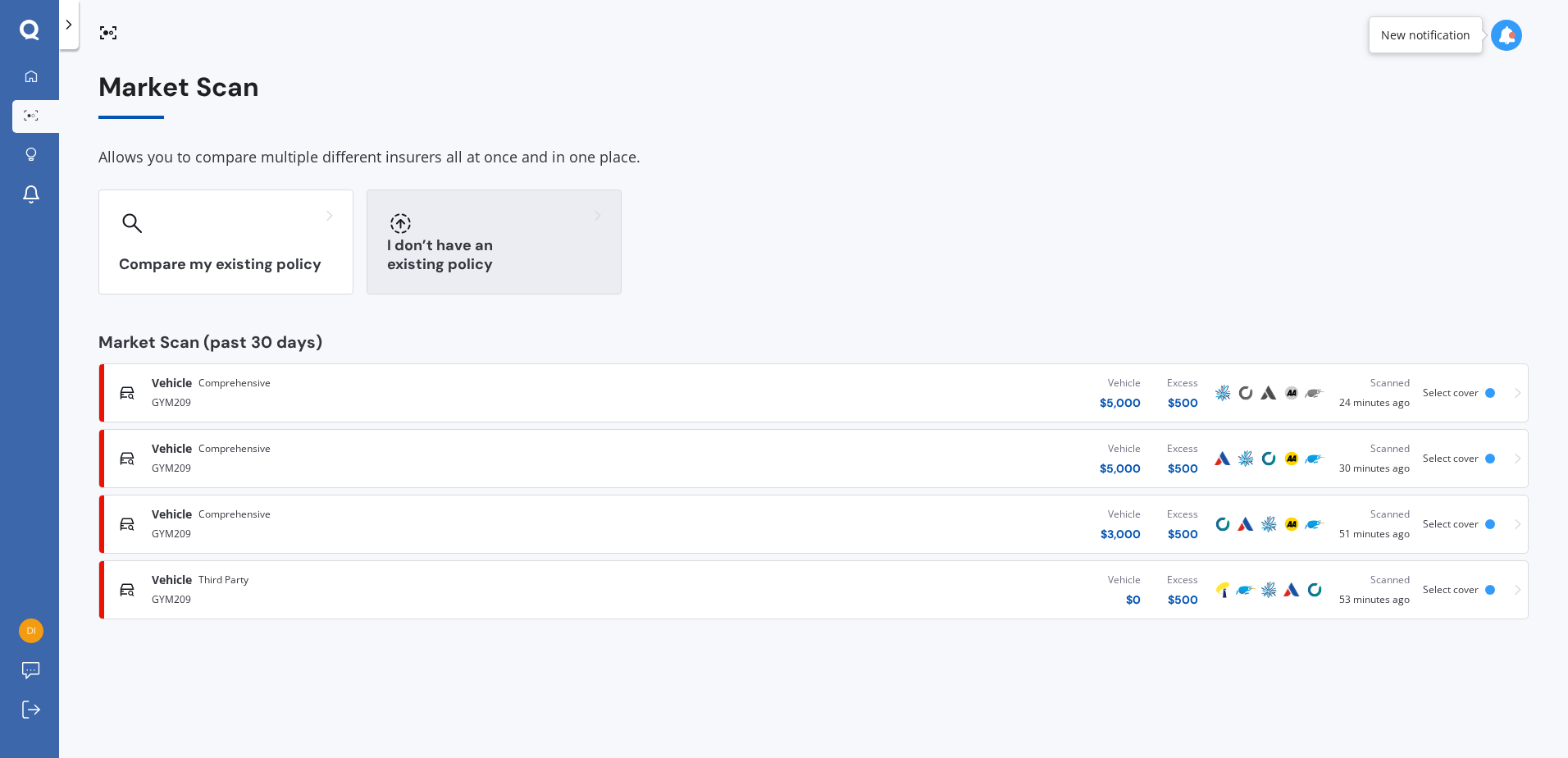
click at [501, 245] on div "I don’t have an existing policy" at bounding box center [495, 242] width 255 height 105
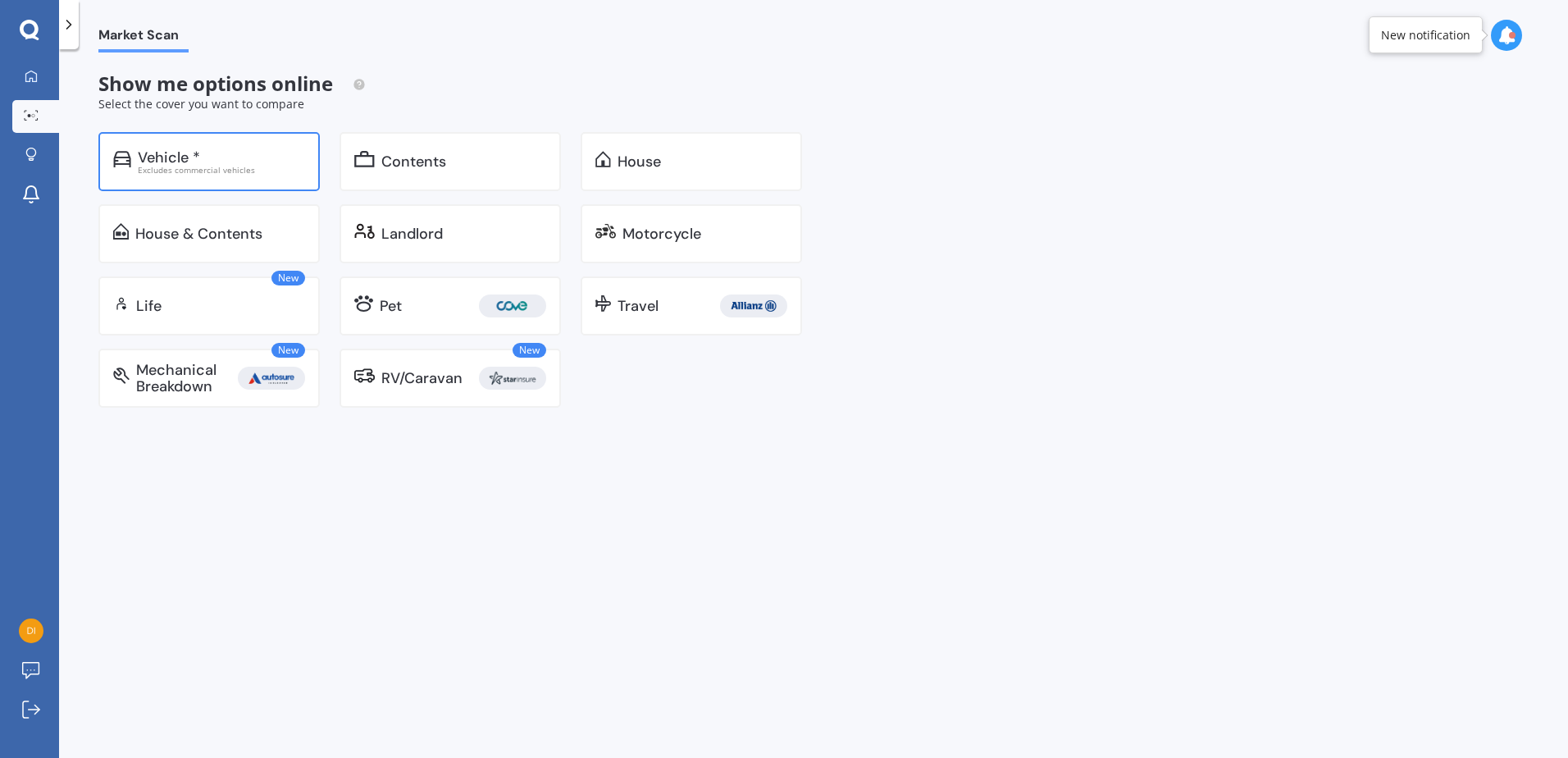
click at [220, 172] on div "Excludes commercial vehicles" at bounding box center [221, 170] width 167 height 8
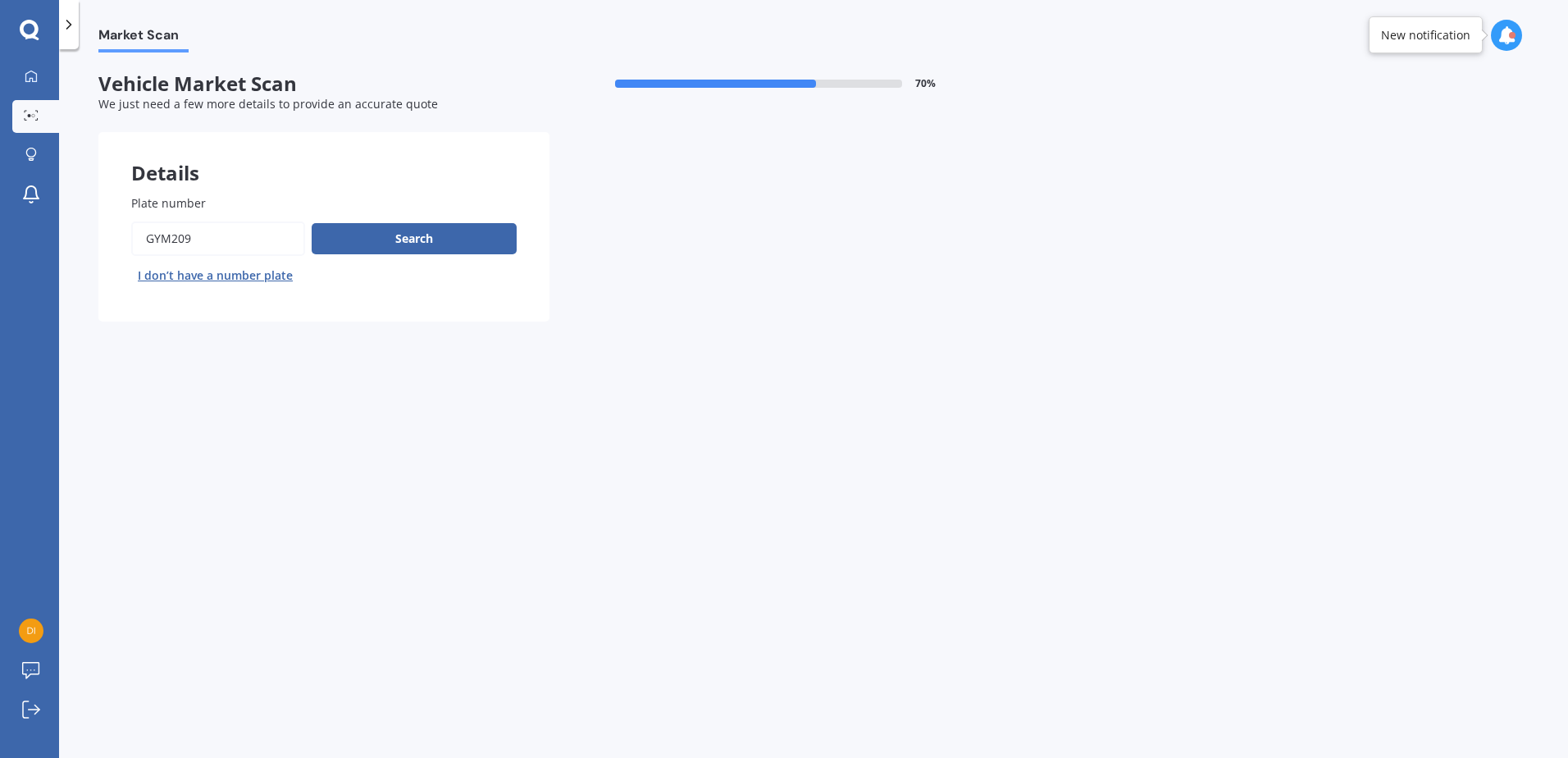
click at [38, 133] on div "My Dashboard Market Scan Explore insurance Notifications" at bounding box center [29, 139] width 59 height 157
click at [38, 118] on icon at bounding box center [31, 115] width 15 height 11
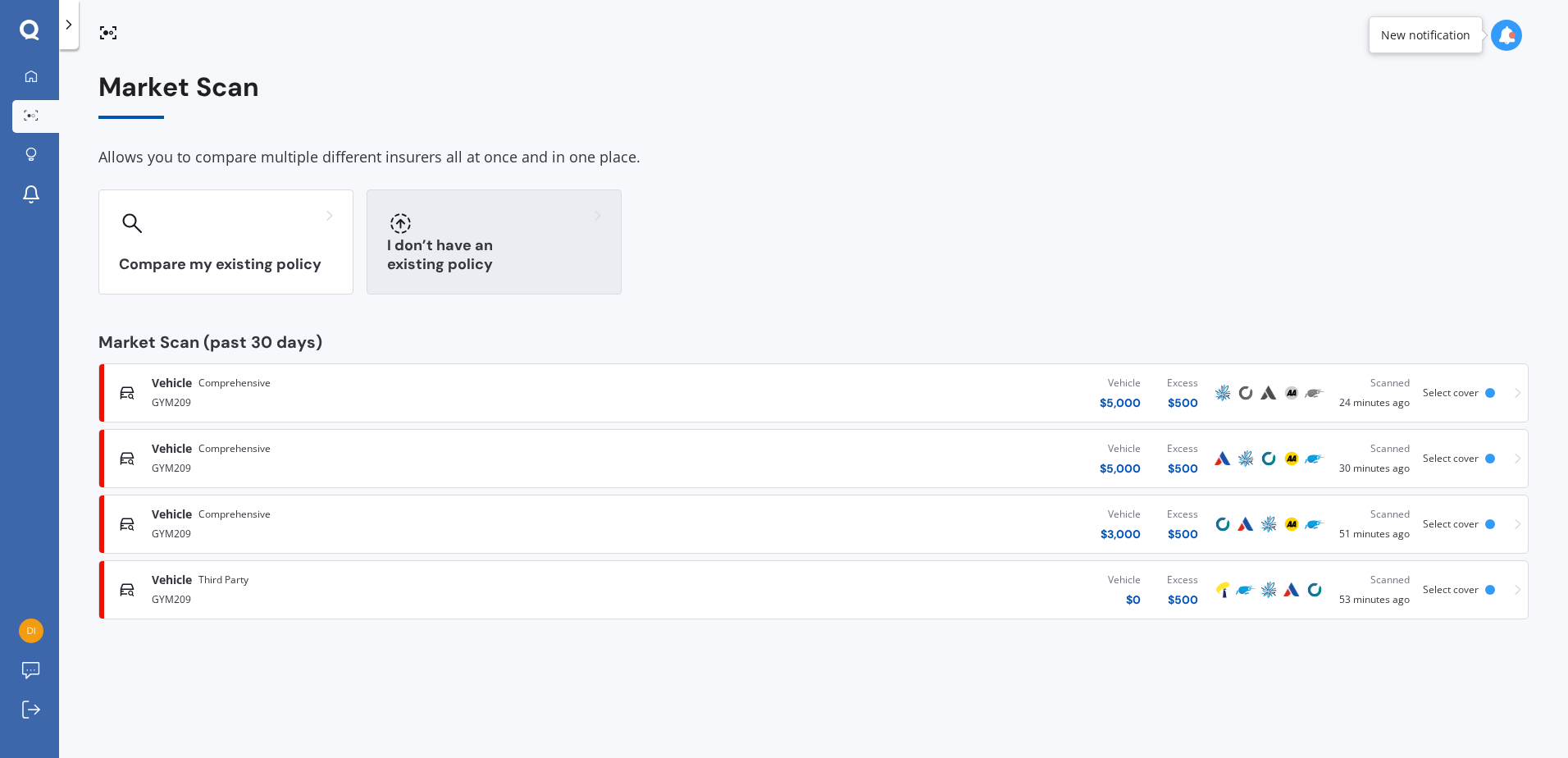
click at [478, 234] on div at bounding box center [494, 223] width 214 height 27
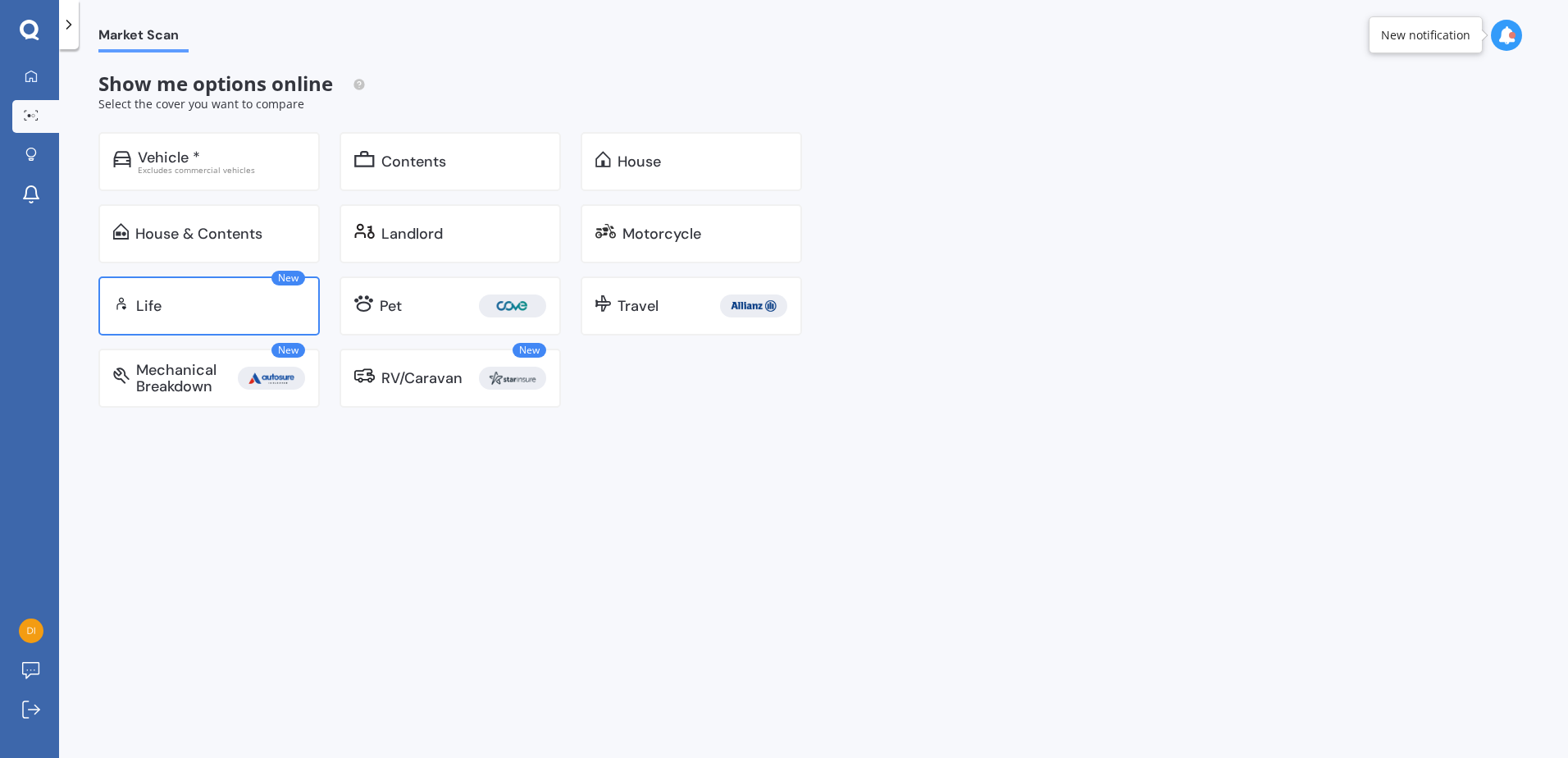
click at [190, 325] on div "New Life" at bounding box center [209, 306] width 221 height 59
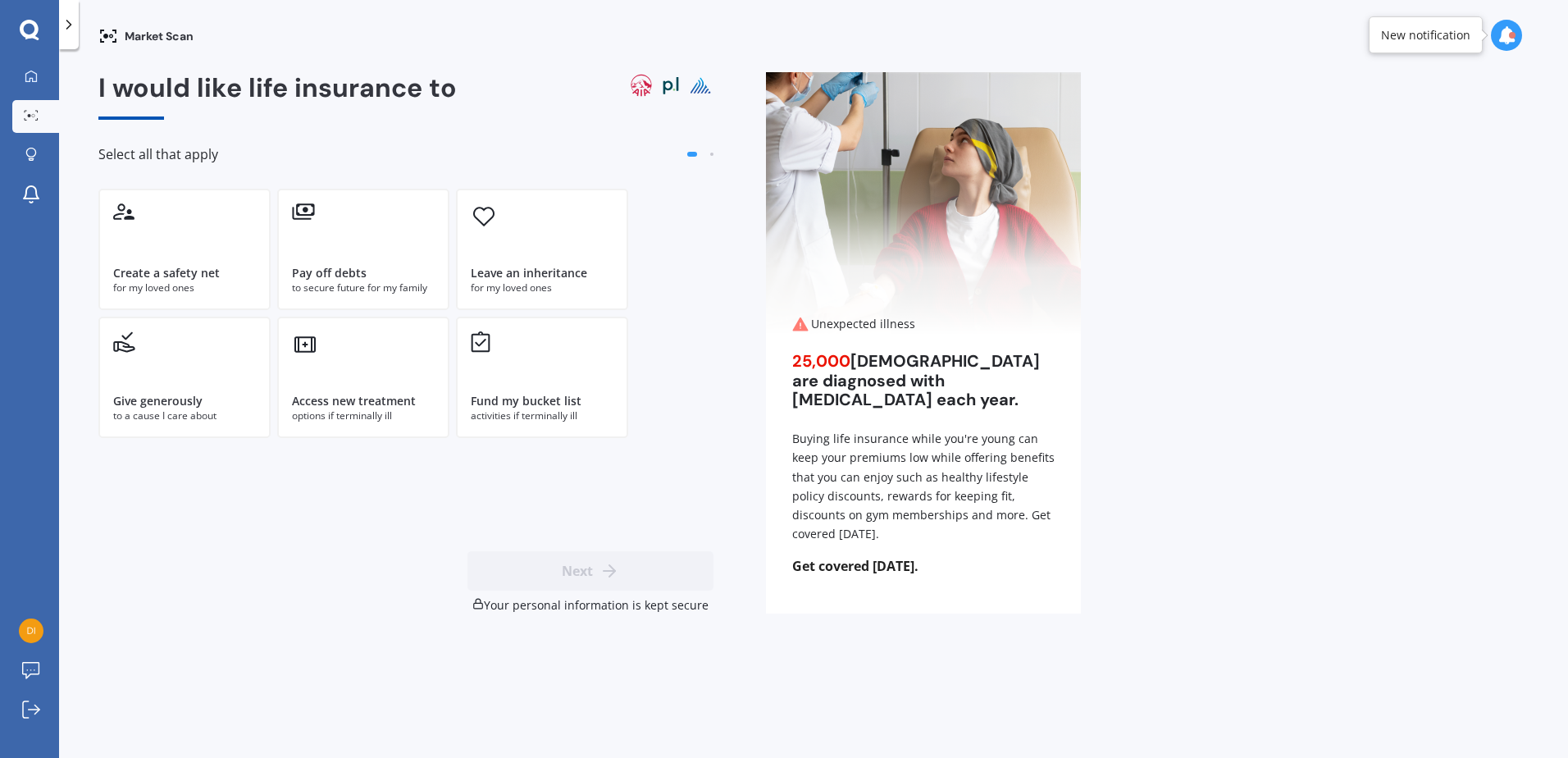
click at [141, 491] on div "I would like life insurance to Select all that apply Create a safety net for my…" at bounding box center [406, 342] width 615 height 541
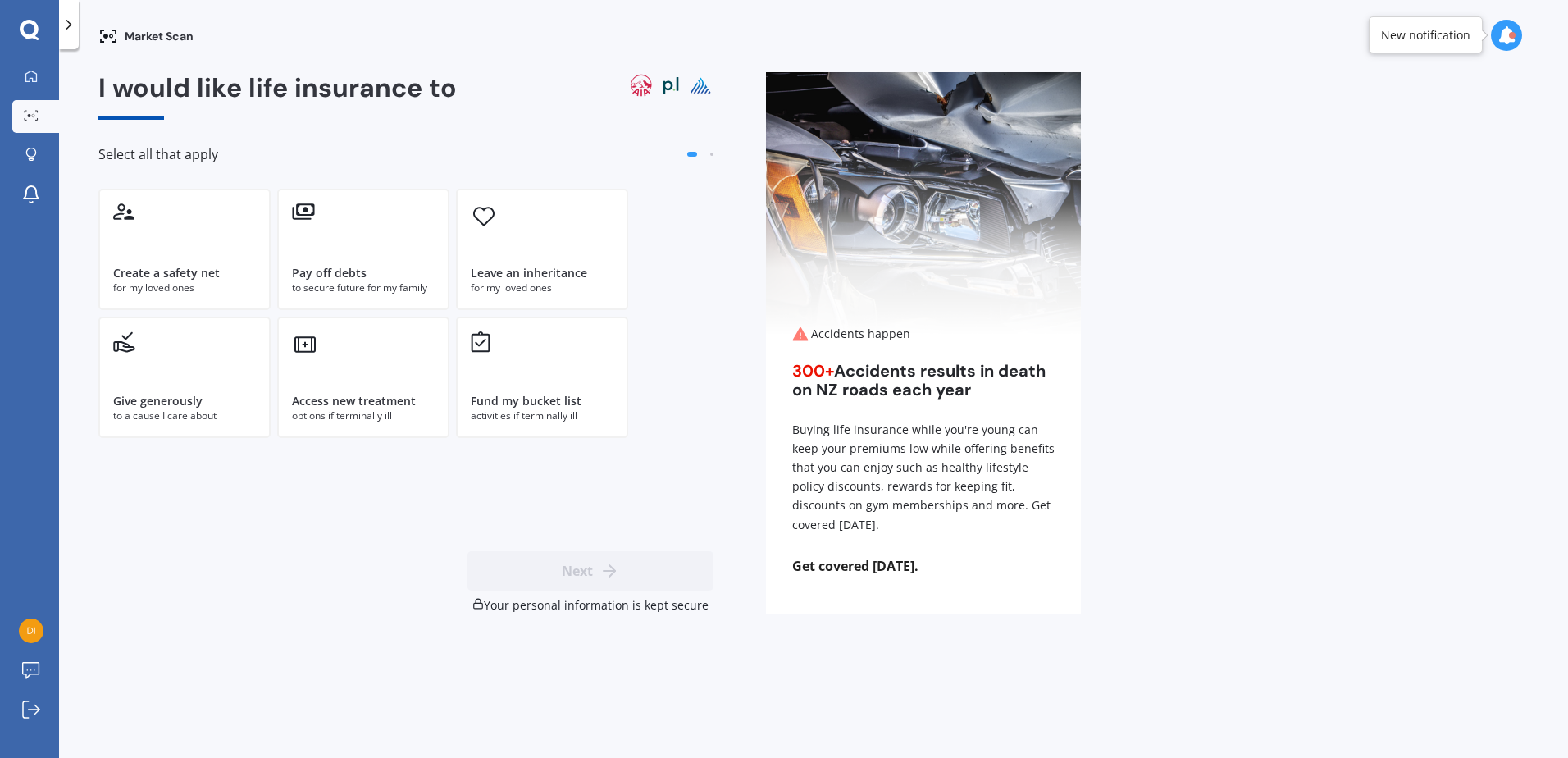
click at [321, 558] on div "Next Your personal information is kept secure" at bounding box center [406, 582] width 615 height 62
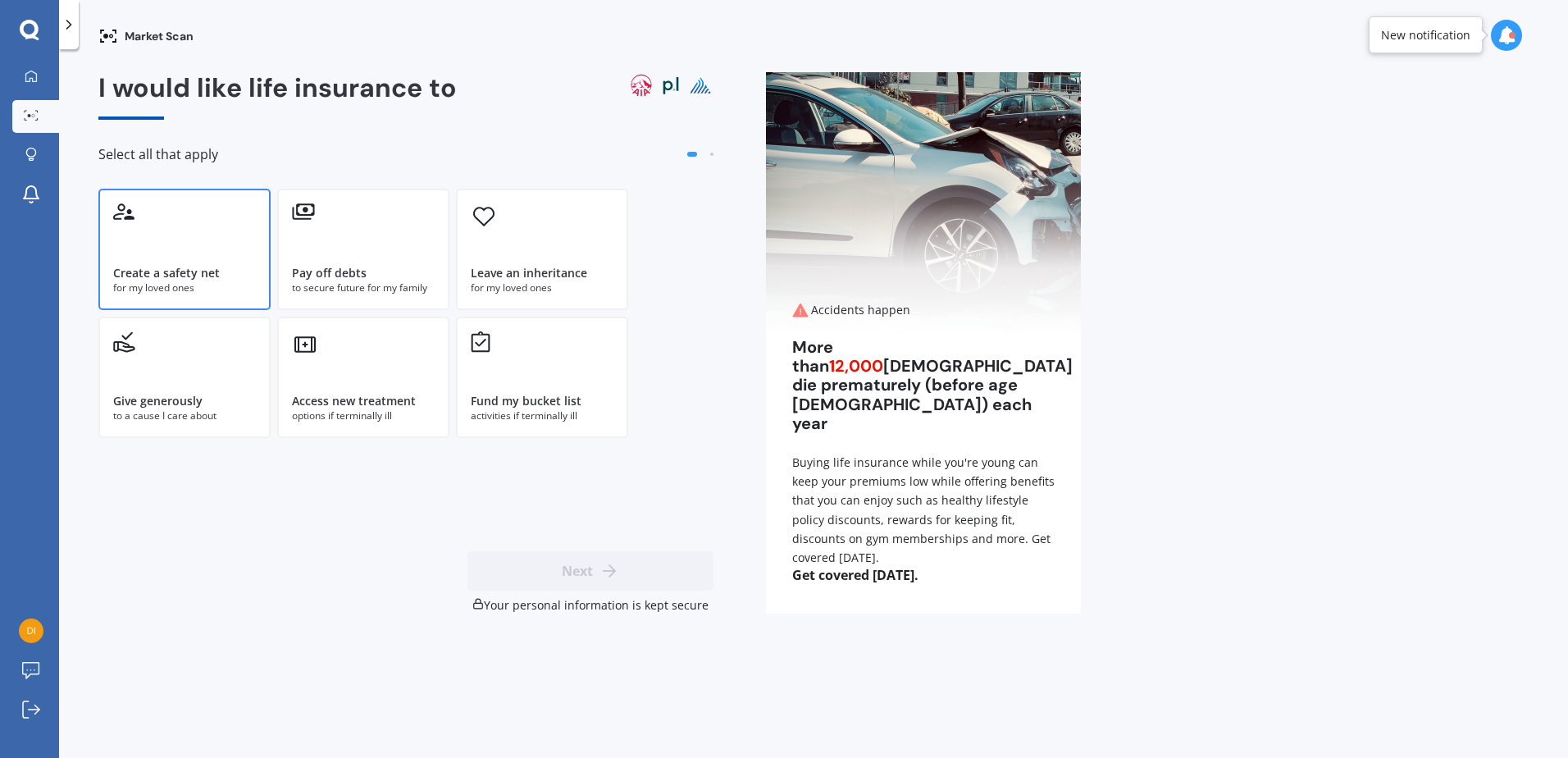
click at [197, 248] on div "Create a safety net for my loved ones" at bounding box center [185, 249] width 172 height 122
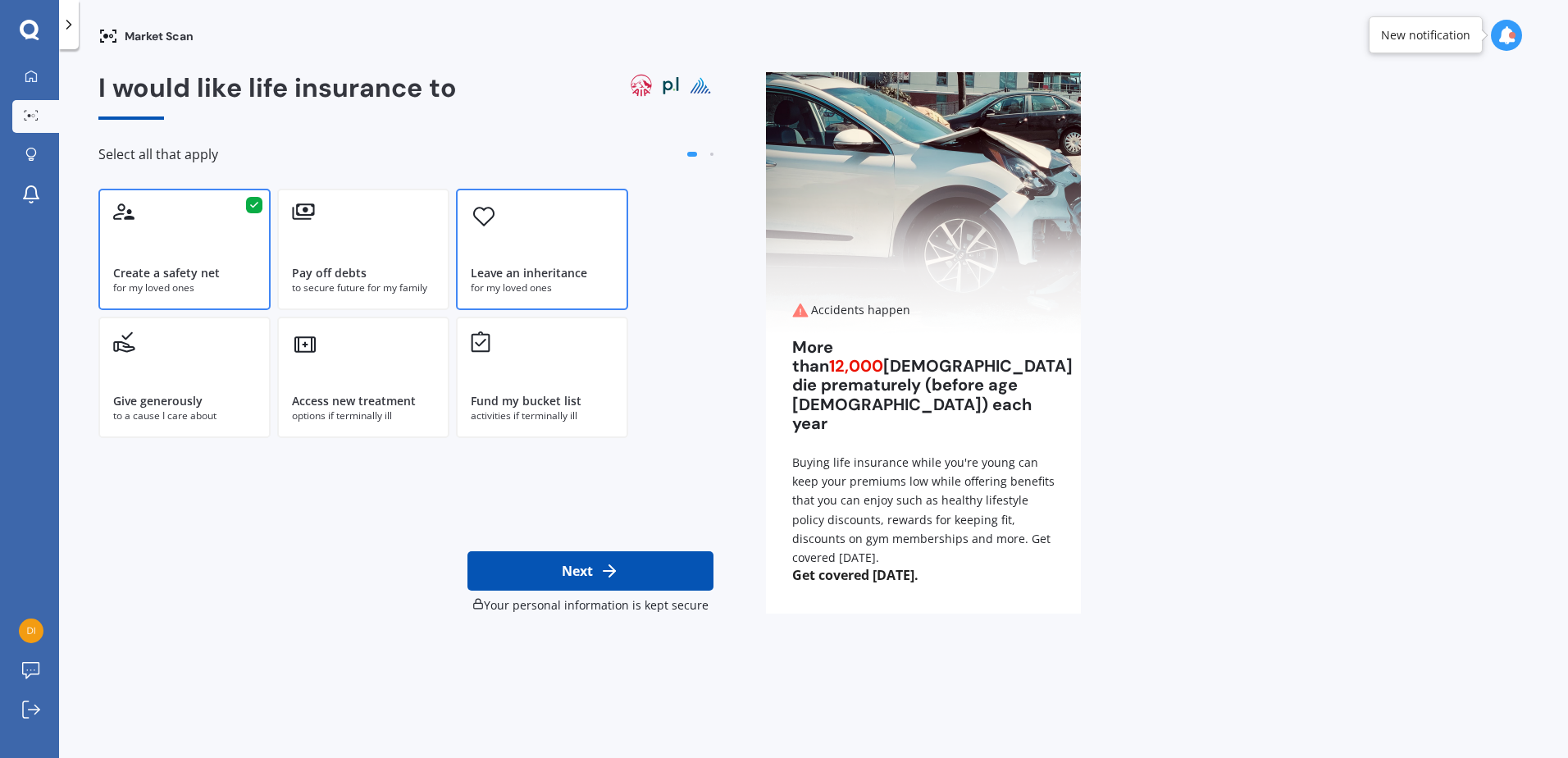
click at [557, 244] on div "Leave an inheritance for my loved ones" at bounding box center [542, 249] width 172 height 122
click at [591, 577] on button "Next" at bounding box center [590, 571] width 246 height 40
select select "30"
select select "05"
select select "2002"
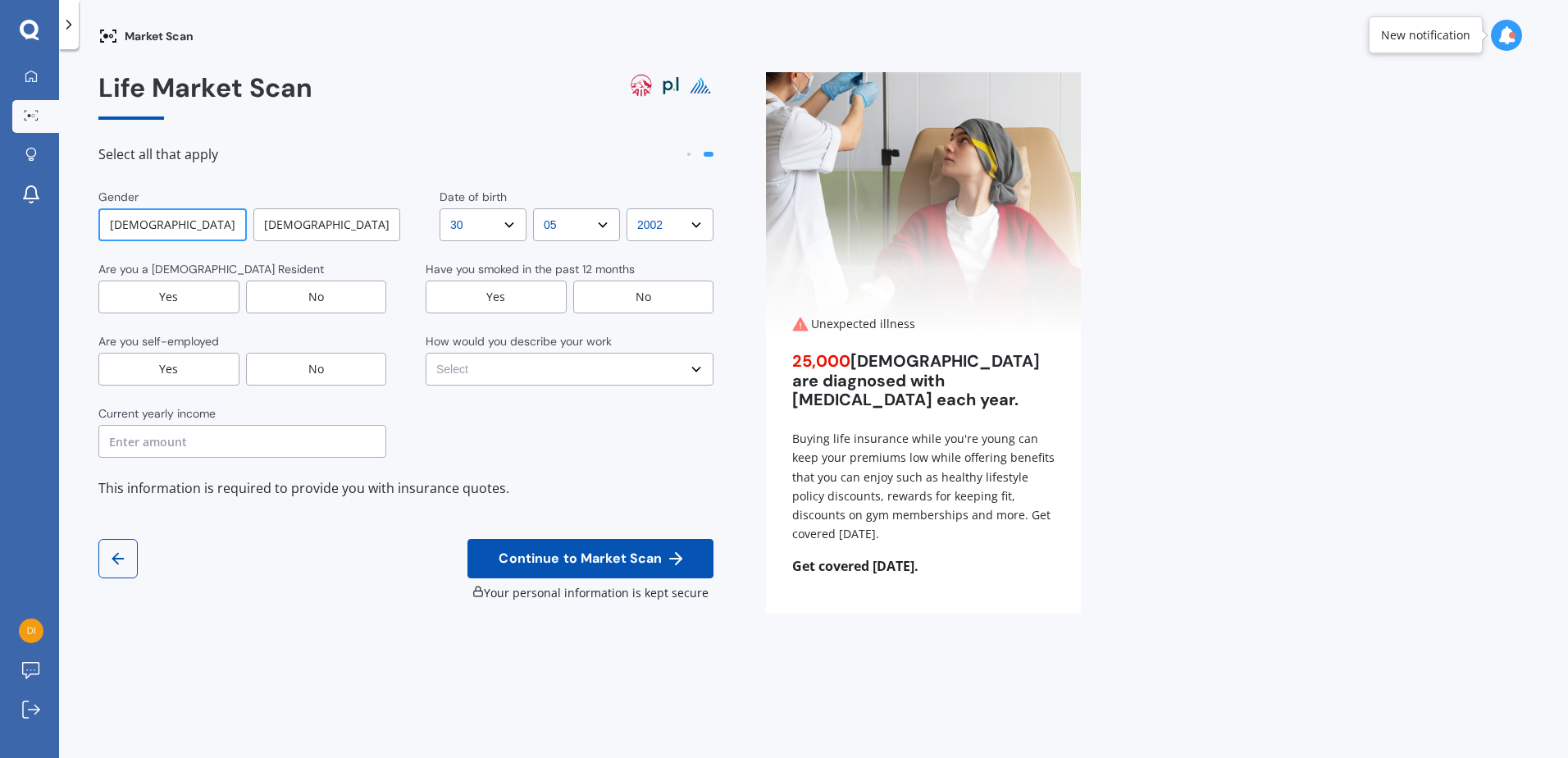
click at [161, 287] on div "Yes" at bounding box center [169, 297] width 141 height 33
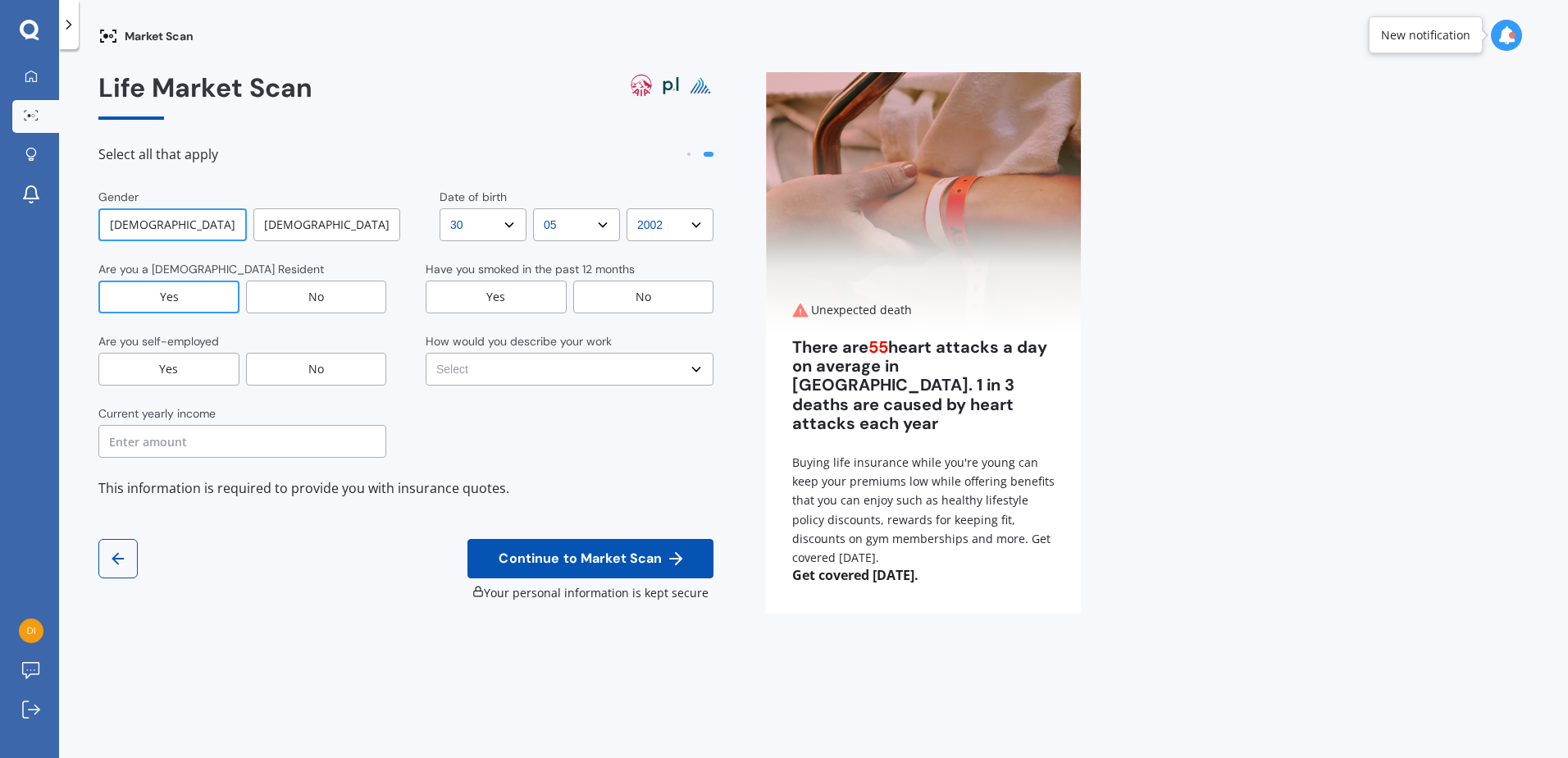
click at [320, 364] on div "No" at bounding box center [316, 369] width 141 height 33
click at [289, 462] on div "Gender [DEMOGRAPHIC_DATA] [DEMOGRAPHIC_DATA] Date of birth DD DD 01 02 03 04 05…" at bounding box center [406, 344] width 615 height 311
click at [291, 449] on input "text" at bounding box center [243, 442] width 288 height 33
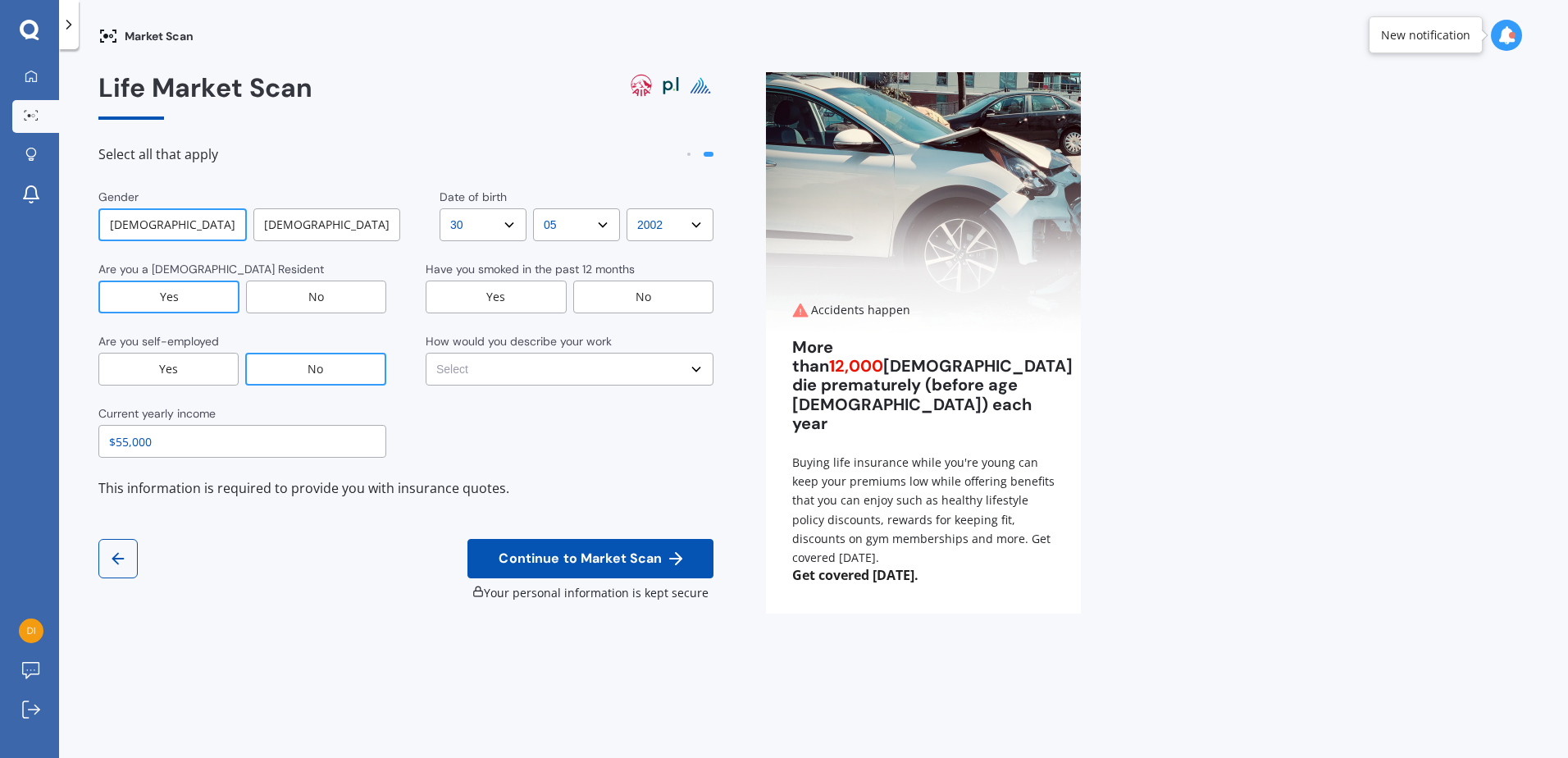
type input "$55,000"
click at [615, 293] on div "No" at bounding box center [644, 297] width 141 height 33
click at [600, 374] on select "Select No manual work e.g. lawyer, consultant, engineer Light manual work [PERS…" at bounding box center [570, 369] width 288 height 33
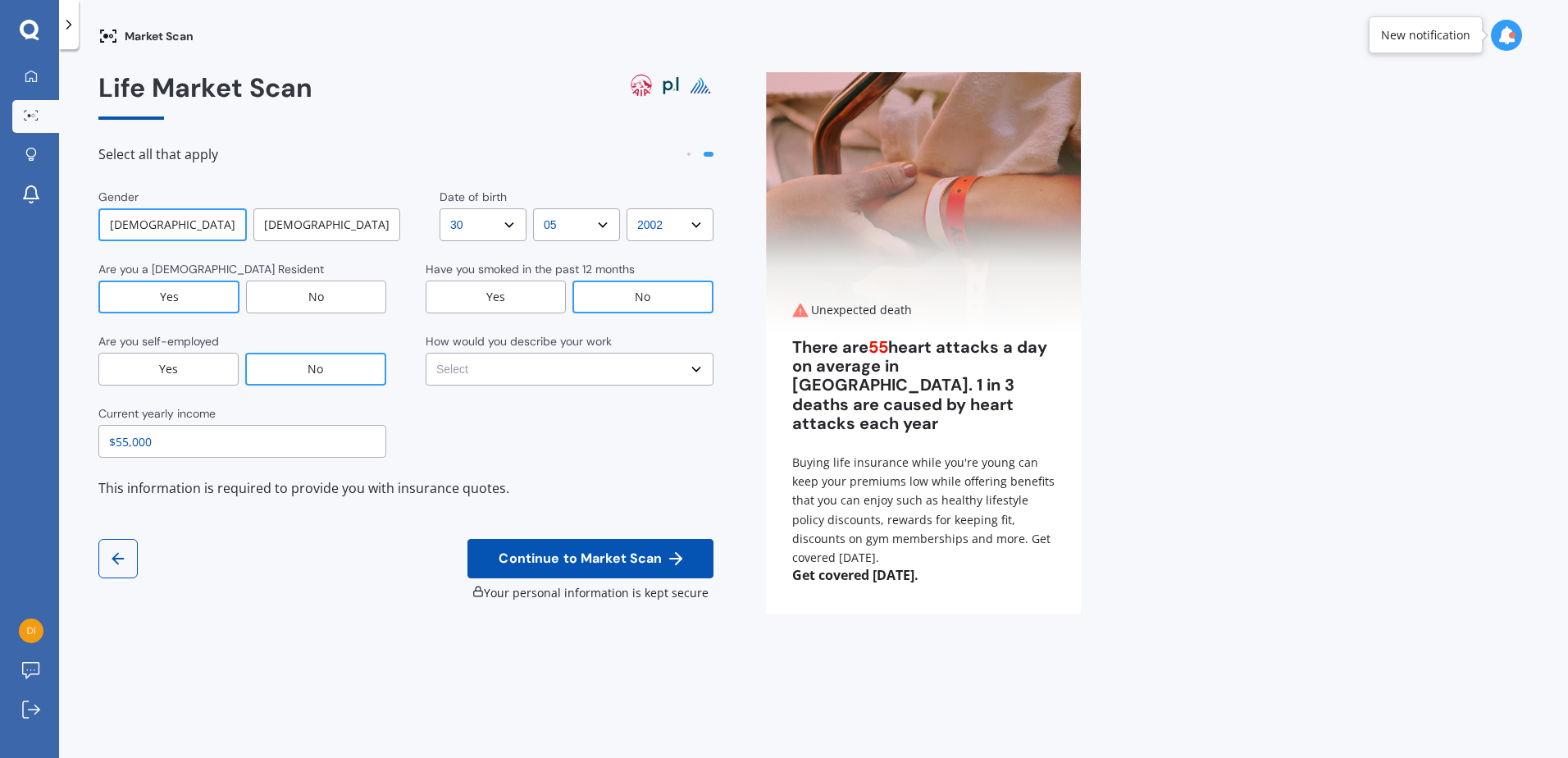
select select "No manual work e.g. lawyer, consultant, engineer"
click at [426, 353] on select "Select No manual work e.g. lawyer, consultant, engineer Light manual work [PERS…" at bounding box center [570, 369] width 288 height 33
click at [607, 558] on span "Continue to Market Scan" at bounding box center [580, 558] width 170 height 16
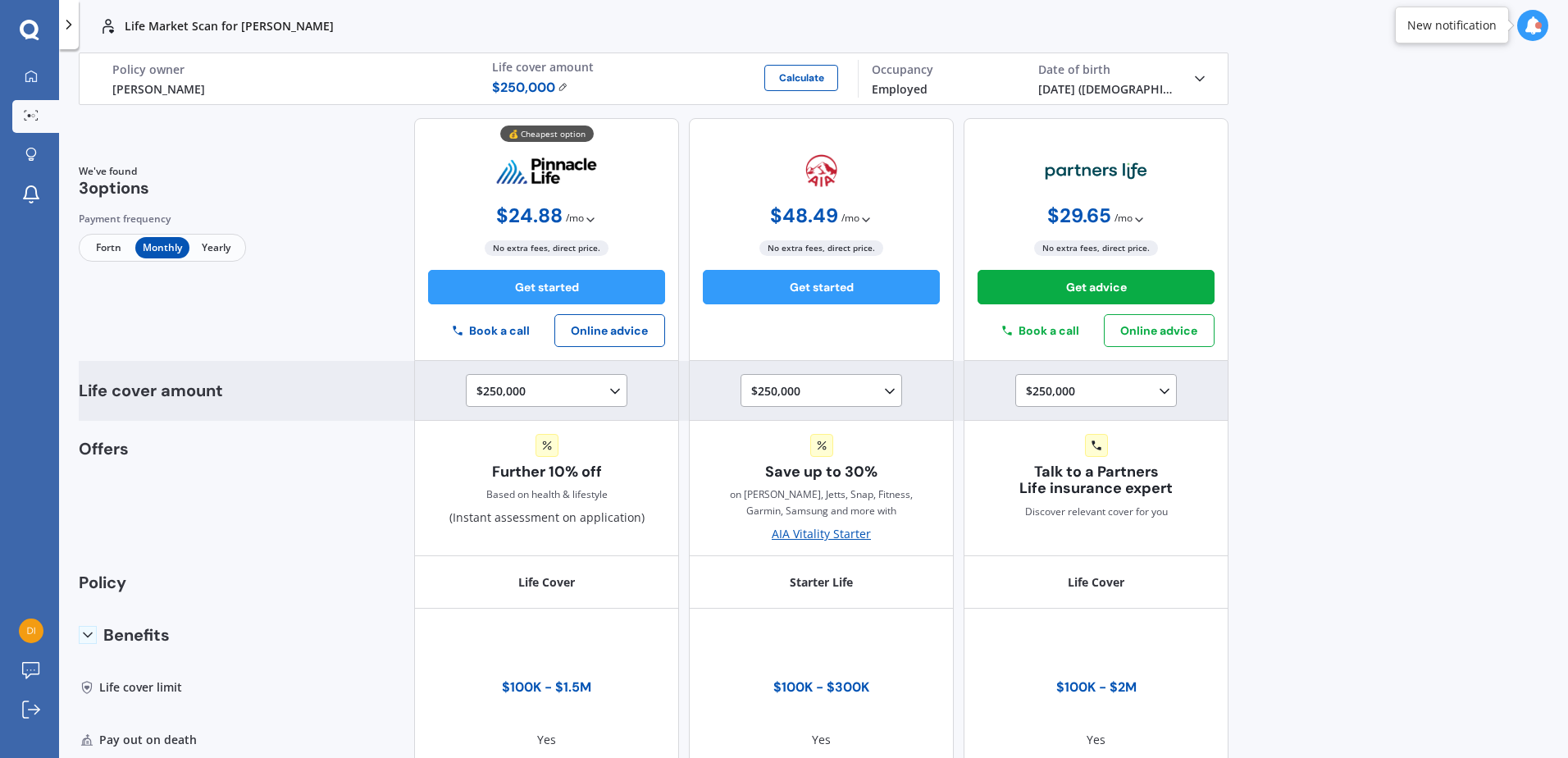
click at [562, 389] on div "$250,000 $100,000 $150,000 $200,000 $250,000 $300,000 $350,000 $400,000 $500,00…" at bounding box center [549, 391] width 147 height 20
click at [536, 552] on span "$1,500,000" at bounding box center [519, 554] width 59 height 16
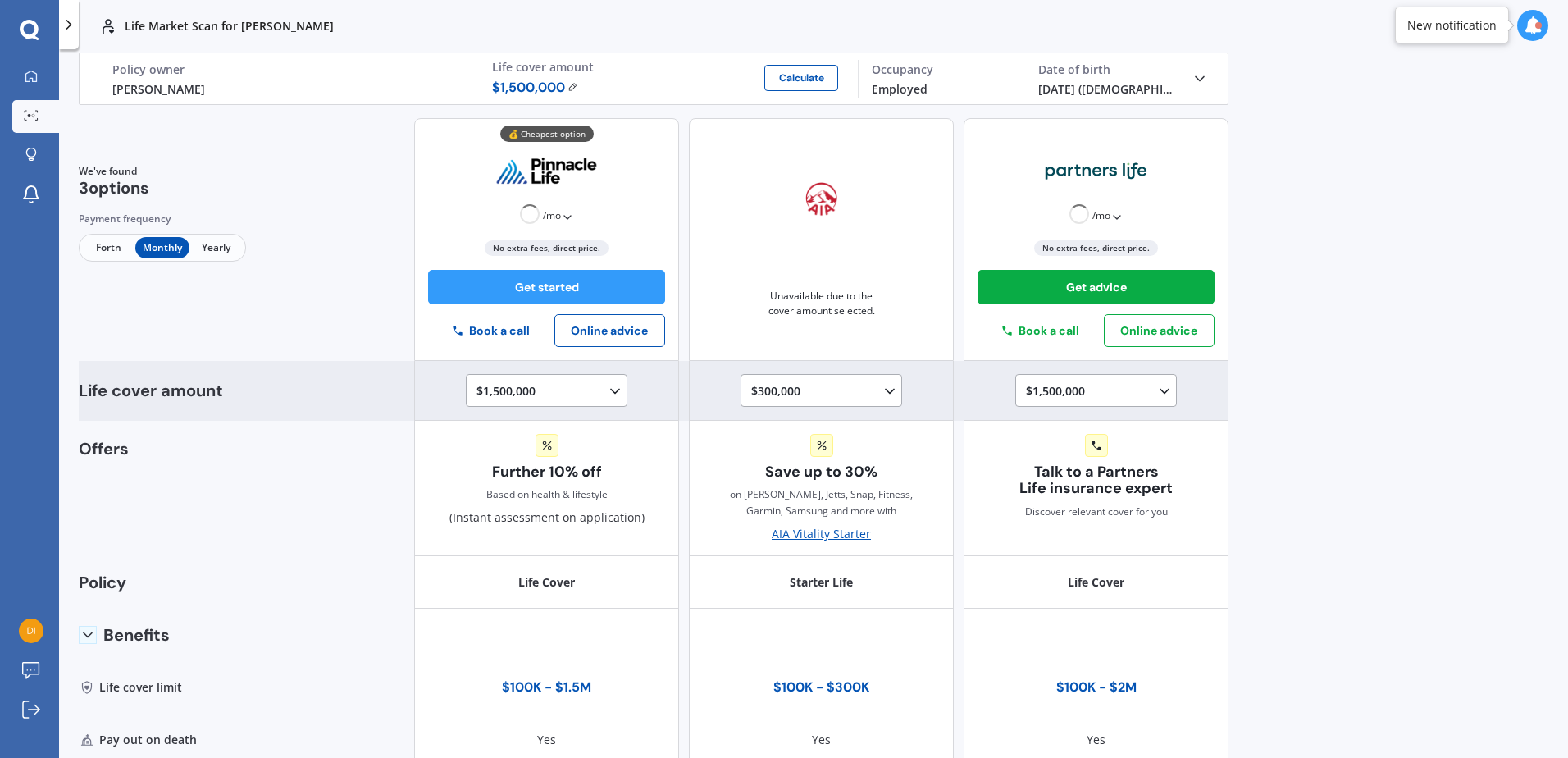
click at [811, 393] on div "$300,000 $100,000 $150,000 $200,000 $250,000 $300,000" at bounding box center [824, 391] width 147 height 20
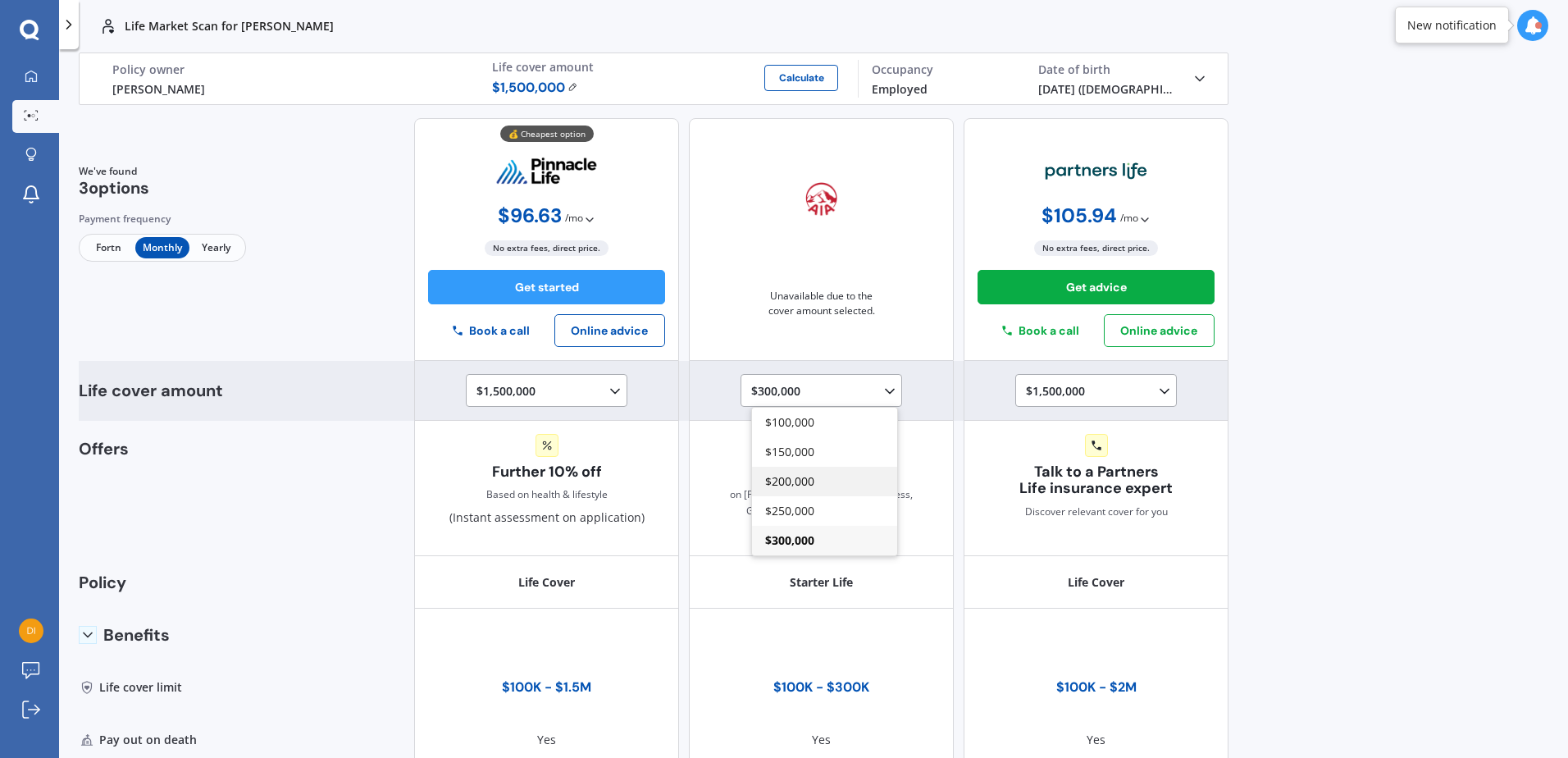
scroll to position [55, 0]
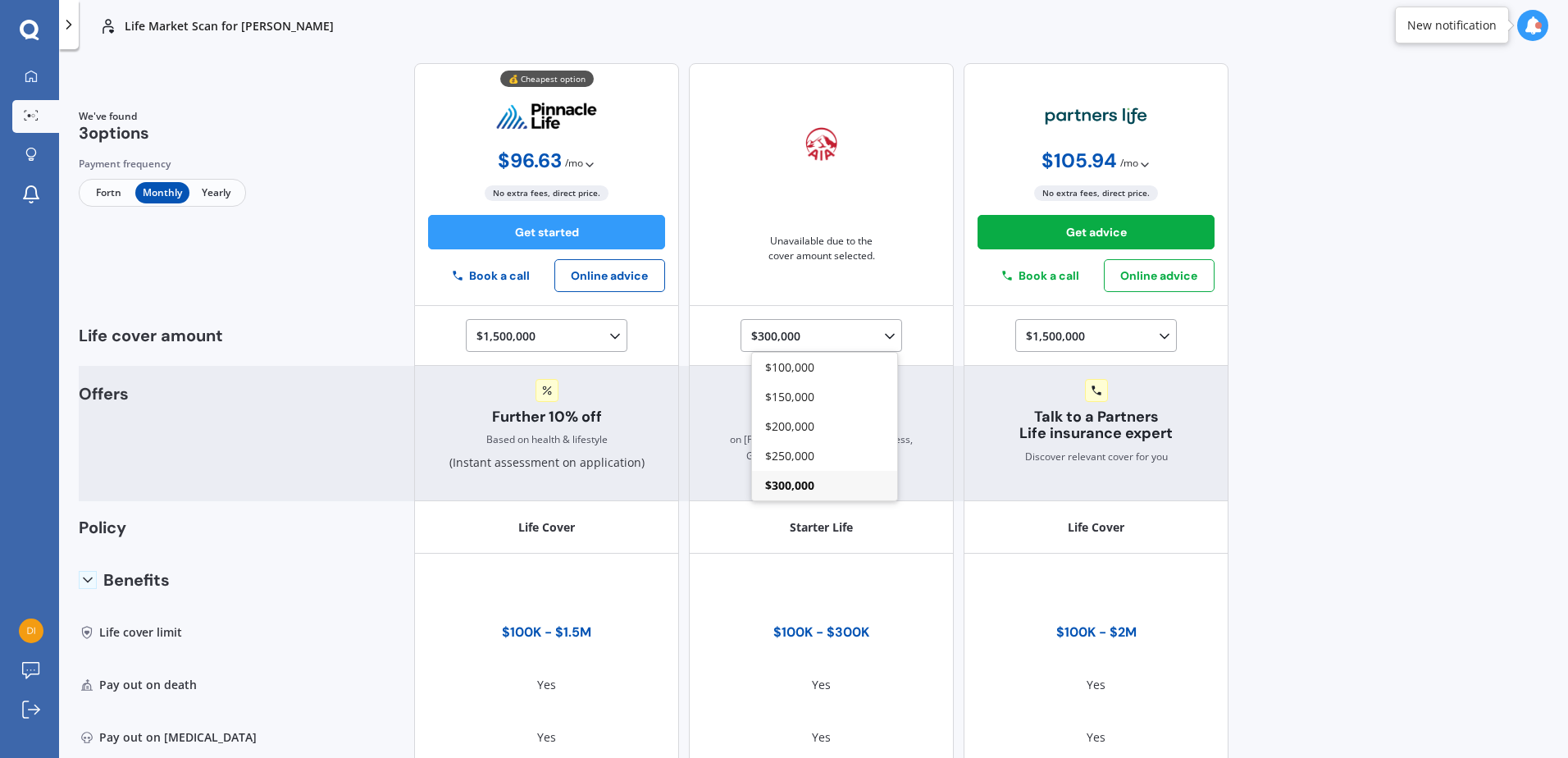
click at [928, 465] on div "Save up to 30% on [PERSON_NAME], Jetts, Snap, Fitness, Garmin, Samsung and more…" at bounding box center [822, 433] width 237 height 109
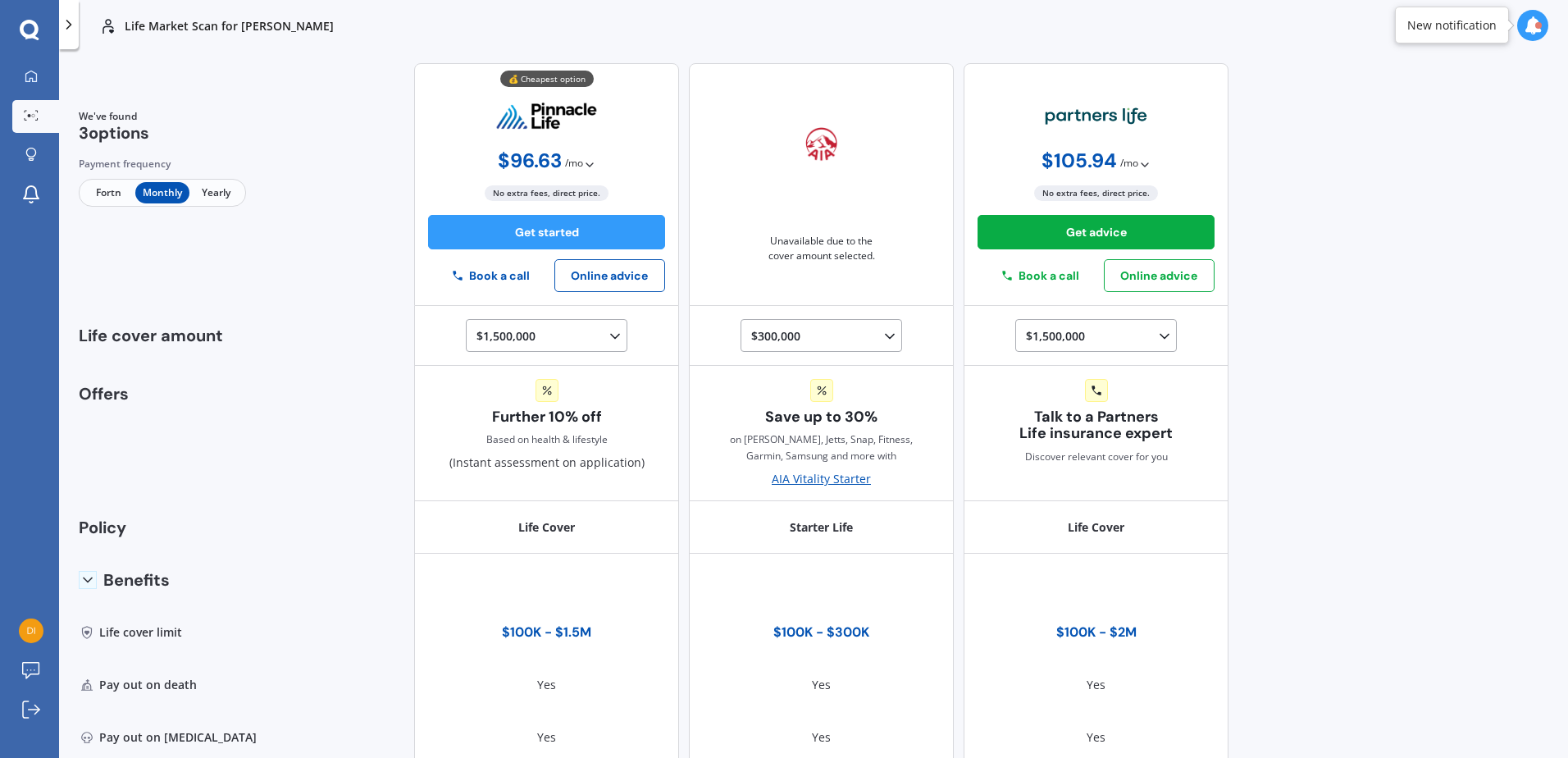
click at [1395, 455] on div "Life Market Scan for [PERSON_NAME] Life Market Scan for [PERSON_NAME] Life [PER…" at bounding box center [813, 379] width 1509 height 758
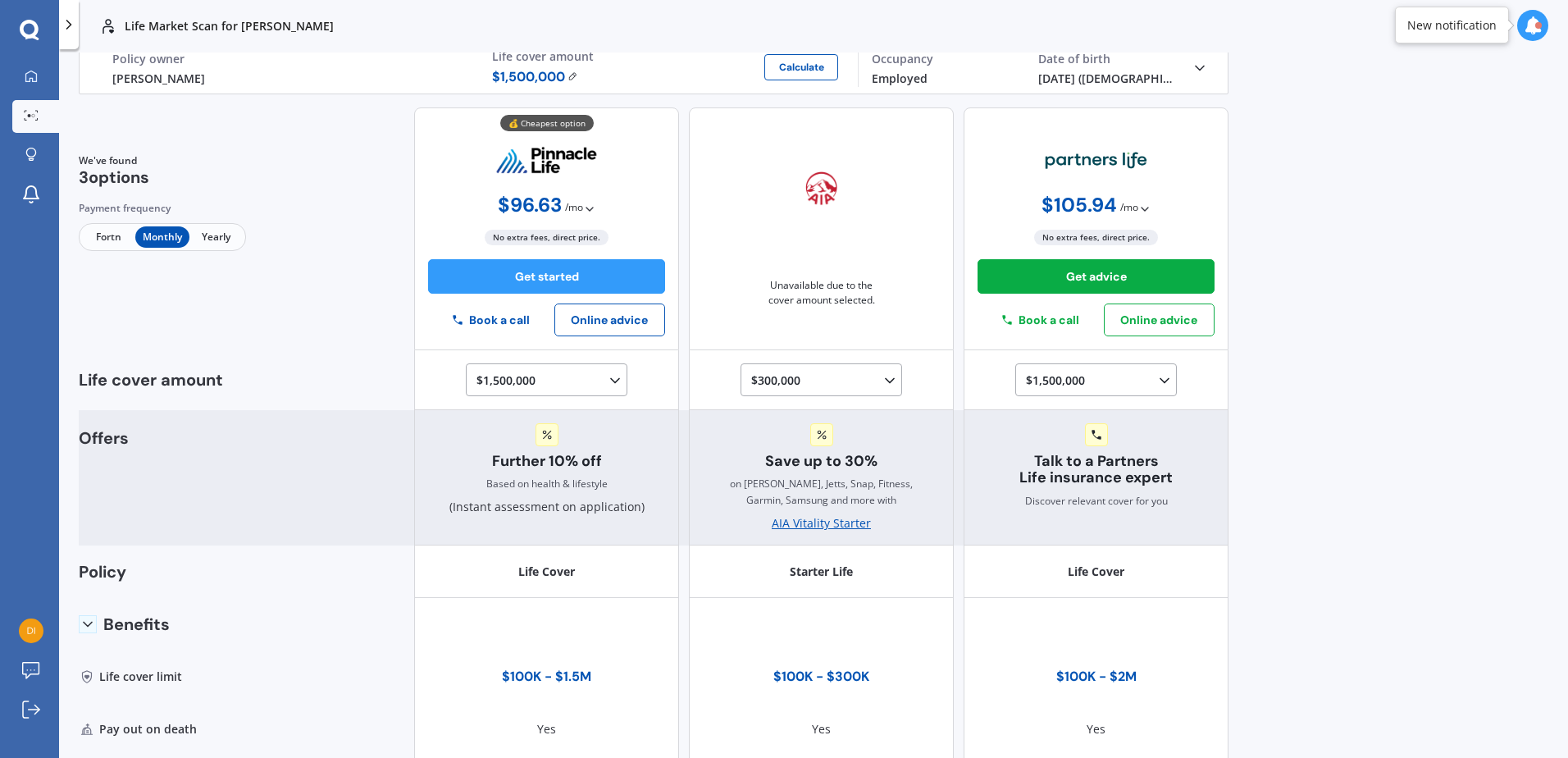
scroll to position [0, 0]
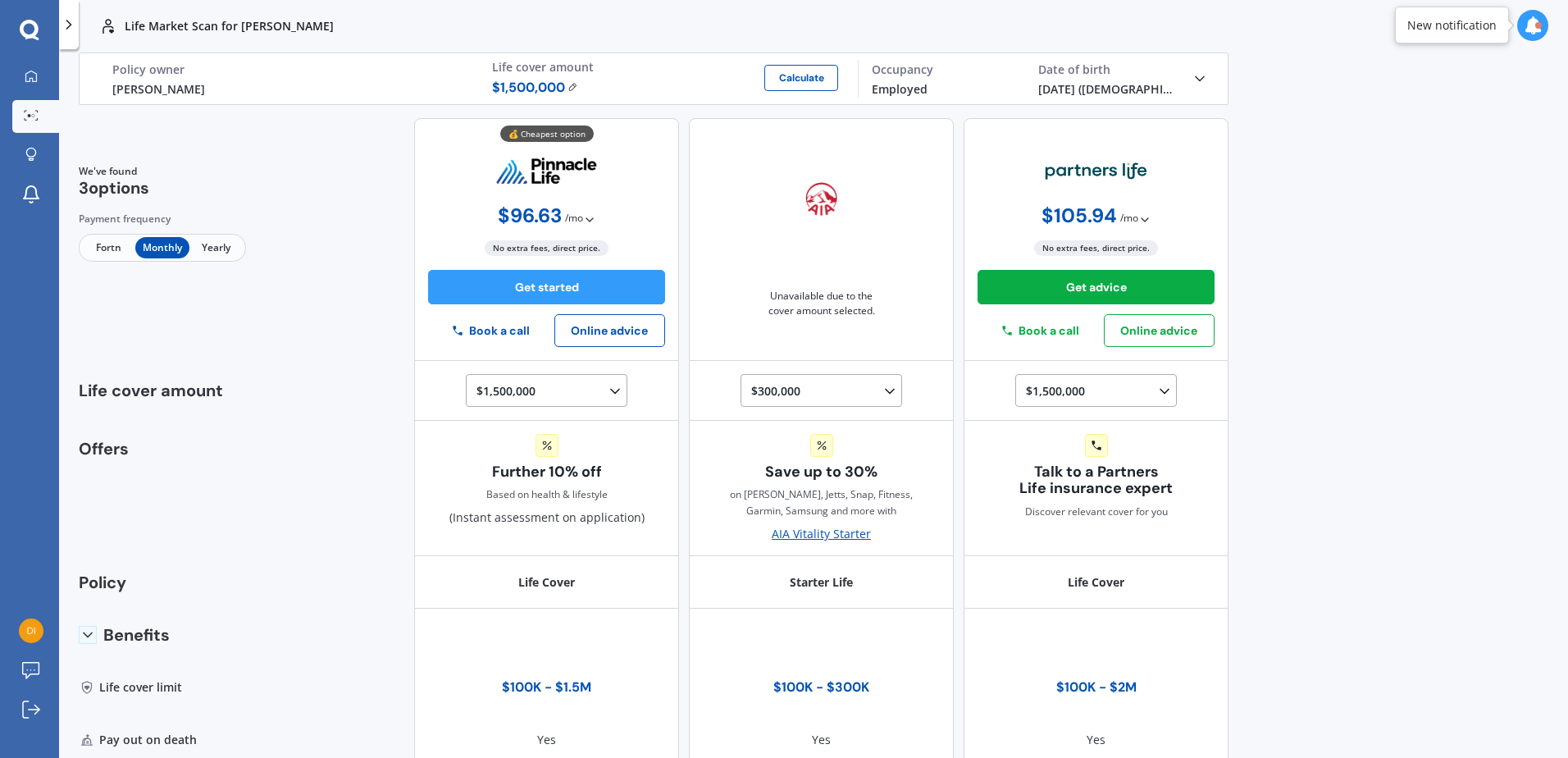
click at [207, 242] on span "Yearly" at bounding box center [216, 248] width 53 height 22
click at [109, 244] on span "Fortn" at bounding box center [109, 248] width 53 height 22
click at [147, 247] on span "Monthly" at bounding box center [162, 248] width 53 height 22
click at [342, 336] on div "We've found 3 options Payment frequency Fortn Monthly Yearly 💰 Cheapest option …" at bounding box center [654, 239] width 1150 height 243
click at [294, 308] on div "We've found 3 options Payment frequency Fortn Monthly Yearly 💰 Cheapest option …" at bounding box center [654, 239] width 1150 height 243
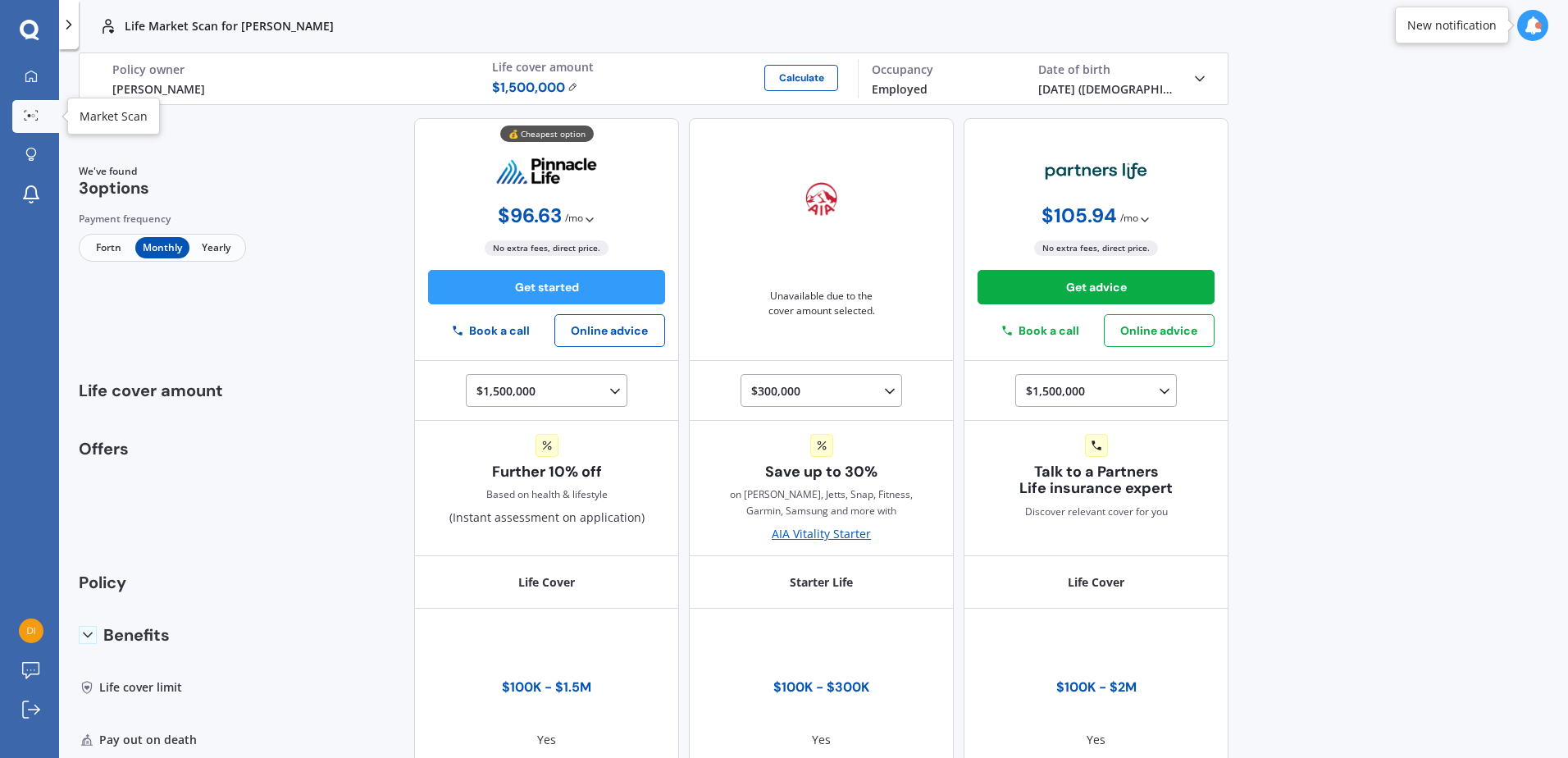
click at [22, 111] on div at bounding box center [31, 116] width 25 height 12
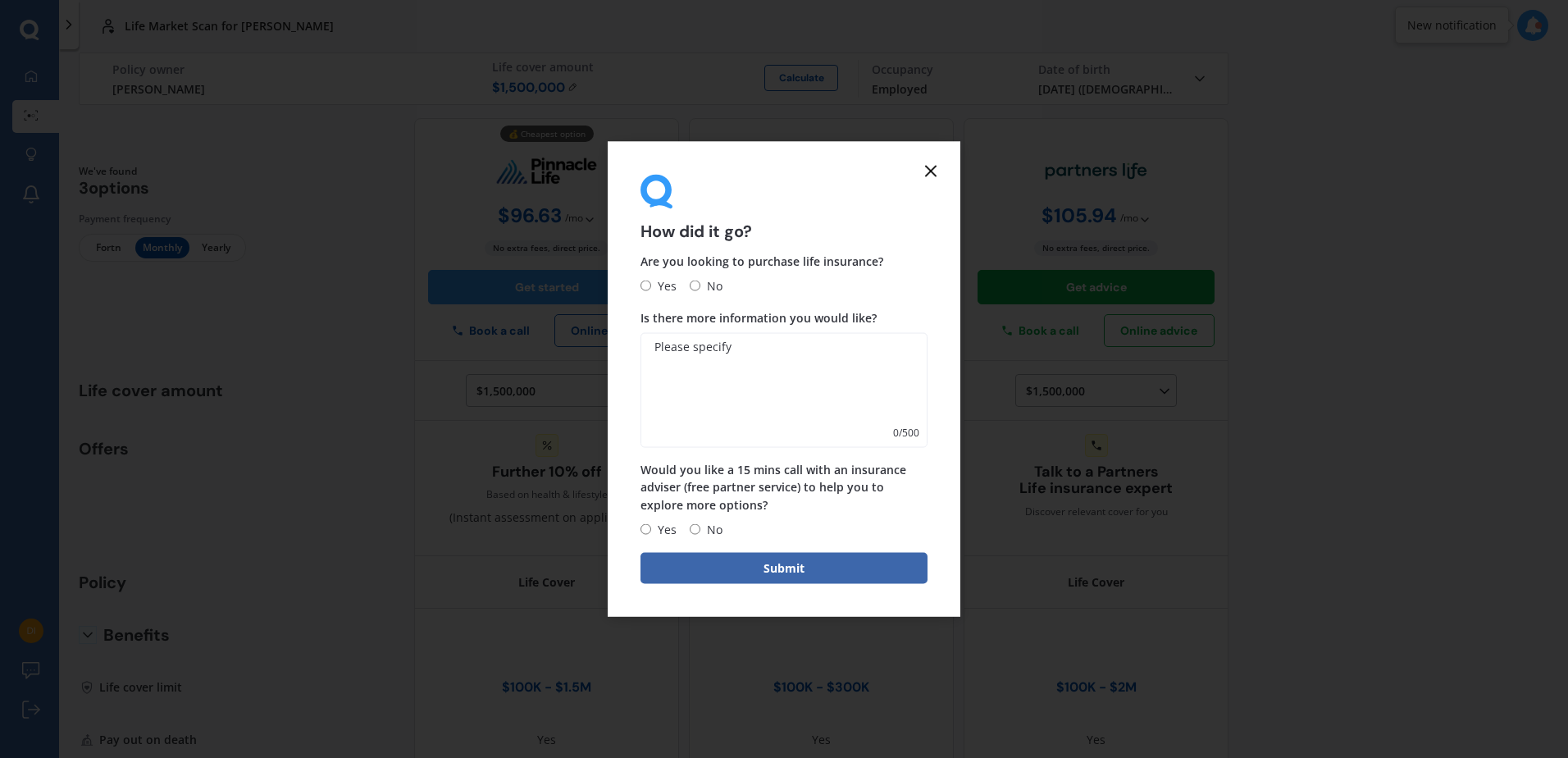
click at [935, 168] on icon at bounding box center [931, 171] width 20 height 20
